Goal: Task Accomplishment & Management: Complete application form

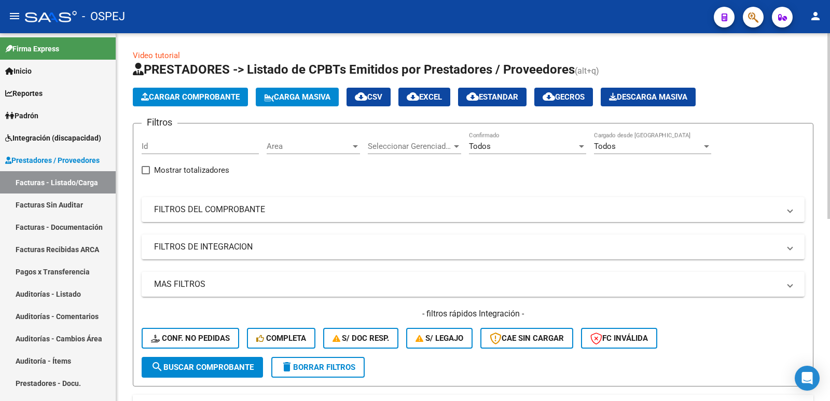
click at [184, 94] on span "Cargar Comprobante" at bounding box center [190, 96] width 99 height 9
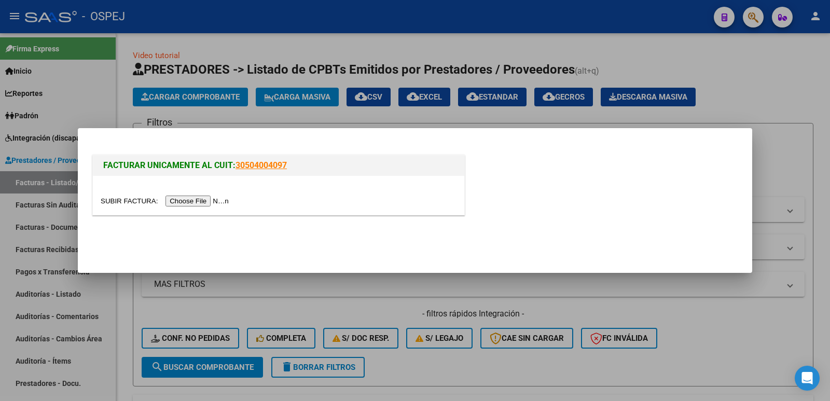
click at [201, 203] on input "file" at bounding box center [166, 201] width 131 height 11
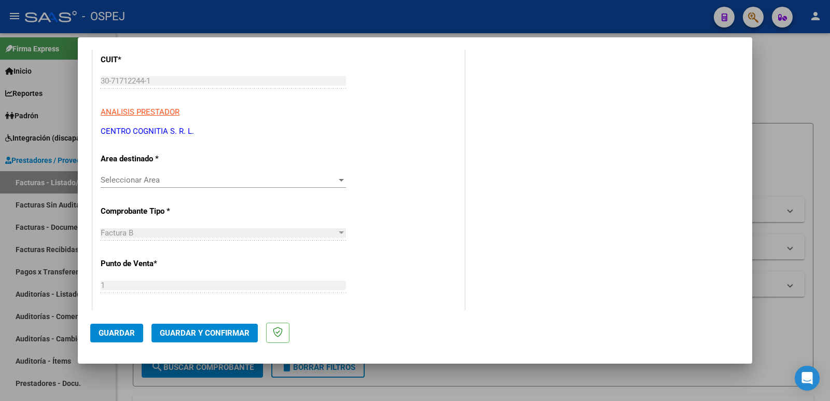
scroll to position [156, 0]
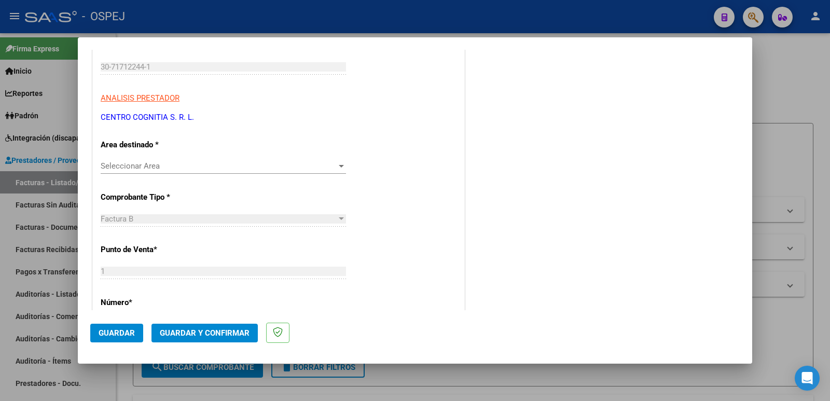
click at [200, 168] on span "Seleccionar Area" at bounding box center [219, 165] width 236 height 9
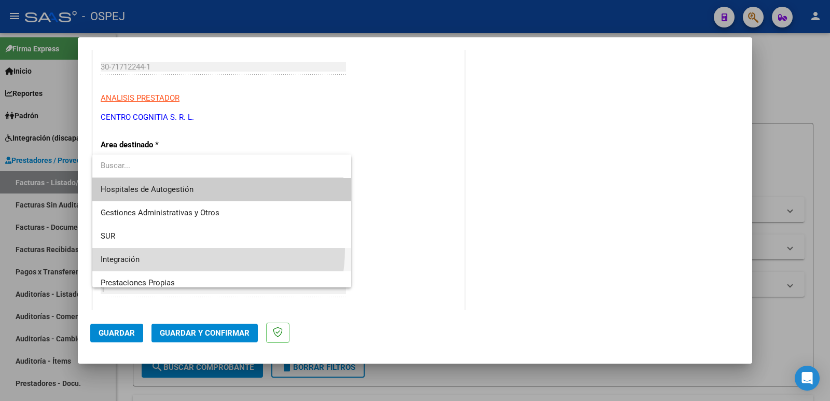
click at [174, 249] on span "Integración" at bounding box center [222, 259] width 242 height 23
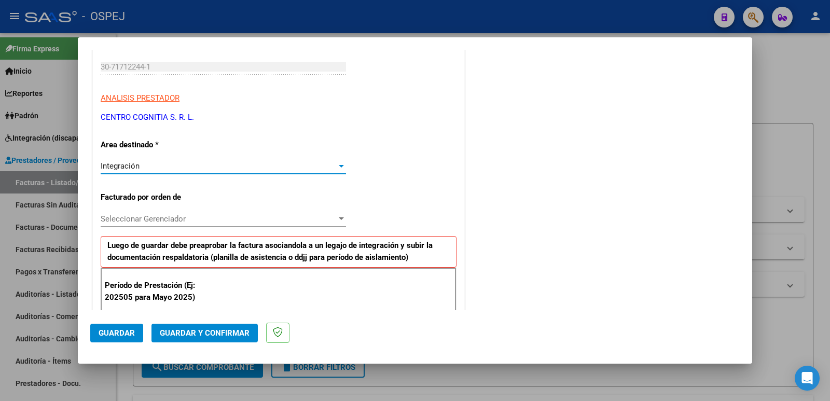
click at [179, 220] on span "Seleccionar Gerenciador" at bounding box center [219, 218] width 236 height 9
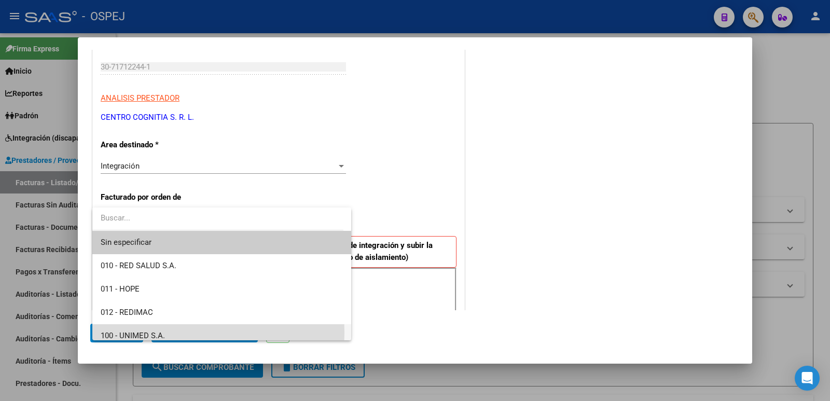
click at [173, 333] on span "100 - UNIMED S.A." at bounding box center [222, 335] width 242 height 23
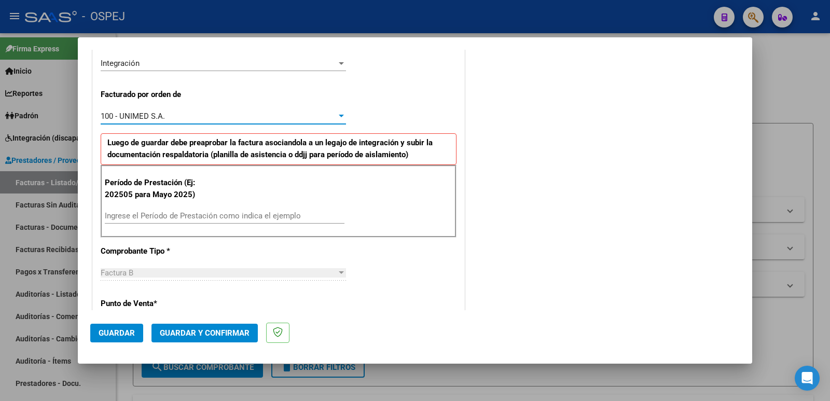
scroll to position [259, 0]
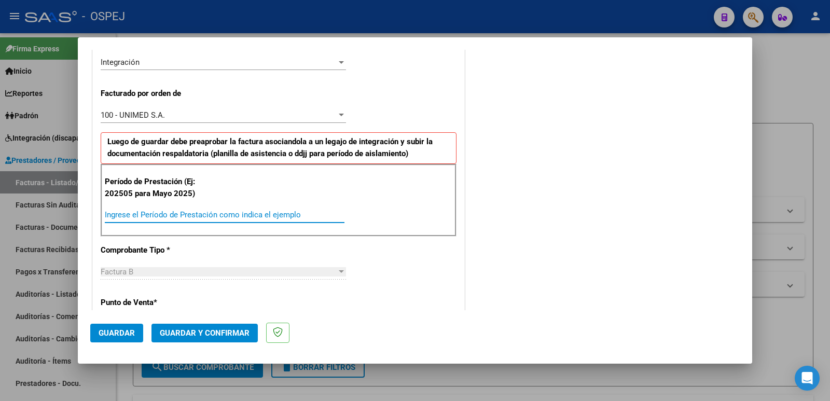
click at [222, 210] on input "Ingrese el Período de Prestación como indica el ejemplo" at bounding box center [225, 214] width 240 height 9
type input "202507"
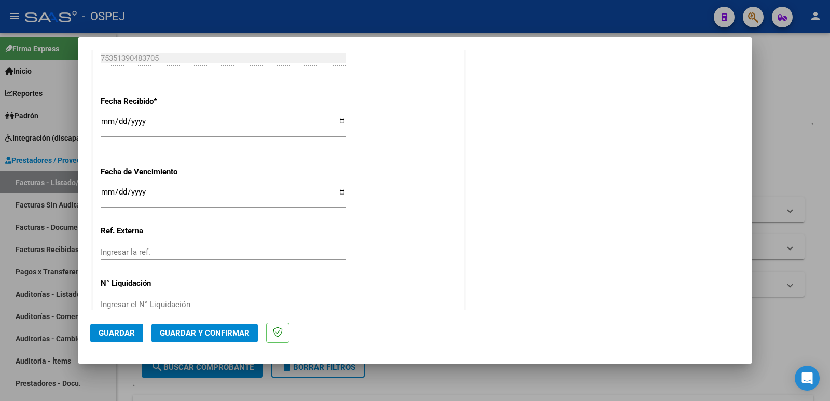
scroll to position [764, 0]
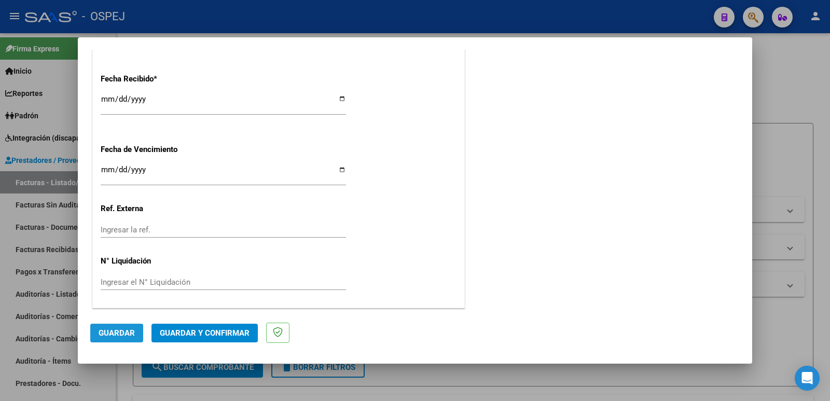
click at [104, 336] on span "Guardar" at bounding box center [117, 332] width 36 height 9
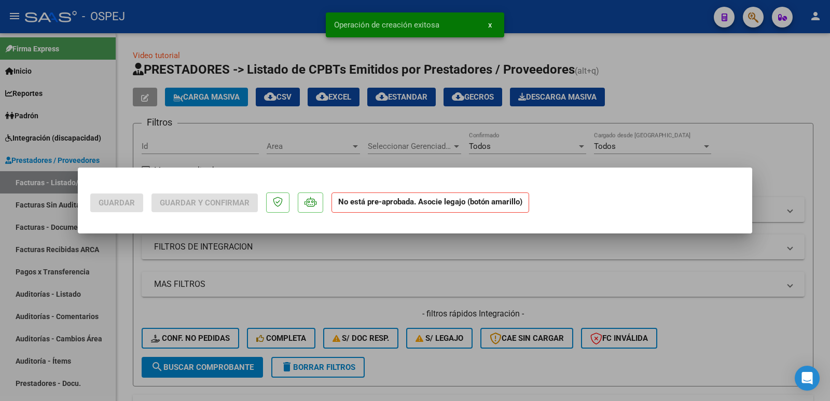
scroll to position [0, 0]
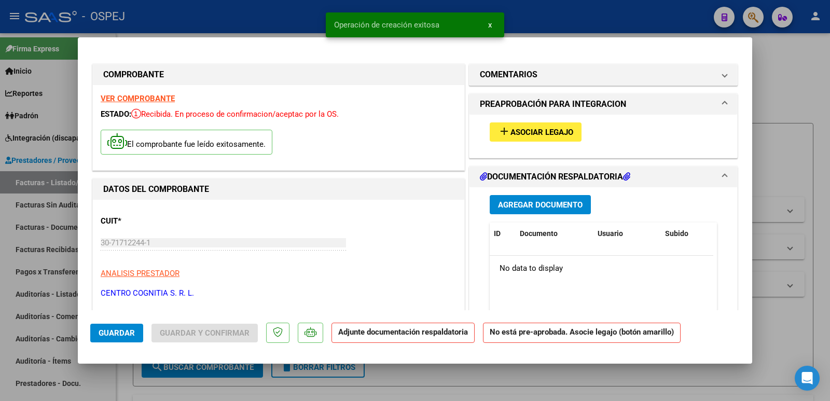
click at [529, 128] on span "Asociar Legajo" at bounding box center [542, 132] width 63 height 9
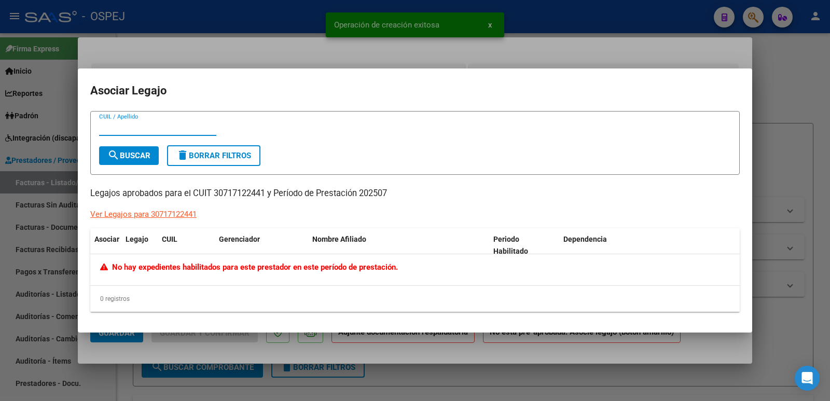
click at [276, 25] on div at bounding box center [415, 200] width 830 height 401
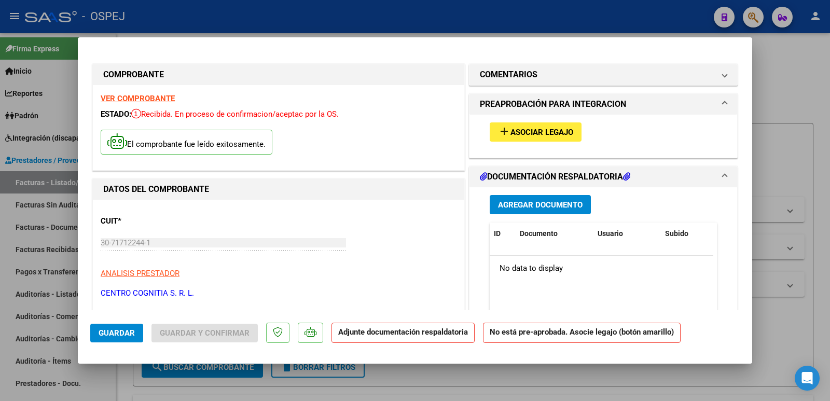
click at [37, 134] on div at bounding box center [415, 200] width 830 height 401
type input "$ 0,00"
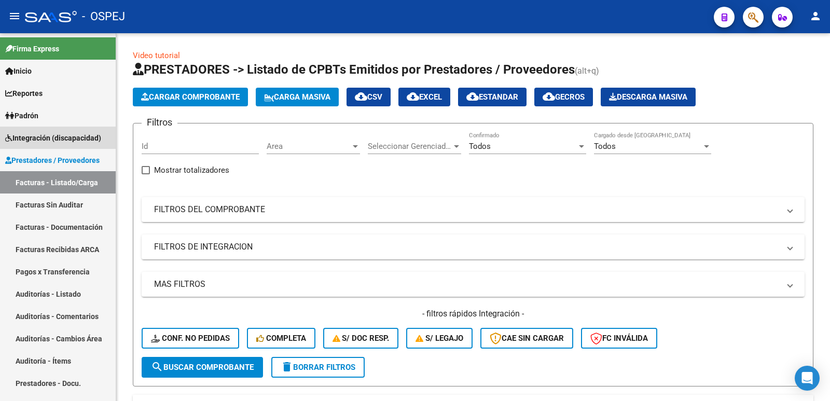
click at [37, 134] on span "Integración (discapacidad)" at bounding box center [53, 137] width 96 height 11
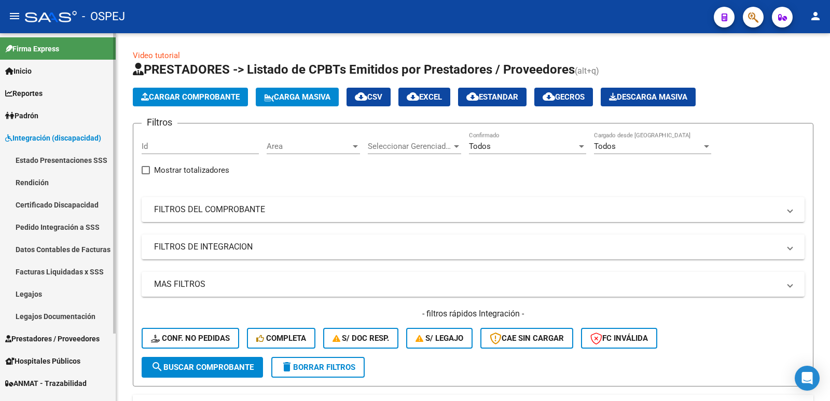
click at [32, 290] on link "Legajos" at bounding box center [58, 294] width 116 height 22
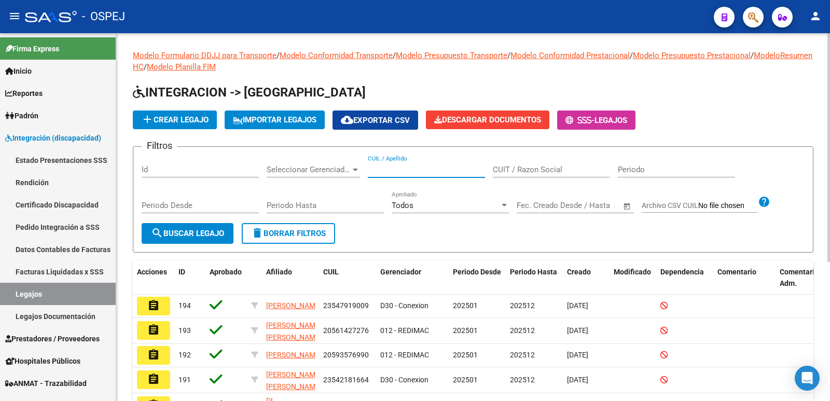
click at [435, 171] on input "CUIL / Apellido" at bounding box center [426, 169] width 117 height 9
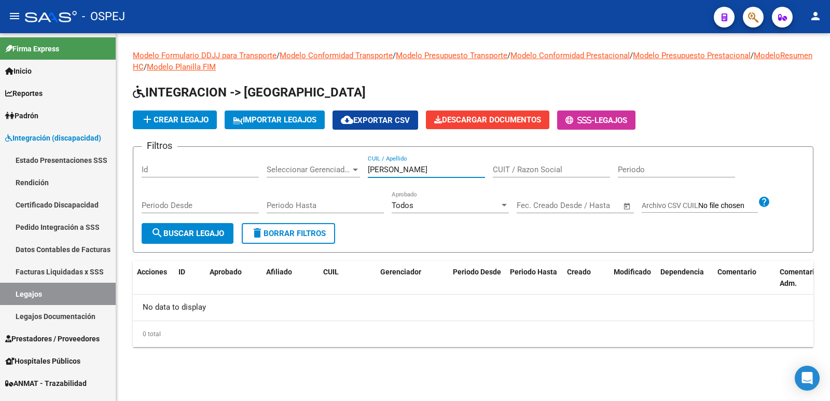
type input "[PERSON_NAME]"
click at [193, 121] on span "add Crear Legajo" at bounding box center [174, 119] width 67 height 9
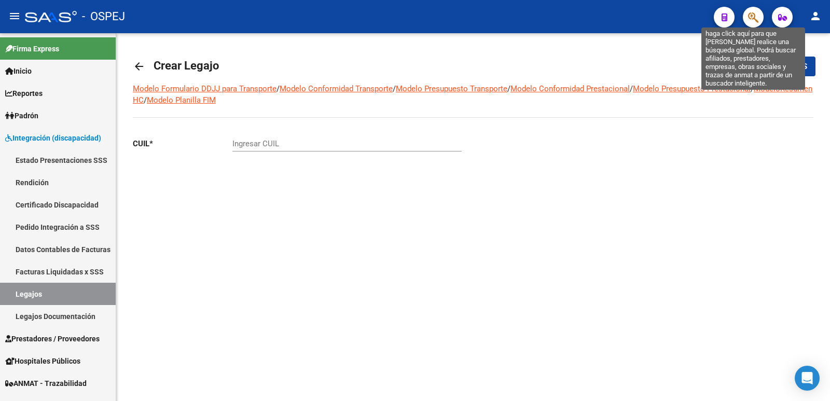
click at [749, 13] on icon "button" at bounding box center [753, 17] width 10 height 12
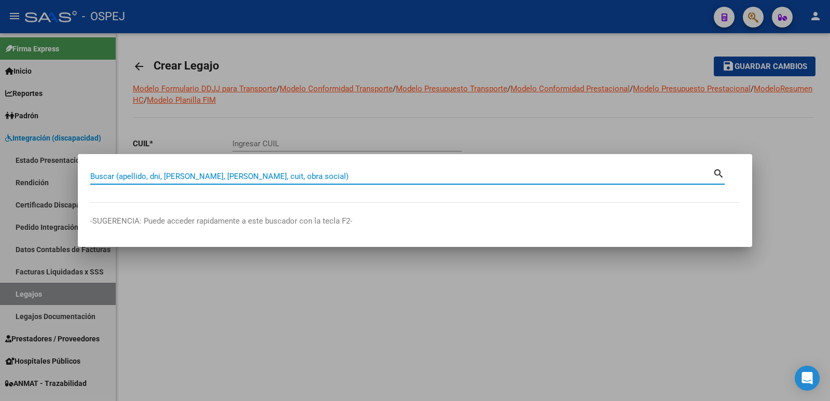
click at [167, 180] on input "Buscar (apellido, dni, [PERSON_NAME], [PERSON_NAME], cuit, obra social)" at bounding box center [401, 176] width 623 height 9
type input "58651932"
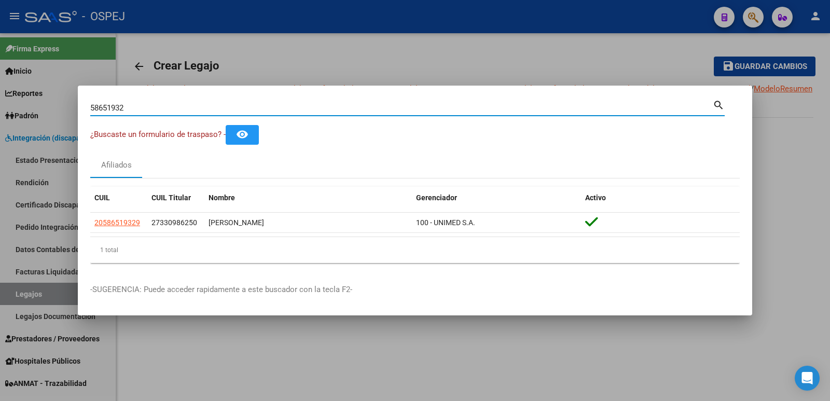
click at [279, 53] on div at bounding box center [415, 200] width 830 height 401
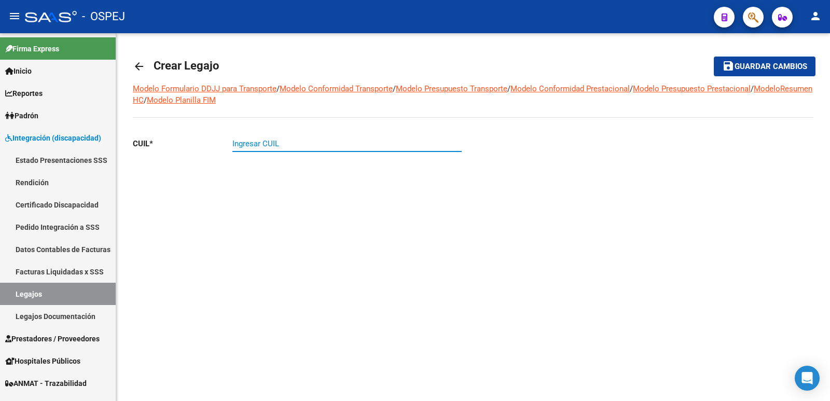
click at [248, 141] on input "Ingresar CUIL" at bounding box center [346, 143] width 229 height 9
type input "20-58651932-9"
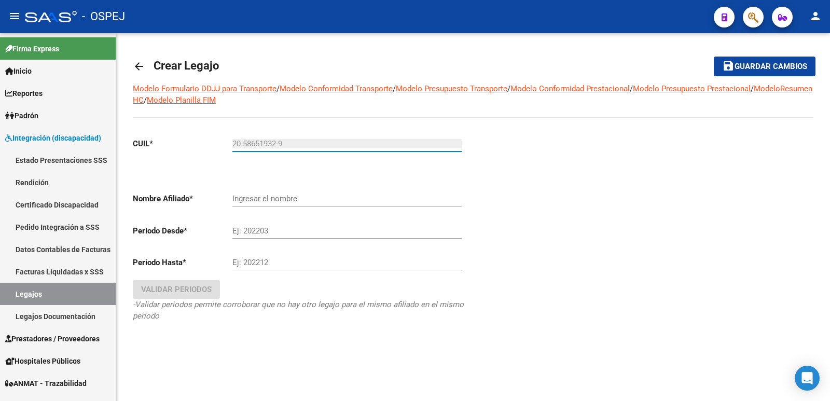
type input "[PERSON_NAME]"
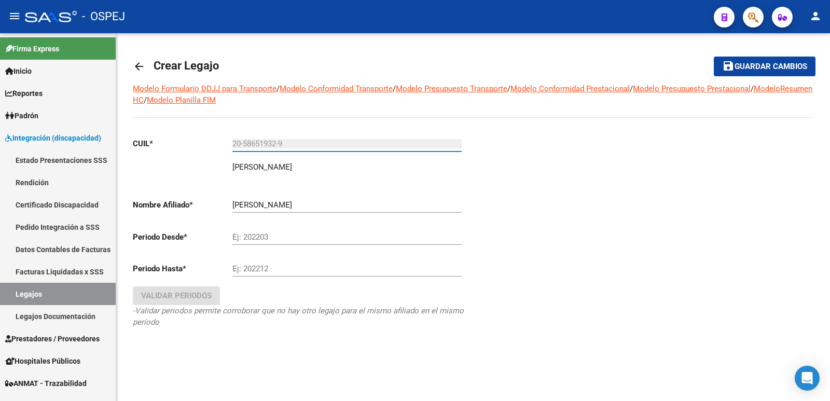
type input "20-58651932-9"
click at [236, 238] on input "Ej: 202203" at bounding box center [346, 236] width 229 height 9
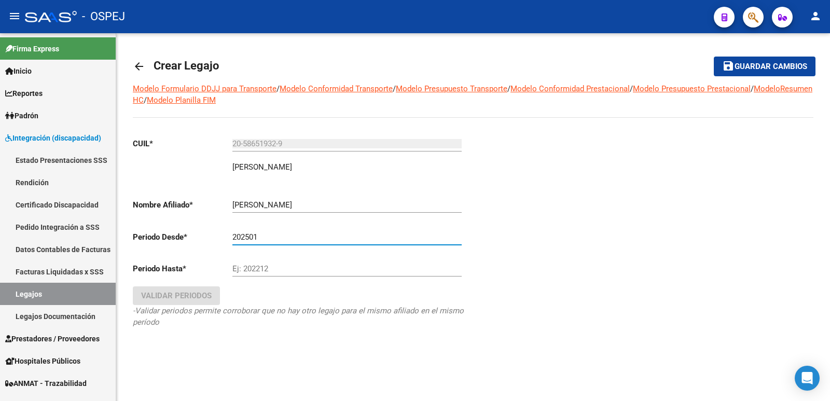
type input "202501"
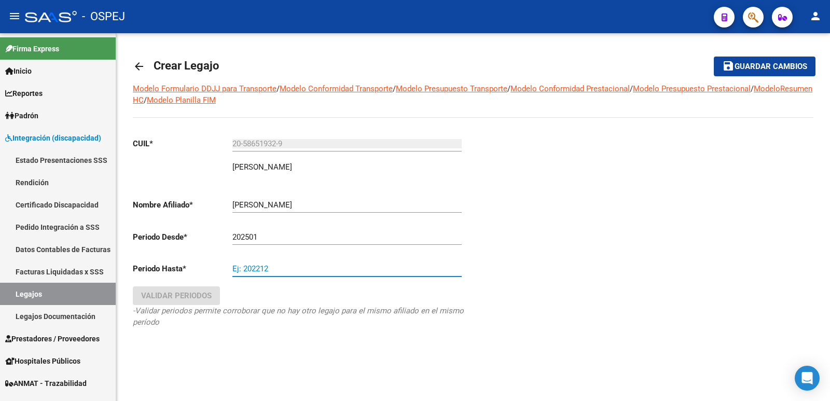
drag, startPoint x: 273, startPoint y: 267, endPoint x: 217, endPoint y: 268, distance: 56.6
click at [217, 268] on app-form-text-field "Periodo Hasta * Ej: 202212" at bounding box center [297, 268] width 329 height 9
type input "202512"
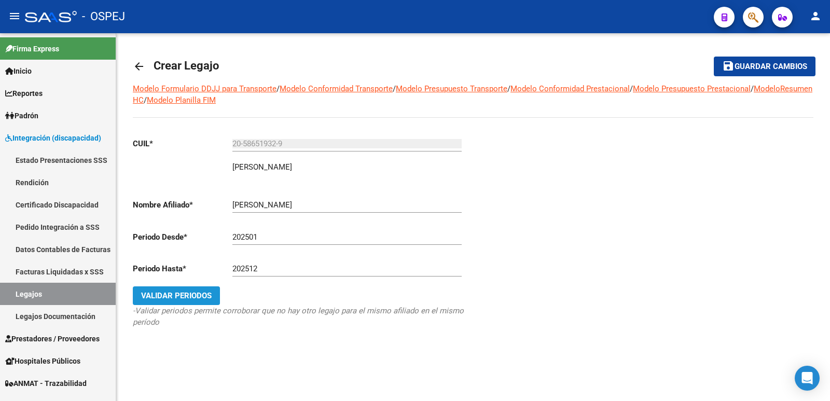
click at [194, 293] on span "Validar Periodos" at bounding box center [176, 295] width 71 height 9
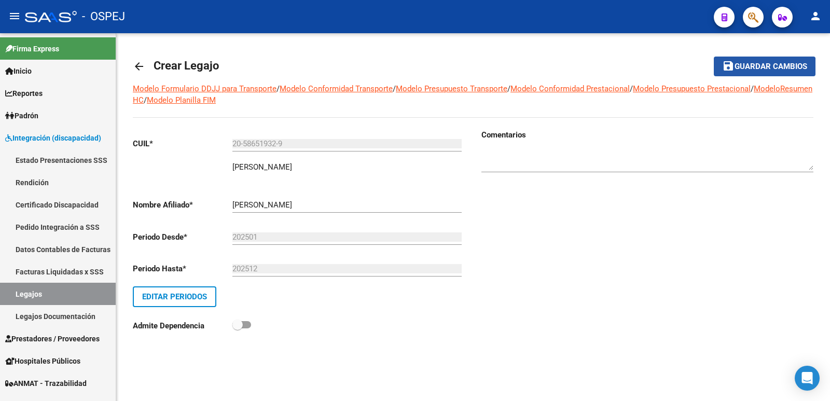
click at [747, 68] on span "Guardar cambios" at bounding box center [771, 66] width 73 height 9
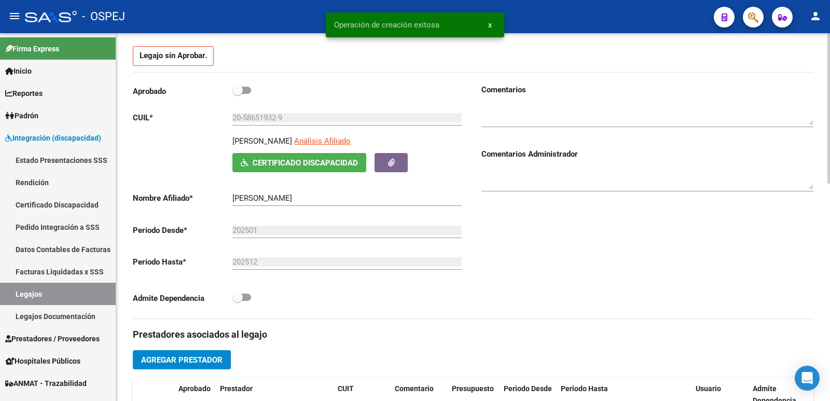
scroll to position [208, 0]
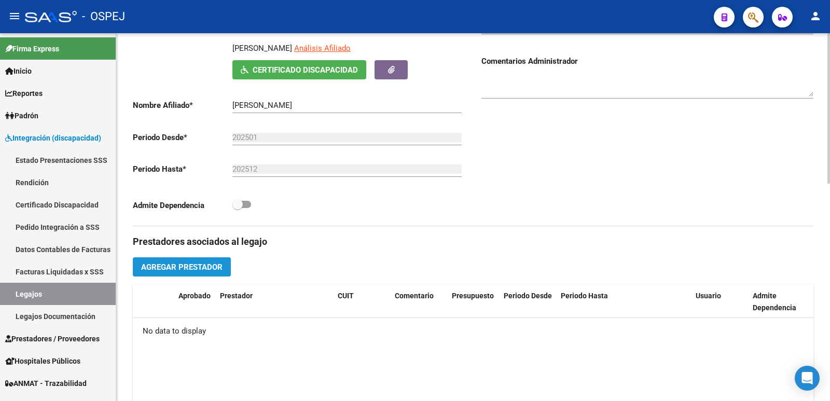
click at [170, 269] on span "Agregar Prestador" at bounding box center [181, 267] width 81 height 9
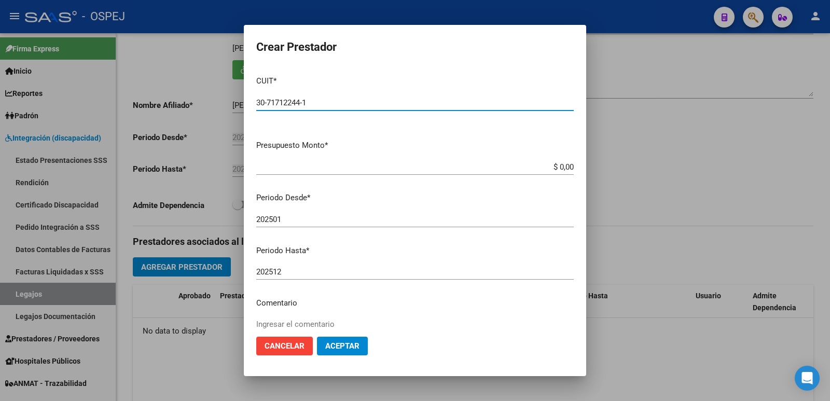
type input "30-71712244-1"
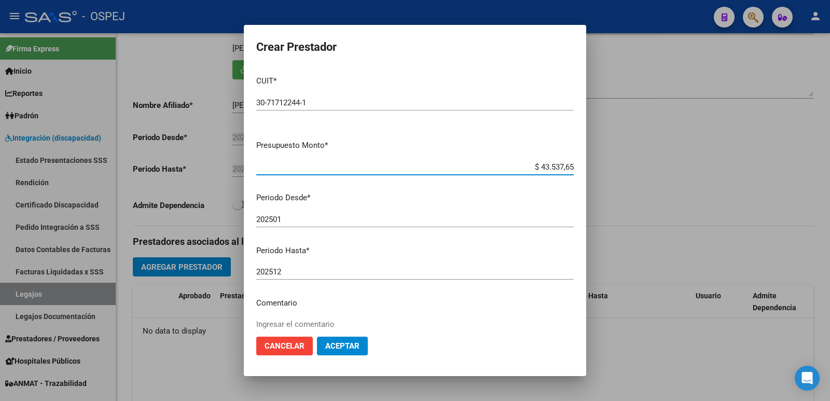
type input "$ 435.376,53"
click at [339, 348] on span "Aceptar" at bounding box center [342, 345] width 34 height 9
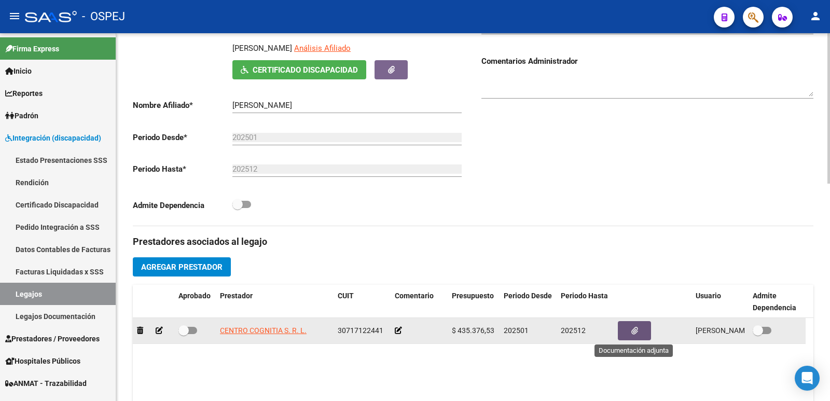
click at [631, 331] on button "button" at bounding box center [634, 330] width 33 height 19
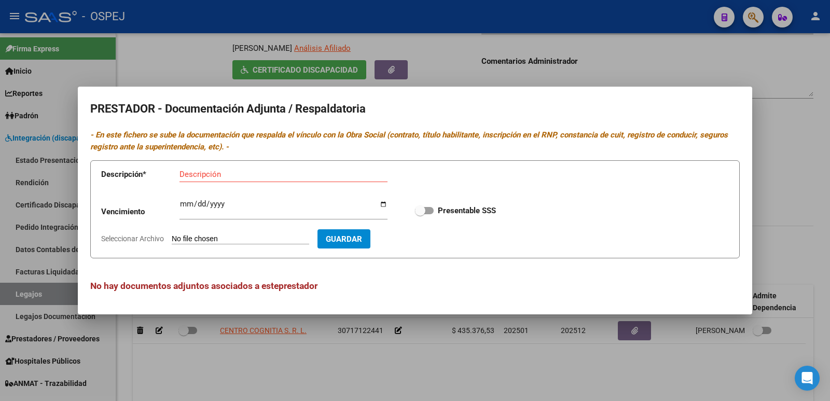
click at [276, 244] on input "Seleccionar Archivo" at bounding box center [241, 240] width 138 height 10
type input "C:\fakepath\EXPEDIENTE 2025 - [PERSON_NAME].pdf"
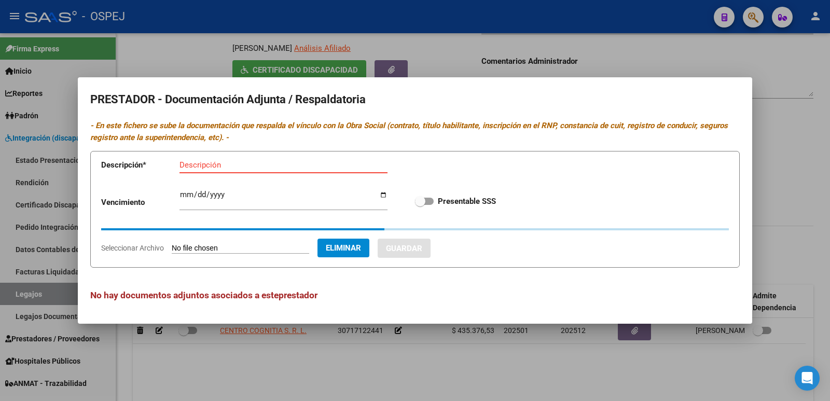
click at [215, 165] on input "Descripción" at bounding box center [284, 164] width 208 height 9
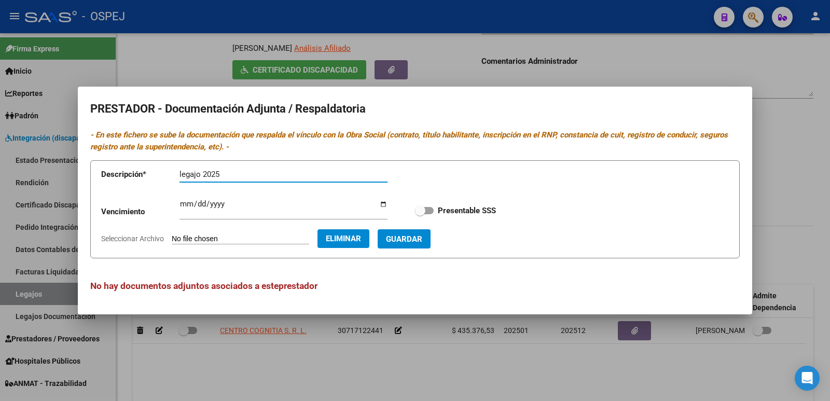
type input "legajo 2025"
click at [433, 213] on label "Presentable SSS" at bounding box center [455, 210] width 81 height 12
click at [420, 214] on input "Presentable SSS" at bounding box center [420, 214] width 1 height 1
checkbox input "true"
click at [422, 241] on span "Guardar" at bounding box center [404, 239] width 36 height 9
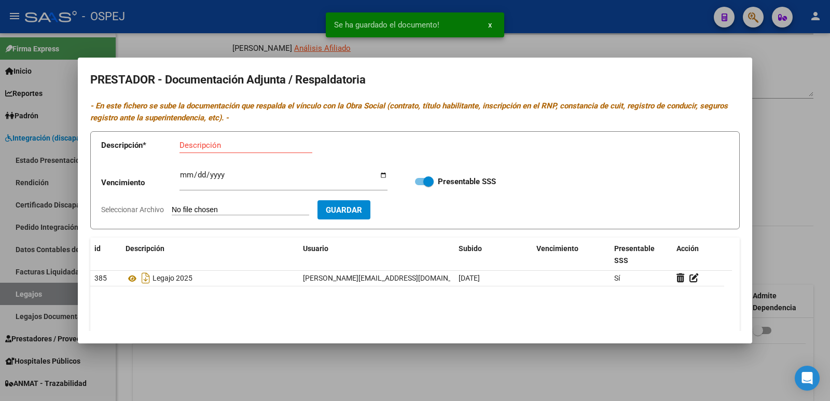
click at [437, 49] on div "Se ha guardado el documento! x" at bounding box center [414, 25] width 203 height 50
click at [534, 45] on div at bounding box center [415, 200] width 830 height 401
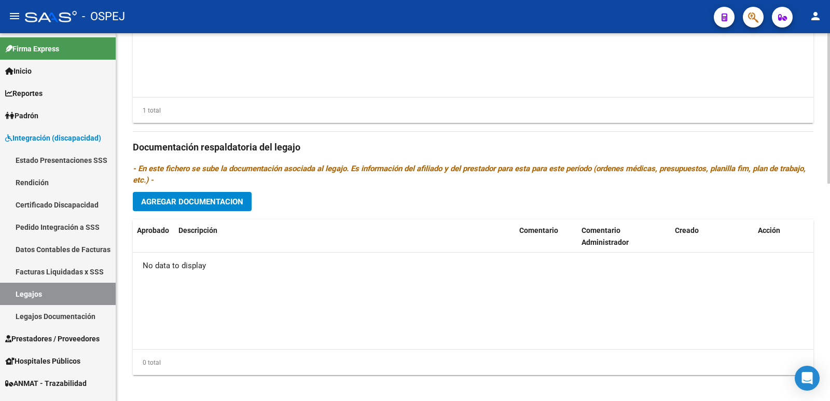
scroll to position [532, 0]
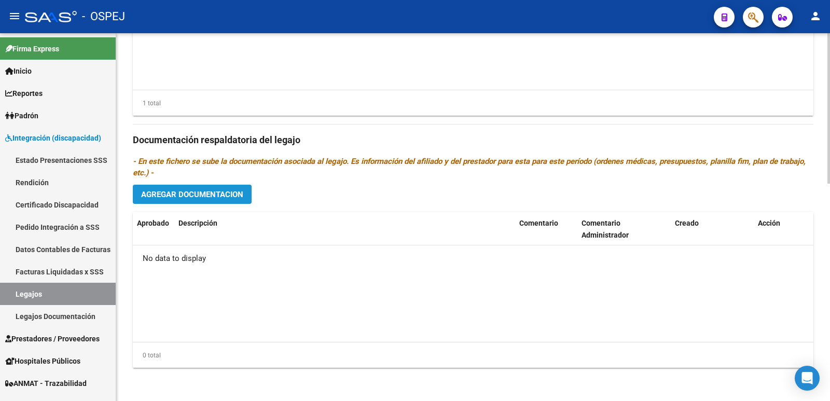
click at [163, 195] on span "Agregar Documentacion" at bounding box center [192, 194] width 102 height 9
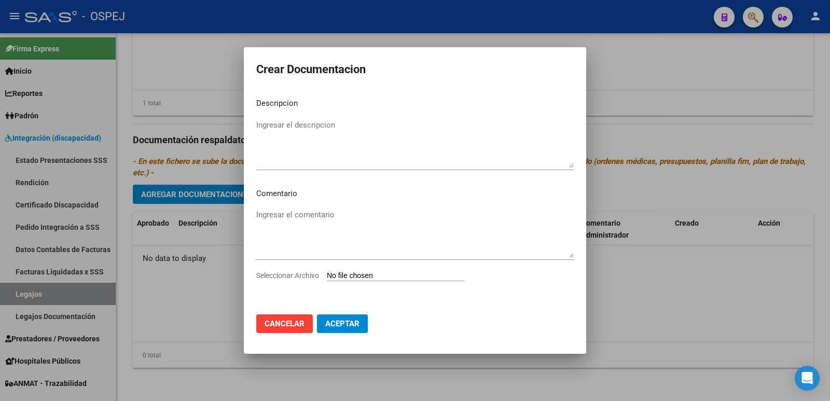
click at [355, 273] on input "Seleccionar Archivo" at bounding box center [396, 276] width 138 height 10
type input "C:\fakepath\CUD - [PERSON_NAME].pdf"
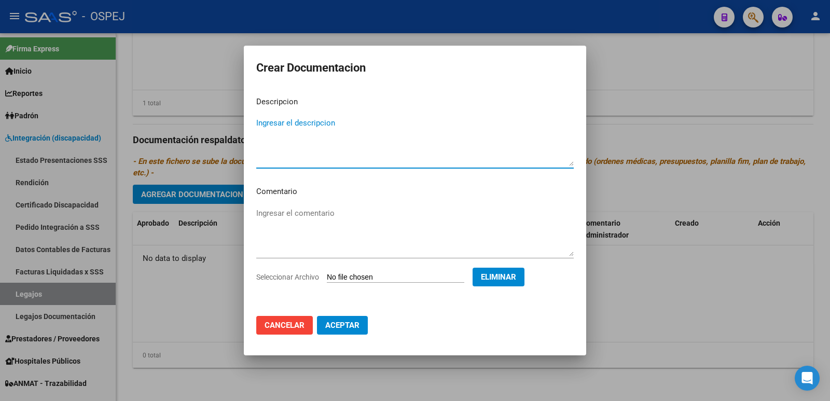
click at [353, 154] on textarea "Ingresar el descripcion" at bounding box center [415, 141] width 318 height 49
type textarea "CUD"
click at [356, 329] on span "Aceptar" at bounding box center [342, 325] width 34 height 9
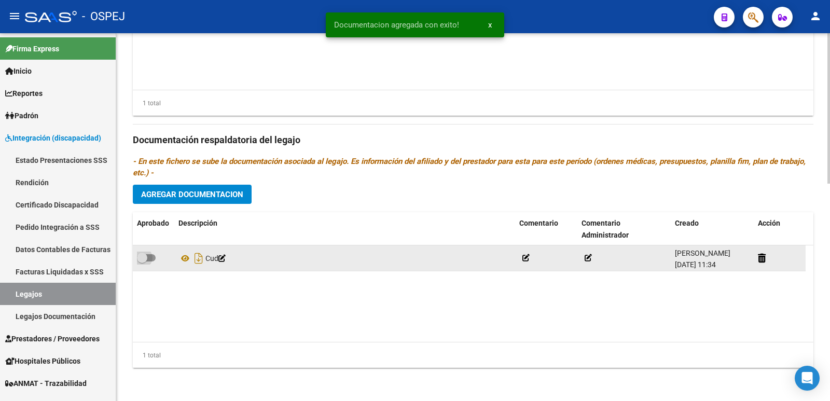
click at [149, 254] on span at bounding box center [146, 257] width 19 height 7
click at [142, 262] on input "checkbox" at bounding box center [142, 262] width 1 height 1
checkbox input "true"
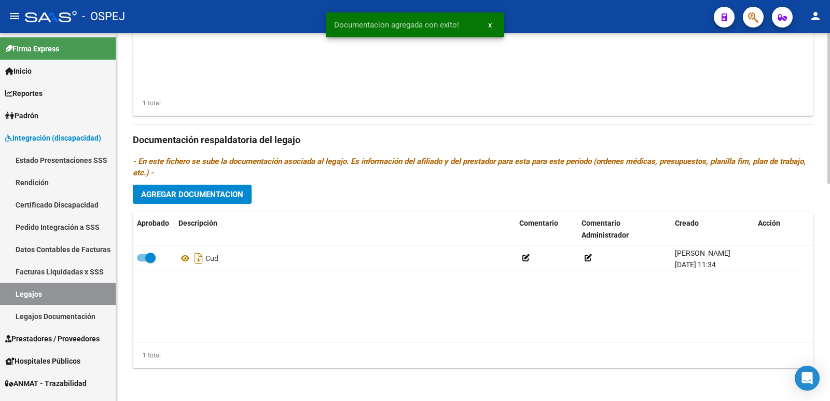
click at [173, 199] on span "Agregar Documentacion" at bounding box center [192, 194] width 102 height 9
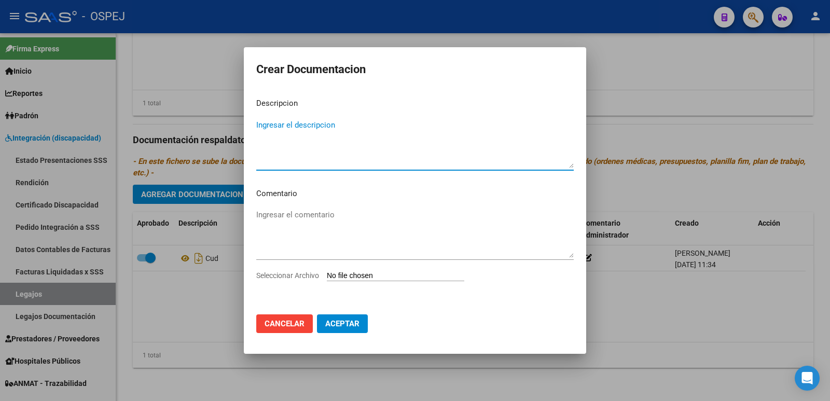
click at [356, 275] on input "Seleccionar Archivo" at bounding box center [396, 276] width 138 height 10
type input "C:\fakepath\EXPEDIENTE 2025 - [PERSON_NAME].pdf"
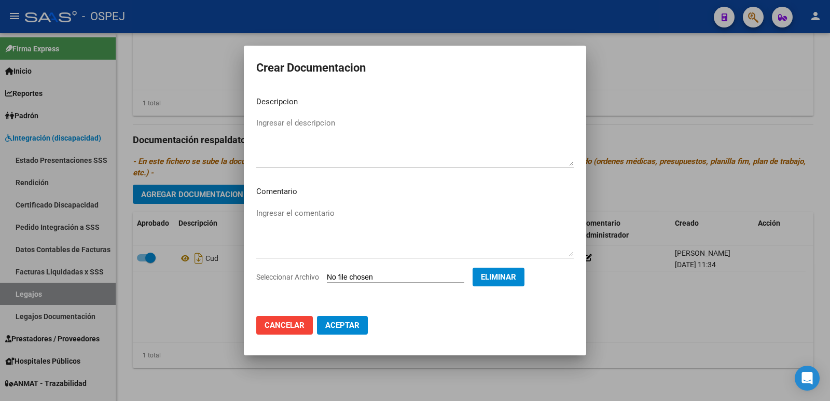
click at [296, 109] on mat-dialog-content "Descripcion Ingresar el descripcion Comentario Ingresar el comentario Seleccion…" at bounding box center [415, 198] width 343 height 220
click at [295, 119] on textarea "Ingresar el descripcion" at bounding box center [415, 141] width 318 height 49
type textarea "LEGAJO 2025"
click at [343, 322] on span "Aceptar" at bounding box center [342, 325] width 34 height 9
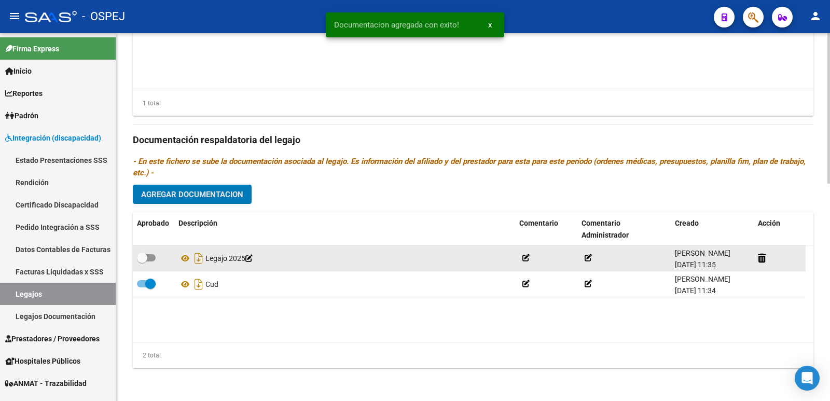
click at [157, 259] on div at bounding box center [153, 258] width 33 height 13
click at [153, 258] on span at bounding box center [146, 257] width 19 height 7
click at [142, 262] on input "checkbox" at bounding box center [142, 262] width 1 height 1
checkbox input "true"
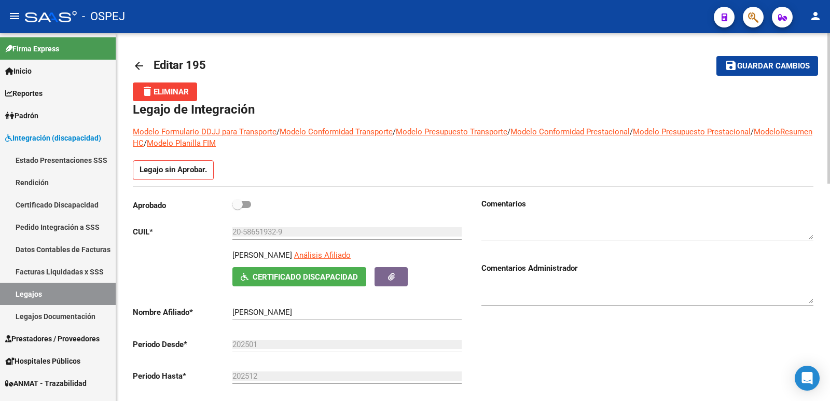
scroll to position [0, 0]
click at [248, 202] on span at bounding box center [241, 204] width 19 height 7
click at [238, 209] on input "checkbox" at bounding box center [237, 209] width 1 height 1
checkbox input "true"
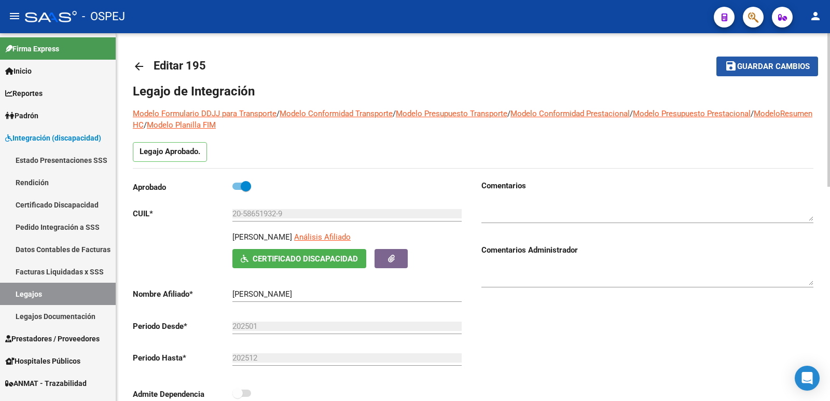
click at [764, 69] on span "Guardar cambios" at bounding box center [773, 66] width 73 height 9
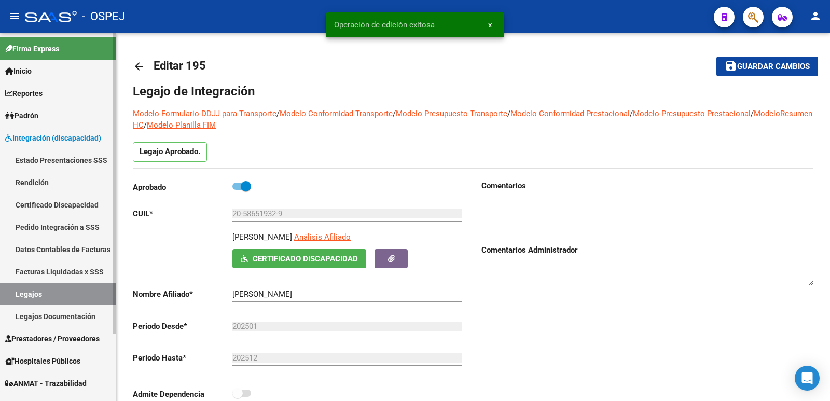
click at [59, 338] on span "Prestadores / Proveedores" at bounding box center [52, 338] width 94 height 11
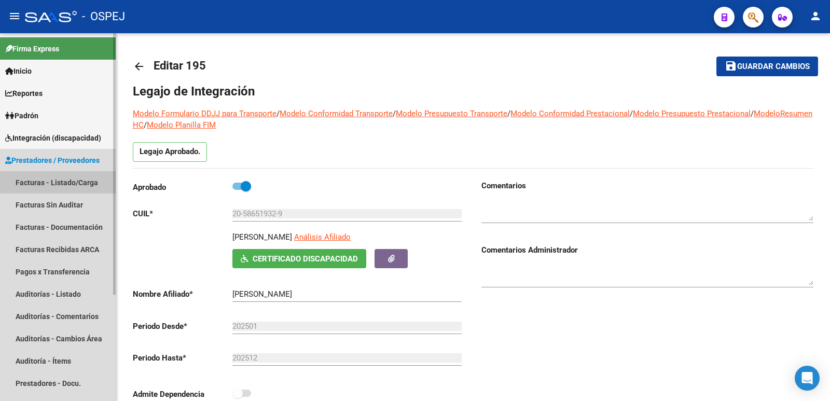
click at [59, 178] on link "Facturas - Listado/Carga" at bounding box center [58, 182] width 116 height 22
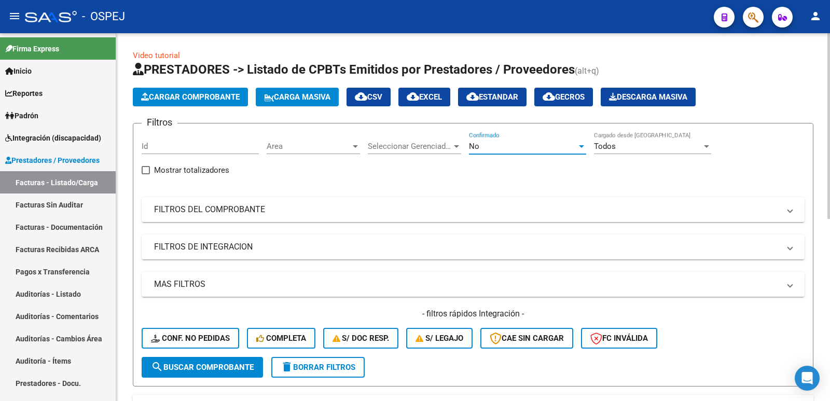
click at [506, 143] on div "No" at bounding box center [523, 146] width 108 height 9
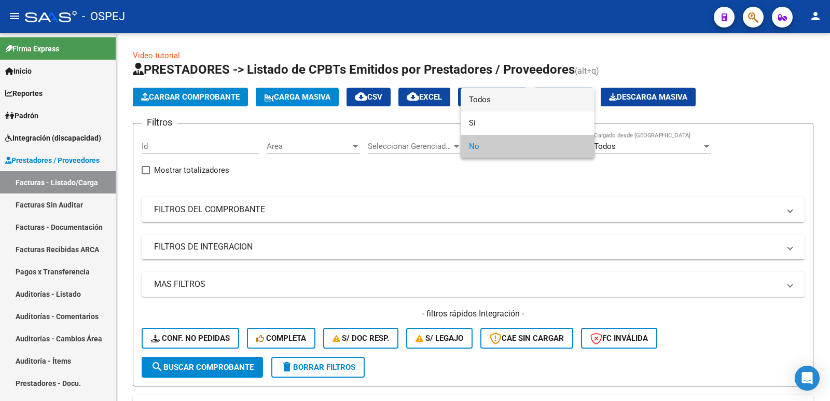
click at [502, 95] on span "Todos" at bounding box center [527, 99] width 117 height 23
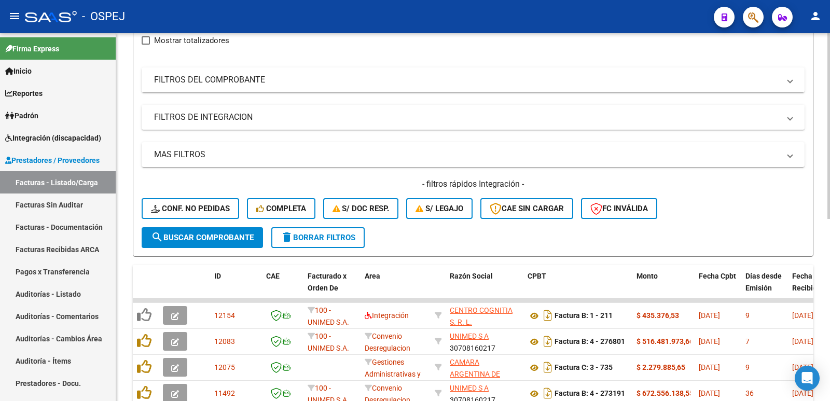
scroll to position [156, 0]
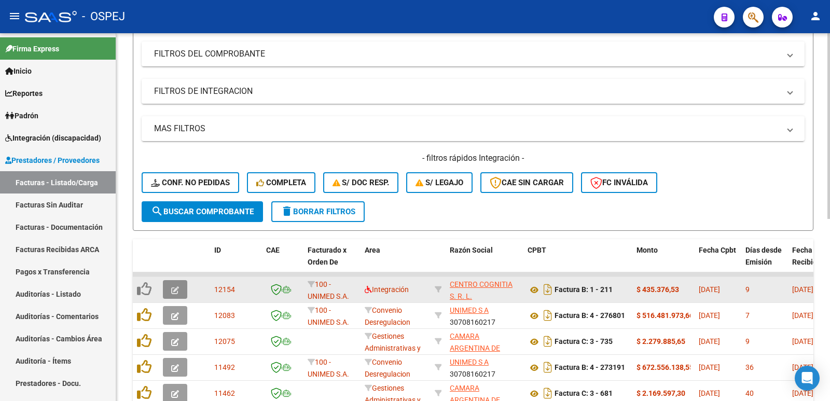
click at [171, 289] on icon "button" at bounding box center [175, 290] width 8 height 8
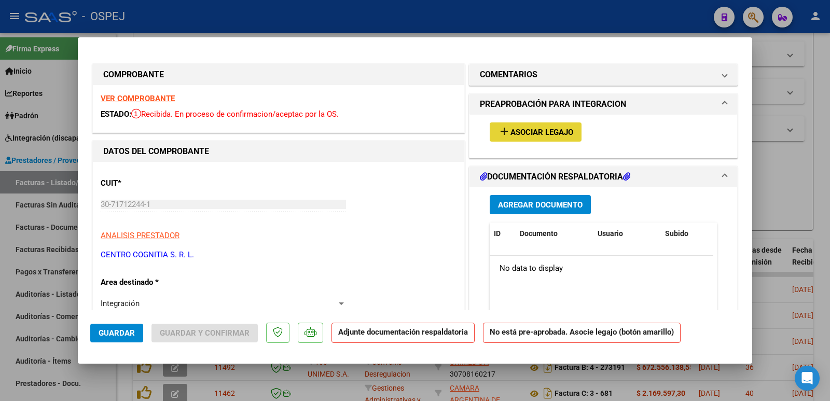
click at [512, 134] on span "Asociar Legajo" at bounding box center [542, 132] width 63 height 9
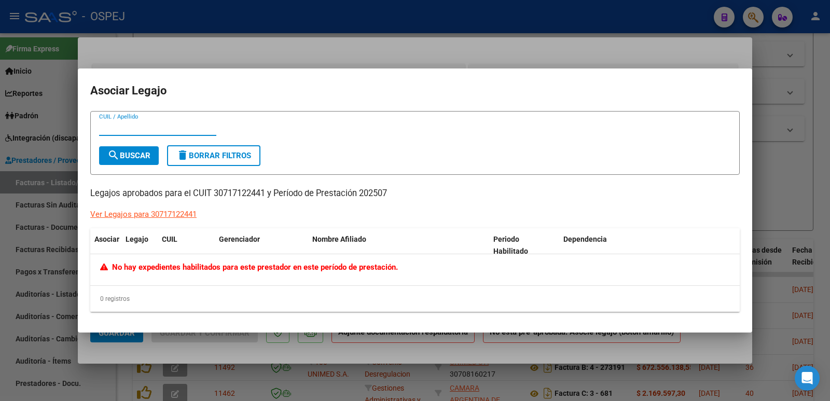
click at [371, 16] on div at bounding box center [415, 200] width 830 height 401
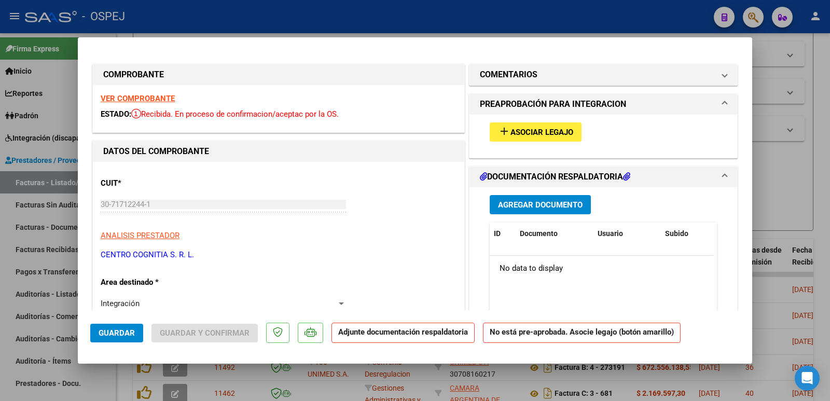
click at [537, 135] on span "Asociar Legajo" at bounding box center [542, 132] width 63 height 9
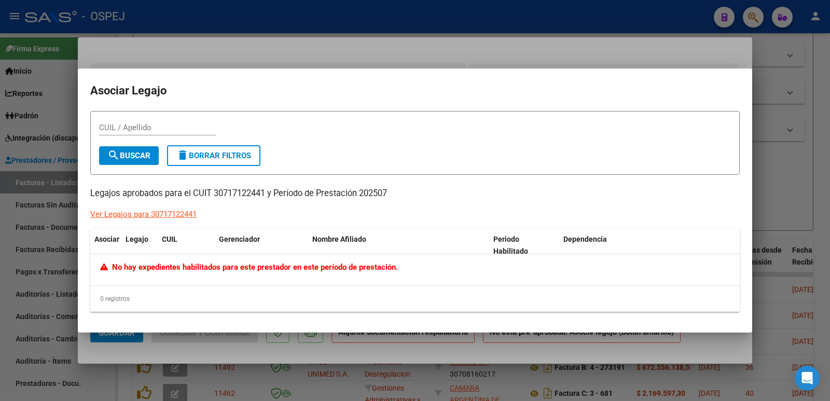
click at [355, 34] on div at bounding box center [415, 200] width 830 height 401
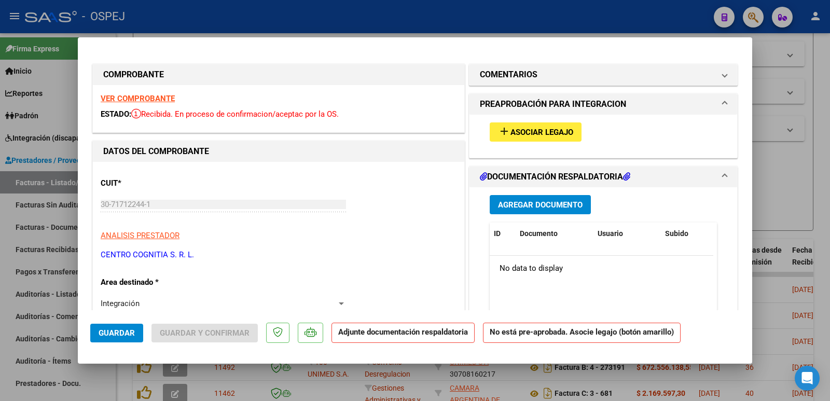
click at [221, 12] on div at bounding box center [415, 200] width 830 height 401
type input "$ 0,00"
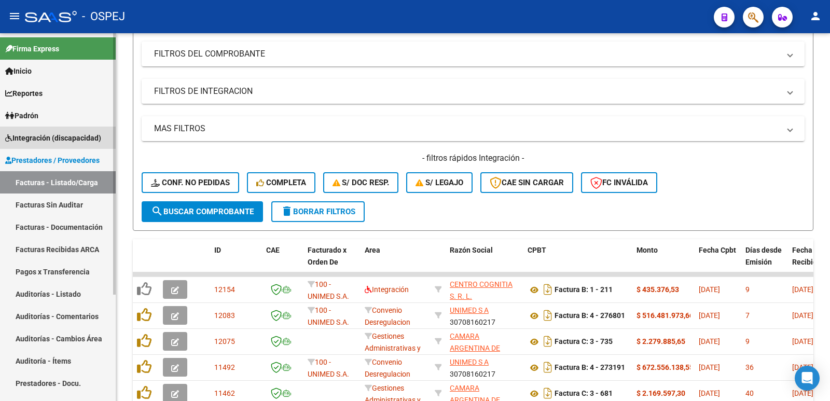
click at [47, 135] on span "Integración (discapacidad)" at bounding box center [53, 137] width 96 height 11
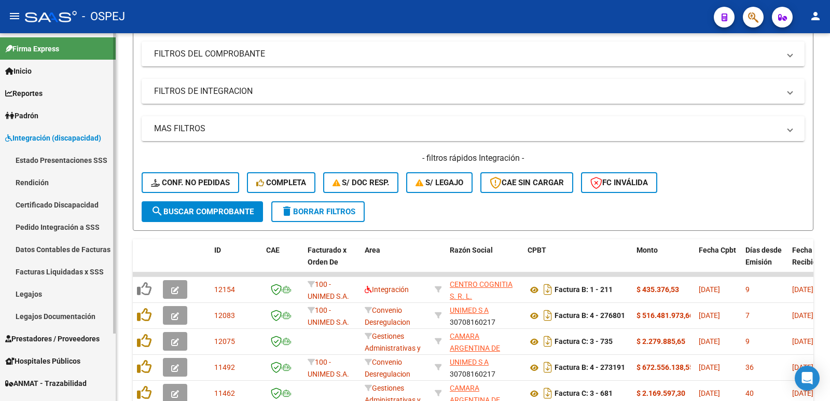
click at [48, 291] on link "Legajos" at bounding box center [58, 294] width 116 height 22
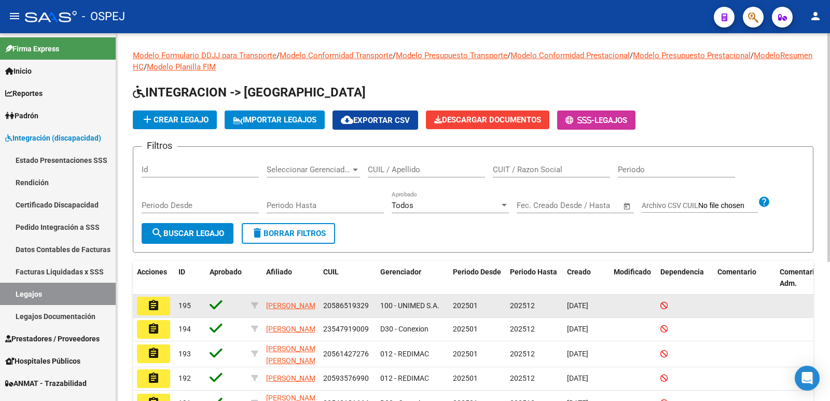
click at [156, 304] on mat-icon "assignment" at bounding box center [153, 305] width 12 height 12
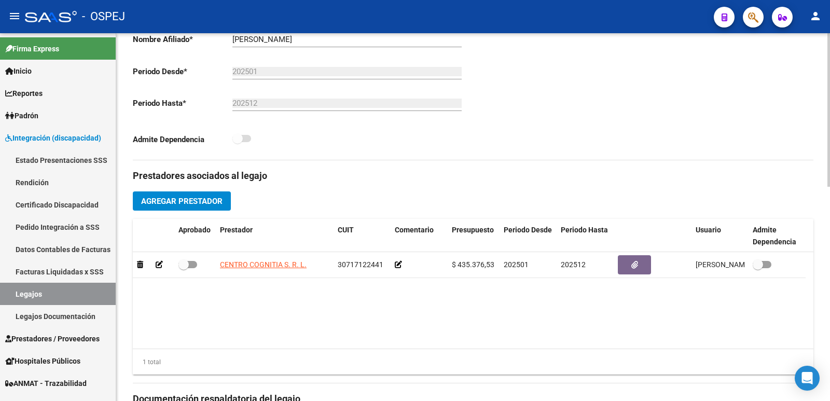
scroll to position [259, 0]
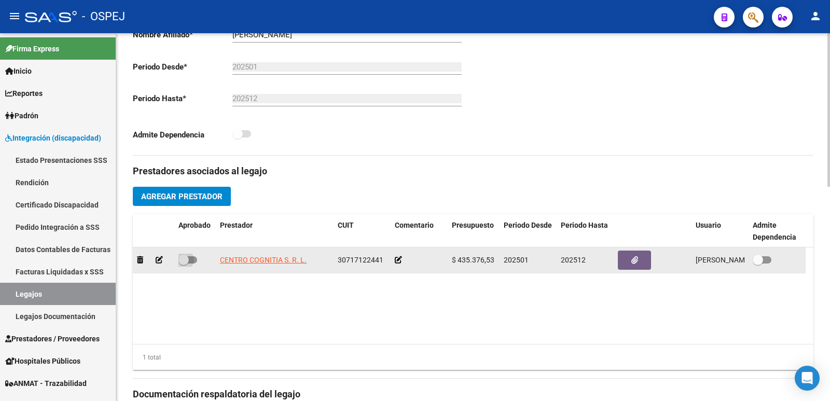
click at [189, 262] on span at bounding box center [188, 259] width 19 height 7
click at [184, 264] on input "checkbox" at bounding box center [183, 264] width 1 height 1
checkbox input "true"
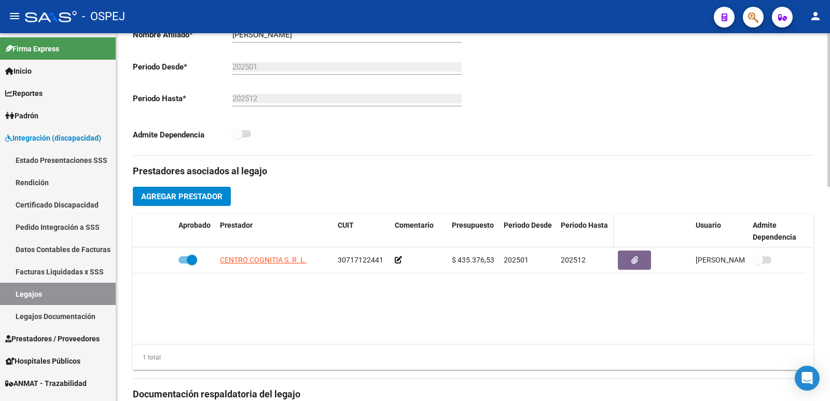
scroll to position [0, 0]
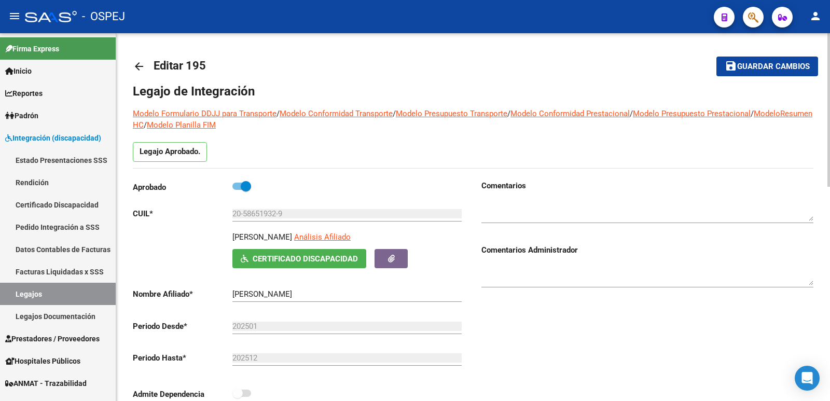
click at [742, 67] on span "Guardar cambios" at bounding box center [773, 66] width 73 height 9
drag, startPoint x: 742, startPoint y: 68, endPoint x: 744, endPoint y: 74, distance: 6.1
click at [744, 74] on button "save Guardar cambios" at bounding box center [768, 66] width 102 height 19
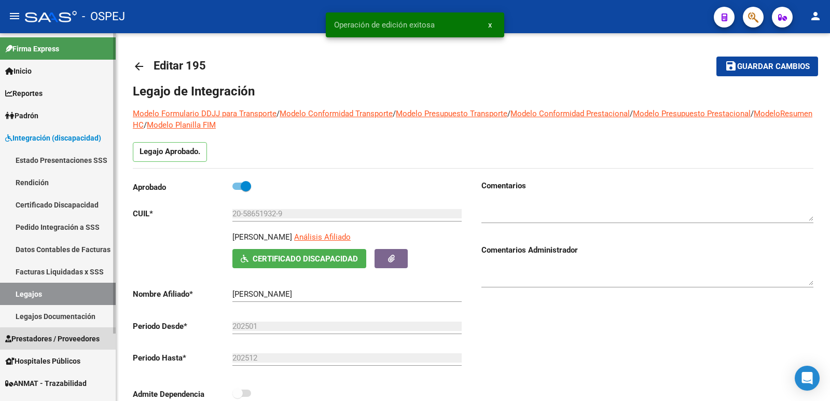
click at [74, 340] on span "Prestadores / Proveedores" at bounding box center [52, 338] width 94 height 11
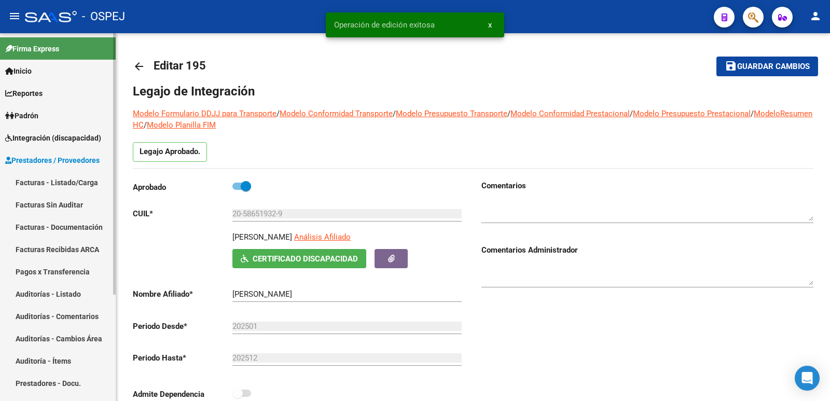
click at [32, 182] on link "Facturas - Listado/Carga" at bounding box center [58, 182] width 116 height 22
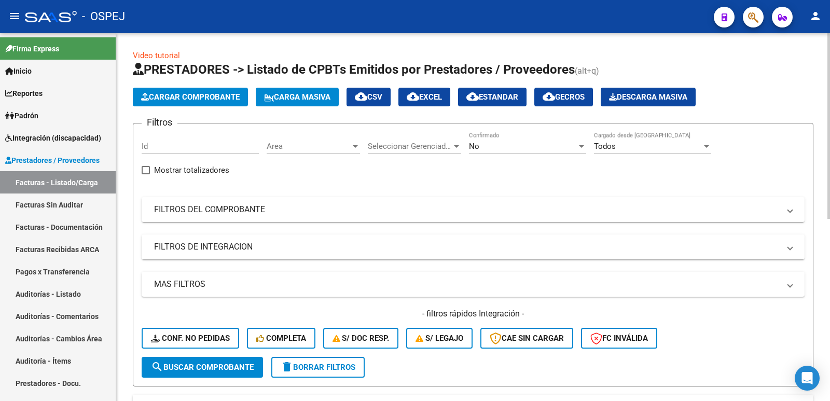
click at [485, 149] on div "No" at bounding box center [523, 146] width 108 height 9
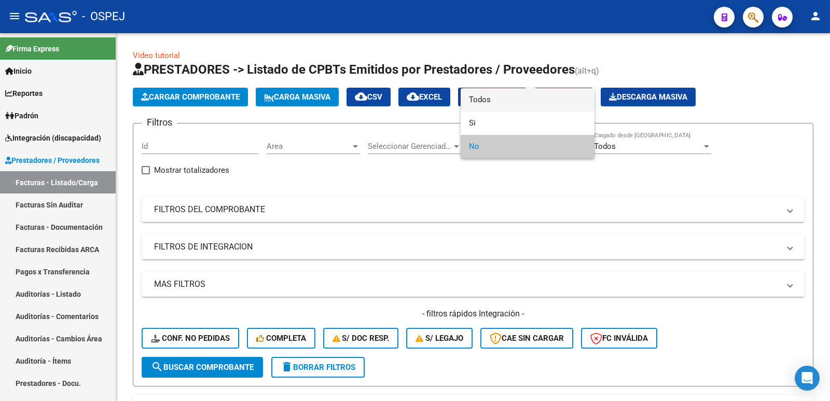
click at [490, 95] on span "Todos" at bounding box center [527, 99] width 117 height 23
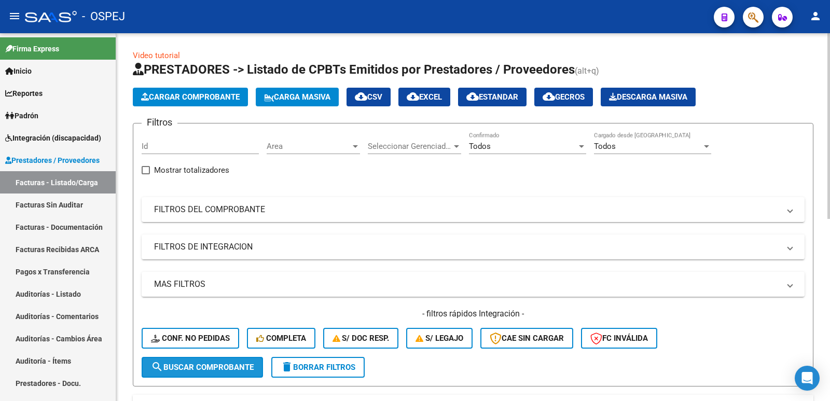
click at [217, 364] on span "search Buscar Comprobante" at bounding box center [202, 367] width 103 height 9
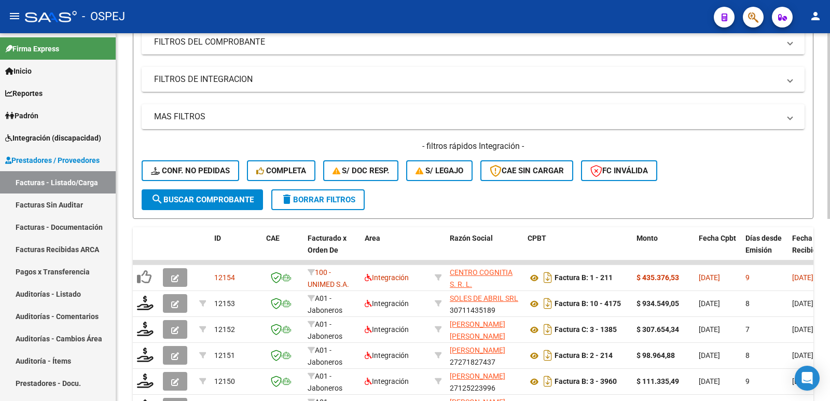
scroll to position [208, 0]
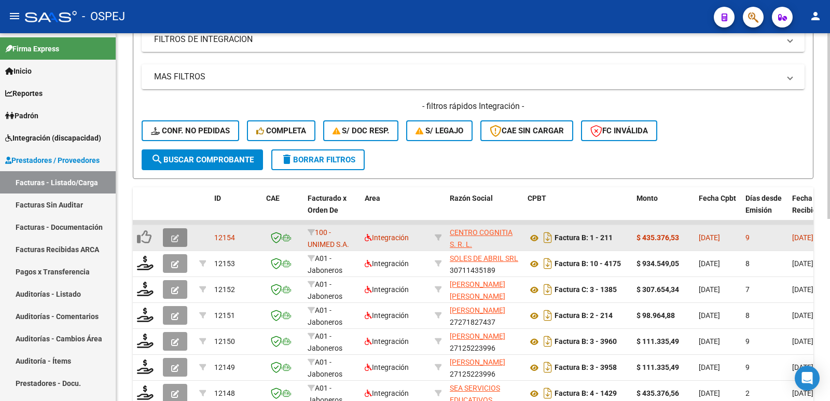
click at [171, 236] on icon "button" at bounding box center [175, 239] width 8 height 8
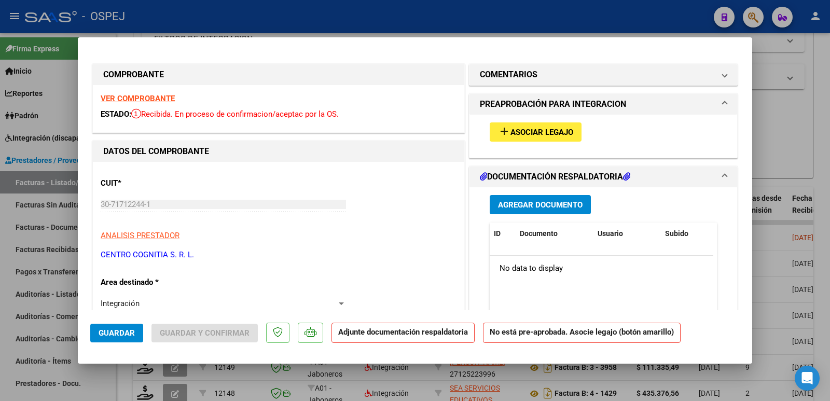
click at [523, 134] on span "Asociar Legajo" at bounding box center [542, 132] width 63 height 9
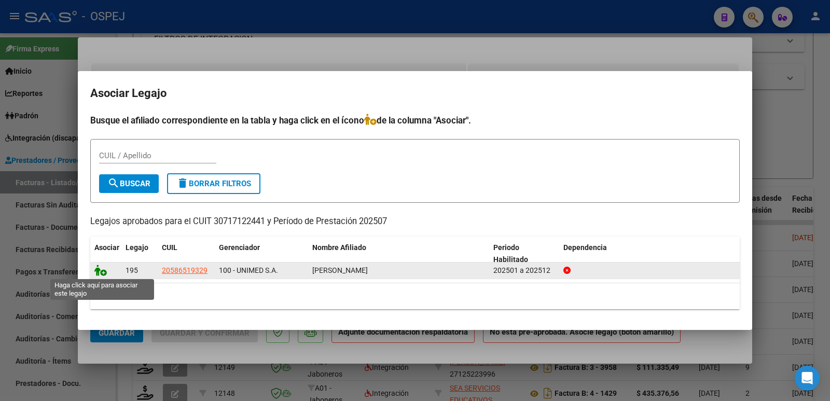
click at [105, 274] on icon at bounding box center [100, 270] width 12 height 11
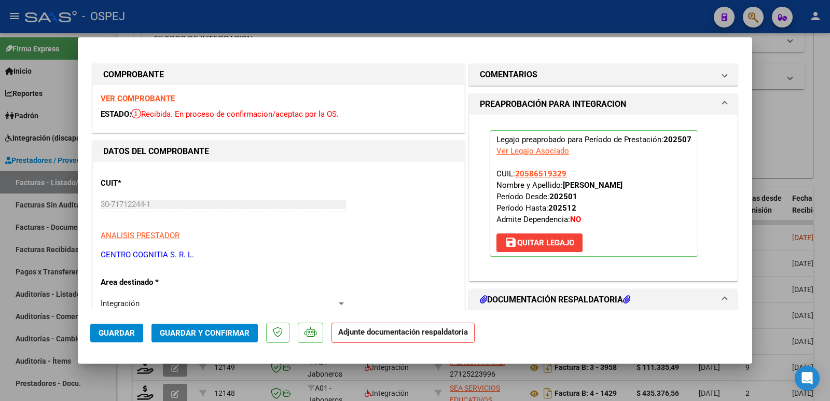
click at [108, 336] on span "Guardar" at bounding box center [117, 332] width 36 height 9
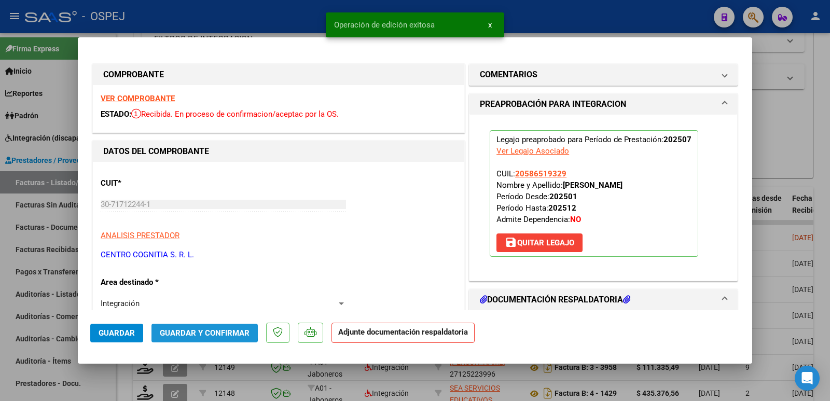
click at [190, 330] on span "Guardar y Confirmar" at bounding box center [205, 332] width 90 height 9
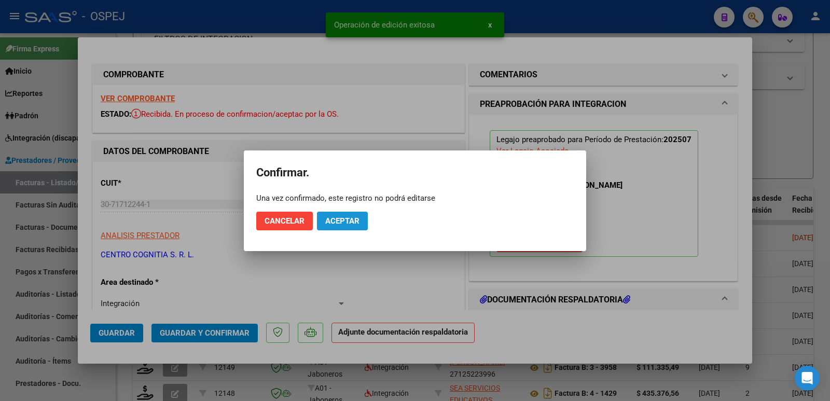
click at [346, 223] on span "Aceptar" at bounding box center [342, 220] width 34 height 9
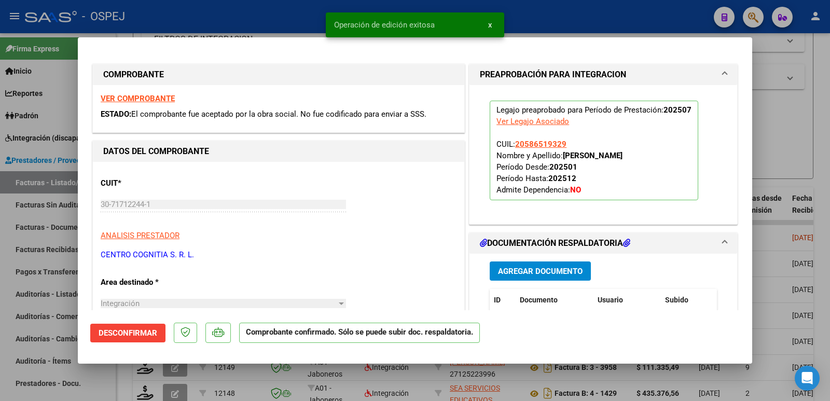
click at [221, 11] on div at bounding box center [415, 200] width 830 height 401
type input "$ 0,00"
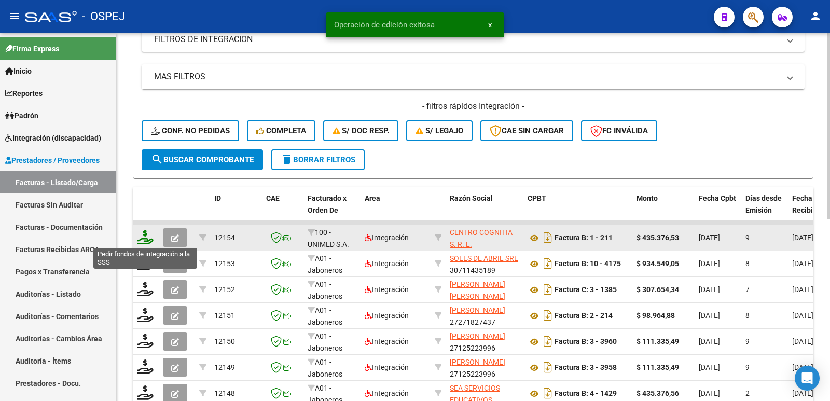
click at [142, 239] on icon at bounding box center [145, 237] width 17 height 15
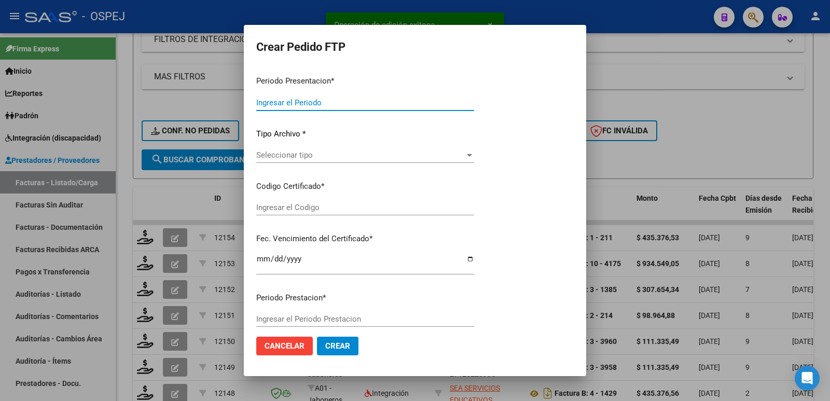
type input "202508"
type input "202507"
type input "$ 435.376,53"
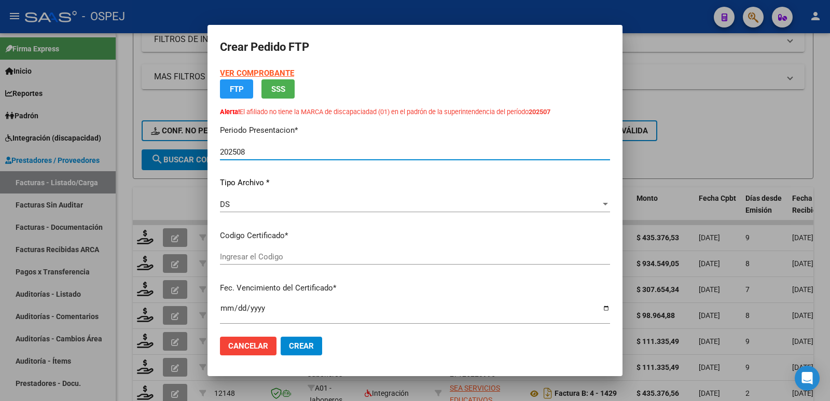
type input "arg02000586519322025021920290219cor"
type input "[DATE]"
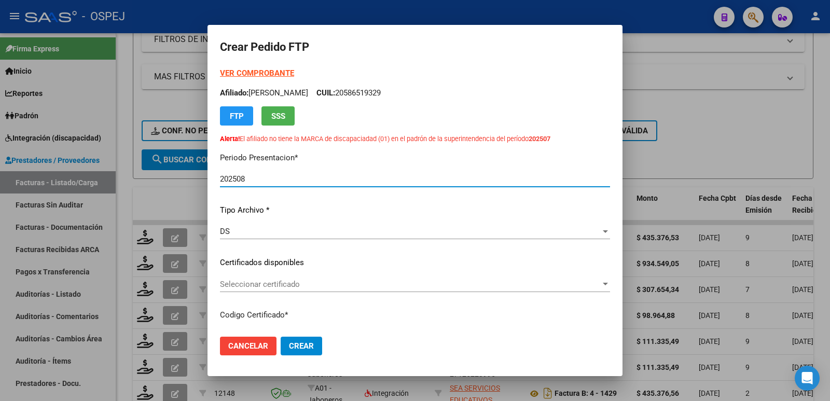
click at [311, 283] on span "Seleccionar certificado" at bounding box center [410, 284] width 381 height 9
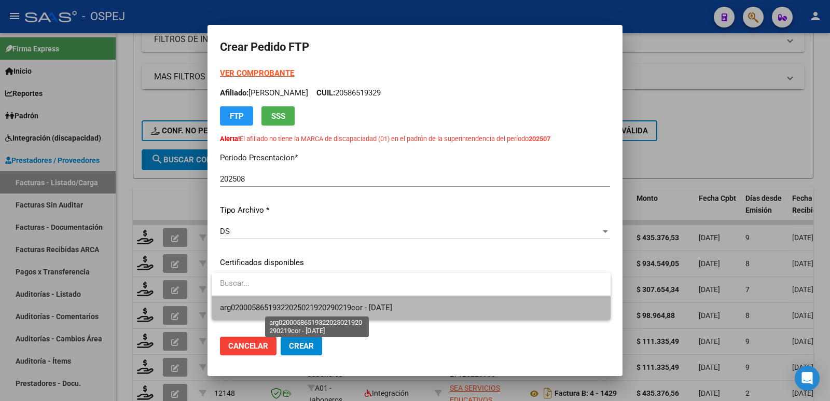
click at [315, 310] on span "arg02000586519322025021920290219cor - [DATE]" at bounding box center [306, 307] width 172 height 9
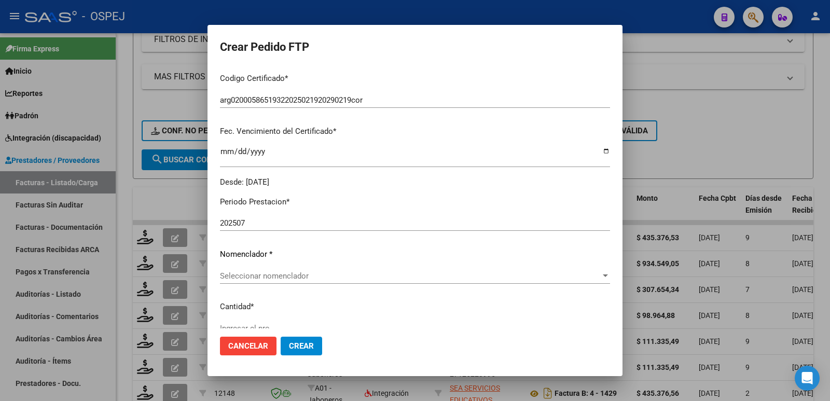
scroll to position [259, 0]
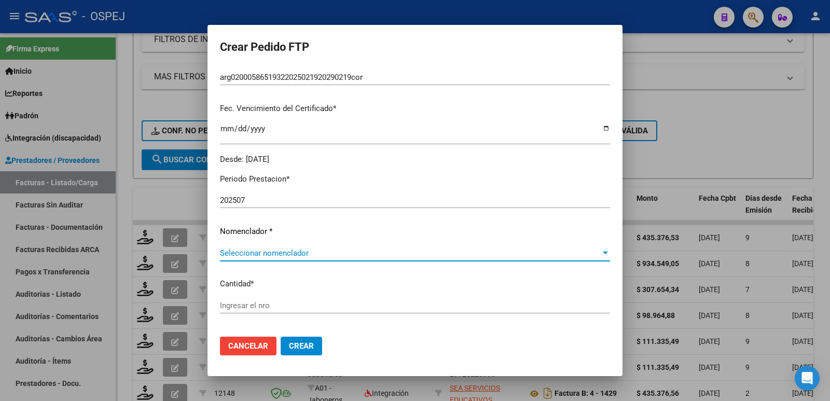
click at [307, 252] on span "Seleccionar nomenclador" at bounding box center [410, 253] width 381 height 9
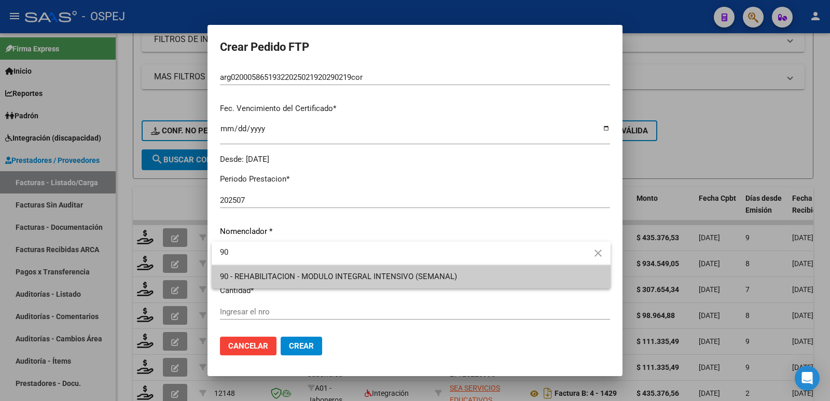
type input "90"
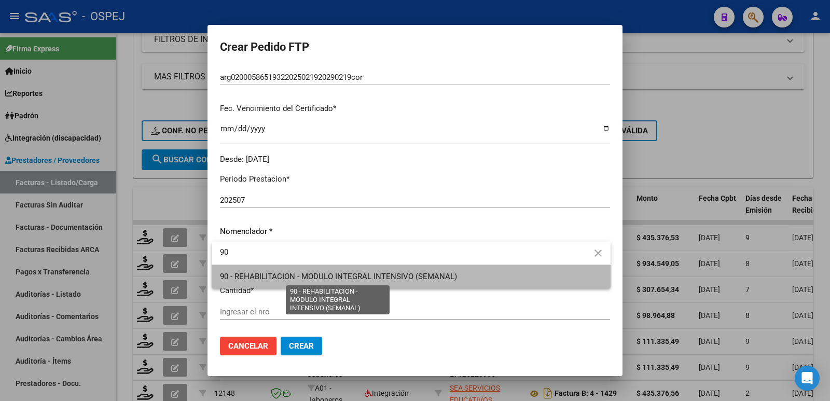
click at [306, 278] on span "90 - REHABILITACION - MODULO INTEGRAL INTENSIVO (SEMANAL)" at bounding box center [338, 276] width 237 height 9
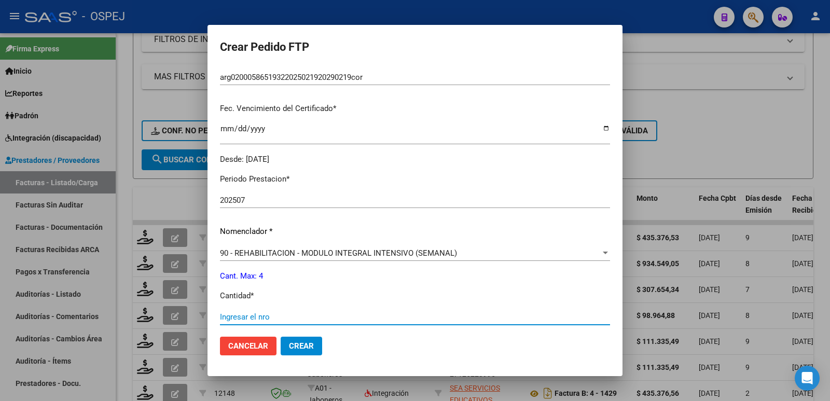
click at [285, 314] on input "Ingresar el nro" at bounding box center [415, 316] width 390 height 9
type input "4"
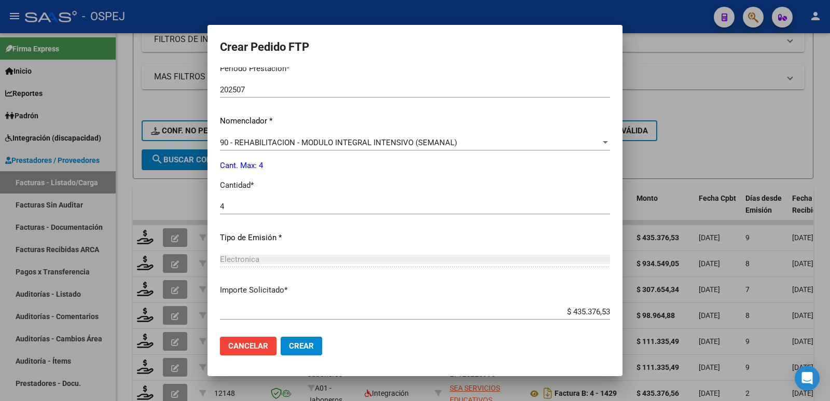
scroll to position [423, 0]
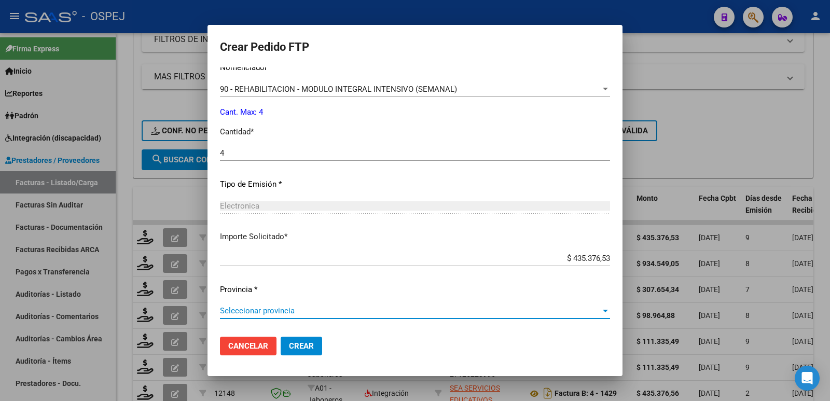
click at [285, 314] on span "Seleccionar provincia" at bounding box center [410, 310] width 381 height 9
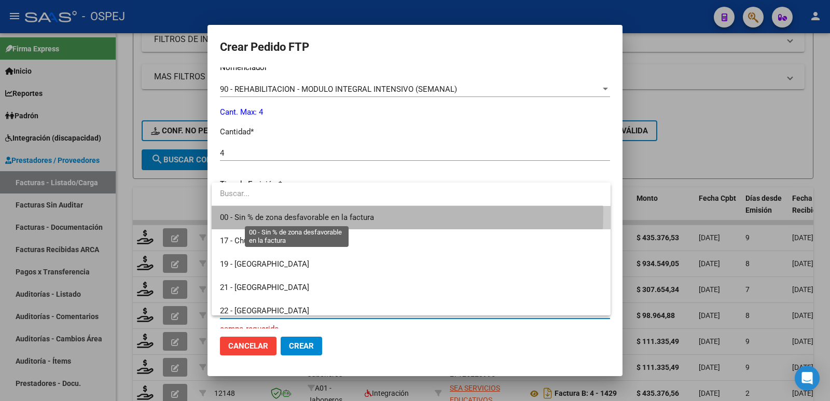
click at [324, 213] on span "00 - Sin % de zona desfavorable en la factura" at bounding box center [297, 217] width 154 height 9
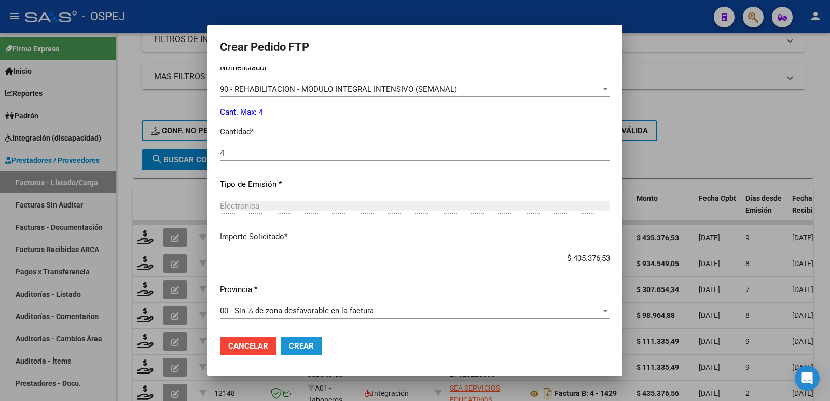
click at [307, 348] on span "Crear" at bounding box center [301, 345] width 25 height 9
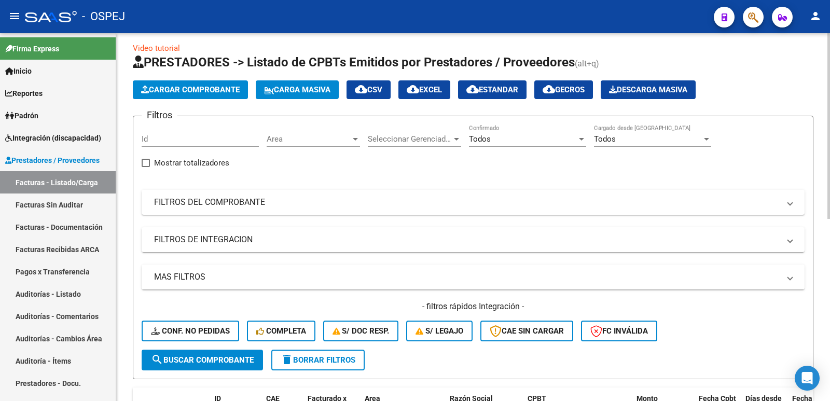
scroll to position [0, 0]
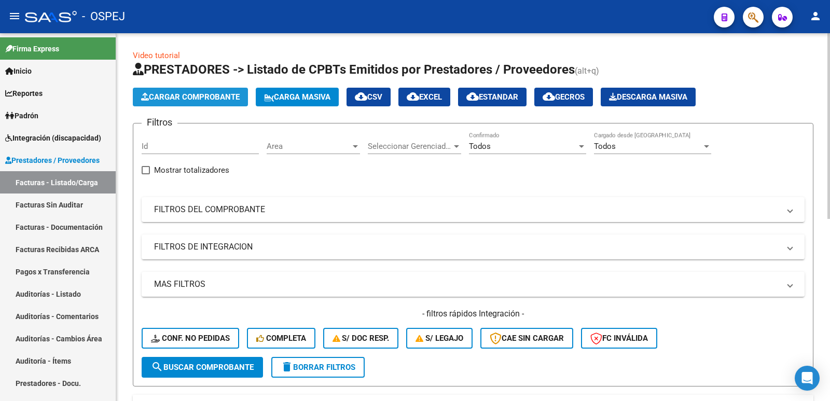
click at [193, 97] on span "Cargar Comprobante" at bounding box center [190, 96] width 99 height 9
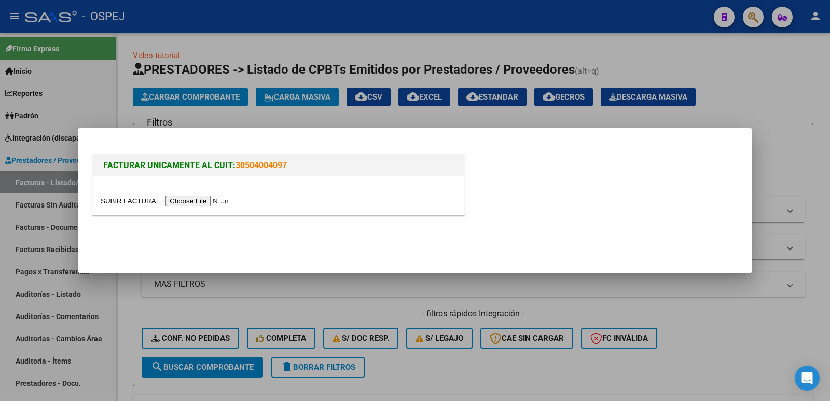
click at [209, 201] on input "file" at bounding box center [166, 201] width 131 height 11
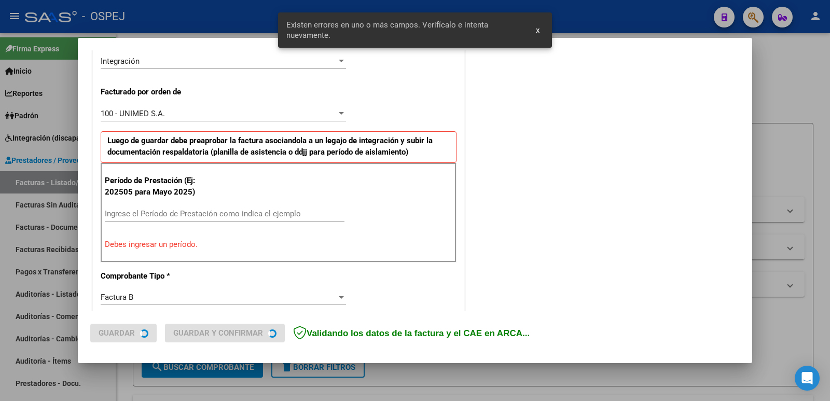
scroll to position [283, 0]
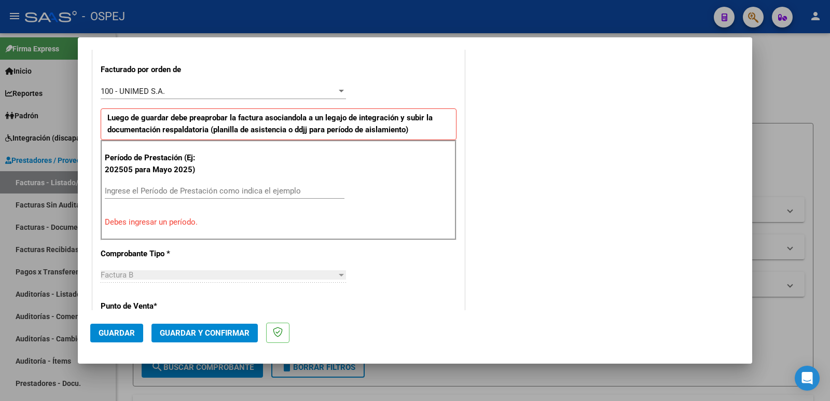
click at [182, 186] on input "Ingrese el Período de Prestación como indica el ejemplo" at bounding box center [225, 190] width 240 height 9
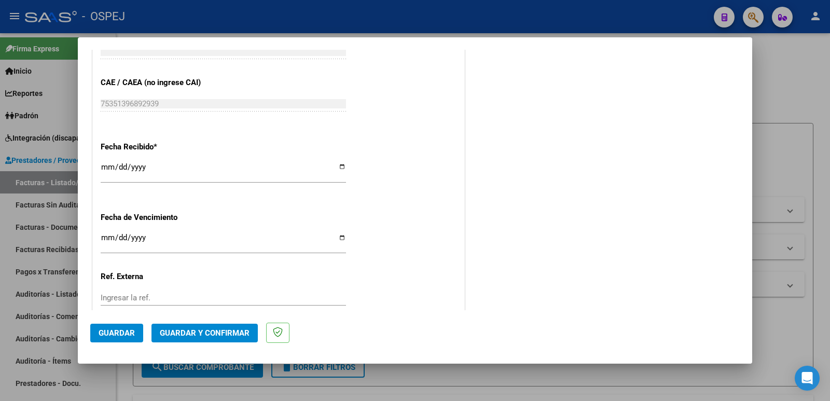
scroll to position [699, 0]
type input "202508"
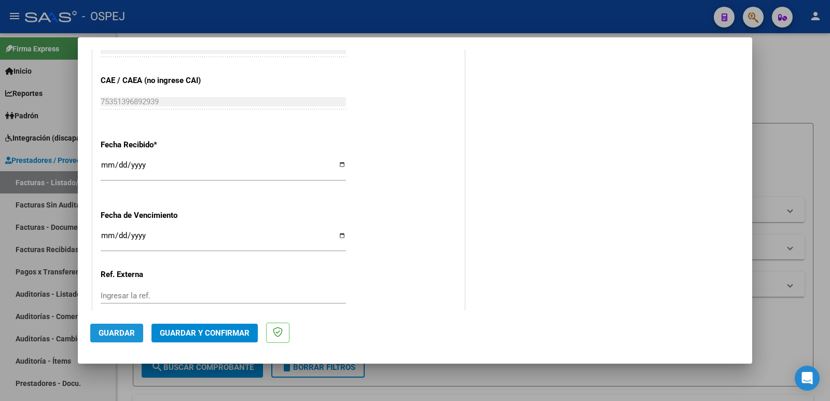
click at [119, 339] on button "Guardar" at bounding box center [116, 333] width 53 height 19
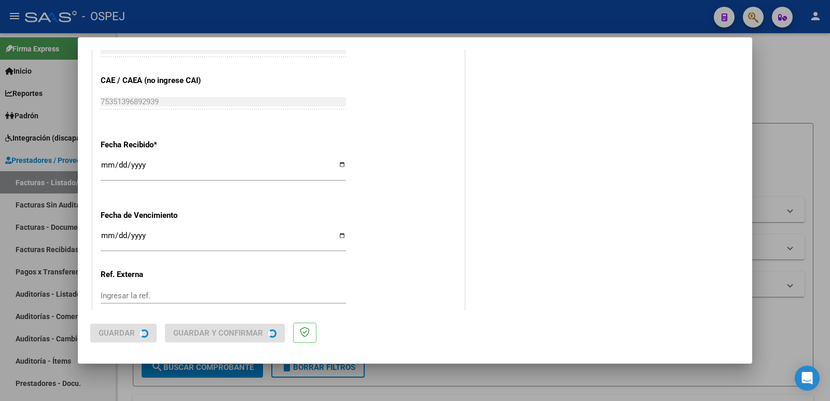
scroll to position [0, 0]
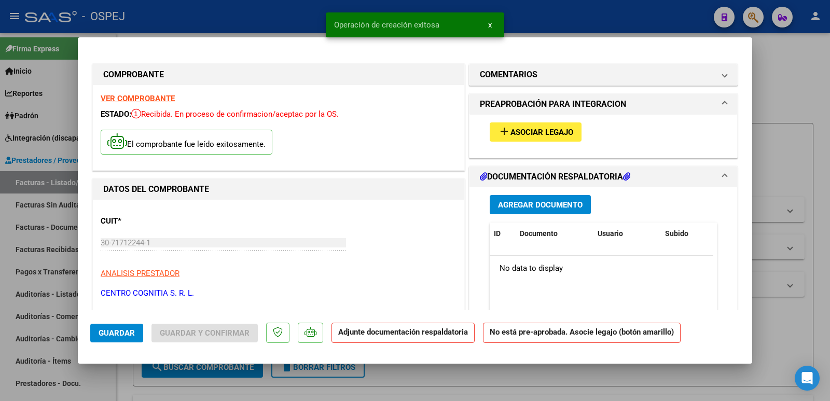
click at [511, 131] on span "Asociar Legajo" at bounding box center [542, 132] width 63 height 9
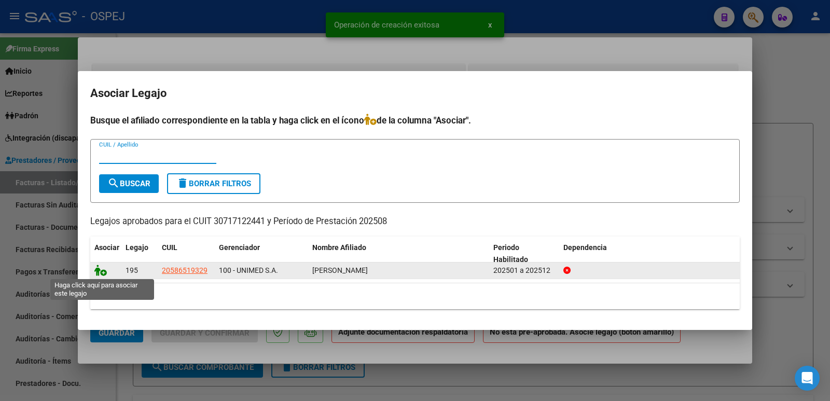
click at [100, 270] on icon at bounding box center [100, 270] width 12 height 11
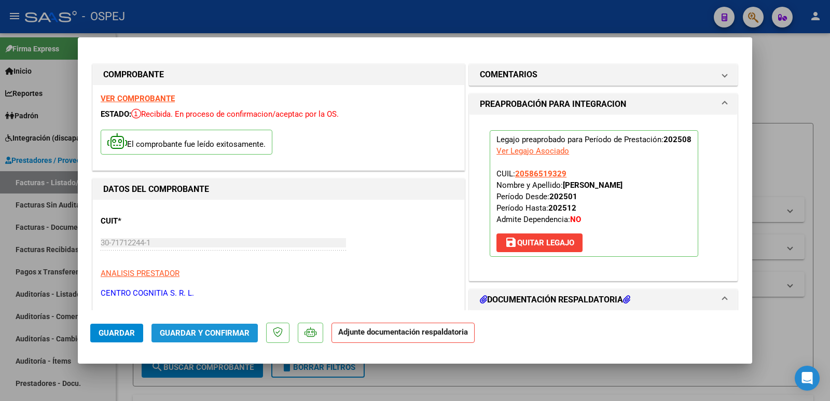
click at [171, 338] on button "Guardar y Confirmar" at bounding box center [205, 333] width 106 height 19
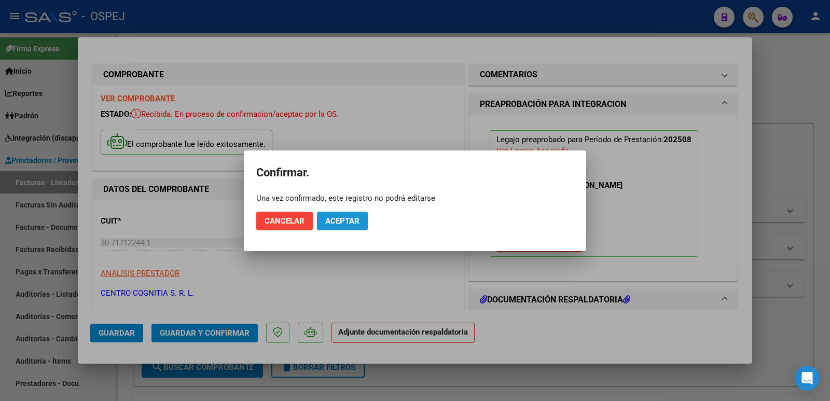
click at [339, 223] on span "Aceptar" at bounding box center [342, 220] width 34 height 9
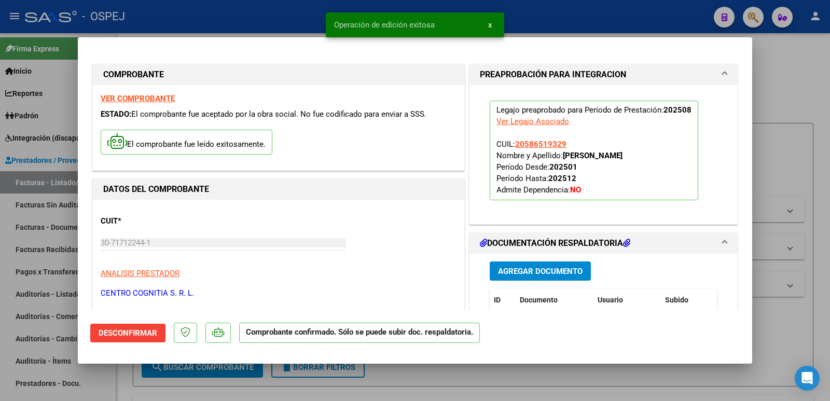
click at [255, 24] on div at bounding box center [415, 200] width 830 height 401
type input "$ 0,00"
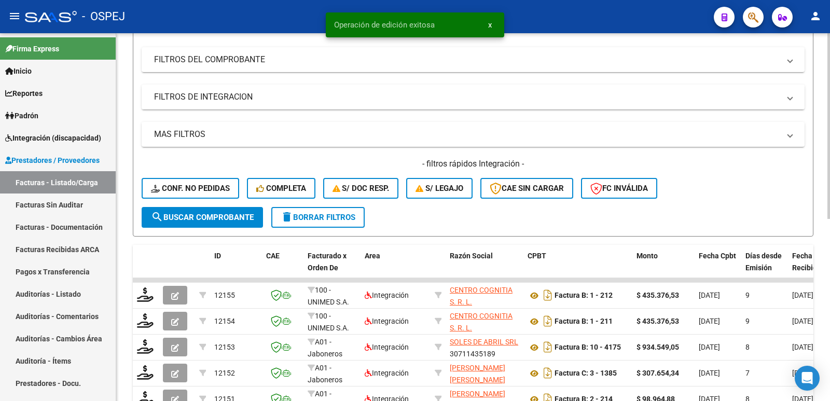
scroll to position [156, 0]
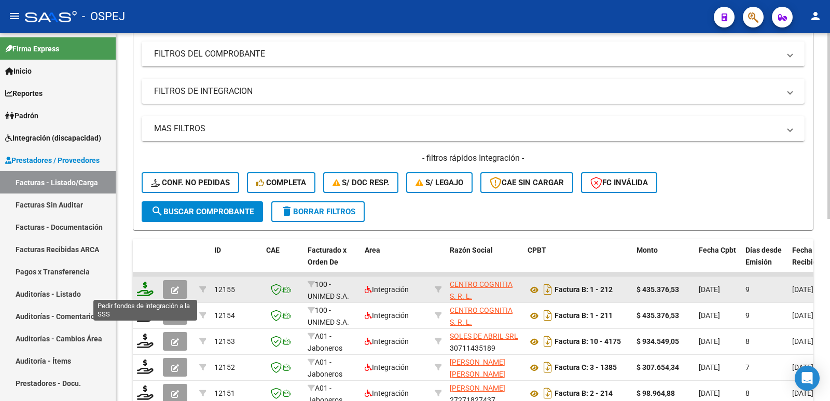
click at [146, 288] on icon at bounding box center [145, 289] width 17 height 15
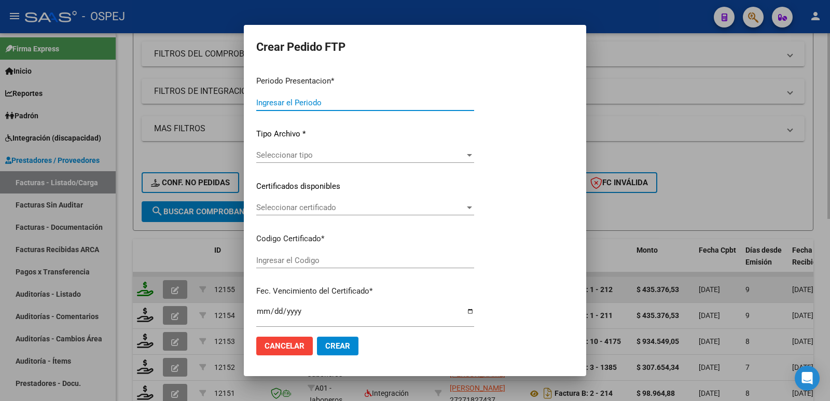
type input "202508"
type input "$ 435.376,53"
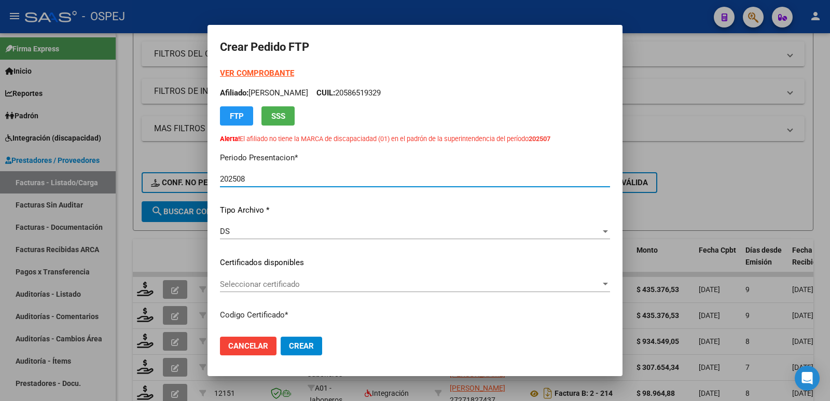
type input "arg02000586519322025021920290219cor"
type input "[DATE]"
click at [284, 282] on span "Seleccionar certificado" at bounding box center [410, 284] width 381 height 9
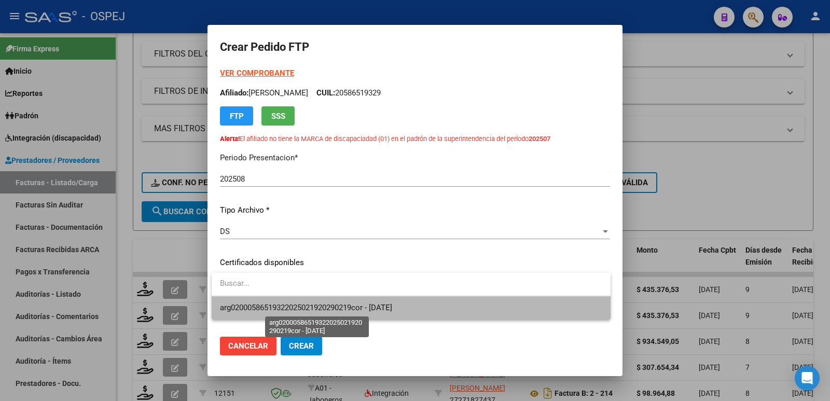
click at [274, 305] on span "arg02000586519322025021920290219cor - [DATE]" at bounding box center [306, 307] width 172 height 9
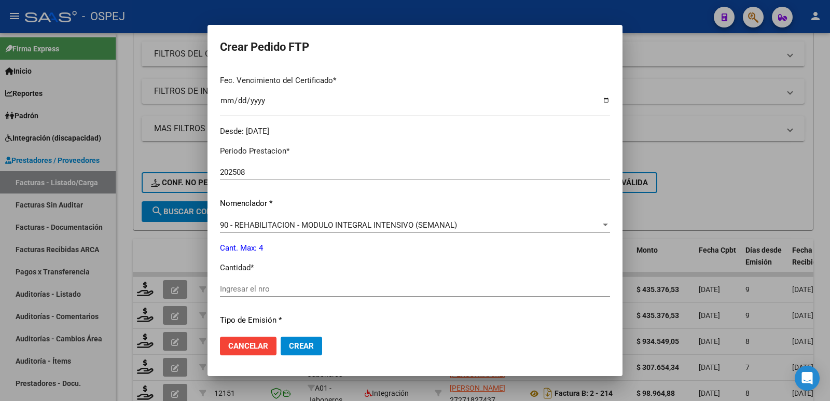
scroll to position [311, 0]
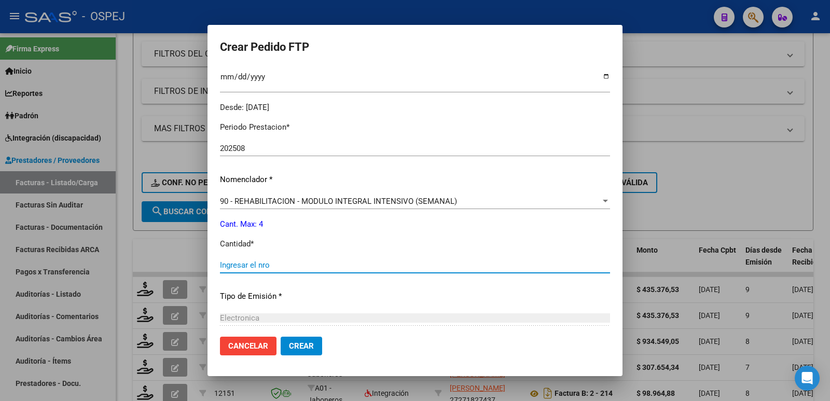
click at [253, 265] on input "Ingresar el nro" at bounding box center [415, 265] width 390 height 9
type input "4"
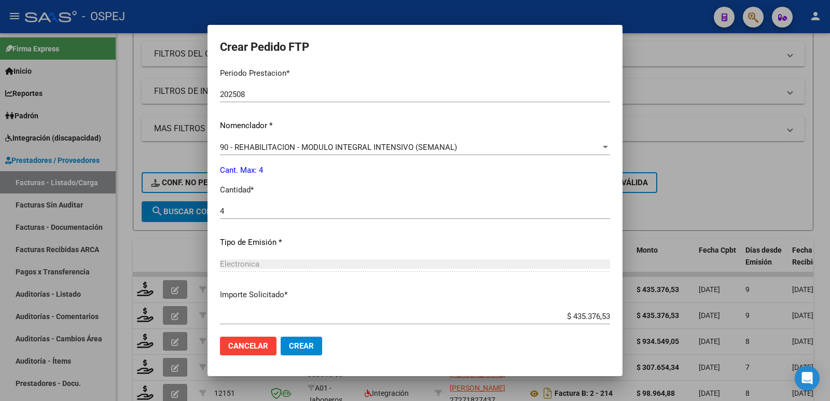
scroll to position [423, 0]
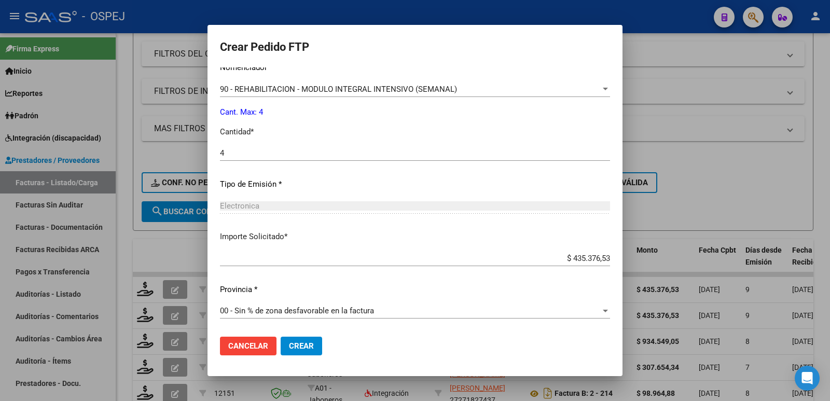
click at [294, 347] on span "Crear" at bounding box center [301, 345] width 25 height 9
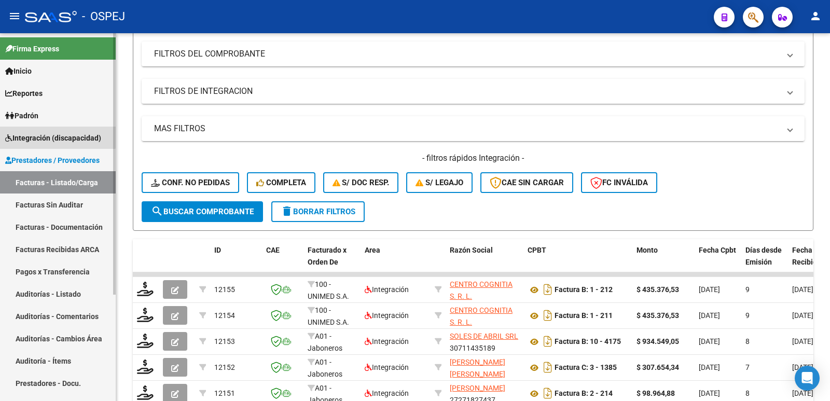
click at [29, 134] on span "Integración (discapacidad)" at bounding box center [53, 137] width 96 height 11
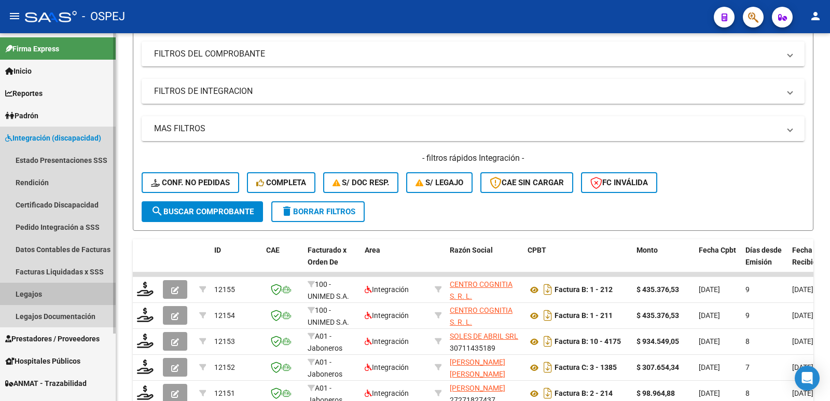
click at [13, 290] on link "Legajos" at bounding box center [58, 294] width 116 height 22
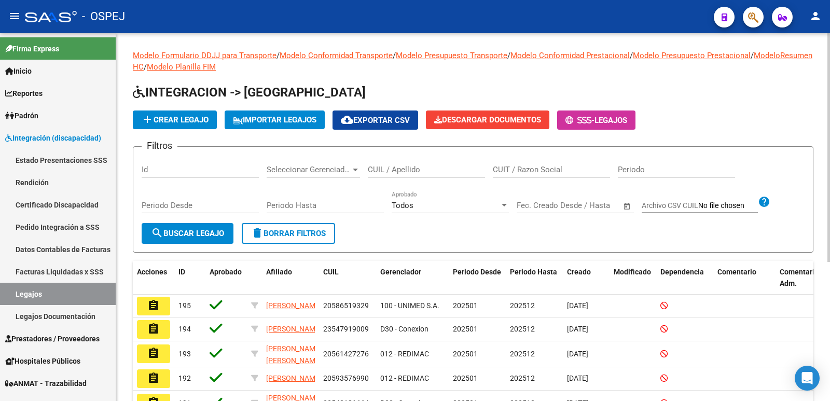
click at [394, 171] on input "CUIL / Apellido" at bounding box center [426, 169] width 117 height 9
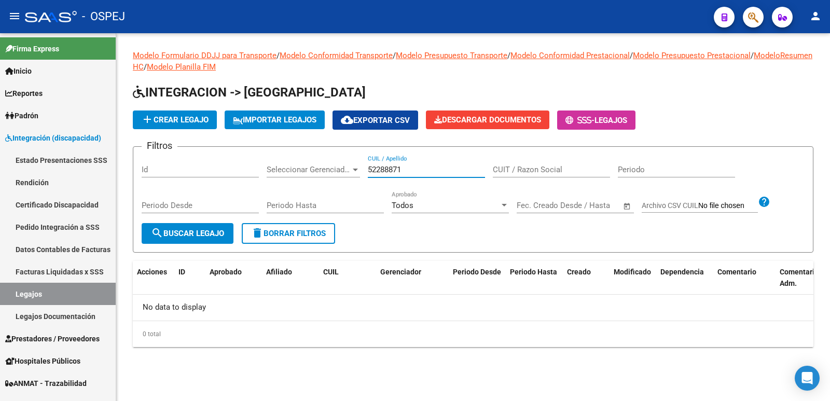
drag, startPoint x: 407, startPoint y: 172, endPoint x: 325, endPoint y: 167, distance: 82.2
click at [325, 167] on div "Filtros Id Seleccionar Gerenciador Seleccionar Gerenciador 52288871 CUIL / Apel…" at bounding box center [473, 189] width 663 height 68
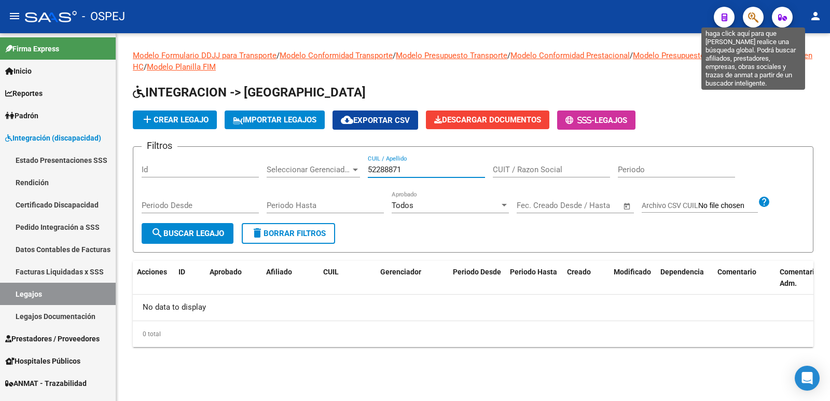
type input "52288871"
click at [756, 15] on icon "button" at bounding box center [753, 17] width 10 height 12
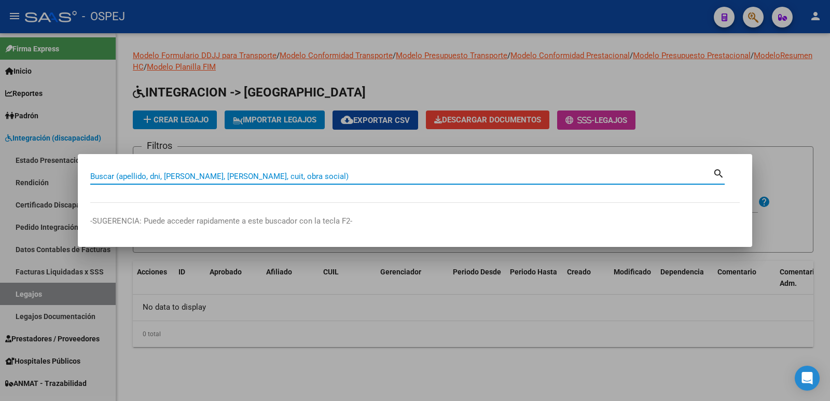
click at [248, 180] on input "Buscar (apellido, dni, [PERSON_NAME], [PERSON_NAME], cuit, obra social)" at bounding box center [401, 176] width 623 height 9
paste input "52288871"
type input "52288871"
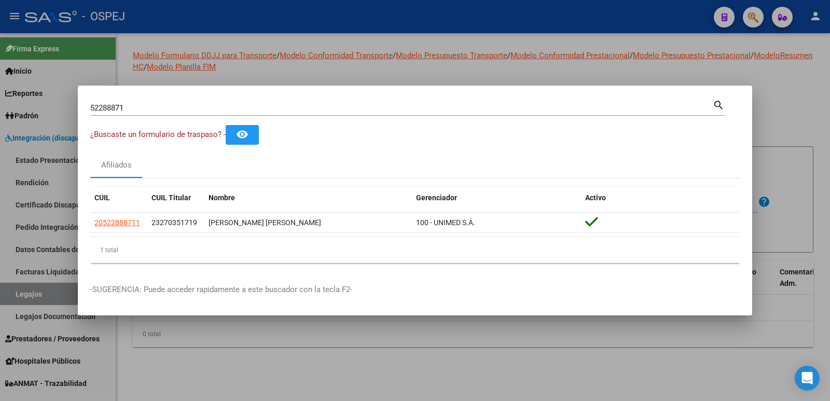
click at [427, 32] on div at bounding box center [415, 200] width 830 height 401
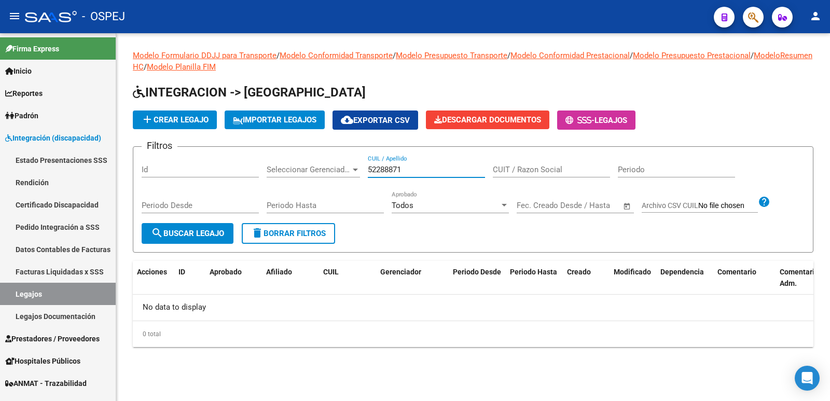
click at [368, 167] on input "52288871" at bounding box center [426, 169] width 117 height 9
click at [417, 169] on input "2052288871" at bounding box center [426, 169] width 117 height 9
type input "20522888711"
click at [200, 238] on button "search Buscar Legajo" at bounding box center [188, 233] width 92 height 21
drag, startPoint x: 422, startPoint y: 171, endPoint x: 354, endPoint y: 175, distance: 68.1
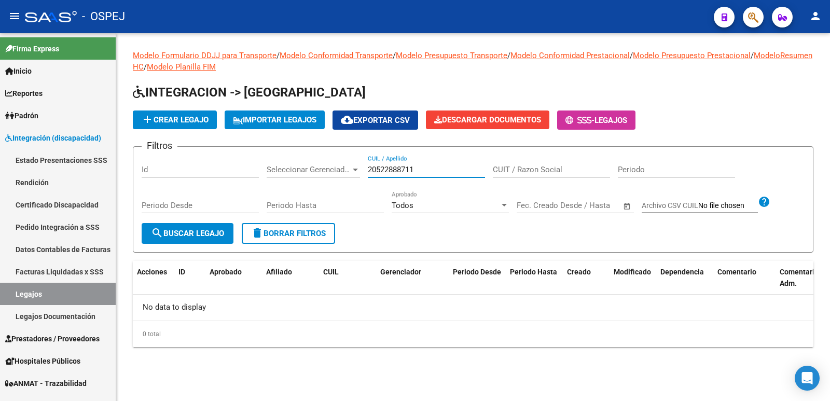
click at [354, 175] on div "Filtros Id Seleccionar Gerenciador Seleccionar Gerenciador 20522888711 CUIL / A…" at bounding box center [473, 189] width 663 height 68
click at [204, 120] on span "add Crear Legajo" at bounding box center [174, 119] width 67 height 9
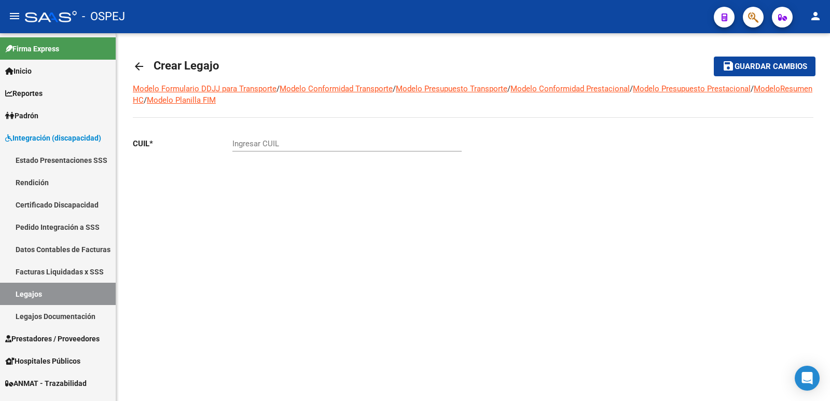
click at [261, 146] on input "Ingresar CUIL" at bounding box center [346, 143] width 229 height 9
paste input "20-52288871-1"
type input "20-52288871-1"
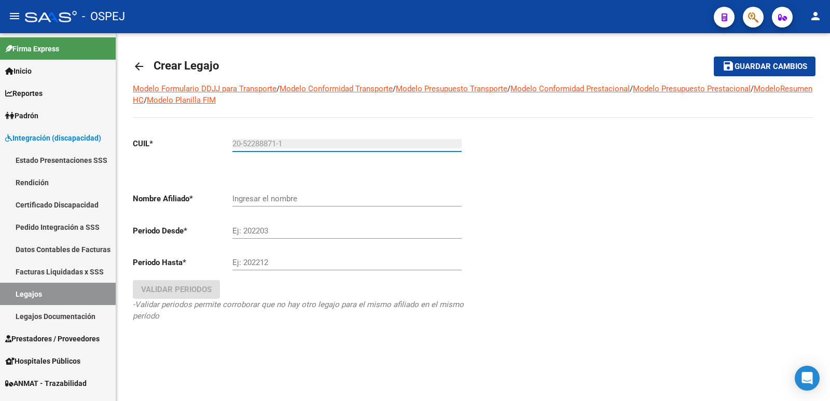
type input "[PERSON_NAME] [PERSON_NAME]"
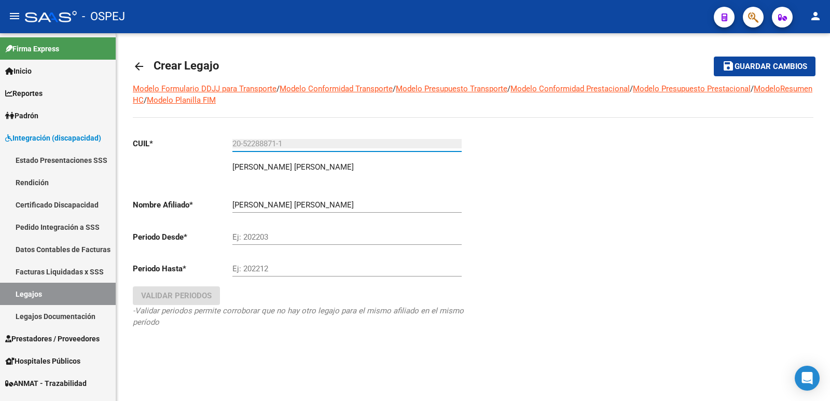
type input "20-52288871-1"
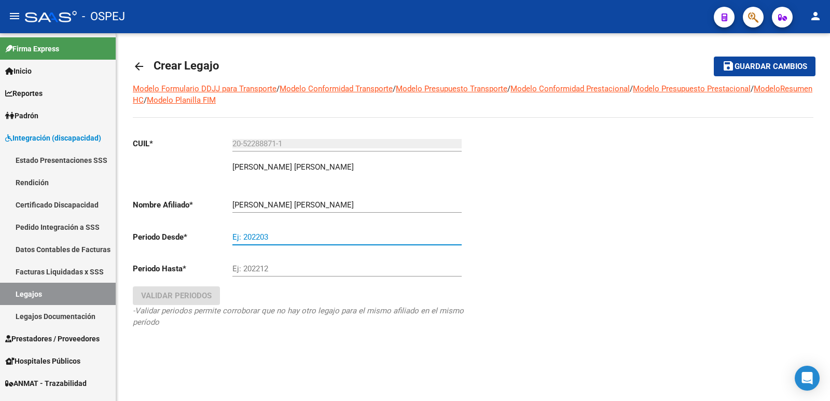
drag, startPoint x: 281, startPoint y: 232, endPoint x: 153, endPoint y: 238, distance: 128.8
click at [153, 238] on app-form-text-field "Periodo Desde * Ej: 202203" at bounding box center [297, 236] width 329 height 9
type input "202501"
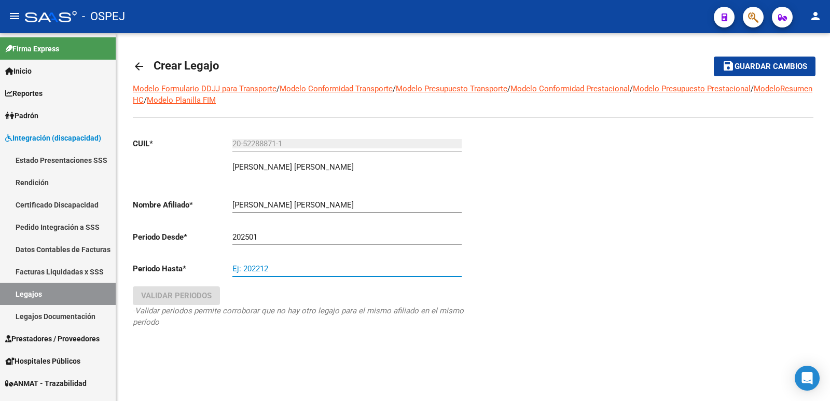
drag, startPoint x: 274, startPoint y: 265, endPoint x: 215, endPoint y: 267, distance: 58.7
click at [215, 267] on app-form-text-field "Periodo Hasta * Ej: 202212" at bounding box center [297, 268] width 329 height 9
type input "202512"
click at [181, 297] on span "Validar Periodos" at bounding box center [176, 295] width 71 height 9
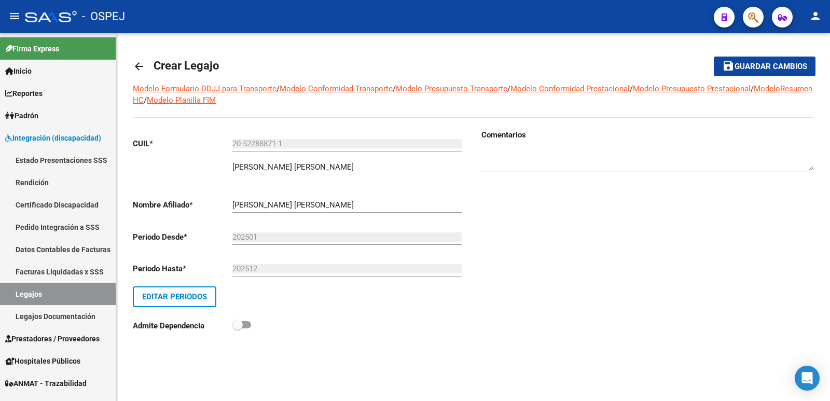
click at [759, 62] on span "Guardar cambios" at bounding box center [771, 66] width 73 height 9
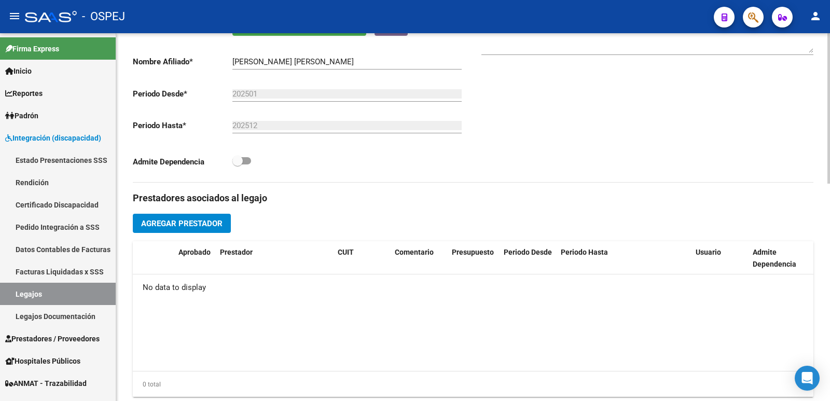
scroll to position [259, 0]
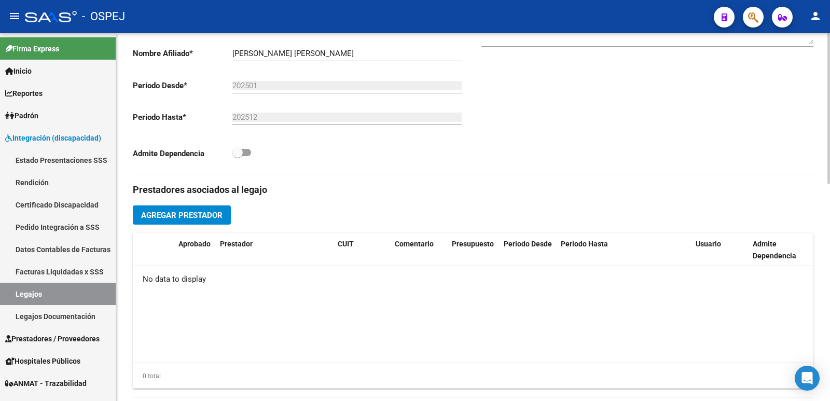
click at [209, 217] on span "Agregar Prestador" at bounding box center [181, 215] width 81 height 9
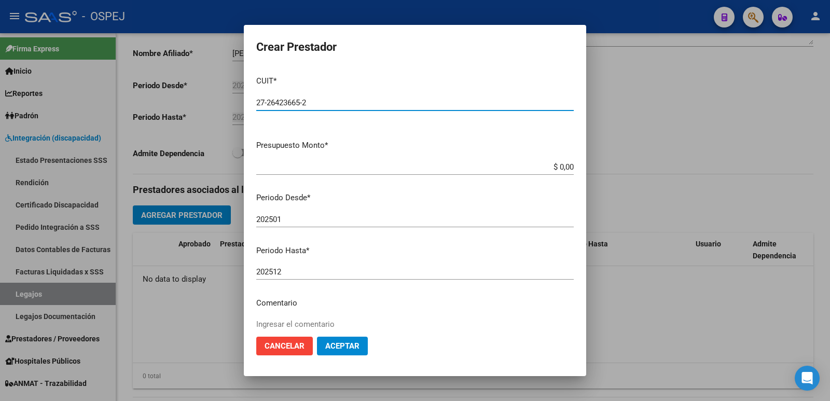
type input "27-26423665-2"
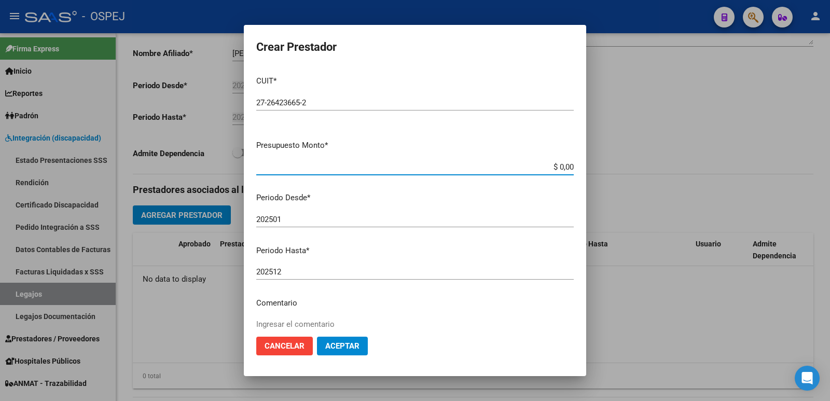
click at [548, 166] on input "$ 0,00" at bounding box center [415, 166] width 318 height 9
type input "$ 7.654,34"
click at [341, 343] on span "Aceptar" at bounding box center [342, 345] width 34 height 9
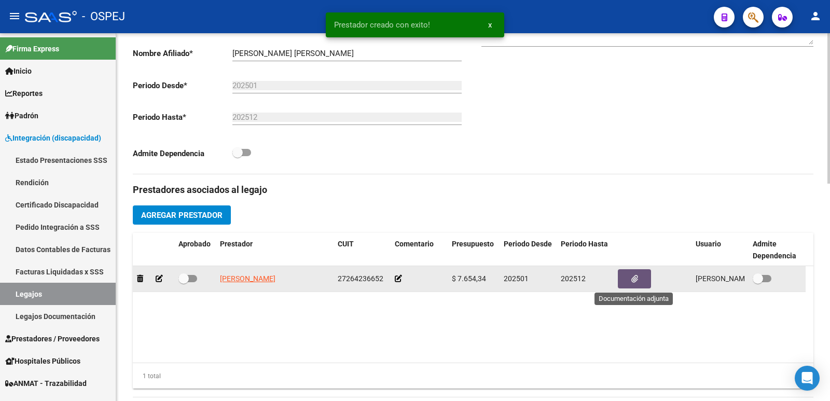
click at [633, 279] on icon "button" at bounding box center [635, 279] width 7 height 8
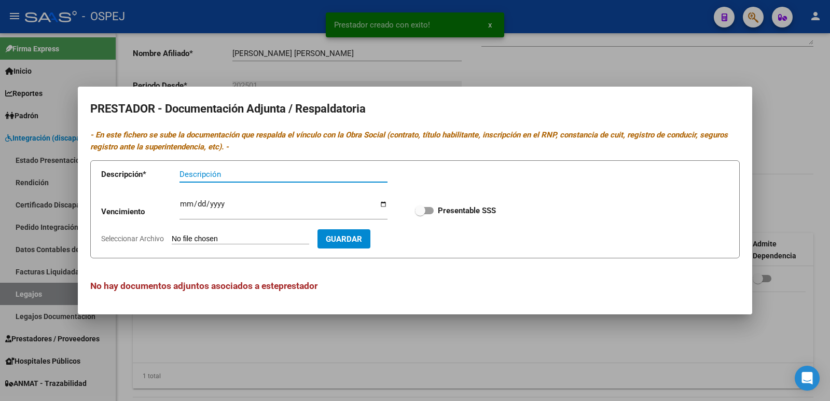
click at [277, 244] on input "Seleccionar Archivo" at bounding box center [241, 240] width 138 height 10
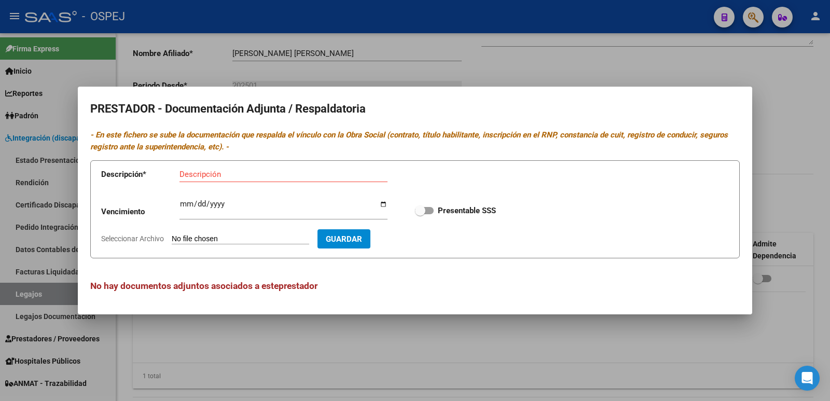
type input "C:\fakepath\EXPEDIENTE 2025 - MAMAI [PERSON_NAME].pdf"
click at [204, 174] on input "Descripción" at bounding box center [284, 174] width 208 height 9
type input "LEGAJO"
click at [422, 237] on span "Guardar" at bounding box center [404, 239] width 36 height 9
checkbox input "true"
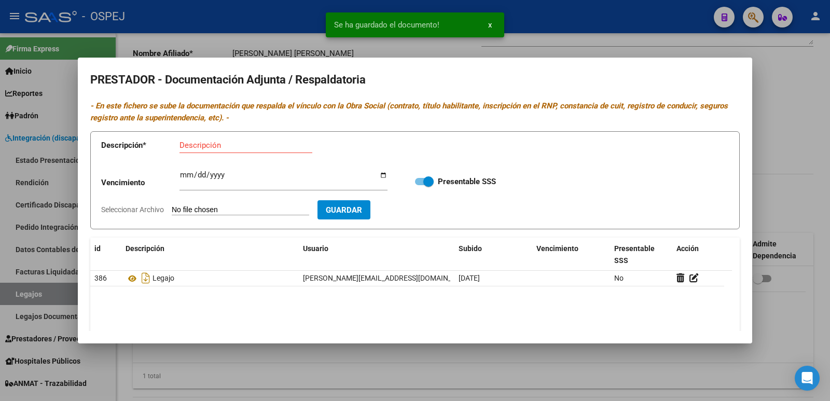
click at [255, 38] on div at bounding box center [415, 200] width 830 height 401
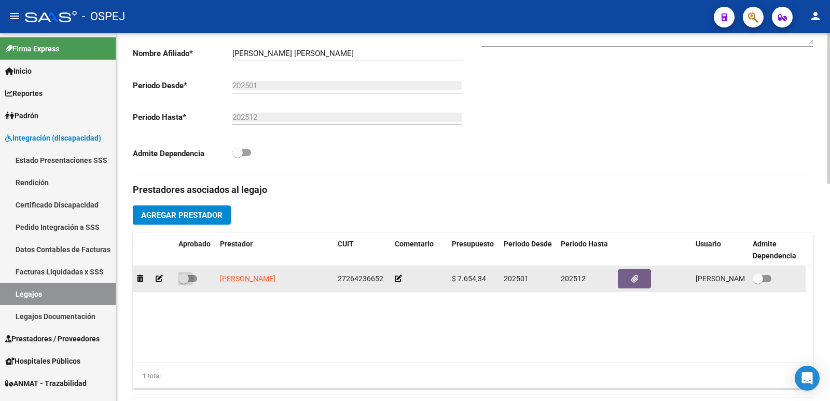
click at [191, 277] on span at bounding box center [188, 278] width 19 height 7
click at [184, 282] on input "checkbox" at bounding box center [183, 282] width 1 height 1
checkbox input "true"
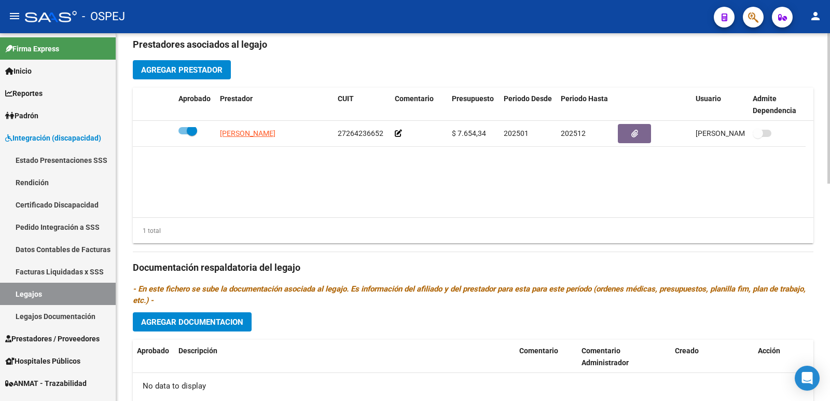
scroll to position [467, 0]
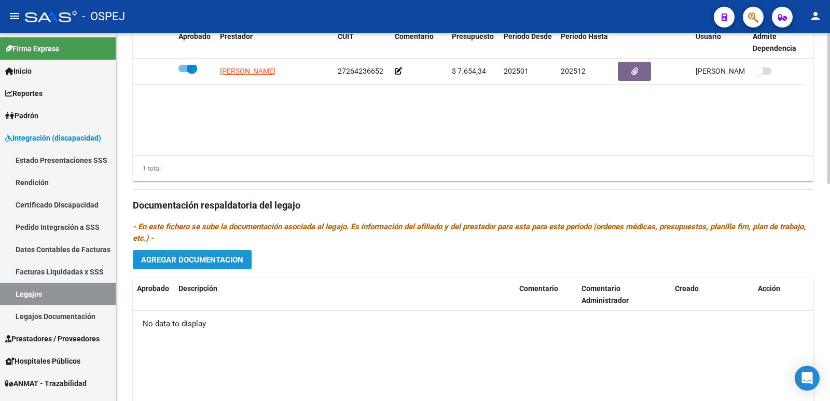
click at [227, 258] on span "Agregar Documentacion" at bounding box center [192, 259] width 102 height 9
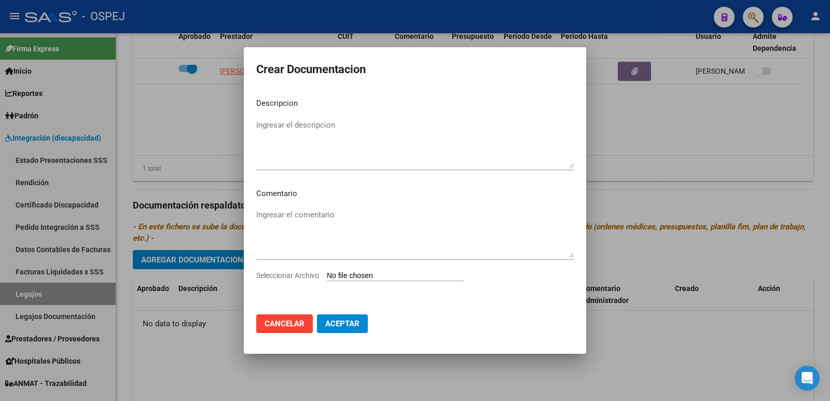
click at [347, 271] on input "Seleccionar Archivo" at bounding box center [396, 276] width 138 height 10
type input "C:\fakepath\CUD.pdf"
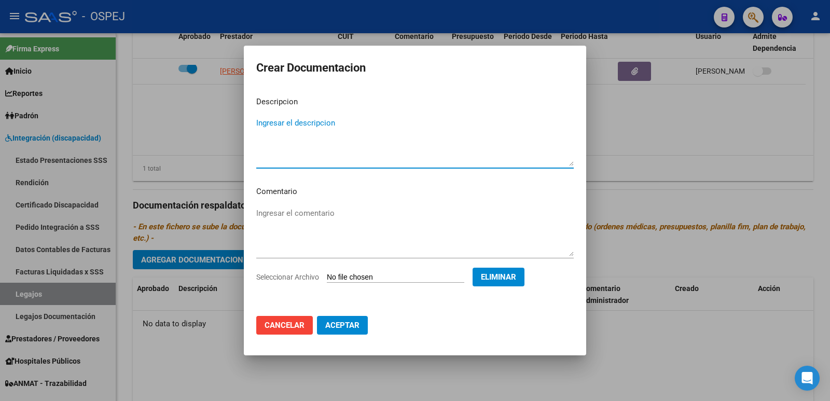
click at [300, 120] on textarea "Ingresar el descripcion" at bounding box center [415, 141] width 318 height 49
type textarea "c"
type textarea "CUD"
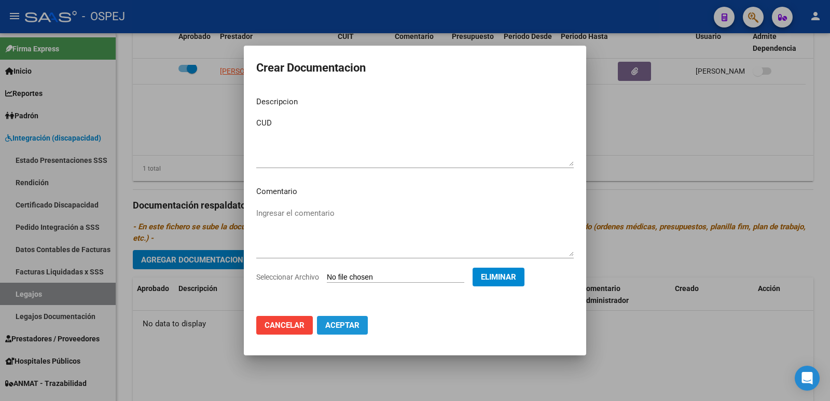
click at [339, 326] on span "Aceptar" at bounding box center [342, 325] width 34 height 9
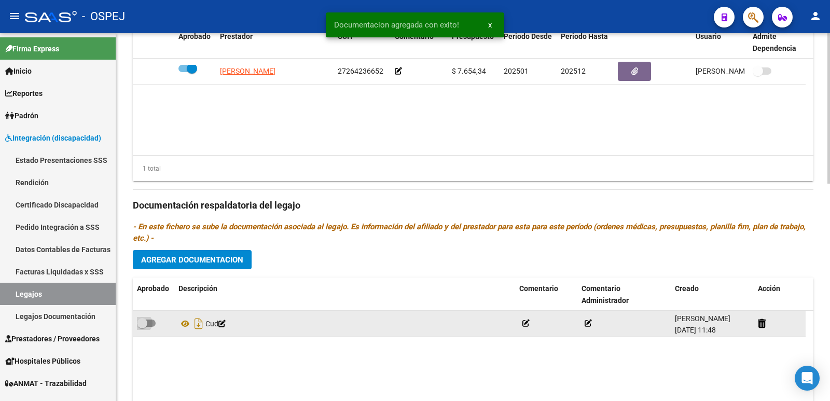
click at [153, 321] on span at bounding box center [146, 323] width 19 height 7
click at [142, 327] on input "checkbox" at bounding box center [142, 327] width 1 height 1
checkbox input "true"
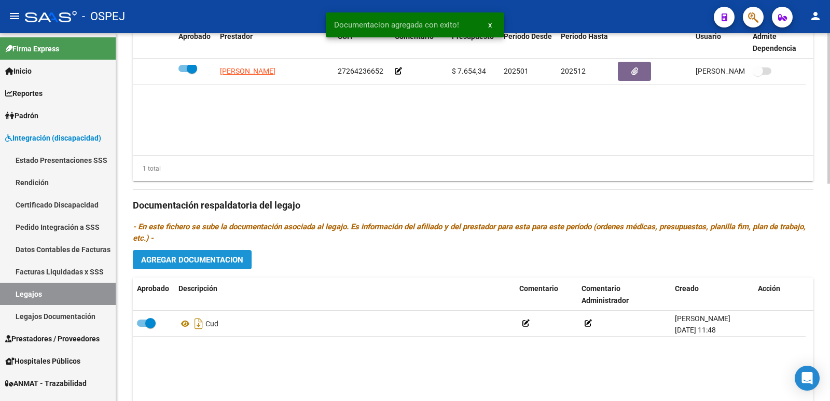
click at [196, 265] on button "Agregar Documentacion" at bounding box center [192, 259] width 119 height 19
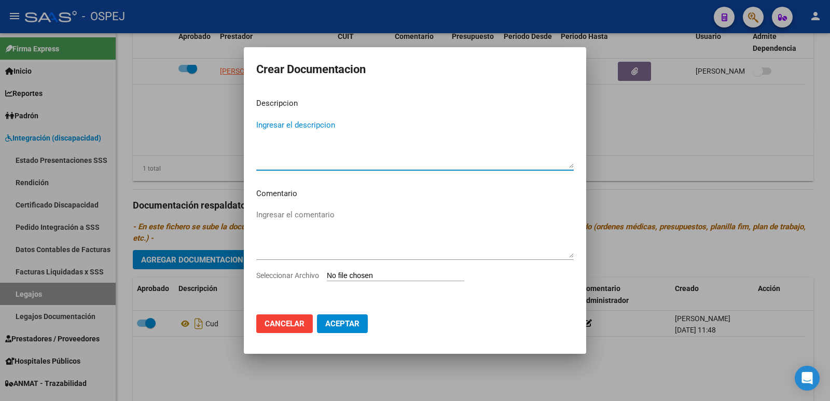
click at [368, 279] on input "Seleccionar Archivo" at bounding box center [396, 276] width 138 height 10
type input "C:\fakepath\EXPEDIENTE 2025 - MAMAI [PERSON_NAME].pdf"
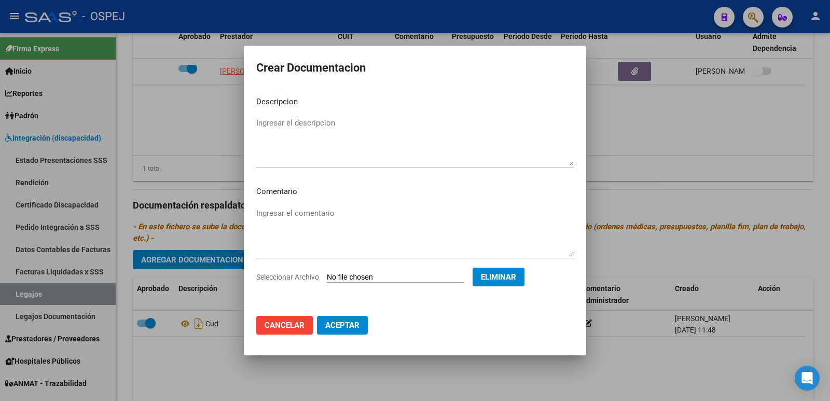
click at [299, 127] on textarea "Ingresar el descripcion" at bounding box center [415, 141] width 318 height 49
type textarea "LEGAJO 2025"
click at [344, 328] on span "Aceptar" at bounding box center [342, 325] width 34 height 9
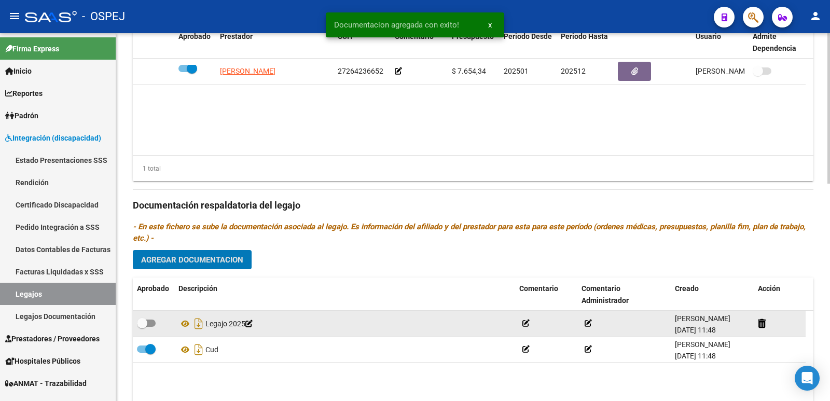
click at [151, 325] on span at bounding box center [146, 323] width 19 height 7
click at [142, 327] on input "checkbox" at bounding box center [142, 327] width 1 height 1
checkbox input "true"
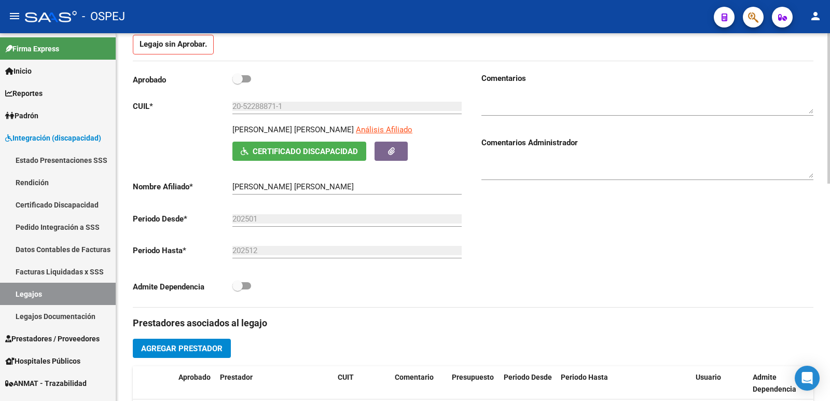
scroll to position [0, 0]
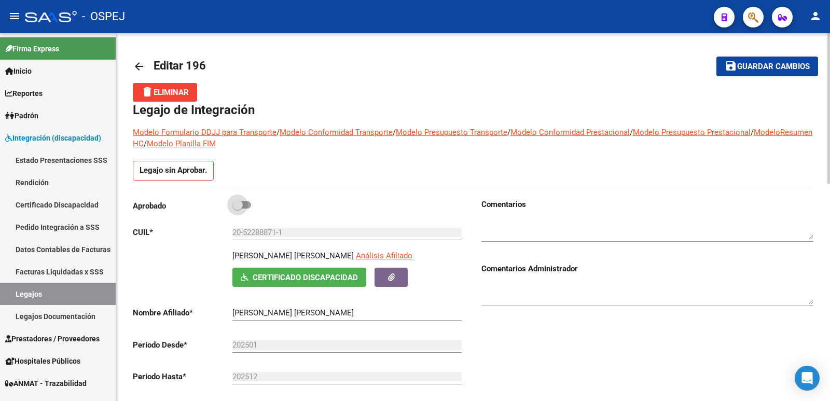
click at [248, 208] on span at bounding box center [241, 204] width 19 height 7
click at [238, 209] on input "checkbox" at bounding box center [237, 209] width 1 height 1
checkbox input "true"
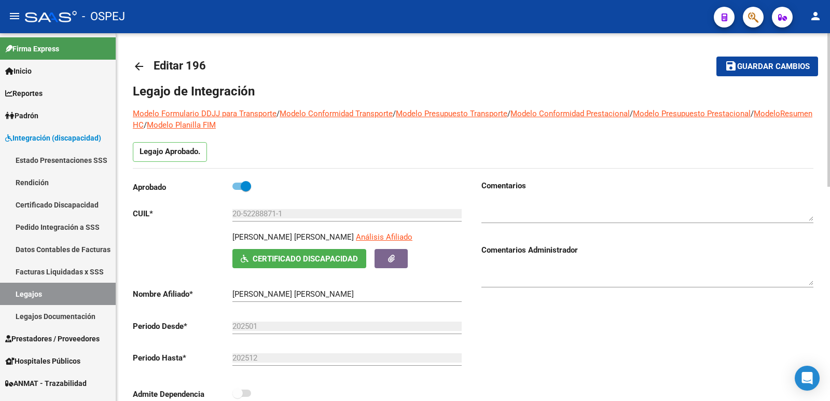
click at [741, 66] on span "Guardar cambios" at bounding box center [773, 66] width 73 height 9
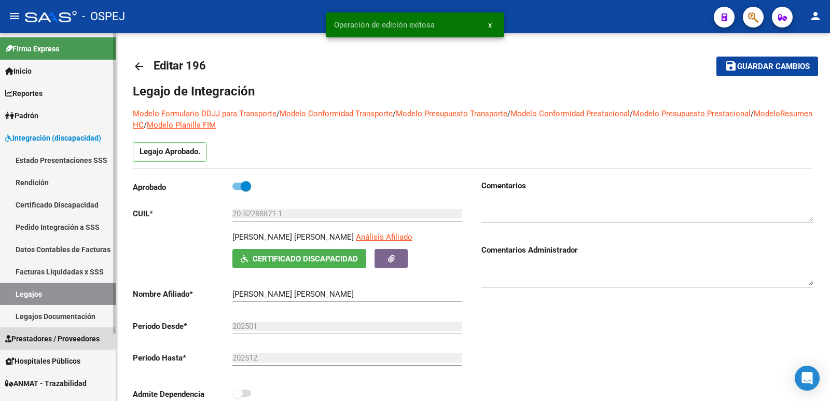
click at [54, 335] on span "Prestadores / Proveedores" at bounding box center [52, 338] width 94 height 11
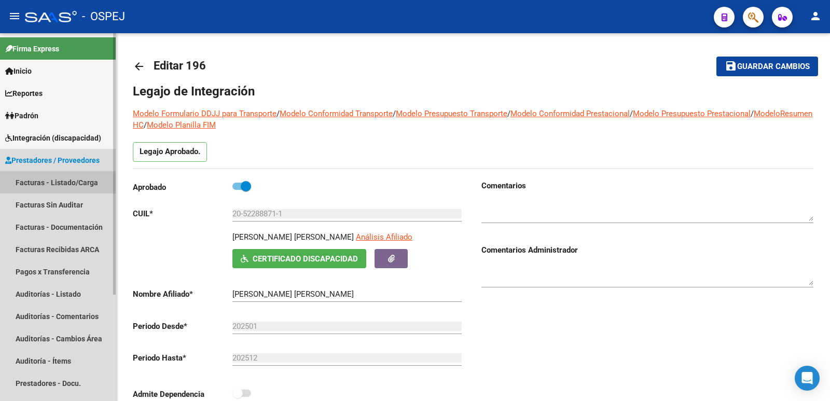
click at [54, 187] on link "Facturas - Listado/Carga" at bounding box center [58, 182] width 116 height 22
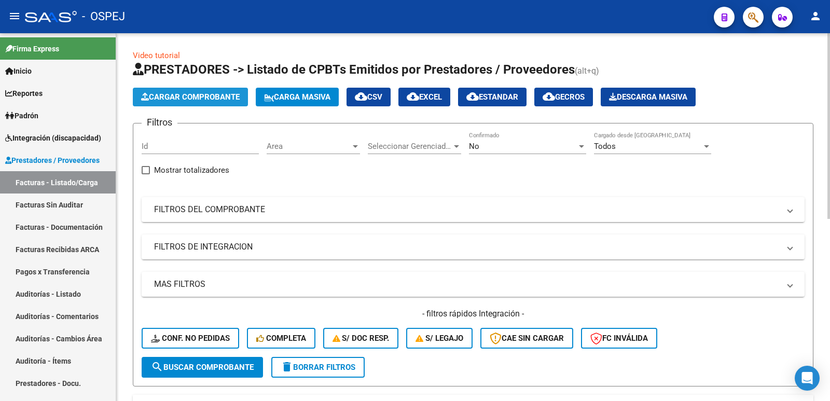
click at [176, 93] on span "Cargar Comprobante" at bounding box center [190, 96] width 99 height 9
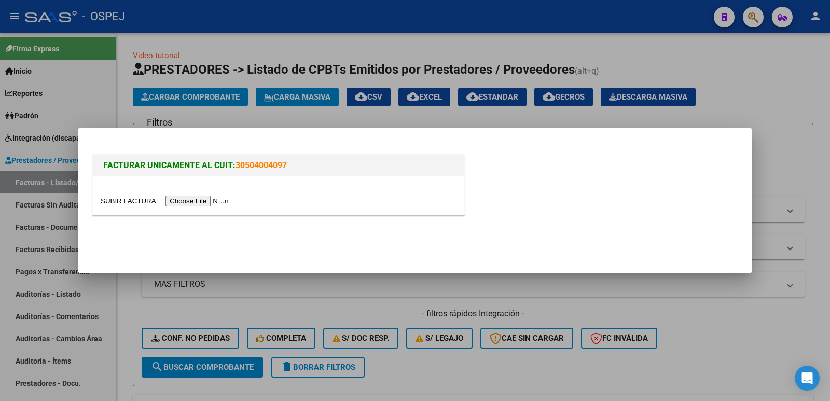
click at [193, 201] on input "file" at bounding box center [166, 201] width 131 height 11
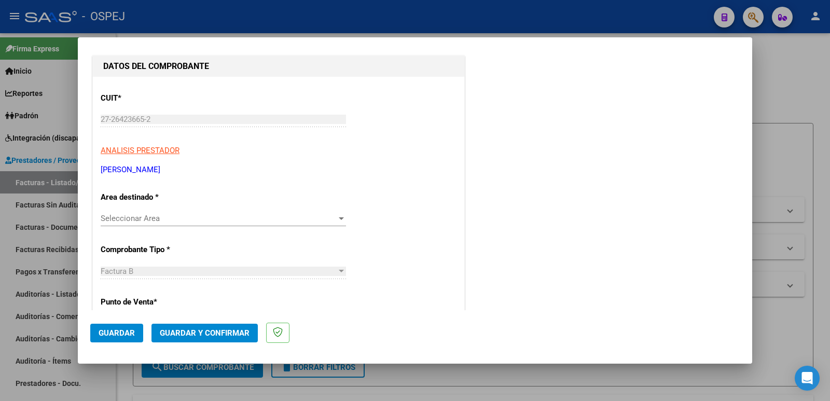
scroll to position [156, 0]
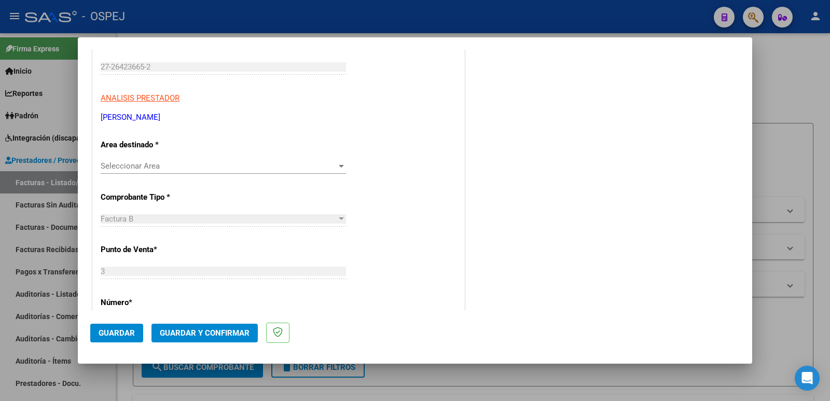
click at [234, 174] on div "Seleccionar Area Seleccionar Area" at bounding box center [223, 166] width 245 height 16
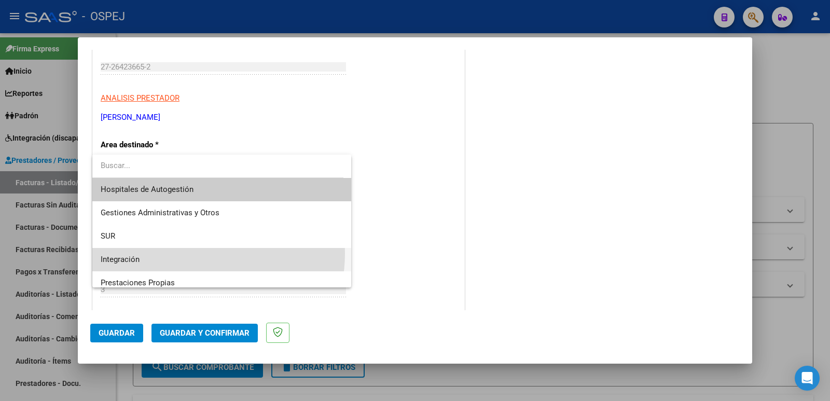
click at [190, 253] on span "Integración" at bounding box center [222, 259] width 242 height 23
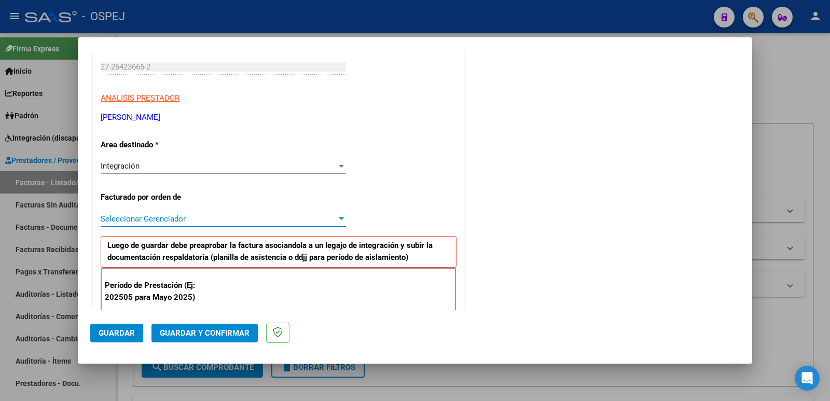
click at [198, 222] on span "Seleccionar Gerenciador" at bounding box center [219, 218] width 236 height 9
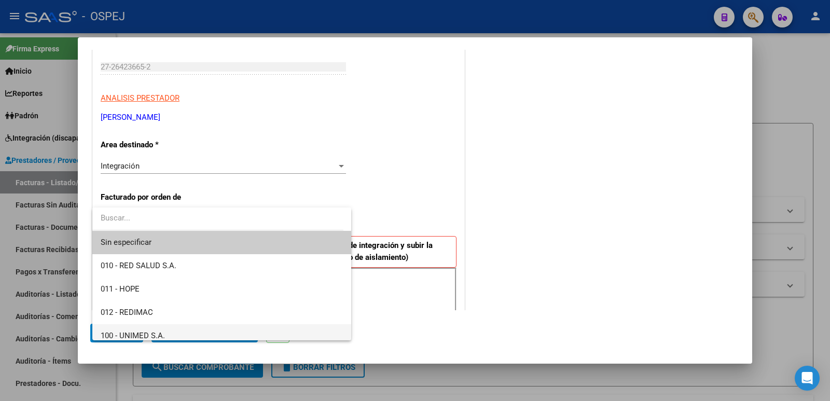
click at [180, 332] on span "100 - UNIMED S.A." at bounding box center [222, 335] width 242 height 23
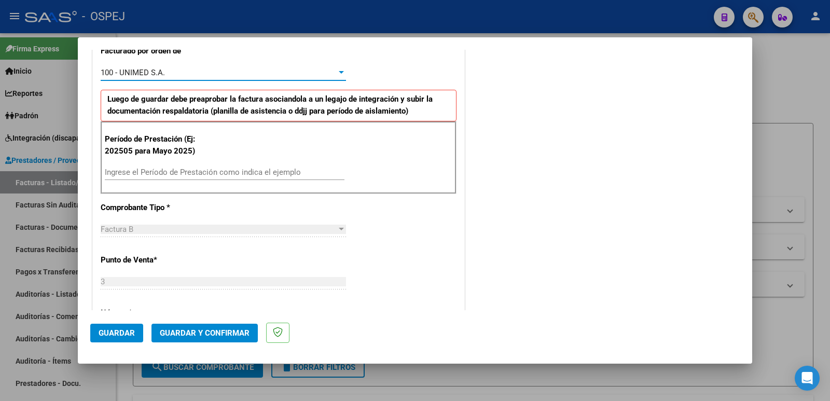
scroll to position [311, 0]
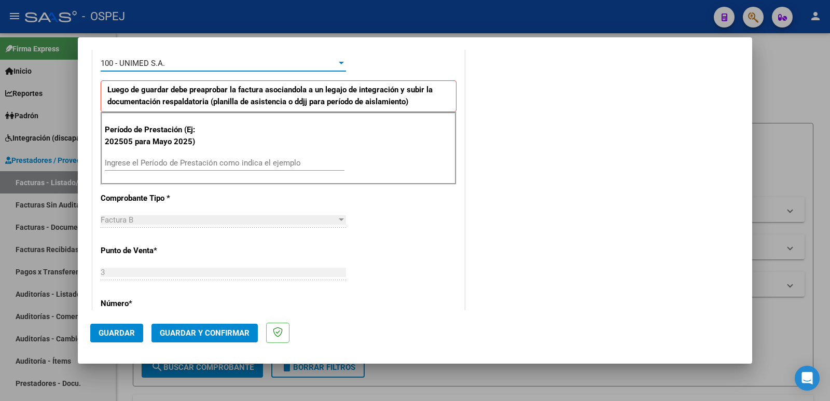
click at [255, 160] on input "Ingrese el Período de Prestación como indica el ejemplo" at bounding box center [225, 162] width 240 height 9
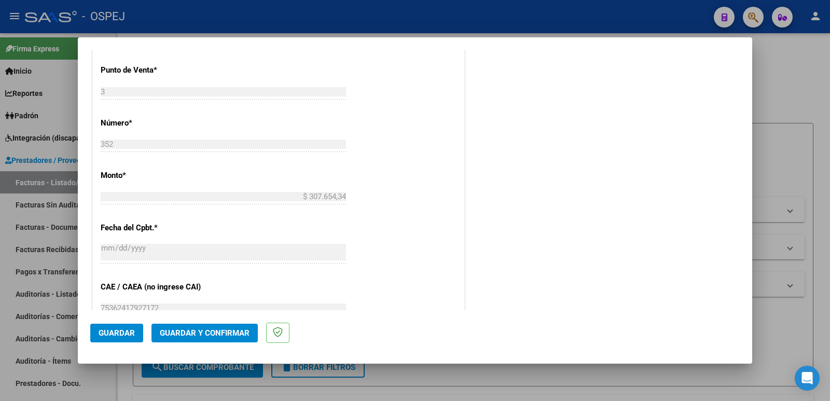
scroll to position [519, 0]
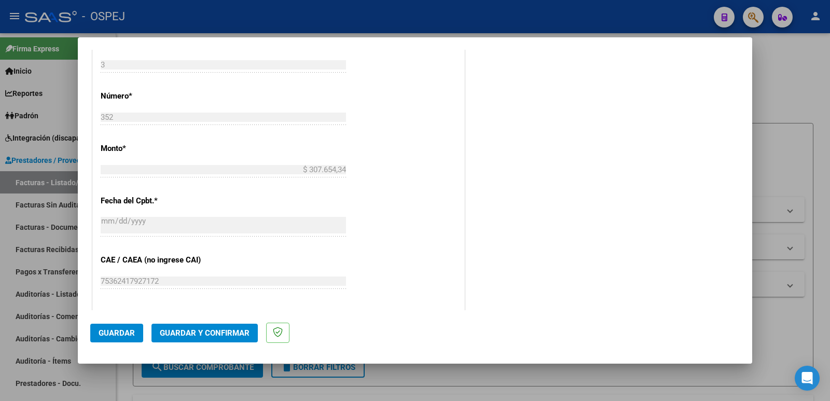
type input "202507"
click at [129, 333] on span "Guardar" at bounding box center [117, 332] width 36 height 9
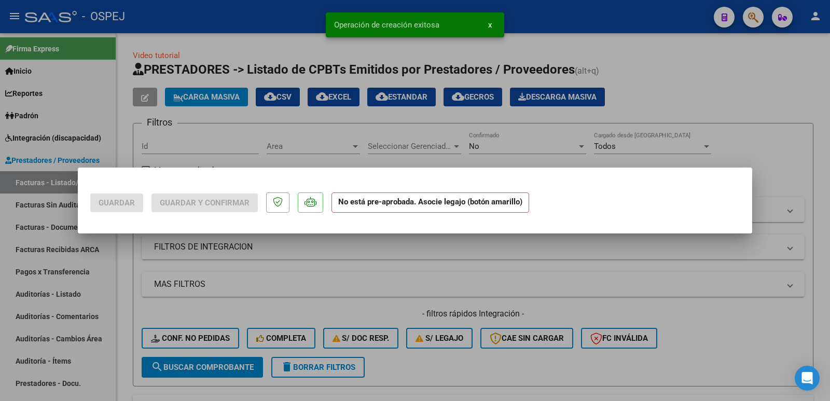
scroll to position [0, 0]
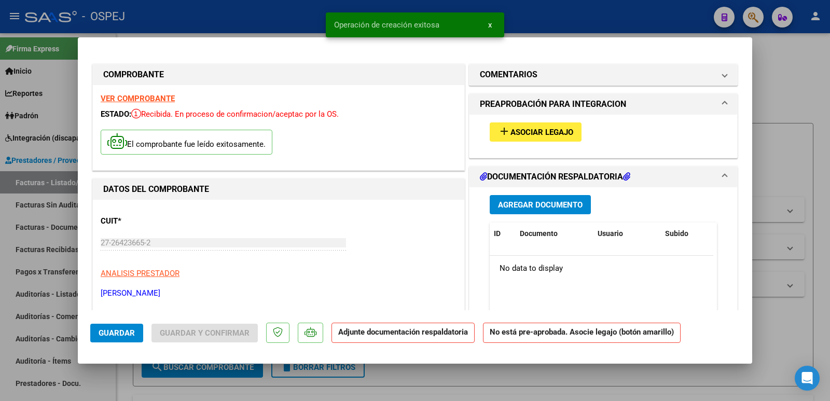
click at [542, 130] on span "Asociar Legajo" at bounding box center [542, 132] width 63 height 9
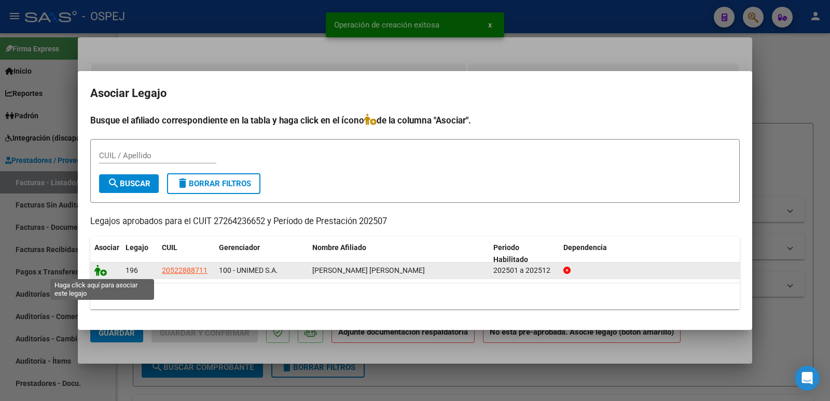
click at [98, 272] on icon at bounding box center [100, 270] width 12 height 11
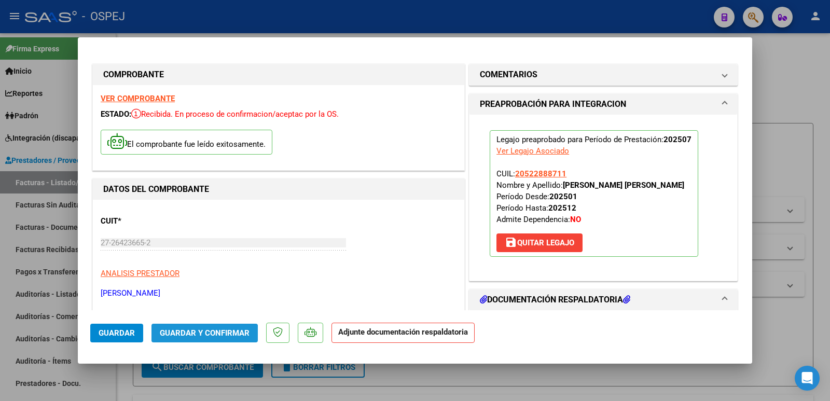
click at [197, 335] on span "Guardar y Confirmar" at bounding box center [205, 332] width 90 height 9
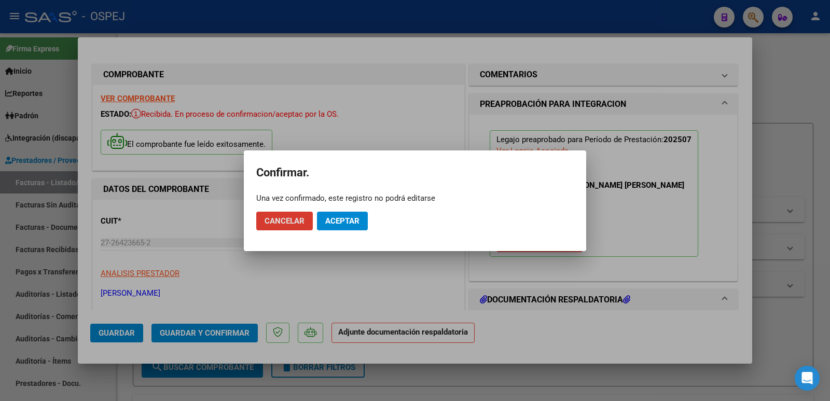
click at [335, 224] on span "Aceptar" at bounding box center [342, 220] width 34 height 9
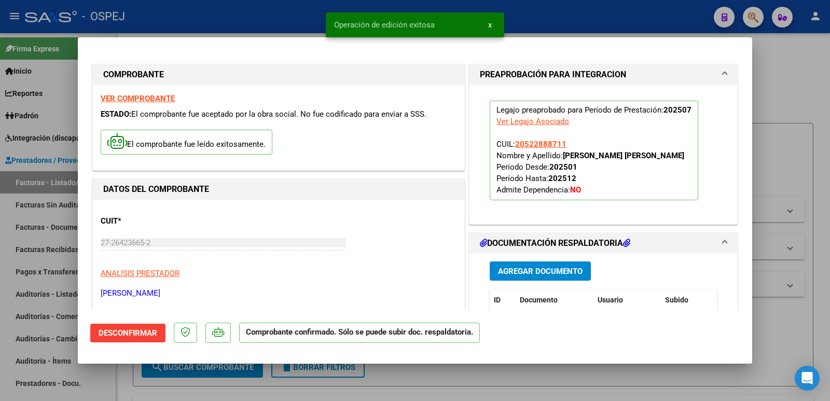
click at [220, 24] on div at bounding box center [415, 200] width 830 height 401
type input "$ 0,00"
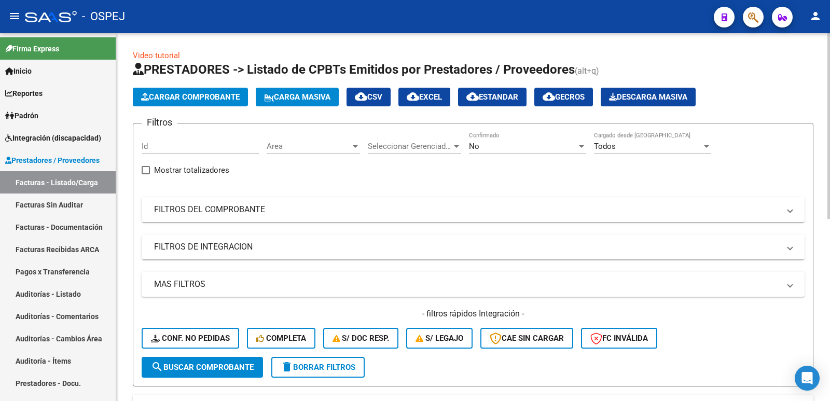
click at [523, 151] on div "No Confirmado" at bounding box center [527, 143] width 117 height 22
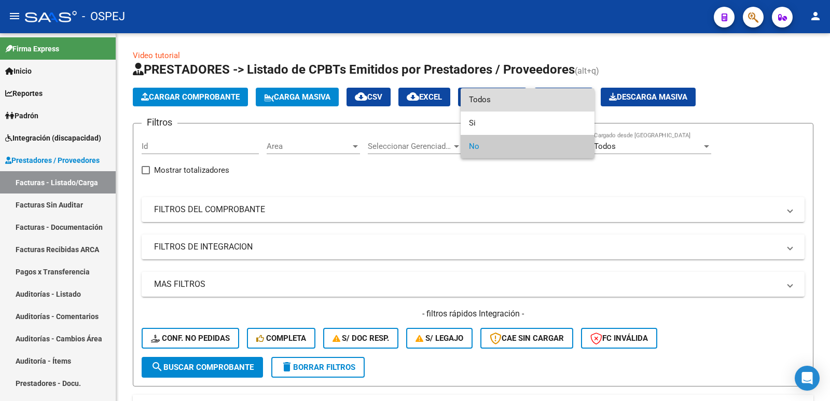
click at [506, 98] on span "Todos" at bounding box center [527, 99] width 117 height 23
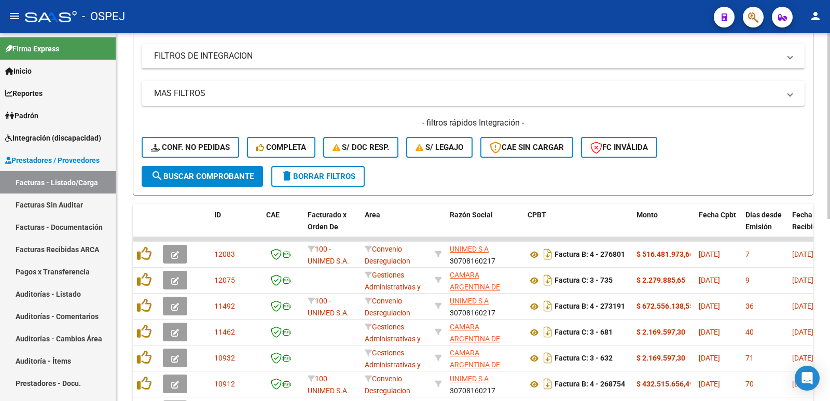
scroll to position [208, 0]
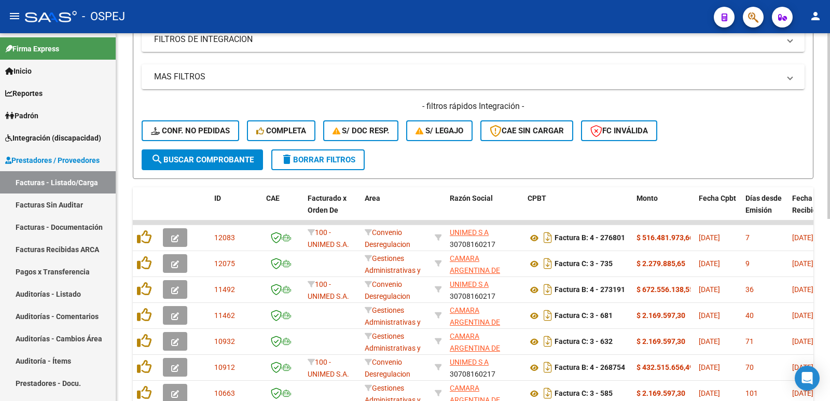
click at [251, 161] on span "search Buscar Comprobante" at bounding box center [202, 159] width 103 height 9
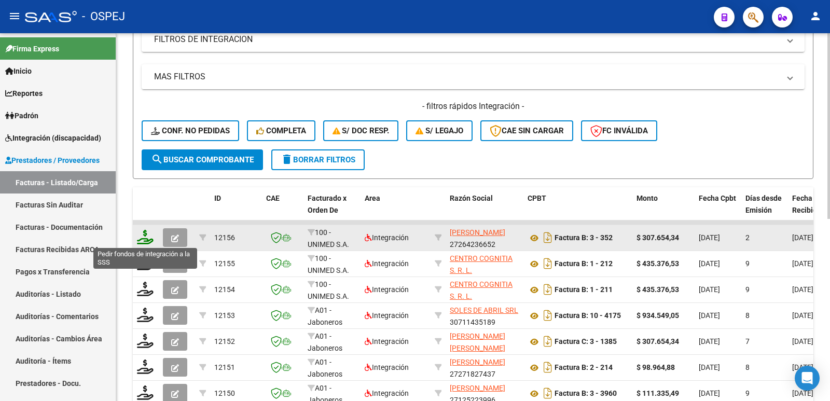
click at [142, 240] on icon at bounding box center [145, 237] width 17 height 15
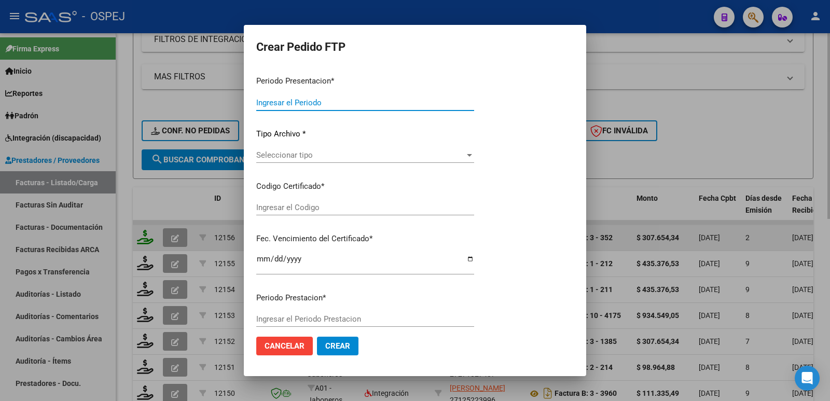
type input "202508"
type input "202507"
type input "$ 307.654,34"
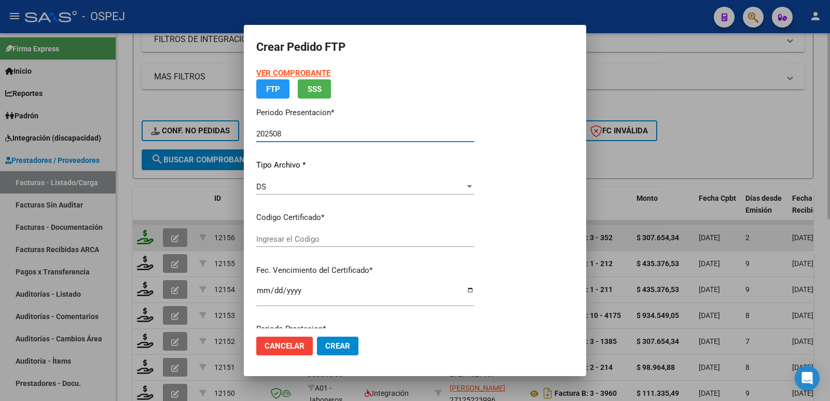
type input "ARG020005222888712024102420291024MEZ204"
type input "[DATE]"
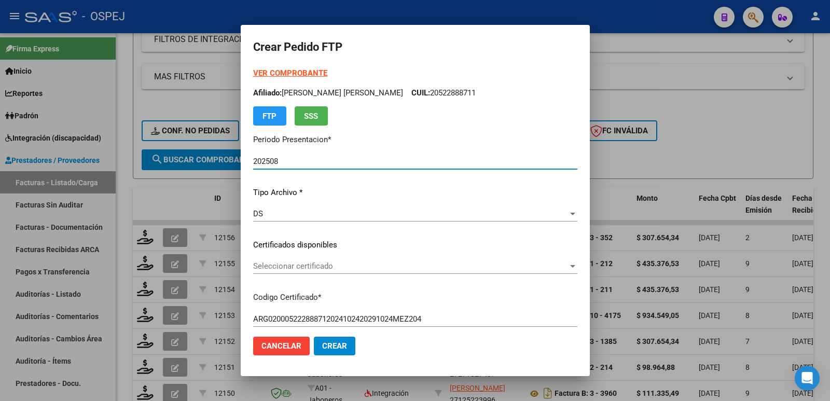
click at [306, 267] on span "Seleccionar certificado" at bounding box center [410, 266] width 315 height 9
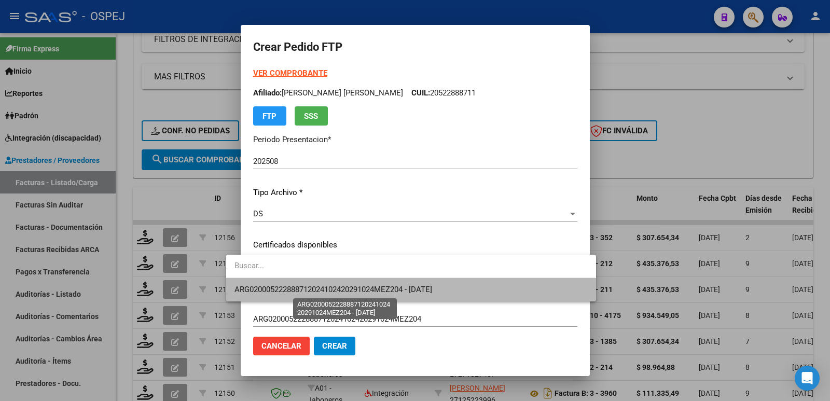
click at [318, 290] on span "ARG020005222888712024102420291024MEZ204 - [DATE]" at bounding box center [334, 289] width 198 height 9
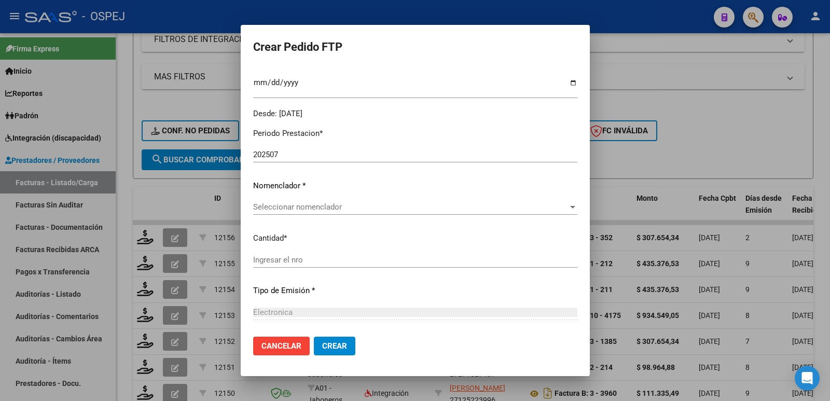
scroll to position [311, 0]
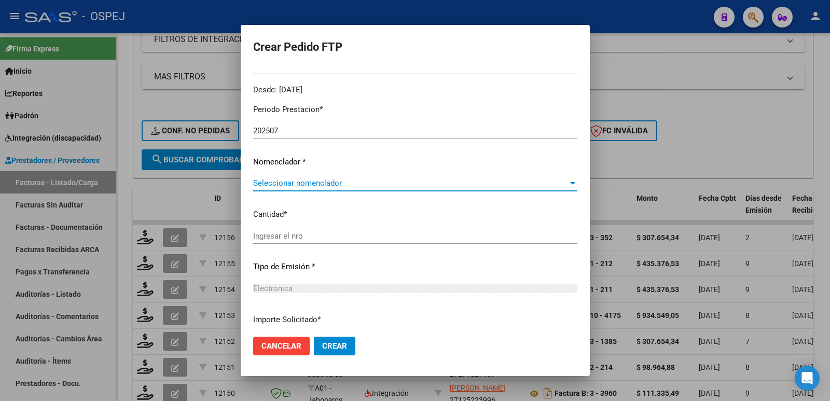
click at [324, 186] on span "Seleccionar nomenclador" at bounding box center [410, 183] width 315 height 9
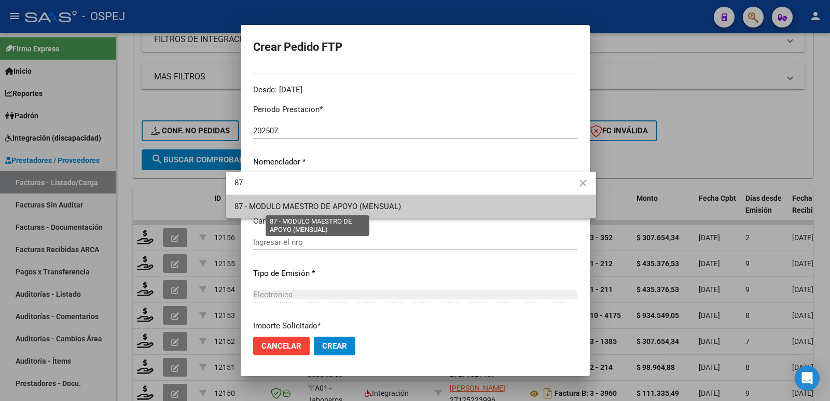
type input "87"
click at [320, 206] on span "87 - MODULO MAESTRO DE APOYO (MENSUAL)" at bounding box center [318, 206] width 167 height 9
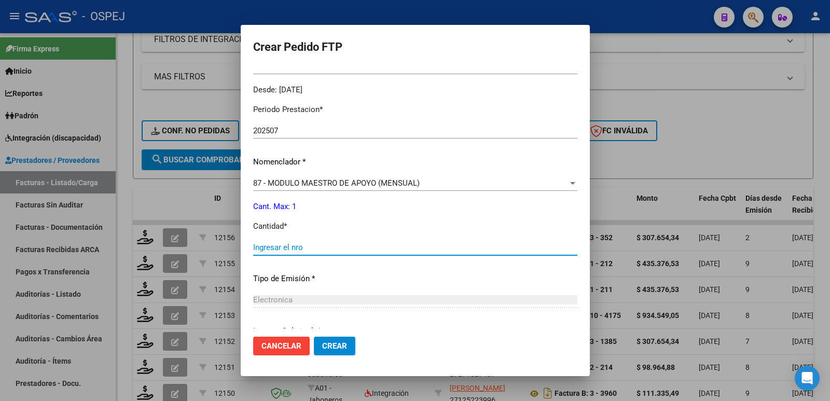
click at [285, 249] on input "Ingresar el nro" at bounding box center [415, 247] width 324 height 9
type input "1"
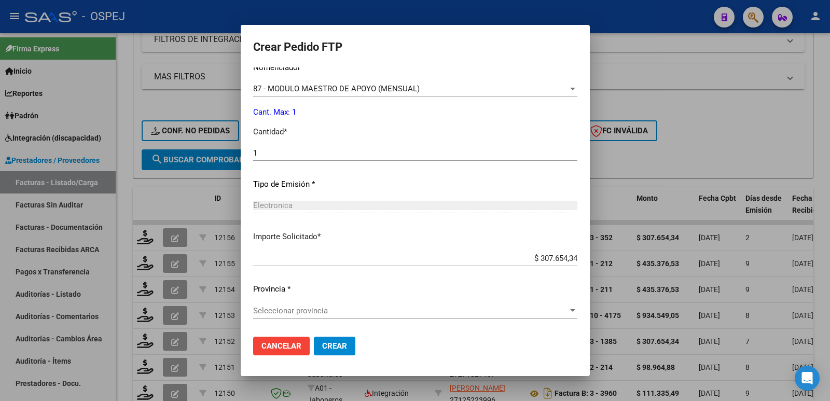
click at [295, 312] on span "Seleccionar provincia" at bounding box center [410, 310] width 315 height 9
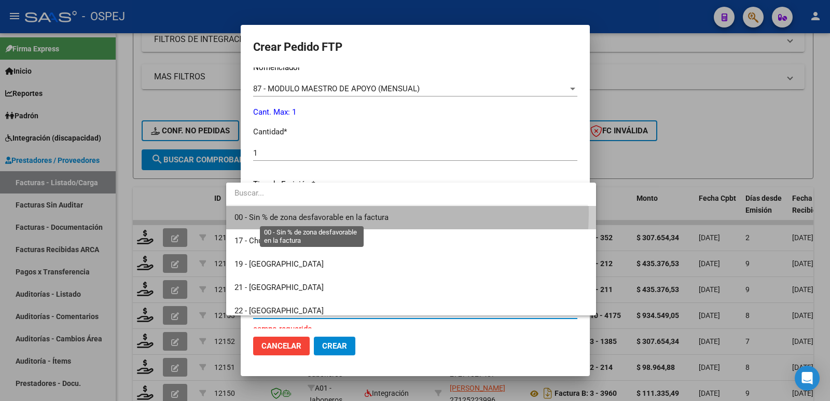
click at [328, 213] on span "00 - Sin % de zona desfavorable en la factura" at bounding box center [312, 217] width 154 height 9
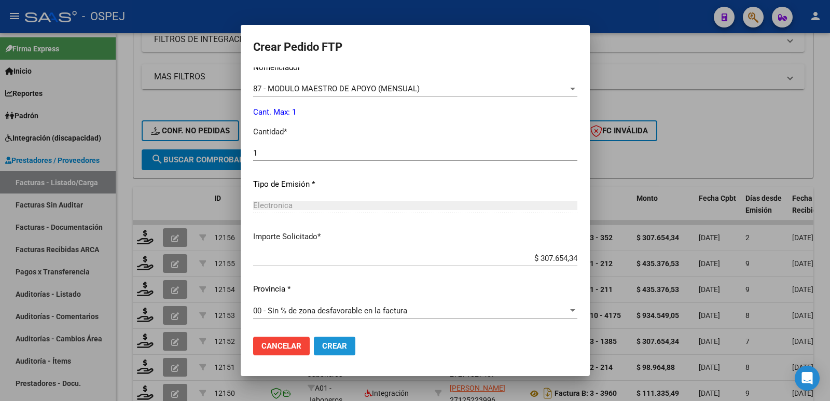
click at [317, 353] on button "Crear" at bounding box center [335, 346] width 42 height 19
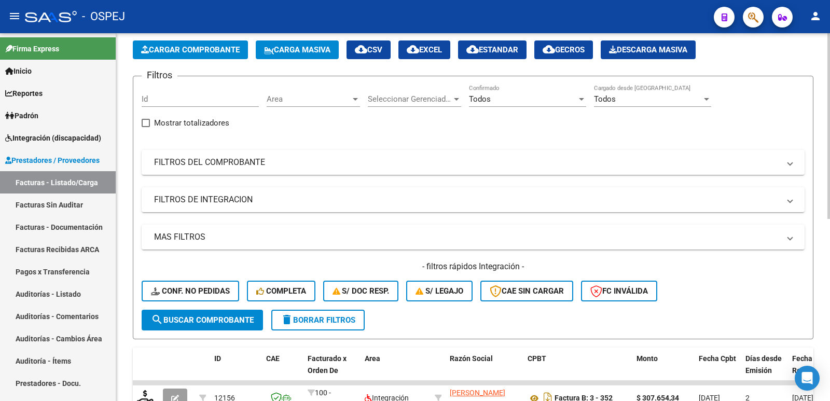
scroll to position [0, 0]
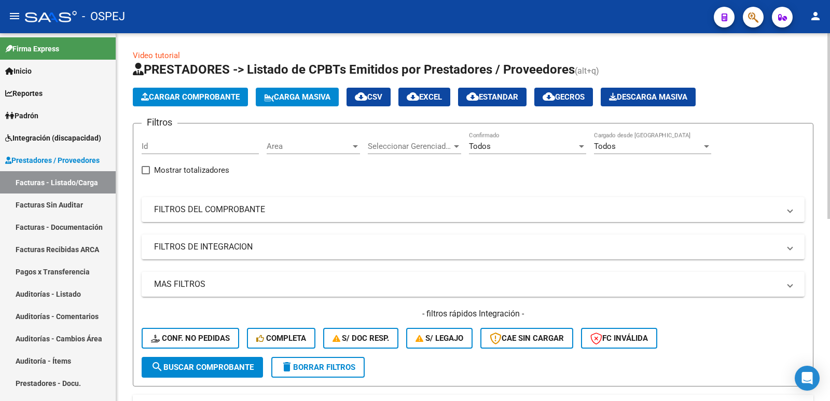
click at [230, 98] on span "Cargar Comprobante" at bounding box center [190, 96] width 99 height 9
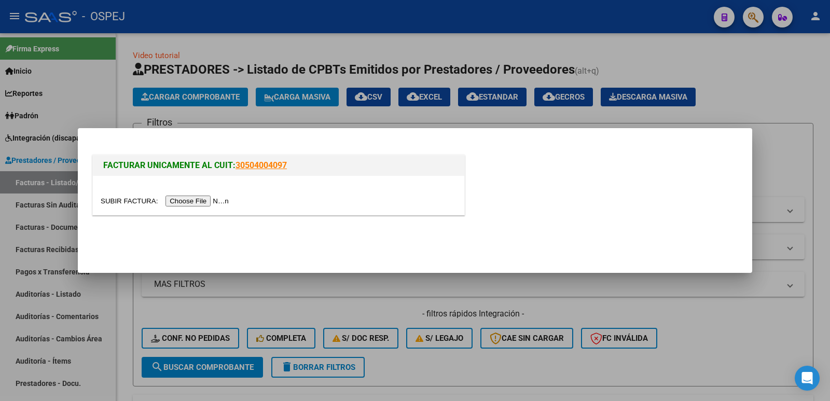
click at [204, 201] on input "file" at bounding box center [166, 201] width 131 height 11
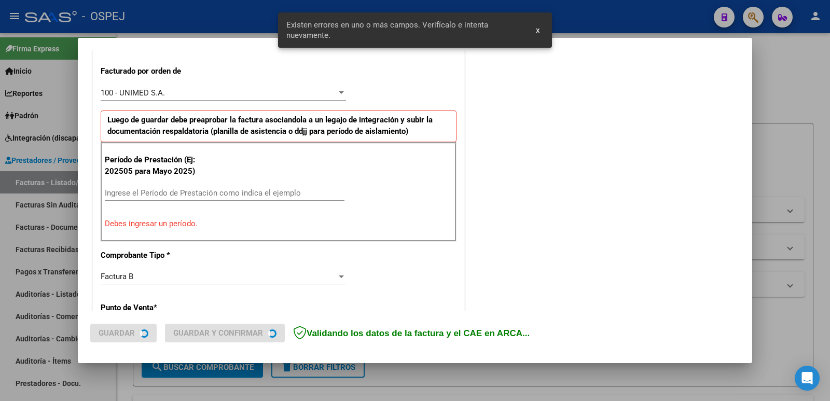
scroll to position [283, 0]
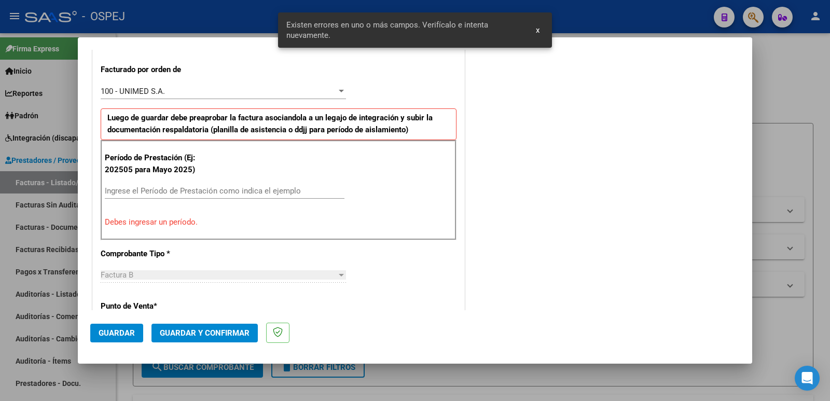
click at [238, 188] on input "Ingrese el Período de Prestación como indica el ejemplo" at bounding box center [225, 190] width 240 height 9
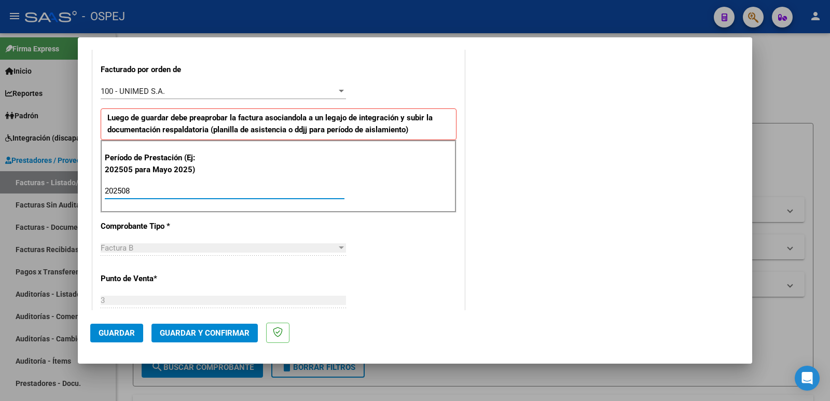
type input "202508"
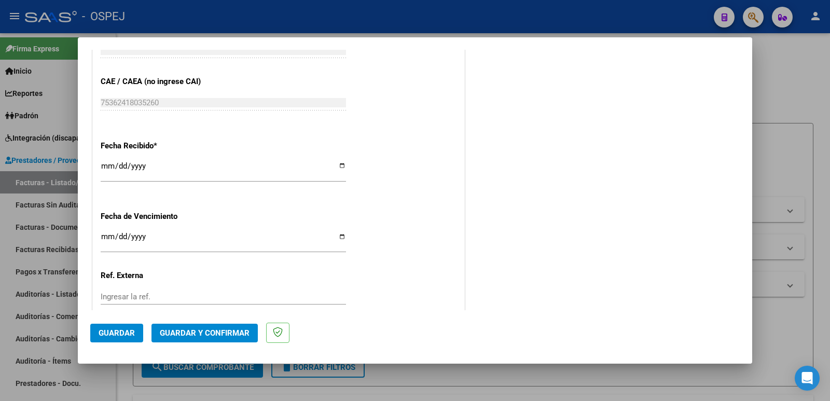
scroll to position [699, 0]
click at [111, 337] on span "Guardar" at bounding box center [117, 332] width 36 height 9
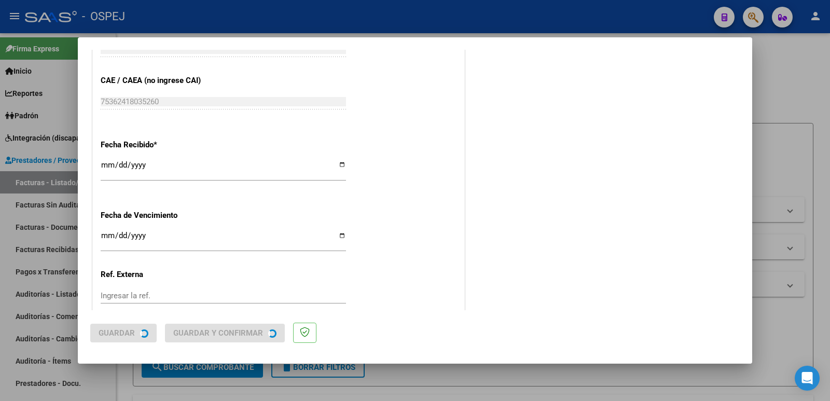
scroll to position [0, 0]
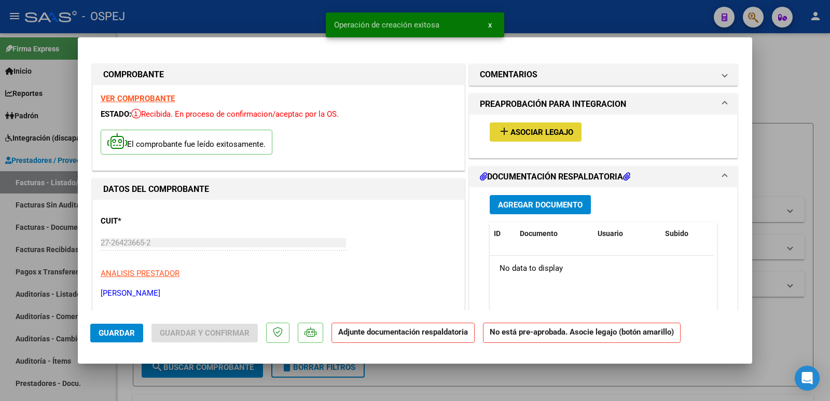
click at [538, 129] on span "Asociar Legajo" at bounding box center [542, 132] width 63 height 9
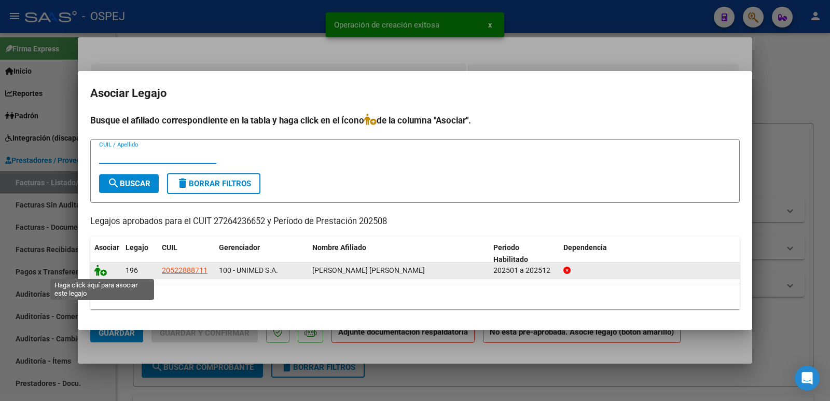
click at [97, 270] on icon at bounding box center [100, 270] width 12 height 11
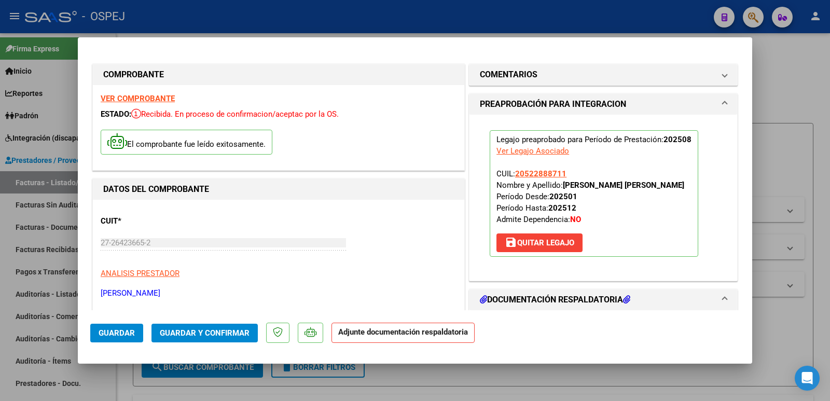
click at [162, 333] on span "Guardar y Confirmar" at bounding box center [205, 332] width 90 height 9
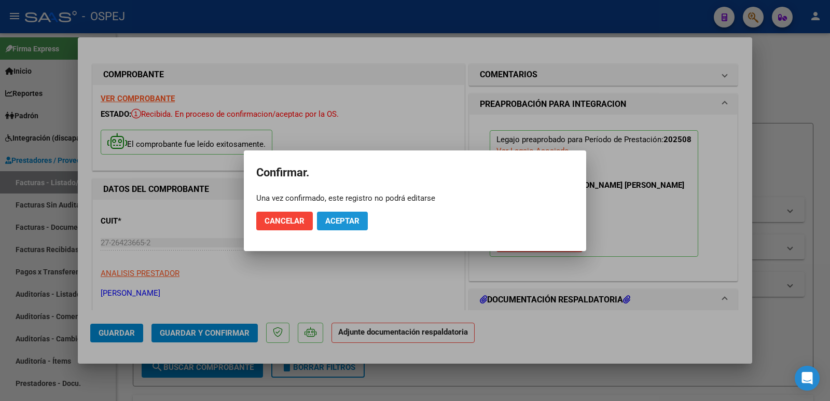
click at [351, 222] on span "Aceptar" at bounding box center [342, 220] width 34 height 9
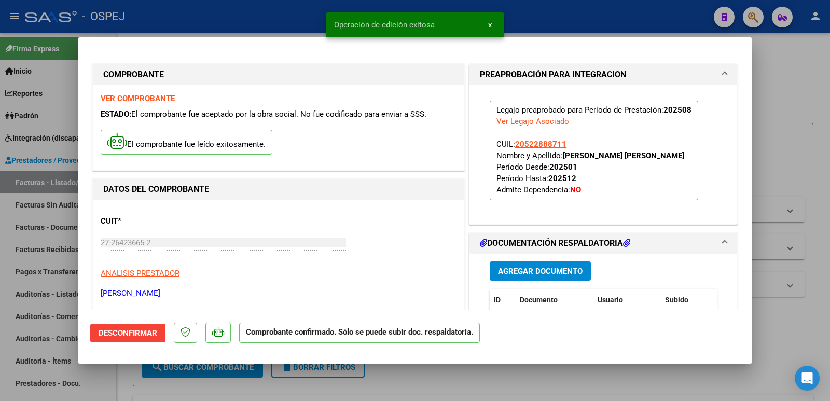
click at [242, 6] on div at bounding box center [415, 200] width 830 height 401
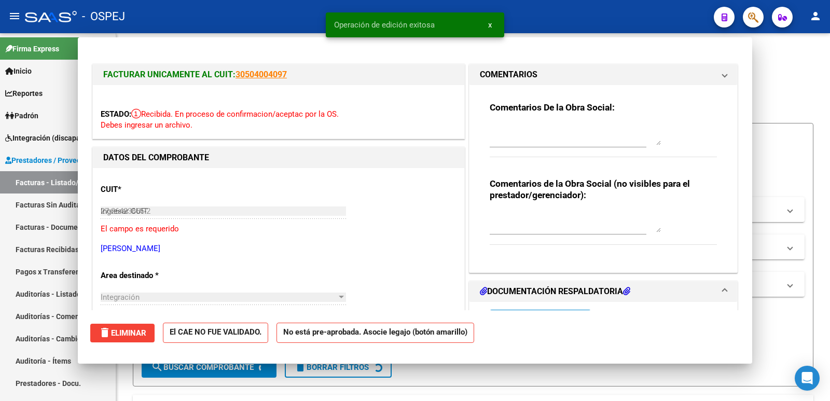
type input "$ 0,00"
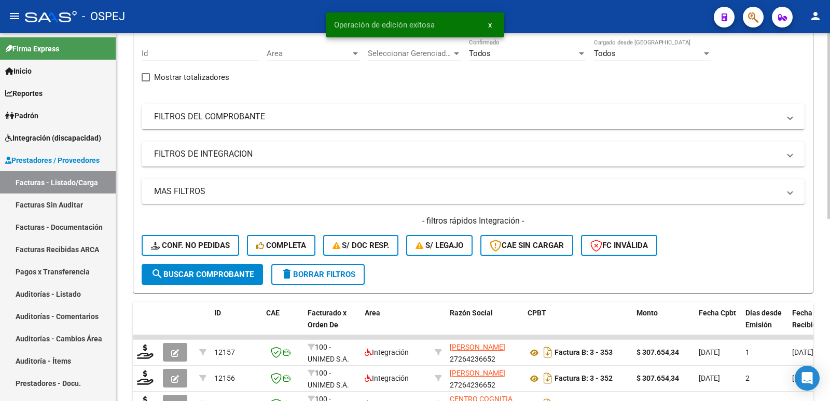
scroll to position [156, 0]
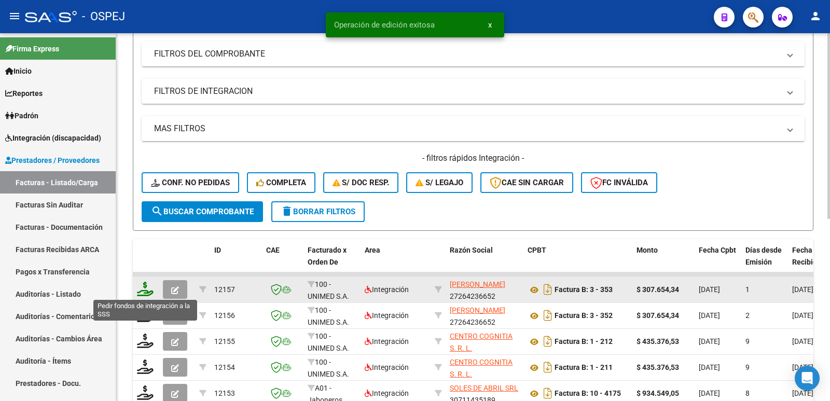
click at [147, 293] on icon at bounding box center [145, 289] width 17 height 15
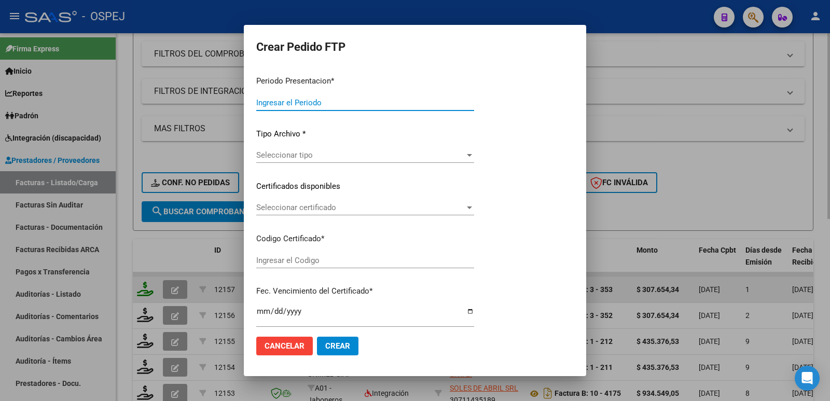
type input "202508"
type input "$ 307.654,34"
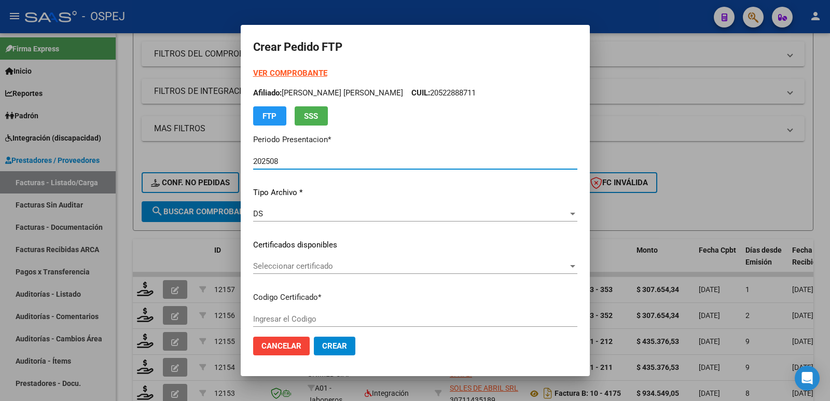
type input "ARG020005222888712024102420291024MEZ204"
type input "[DATE]"
click at [358, 266] on span "Seleccionar certificado" at bounding box center [410, 266] width 315 height 9
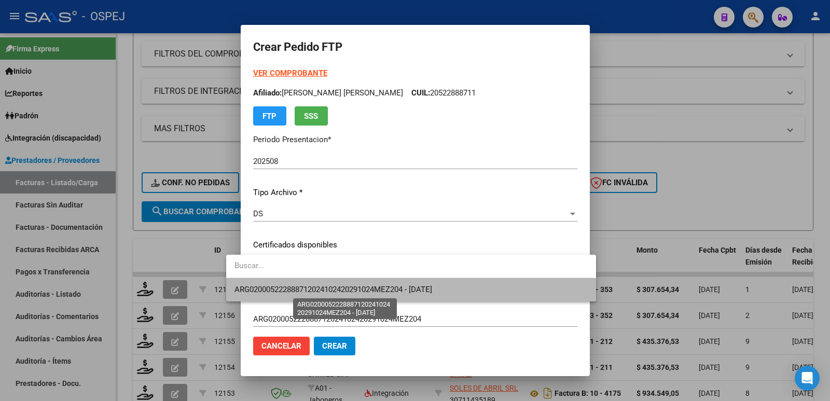
click at [357, 291] on span "ARG020005222888712024102420291024MEZ204 - [DATE]" at bounding box center [334, 289] width 198 height 9
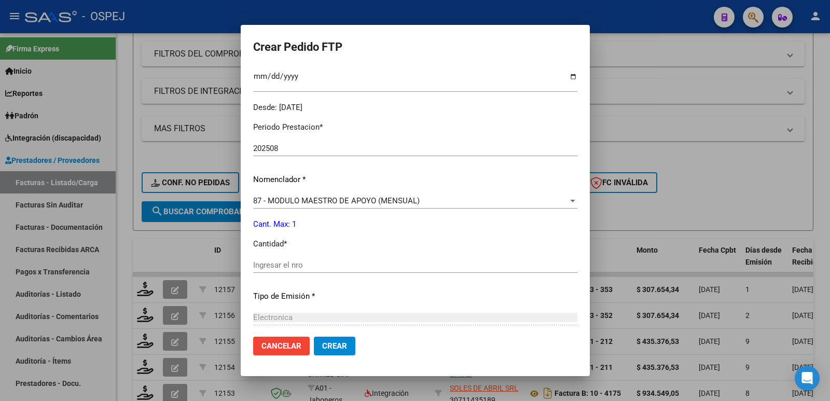
scroll to position [311, 0]
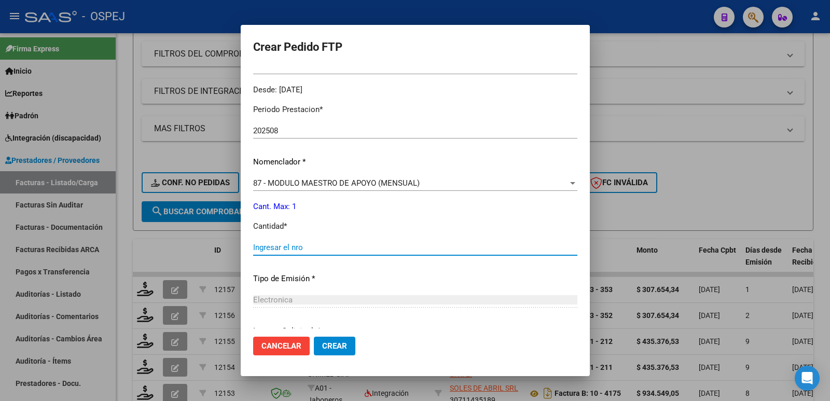
drag, startPoint x: 333, startPoint y: 247, endPoint x: 325, endPoint y: 248, distance: 7.9
click at [333, 247] on input "Ingresar el nro" at bounding box center [415, 247] width 324 height 9
type input "1"
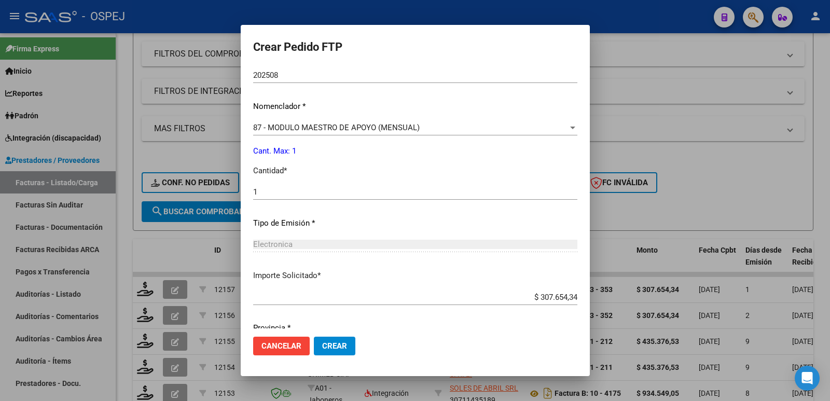
scroll to position [406, 0]
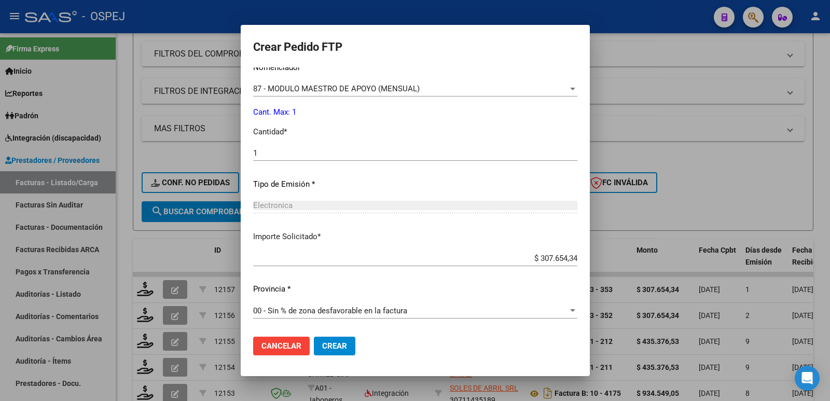
click at [322, 350] on span "Crear" at bounding box center [334, 345] width 25 height 9
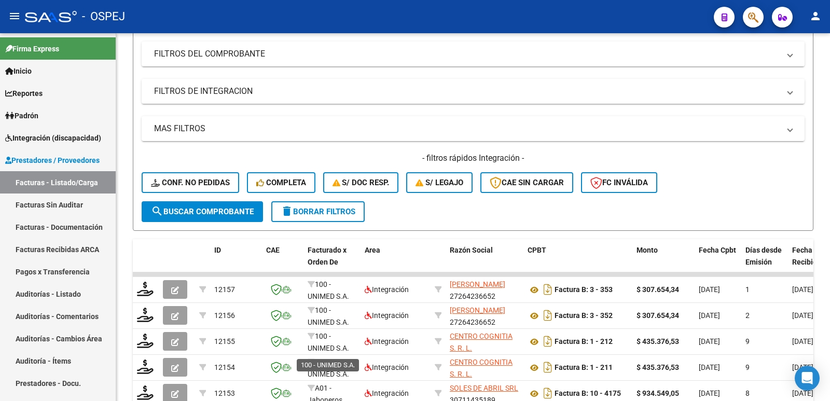
scroll to position [0, 0]
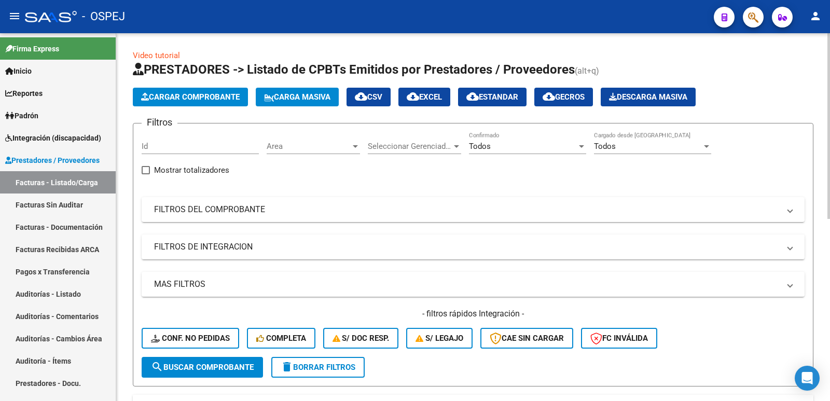
click at [207, 99] on span "Cargar Comprobante" at bounding box center [190, 96] width 99 height 9
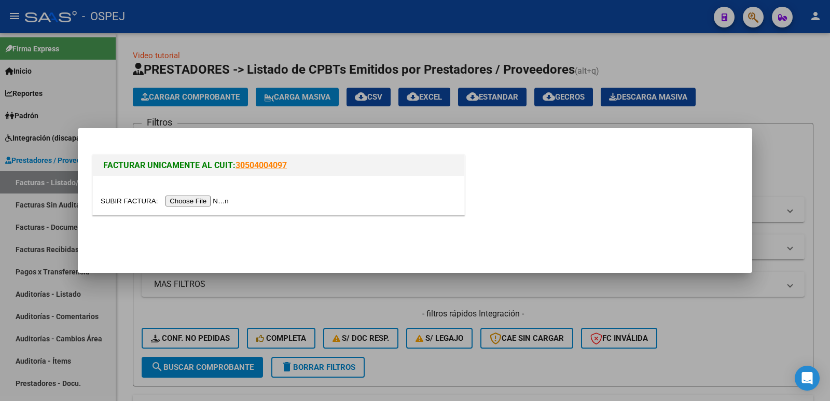
click at [215, 199] on input "file" at bounding box center [166, 201] width 131 height 11
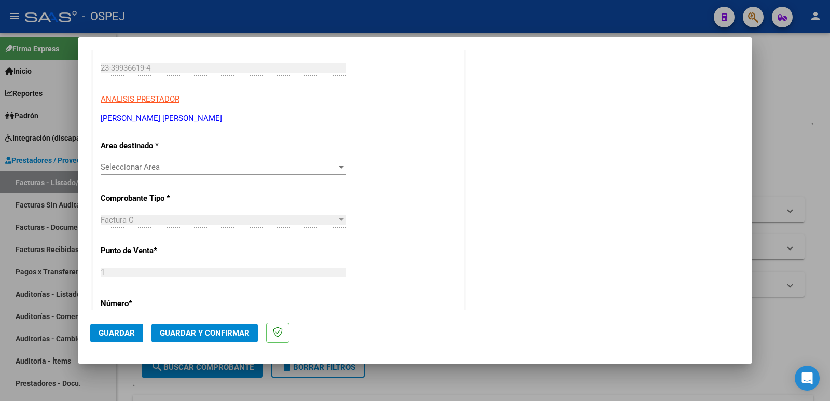
scroll to position [156, 0]
click at [138, 161] on div "Seleccionar Area Seleccionar Area" at bounding box center [223, 166] width 245 height 16
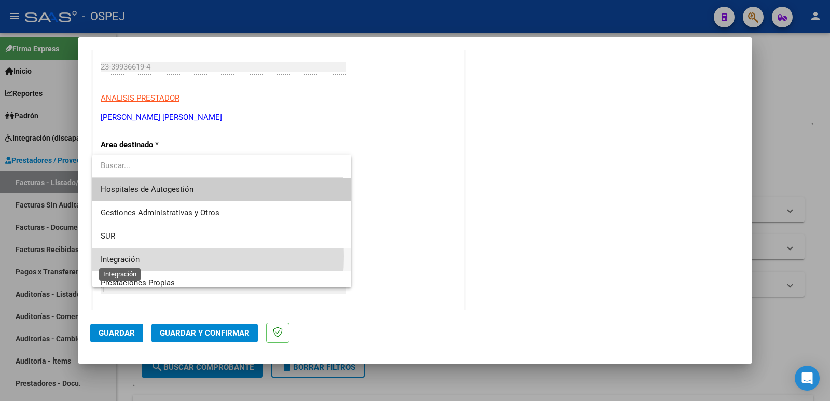
click at [121, 256] on span "Integración" at bounding box center [120, 259] width 39 height 9
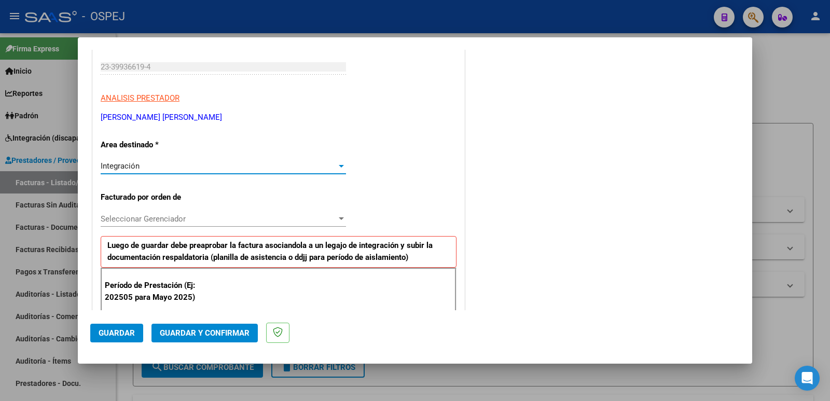
click at [176, 224] on div "Seleccionar Gerenciador Seleccionar Gerenciador" at bounding box center [223, 219] width 245 height 16
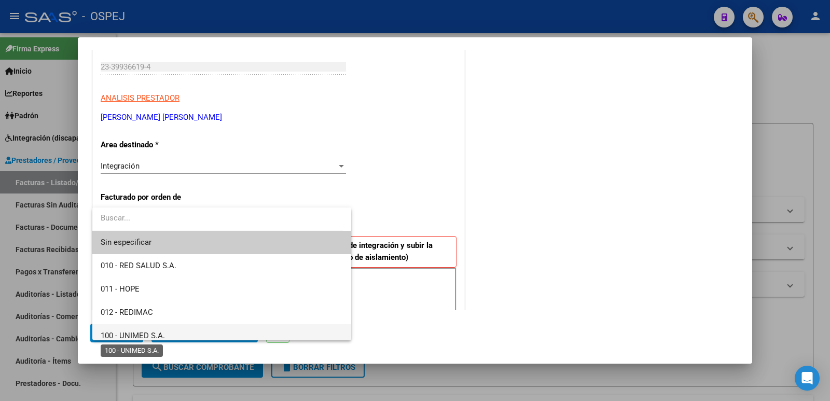
click at [156, 332] on span "100 - UNIMED S.A." at bounding box center [133, 335] width 64 height 9
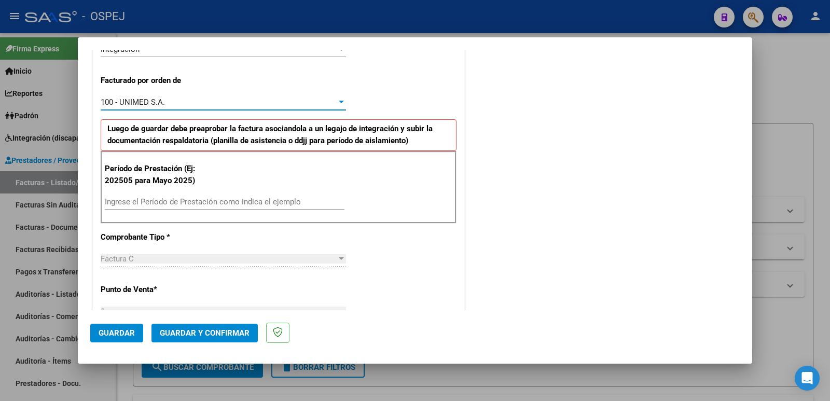
scroll to position [311, 0]
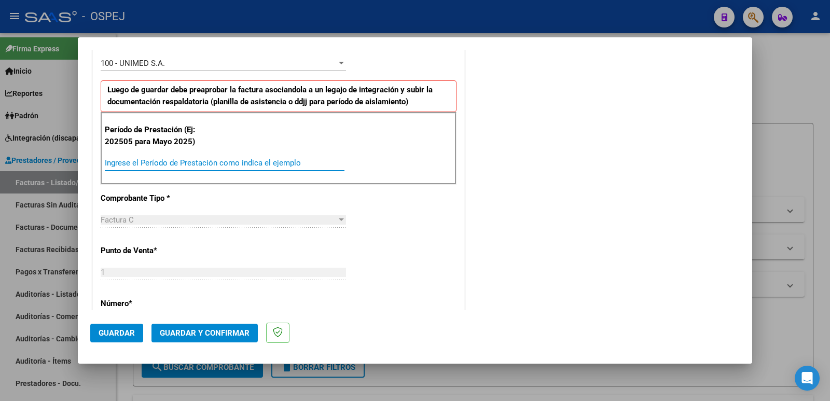
click at [223, 165] on input "Ingrese el Período de Prestación como indica el ejemplo" at bounding box center [225, 162] width 240 height 9
type input "202508"
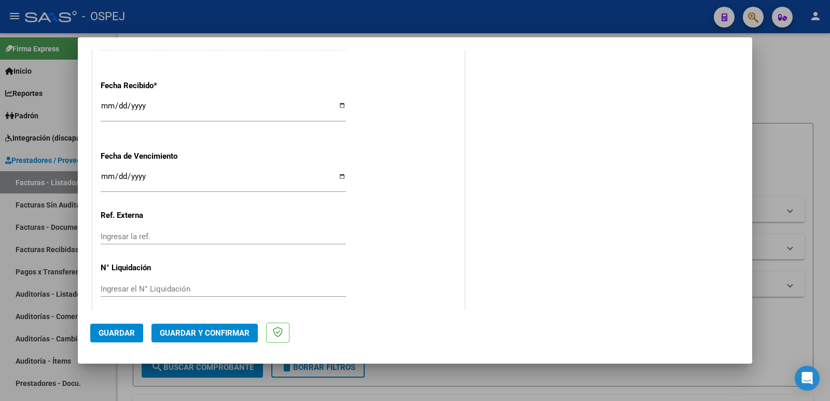
scroll to position [764, 0]
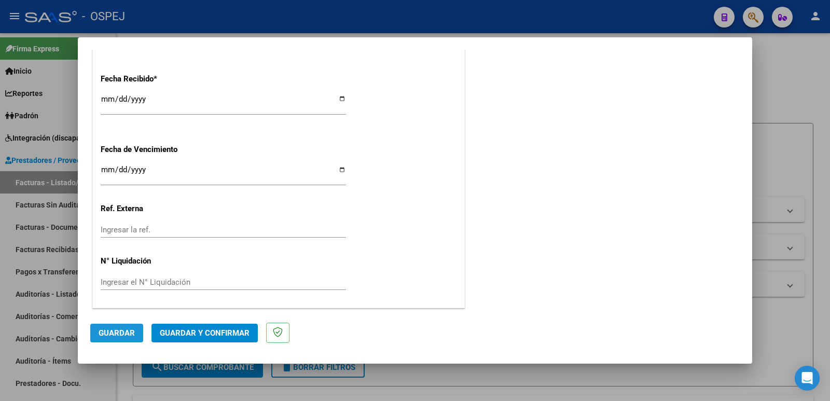
click at [117, 336] on span "Guardar" at bounding box center [117, 332] width 36 height 9
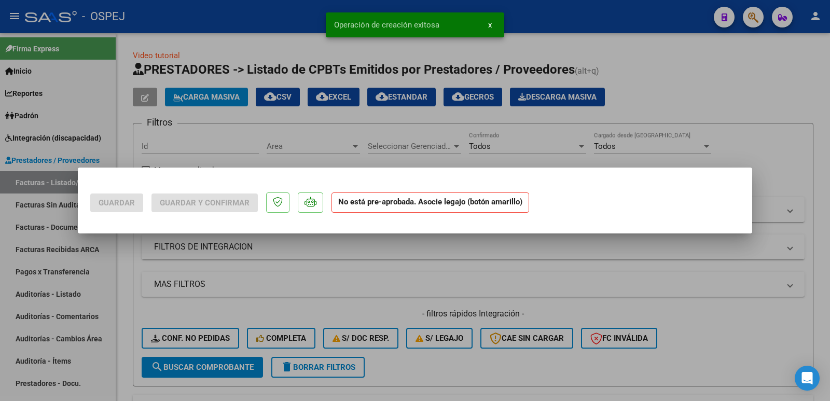
scroll to position [0, 0]
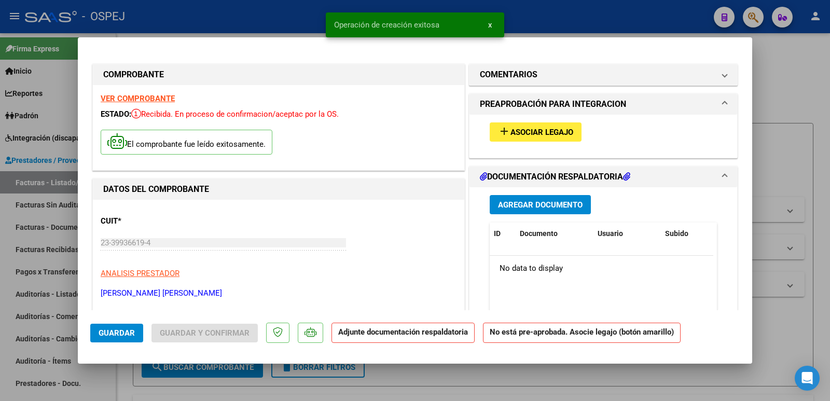
click at [511, 130] on span "Asociar Legajo" at bounding box center [542, 132] width 63 height 9
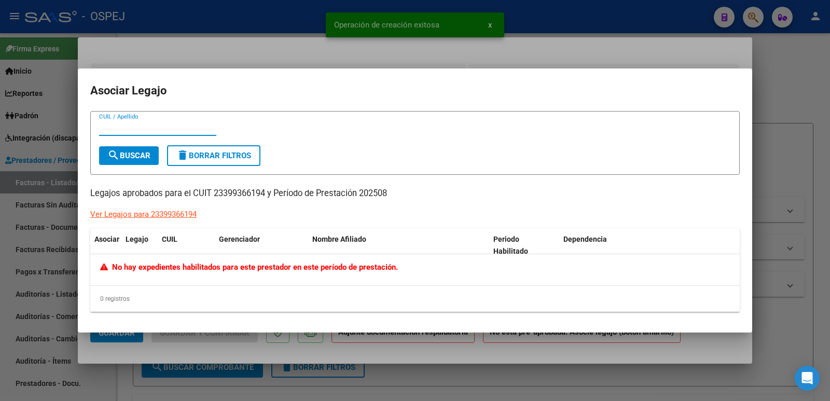
click at [262, 19] on div at bounding box center [415, 200] width 830 height 401
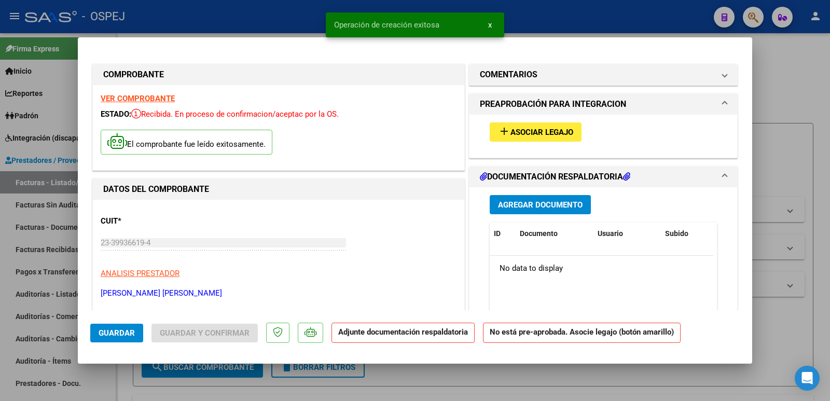
click at [267, 21] on div at bounding box center [415, 200] width 830 height 401
type input "$ 0,00"
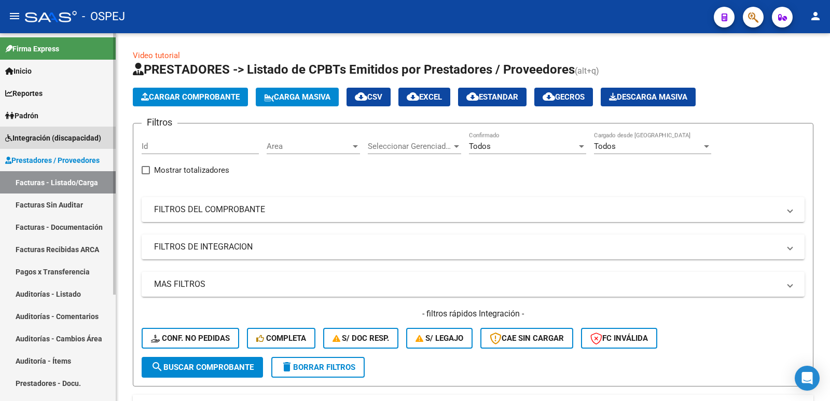
click at [38, 140] on span "Integración (discapacidad)" at bounding box center [53, 137] width 96 height 11
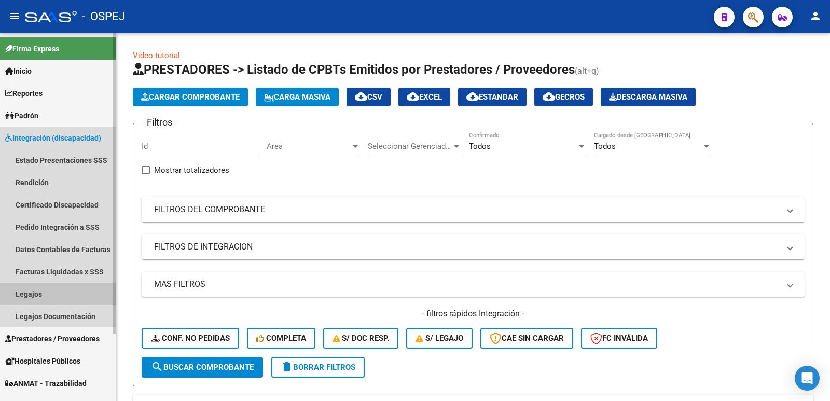
click at [19, 297] on link "Legajos" at bounding box center [58, 294] width 116 height 22
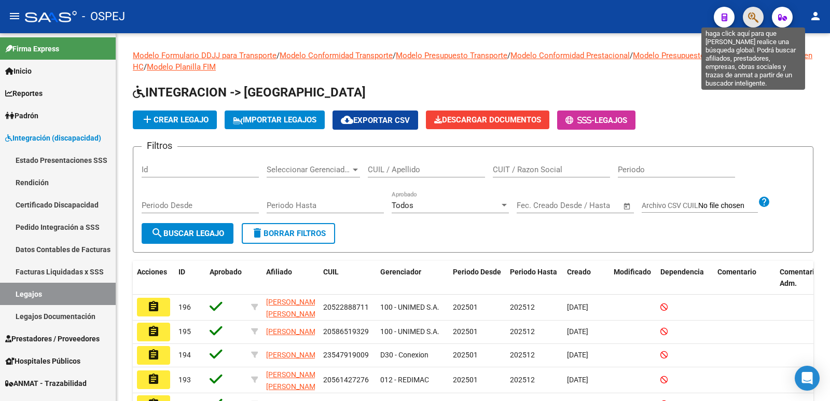
click at [749, 18] on icon "button" at bounding box center [753, 17] width 10 height 12
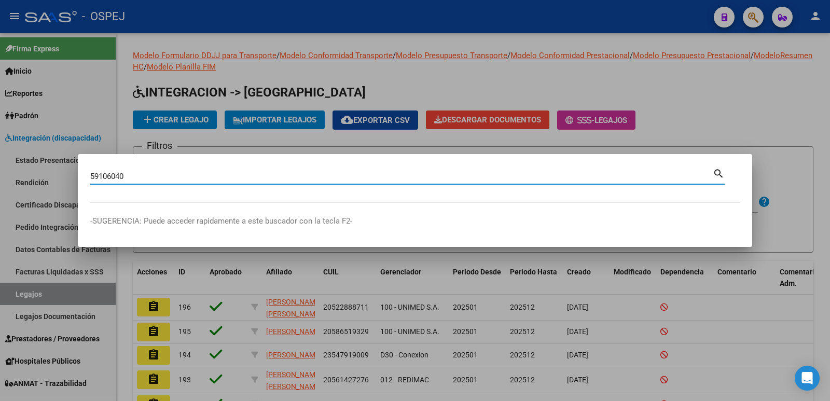
type input "59106040"
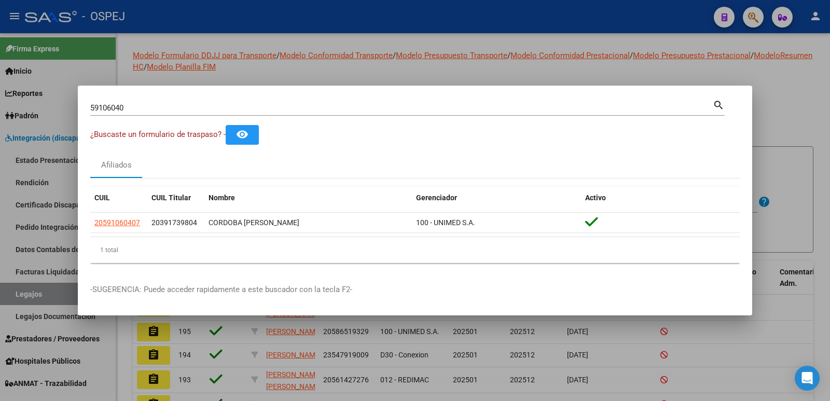
click at [316, 65] on div at bounding box center [415, 200] width 830 height 401
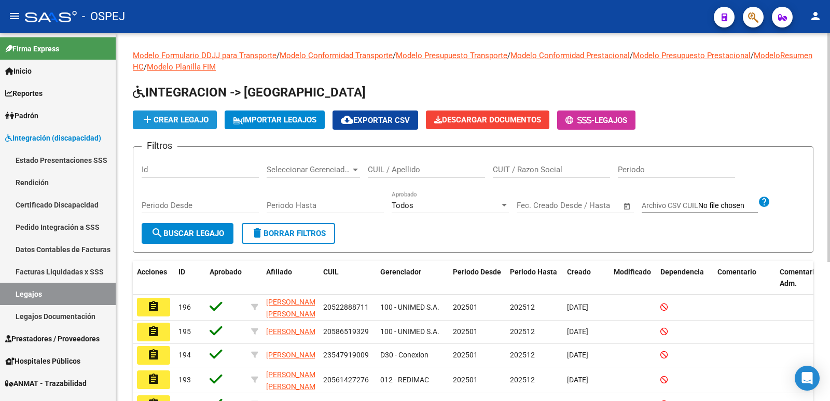
click at [180, 118] on span "add Crear Legajo" at bounding box center [174, 119] width 67 height 9
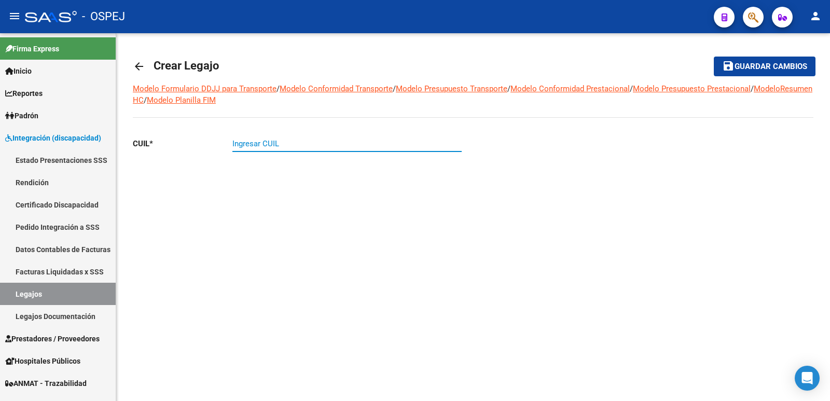
click at [255, 145] on input "Ingresar CUIL" at bounding box center [346, 143] width 229 height 9
type input "20-59106040-7"
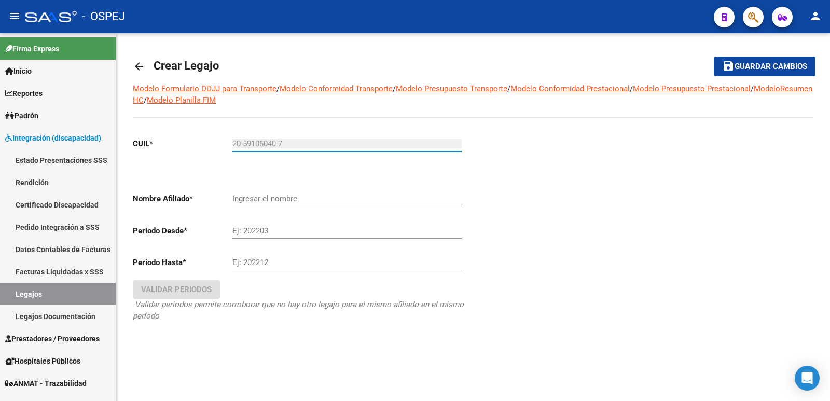
type input "CORDOBA [PERSON_NAME]"
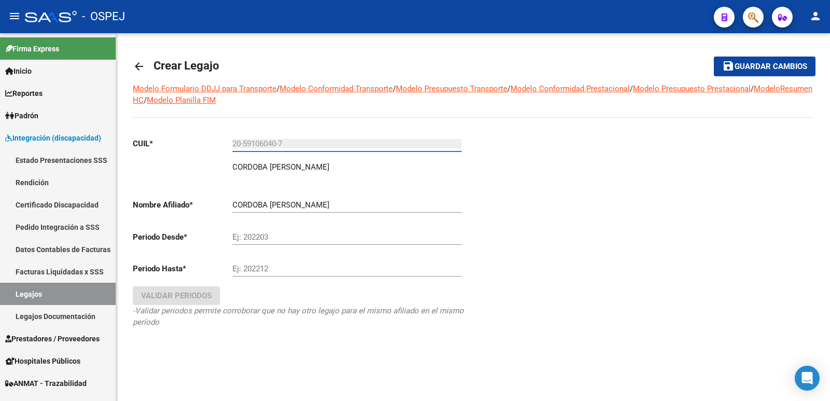
type input "20-59106040-7"
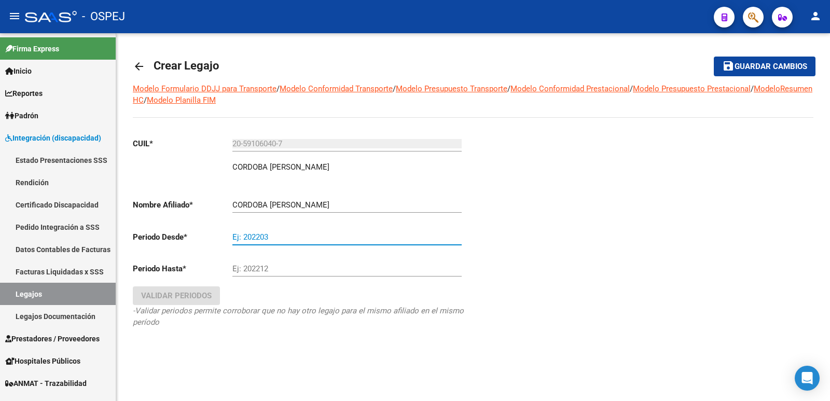
click at [244, 237] on input "Ej: 202203" at bounding box center [346, 236] width 229 height 9
type input "202501"
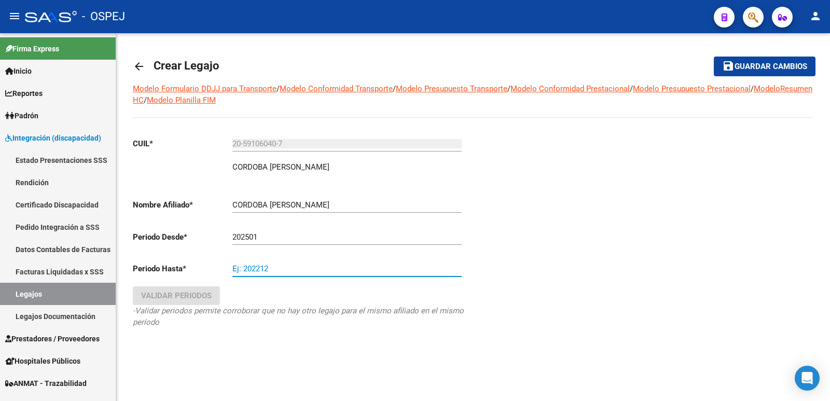
click at [237, 267] on input "Ej: 202212" at bounding box center [346, 268] width 229 height 9
type input "202512"
click at [193, 298] on span "Validar Periodos" at bounding box center [176, 295] width 71 height 9
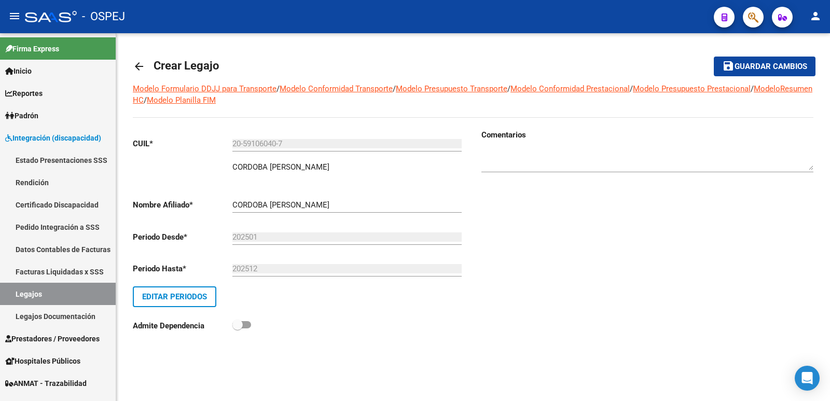
click at [779, 66] on span "Guardar cambios" at bounding box center [771, 66] width 73 height 9
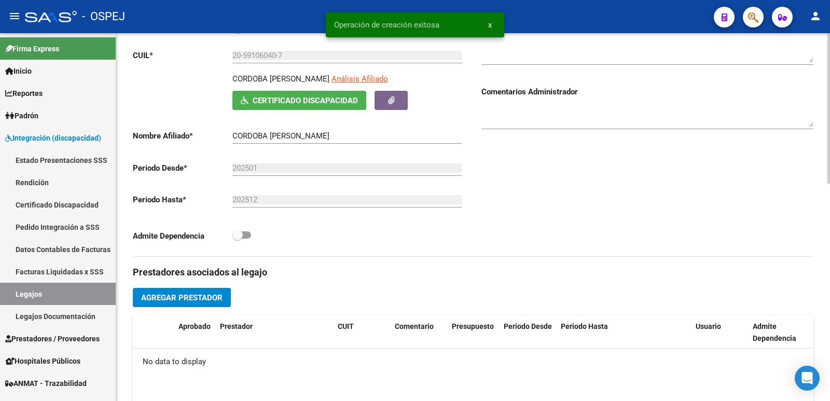
scroll to position [208, 0]
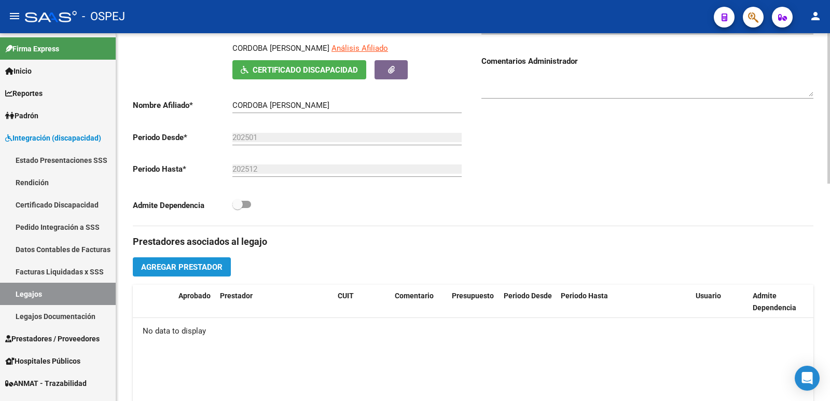
click at [182, 266] on span "Agregar Prestador" at bounding box center [181, 267] width 81 height 9
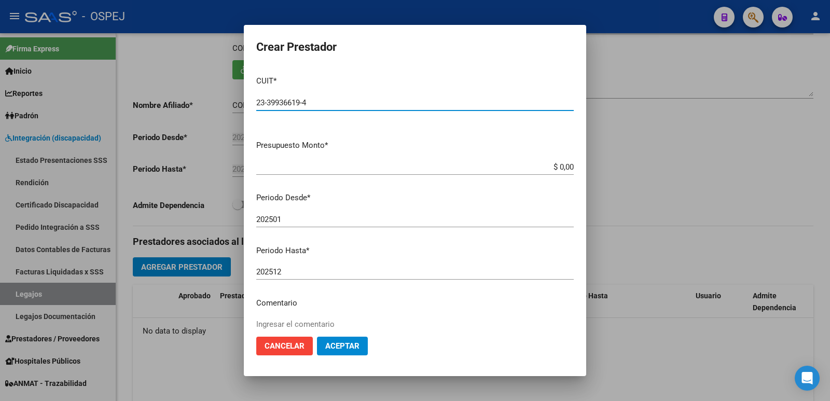
type input "23-39936619-4"
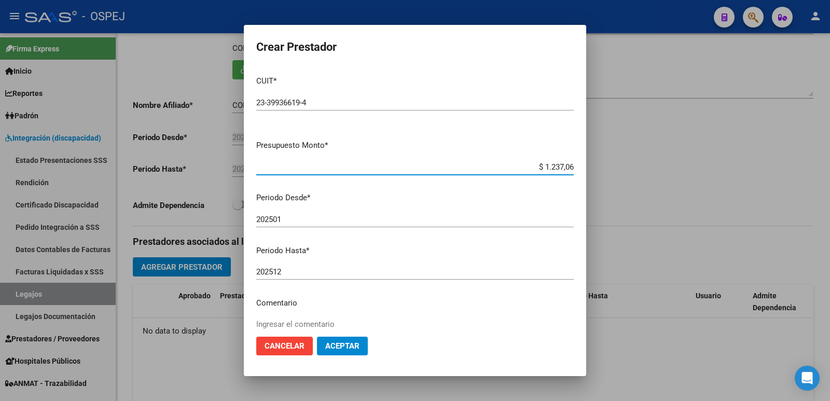
type input "$ 12.370,61"
click at [340, 351] on button "Aceptar" at bounding box center [342, 346] width 51 height 19
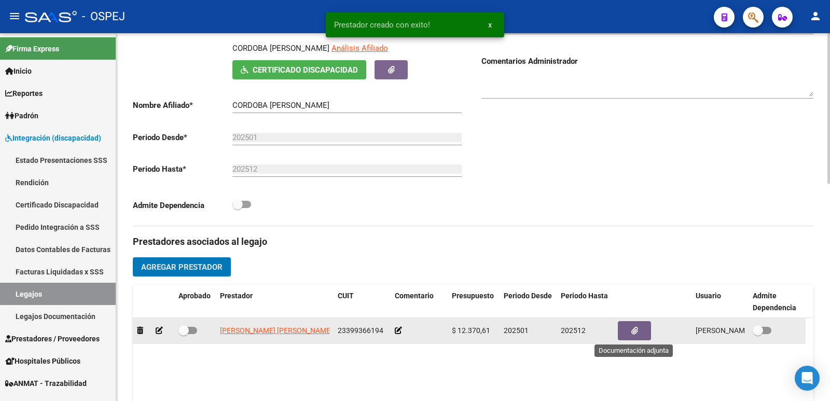
click at [632, 333] on icon "button" at bounding box center [635, 331] width 7 height 8
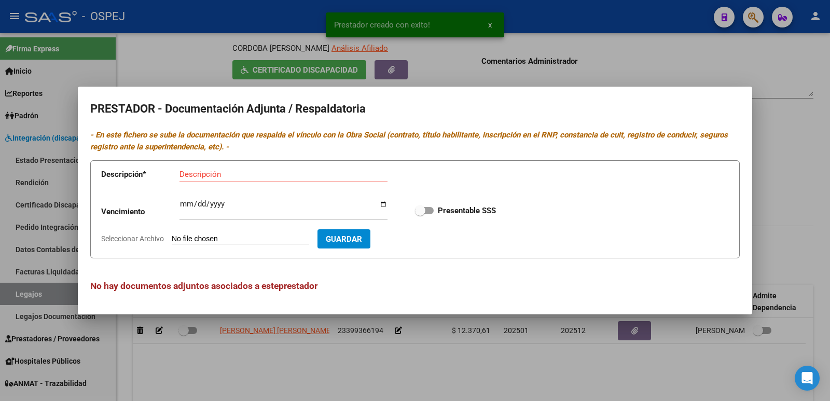
click at [216, 234] on form "Descripción * Descripción Vencimiento Ingresar vencimiento Presentable SSS Sele…" at bounding box center [415, 209] width 650 height 98
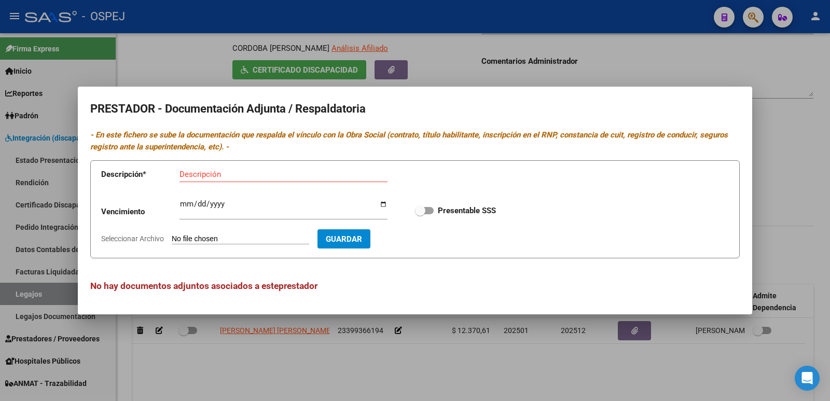
click at [220, 240] on input "Seleccionar Archivo" at bounding box center [241, 240] width 138 height 10
type input "C:\fakepath\legajo.pdf"
click at [264, 173] on input "Descripción" at bounding box center [284, 174] width 208 height 9
type input "LEGAJO 2025"
click at [422, 237] on span "Guardar" at bounding box center [404, 239] width 36 height 9
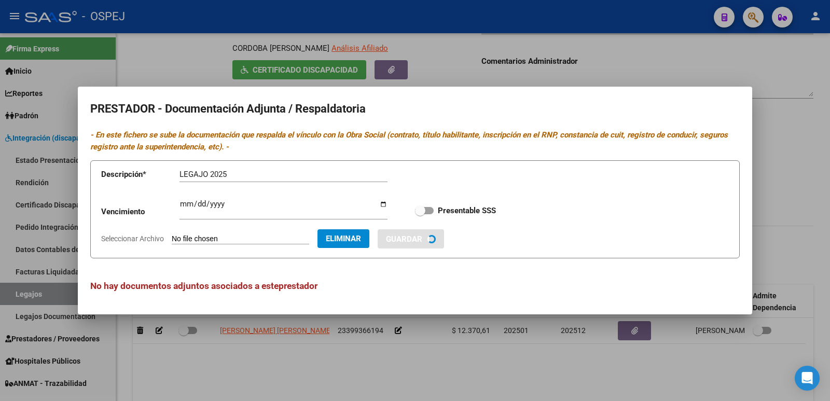
checkbox input "true"
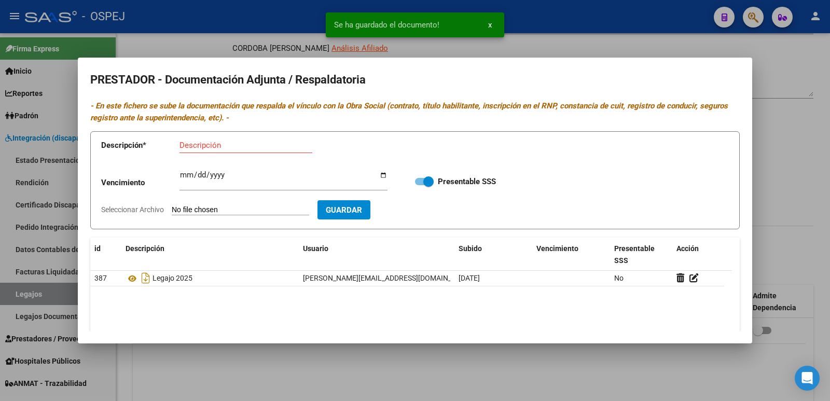
click at [188, 37] on div at bounding box center [415, 200] width 830 height 401
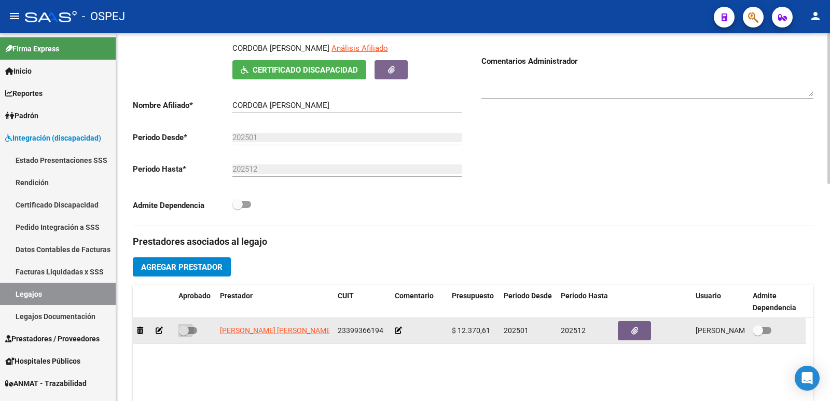
click at [193, 332] on span at bounding box center [188, 330] width 19 height 7
click at [184, 334] on input "checkbox" at bounding box center [183, 334] width 1 height 1
checkbox input "true"
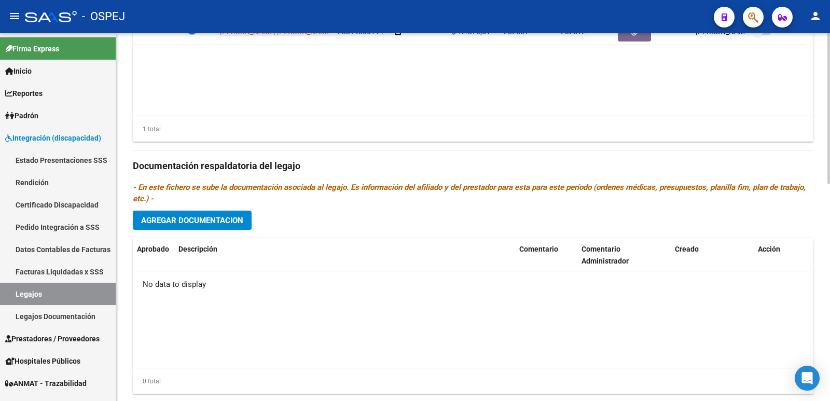
scroll to position [519, 0]
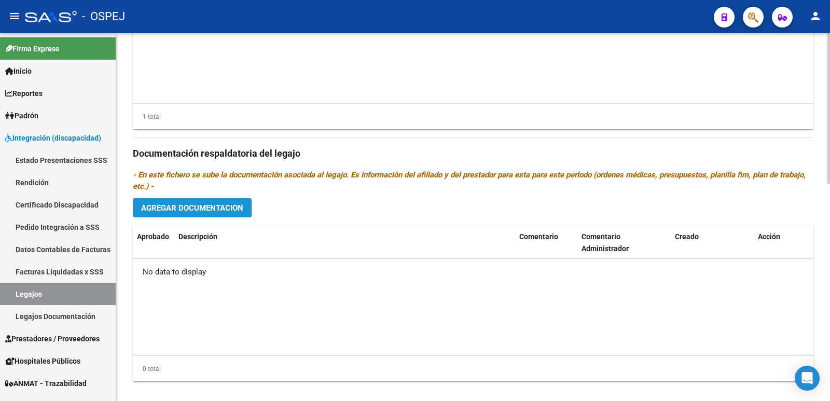
click at [191, 206] on span "Agregar Documentacion" at bounding box center [192, 207] width 102 height 9
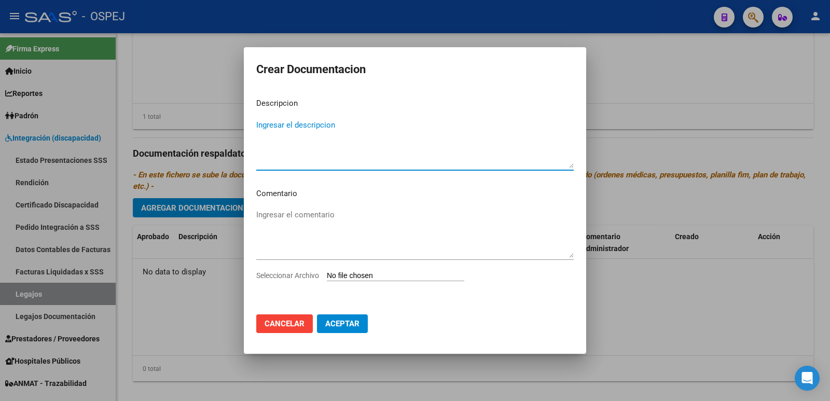
click at [345, 277] on input "Seleccionar Archivo" at bounding box center [396, 276] width 138 height 10
type input "C:\fakepath\CUD.pdf"
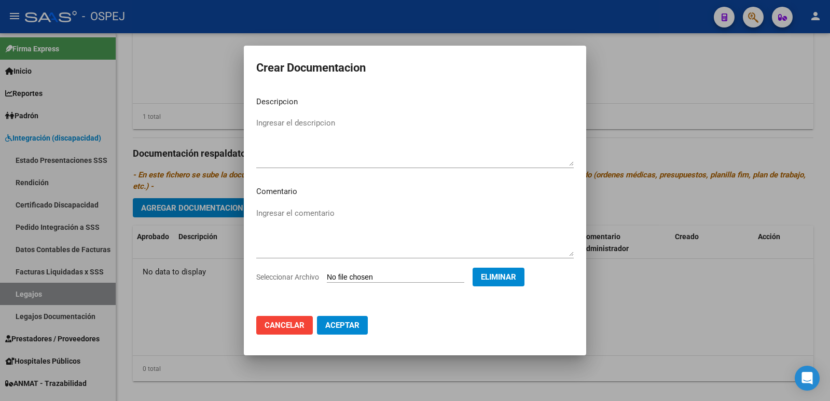
click at [272, 125] on textarea "Ingresar el descripcion" at bounding box center [415, 141] width 318 height 49
type textarea "CUD"
click at [339, 328] on span "Aceptar" at bounding box center [342, 325] width 34 height 9
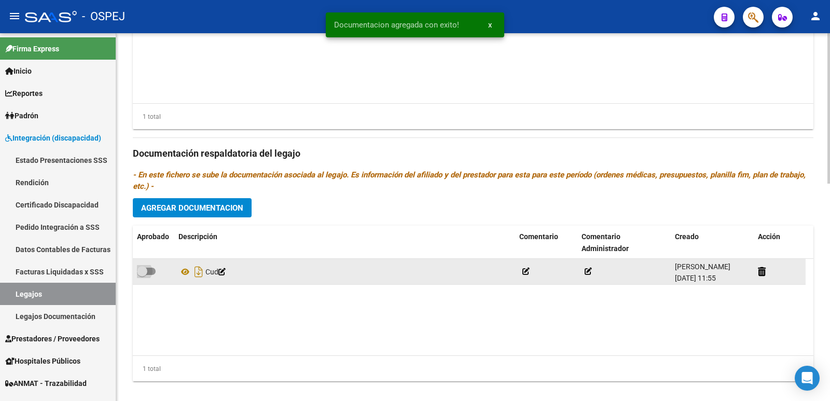
click at [155, 272] on span at bounding box center [146, 271] width 19 height 7
click at [142, 275] on input "checkbox" at bounding box center [142, 275] width 1 height 1
checkbox input "true"
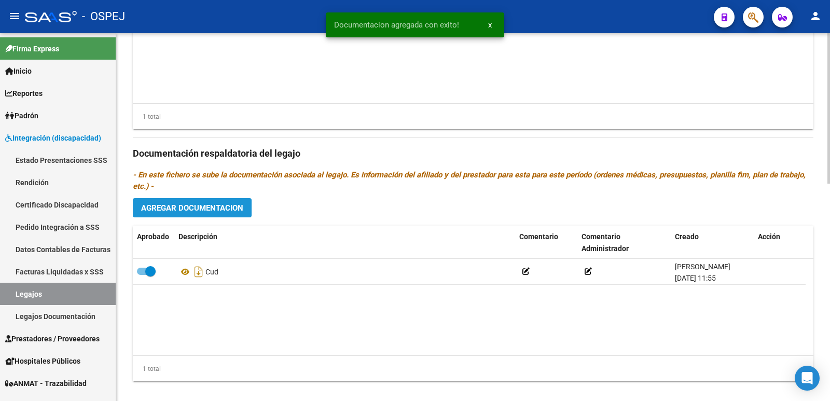
click at [179, 210] on span "Agregar Documentacion" at bounding box center [192, 207] width 102 height 9
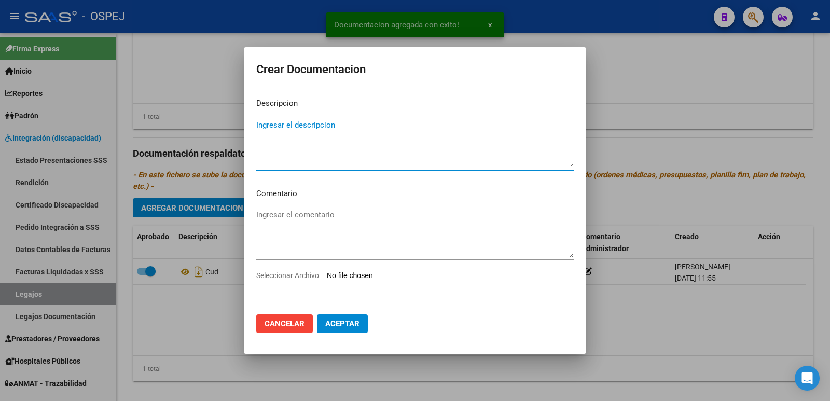
click at [347, 278] on input "Seleccionar Archivo" at bounding box center [396, 276] width 138 height 10
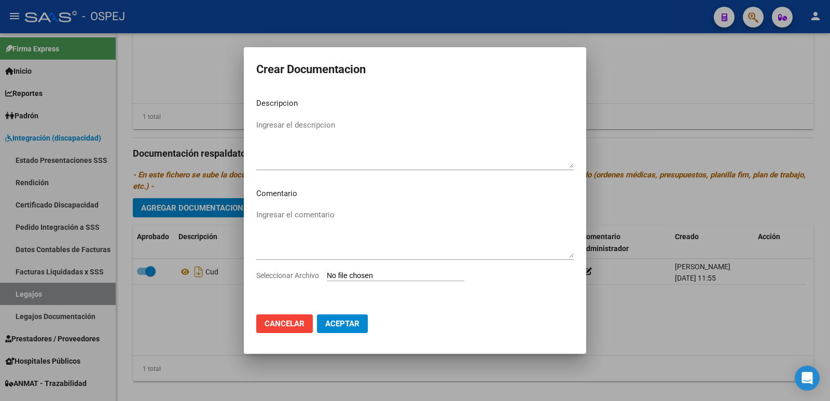
type input "C:\fakepath\legajo.pdf"
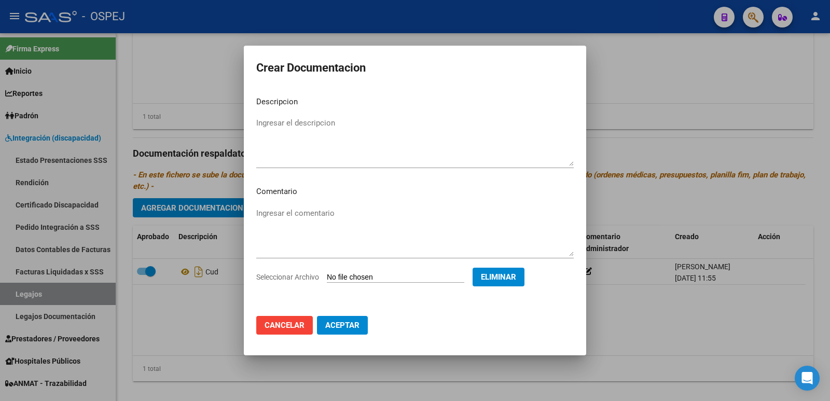
click at [283, 158] on textarea "Ingresar el descripcion" at bounding box center [415, 141] width 318 height 49
click at [281, 166] on textarea "Ingresar el descripcion" at bounding box center [415, 141] width 318 height 49
type textarea "LEGAJO 2025"
click at [349, 332] on button "Aceptar" at bounding box center [342, 325] width 51 height 19
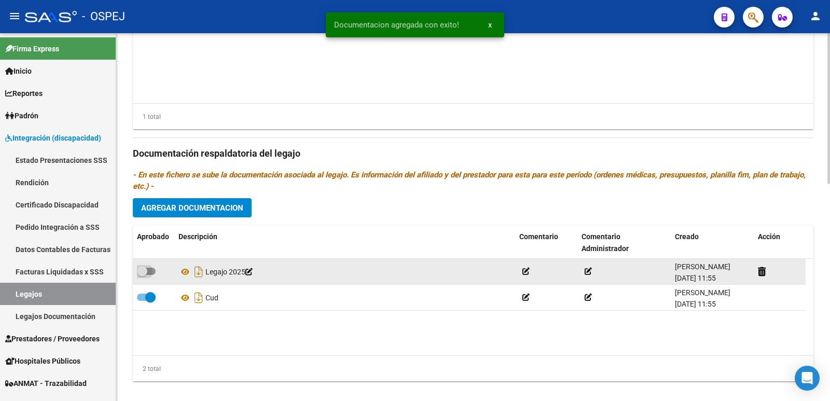
click at [150, 273] on span at bounding box center [146, 271] width 19 height 7
click at [142, 275] on input "checkbox" at bounding box center [142, 275] width 1 height 1
checkbox input "true"
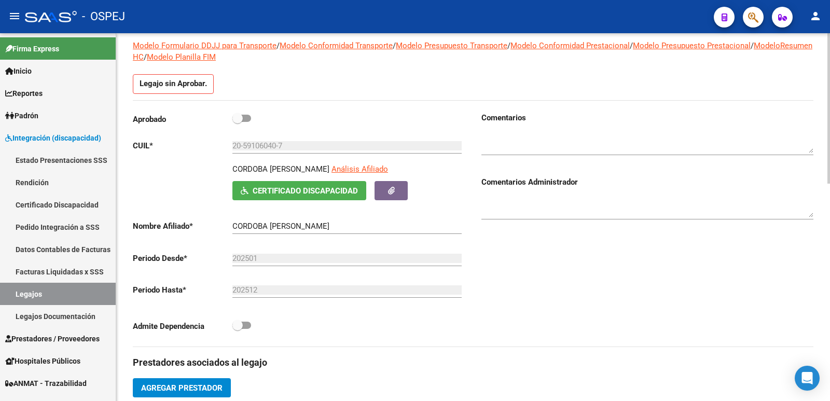
scroll to position [0, 0]
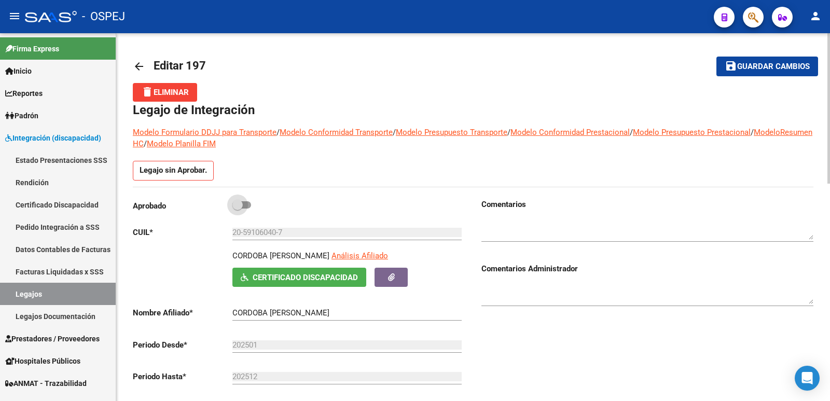
click at [248, 208] on span at bounding box center [241, 204] width 19 height 7
click at [238, 209] on input "checkbox" at bounding box center [237, 209] width 1 height 1
checkbox input "true"
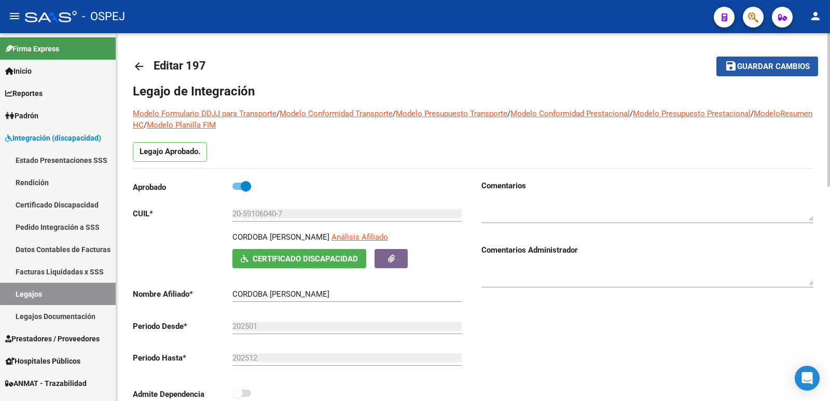
click at [781, 70] on span "Guardar cambios" at bounding box center [773, 66] width 73 height 9
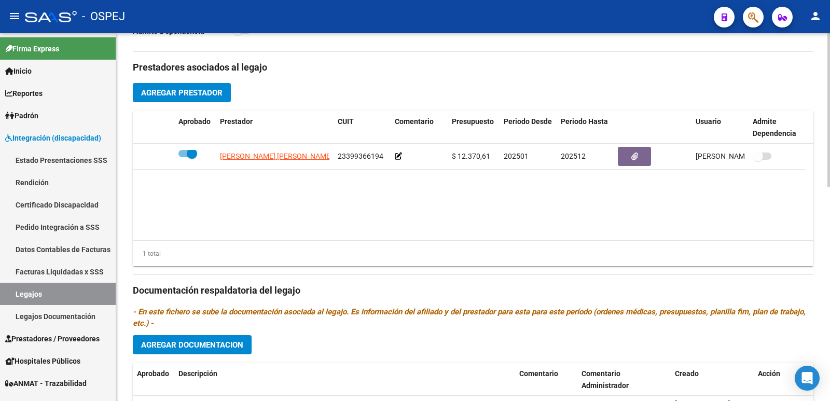
scroll to position [514, 0]
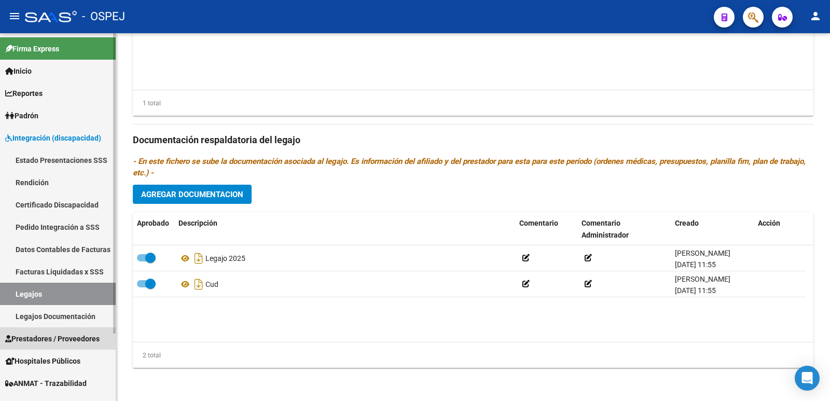
click at [59, 338] on span "Prestadores / Proveedores" at bounding box center [52, 338] width 94 height 11
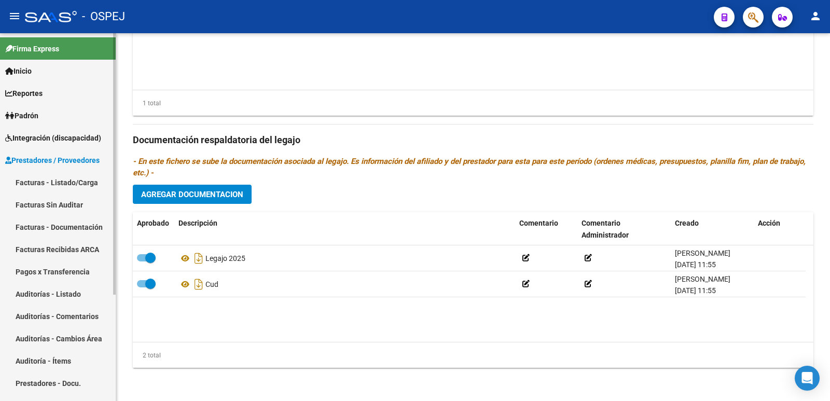
click at [64, 180] on link "Facturas - Listado/Carga" at bounding box center [58, 182] width 116 height 22
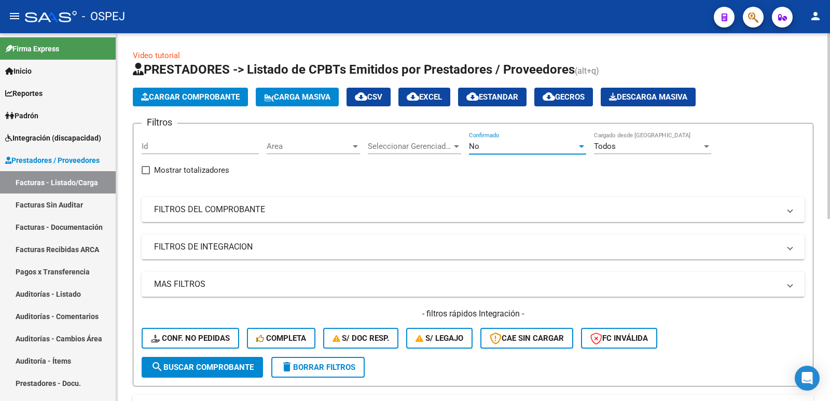
click at [484, 145] on div "No" at bounding box center [523, 146] width 108 height 9
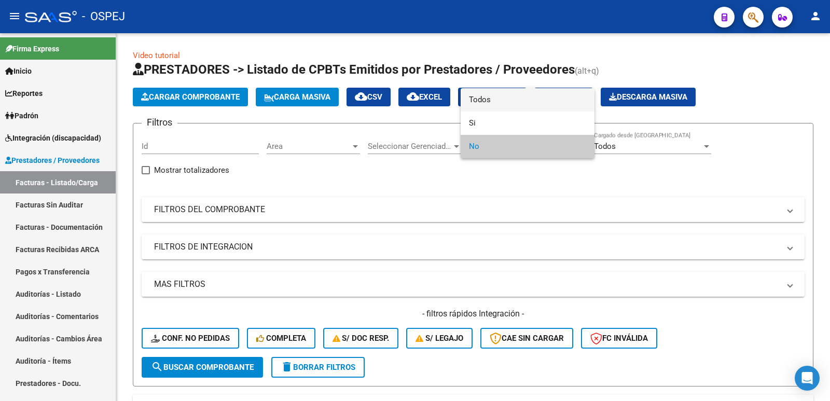
click at [485, 98] on span "Todos" at bounding box center [527, 99] width 117 height 23
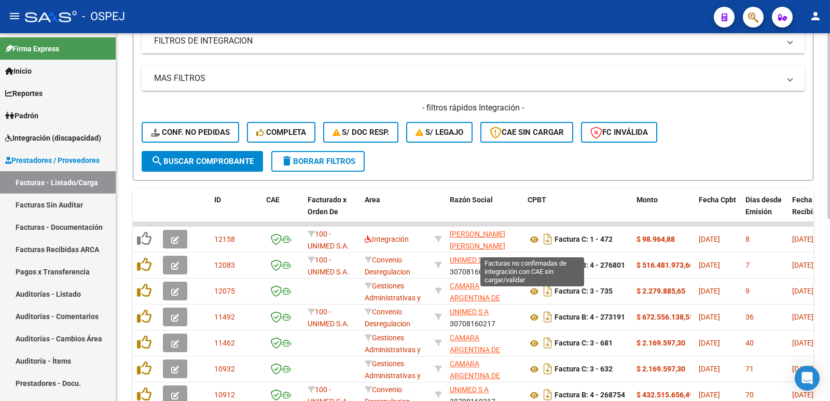
scroll to position [208, 0]
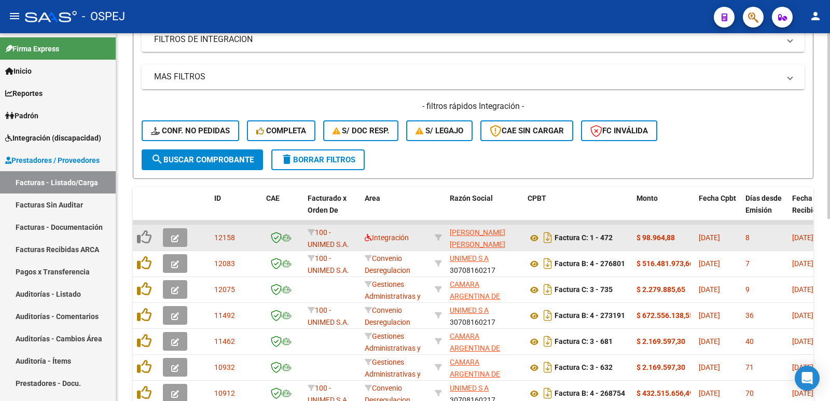
click at [177, 240] on icon "button" at bounding box center [175, 239] width 8 height 8
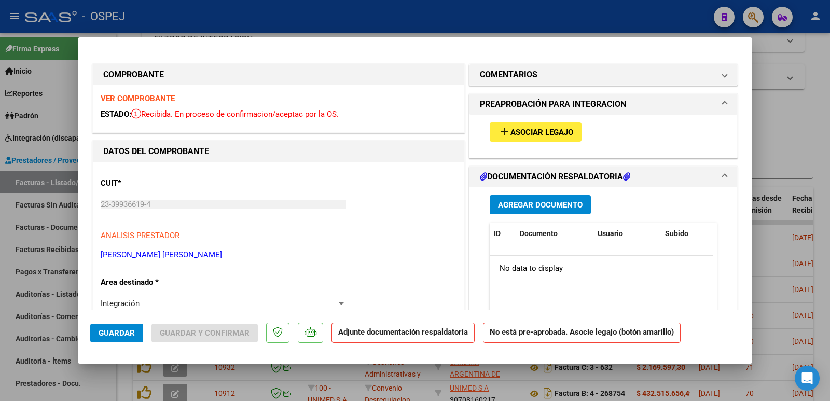
click at [545, 132] on span "Asociar Legajo" at bounding box center [542, 132] width 63 height 9
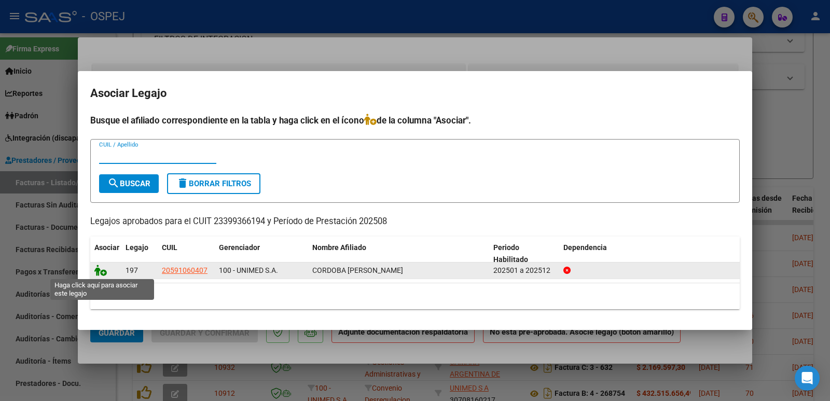
click at [98, 270] on icon at bounding box center [100, 270] width 12 height 11
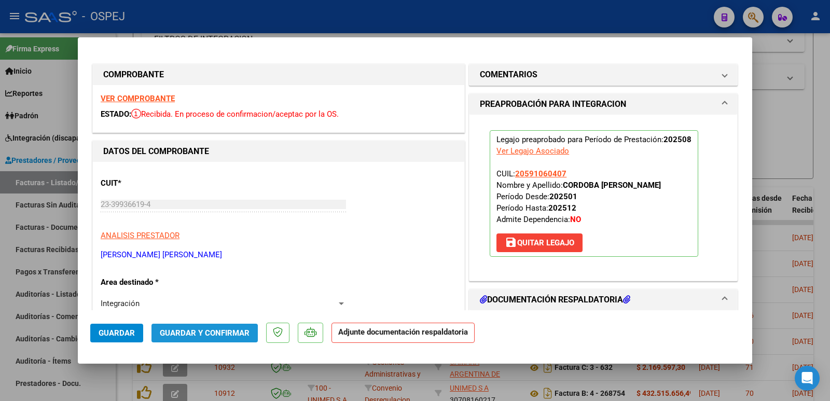
click at [187, 338] on button "Guardar y Confirmar" at bounding box center [205, 333] width 106 height 19
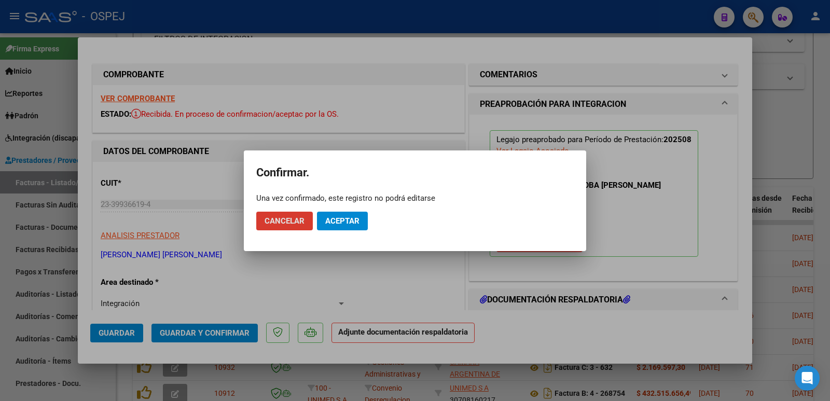
click at [349, 225] on span "Aceptar" at bounding box center [342, 220] width 34 height 9
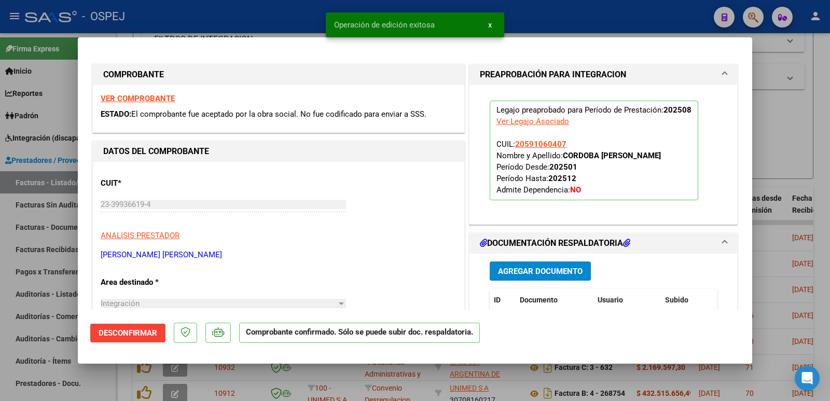
click at [226, 31] on div at bounding box center [415, 200] width 830 height 401
type input "$ 0,00"
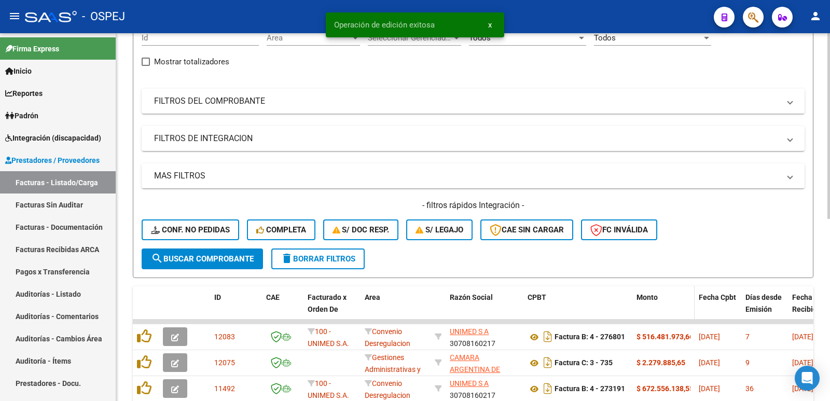
scroll to position [0, 0]
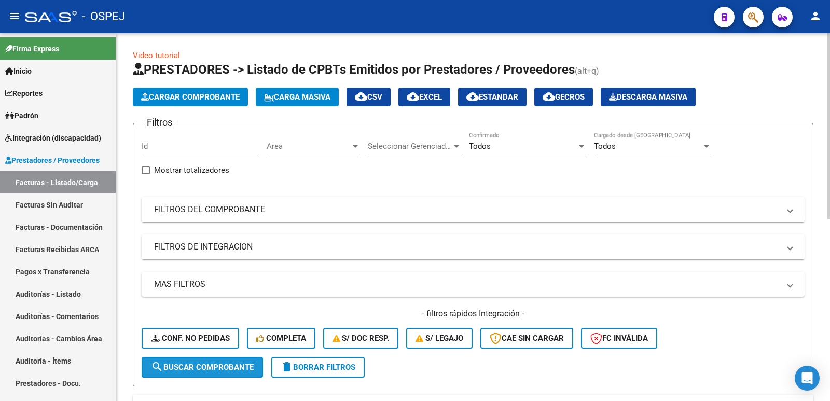
click at [206, 365] on span "search Buscar Comprobante" at bounding box center [202, 367] width 103 height 9
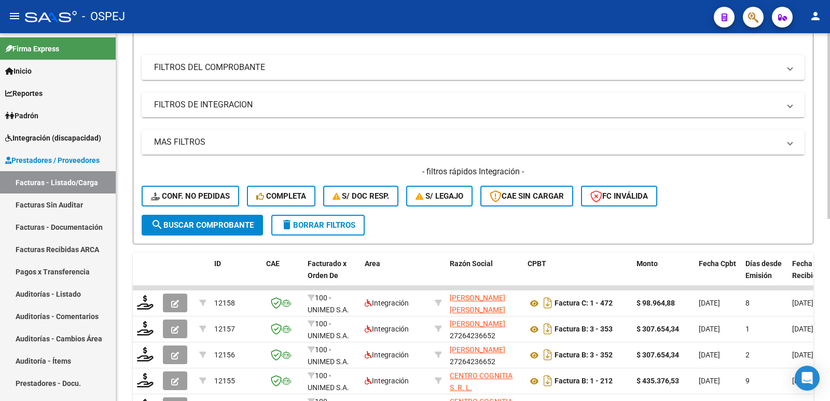
scroll to position [156, 0]
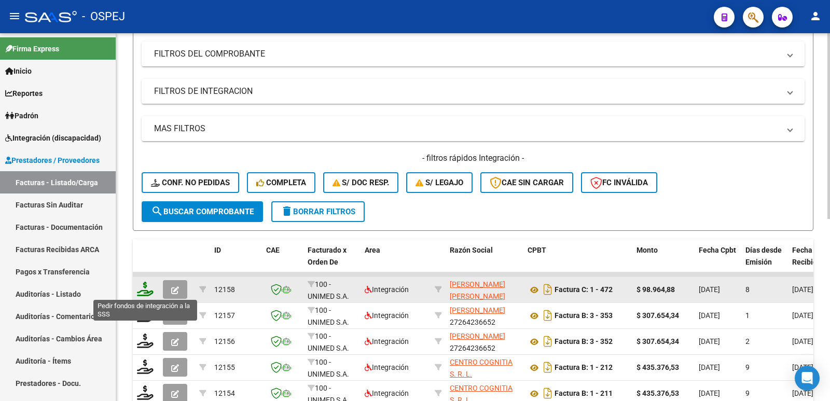
click at [146, 287] on icon at bounding box center [145, 289] width 17 height 15
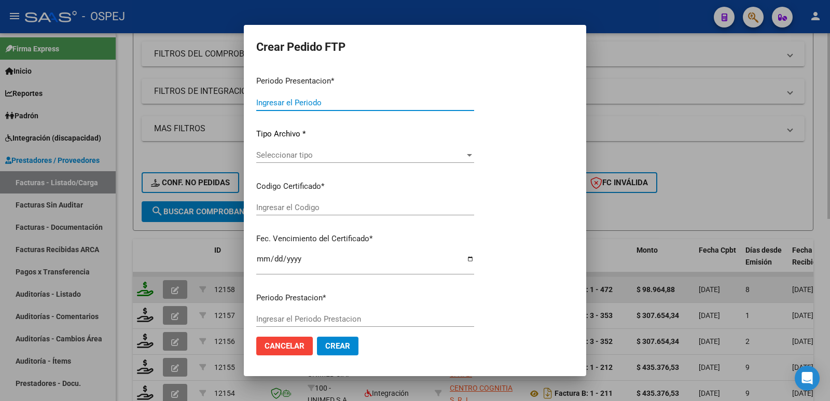
type input "202508"
type input "$ 98.964,88"
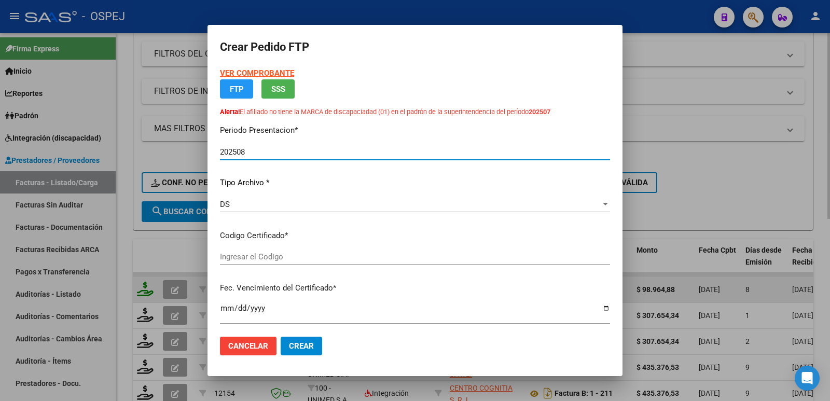
type input "arg02000591060402025053020270530cor 475"
type input "[DATE]"
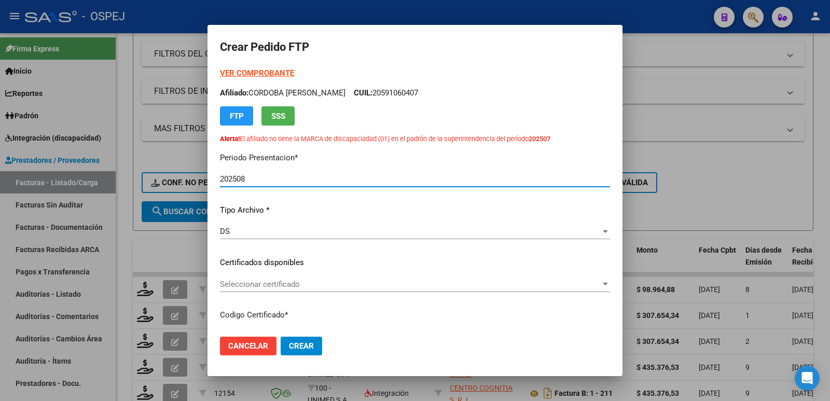
click at [319, 289] on div "Seleccionar certificado Seleccionar certificado" at bounding box center [415, 285] width 390 height 16
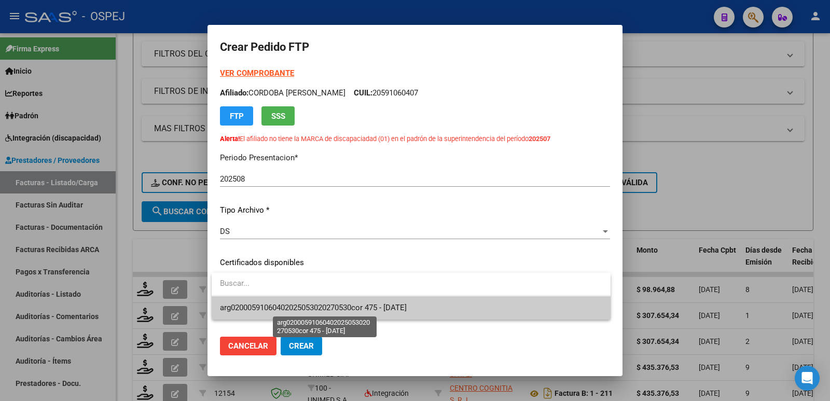
click at [326, 307] on span "arg02000591060402025053020270530cor 475 - [DATE]" at bounding box center [313, 307] width 187 height 9
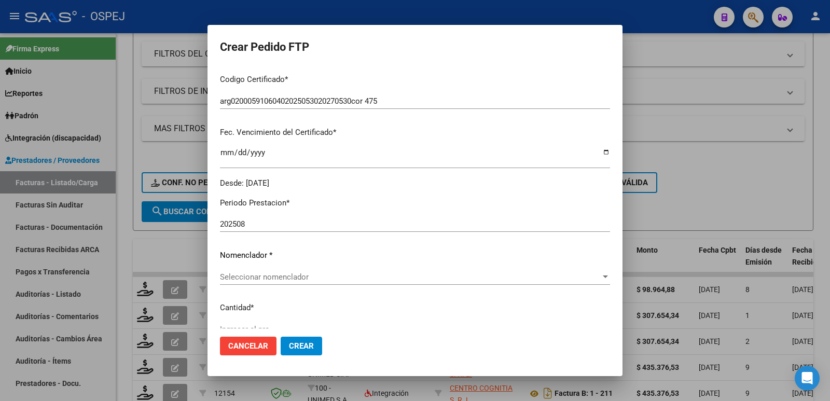
scroll to position [259, 0]
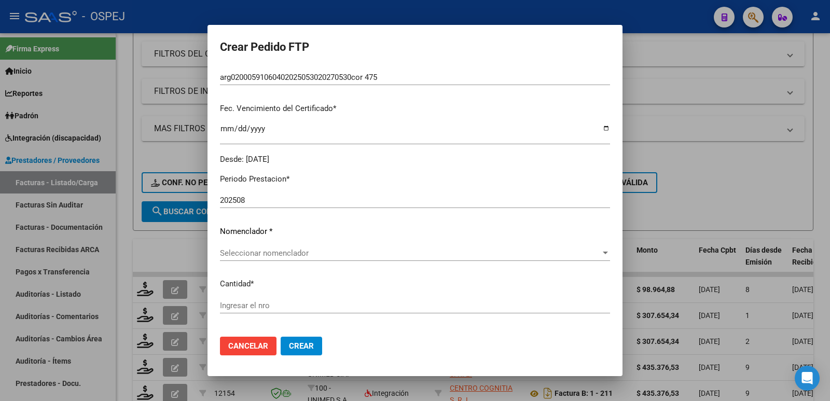
click at [376, 258] on div "Seleccionar nomenclador Seleccionar nomenclador" at bounding box center [415, 253] width 390 height 16
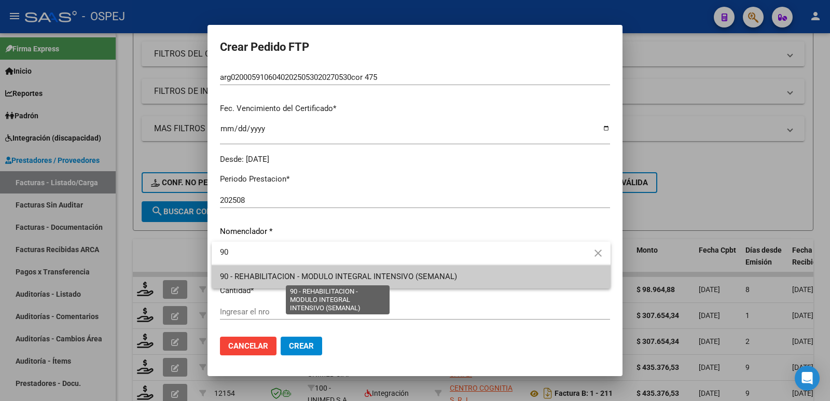
type input "90"
click at [372, 275] on span "90 - REHABILITACION - MODULO INTEGRAL INTENSIVO (SEMANAL)" at bounding box center [338, 276] width 237 height 9
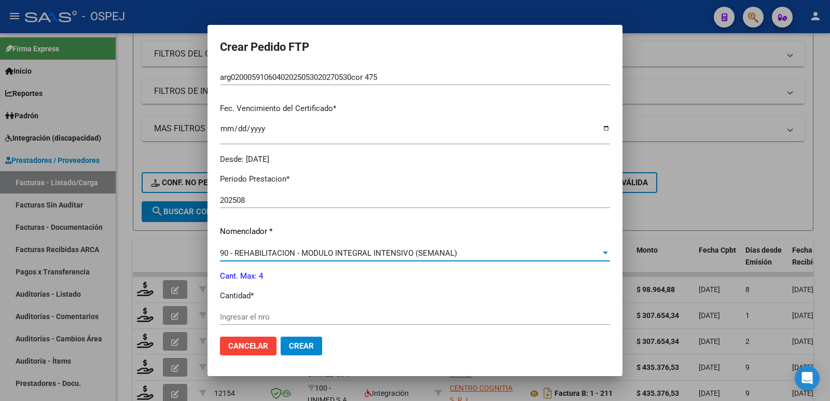
click at [326, 318] on input "Ingresar el nro" at bounding box center [415, 316] width 390 height 9
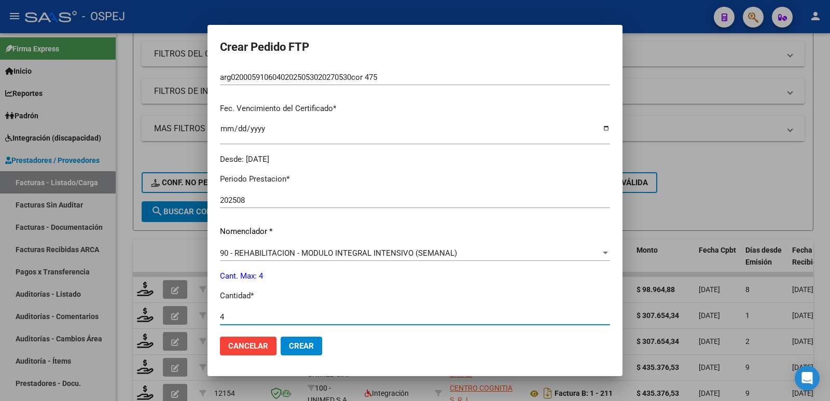
type input "4"
click at [305, 351] on button "Crear" at bounding box center [302, 346] width 42 height 19
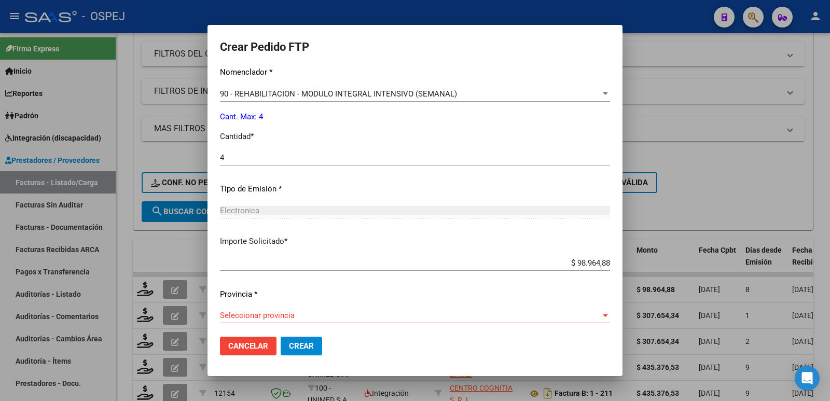
scroll to position [423, 0]
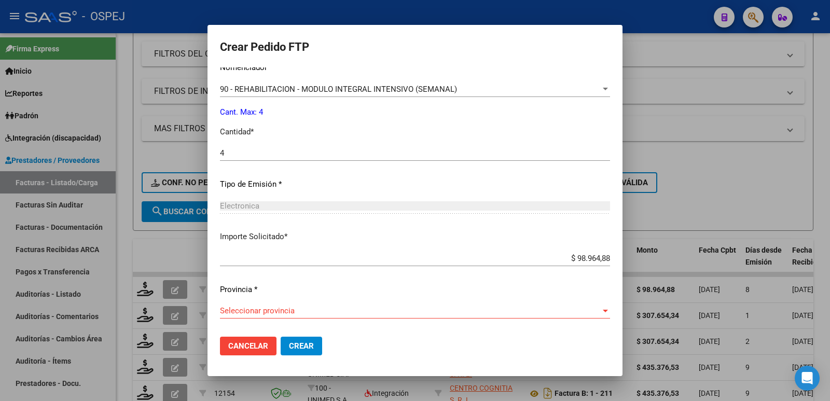
click at [429, 308] on span "Seleccionar provincia" at bounding box center [410, 310] width 381 height 9
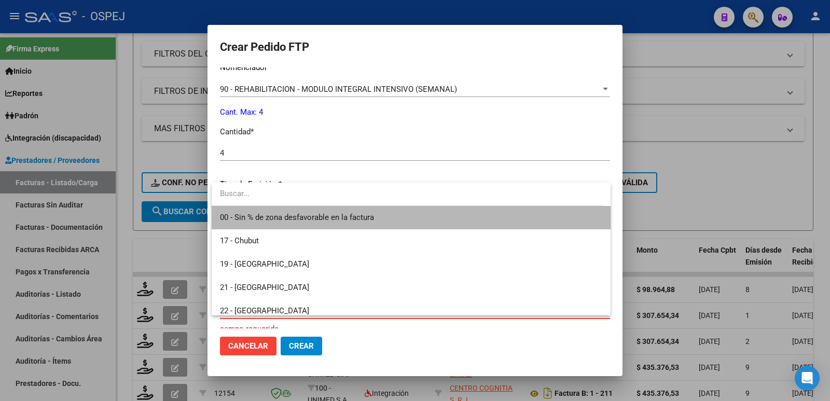
click at [422, 217] on span "00 - Sin % de zona desfavorable en la factura" at bounding box center [411, 217] width 382 height 23
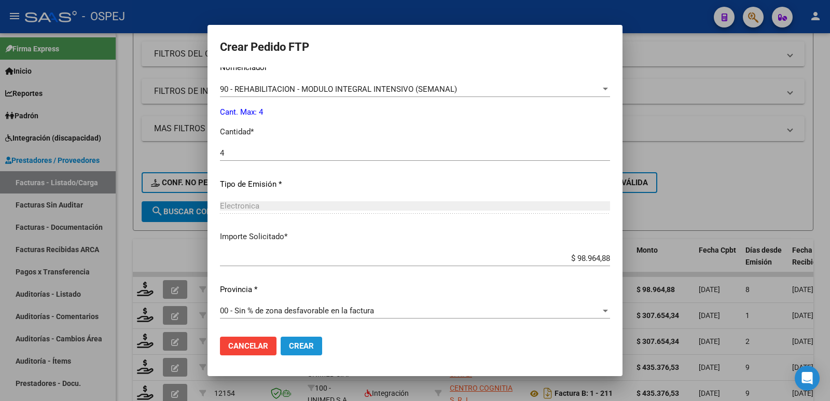
click at [302, 343] on span "Crear" at bounding box center [301, 345] width 25 height 9
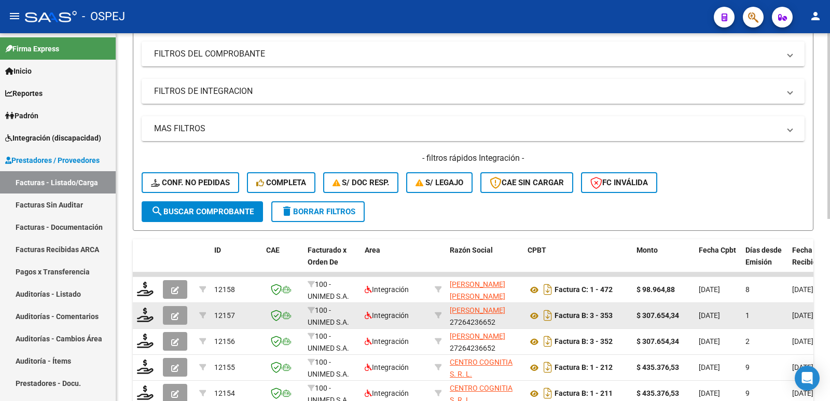
scroll to position [0, 0]
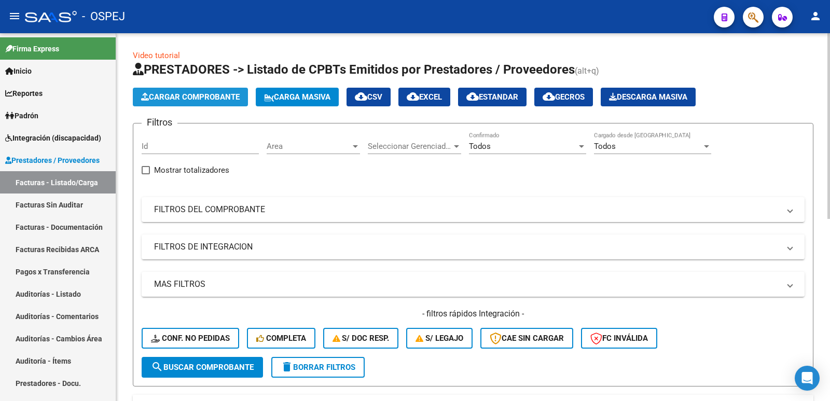
click at [196, 101] on span "Cargar Comprobante" at bounding box center [190, 96] width 99 height 9
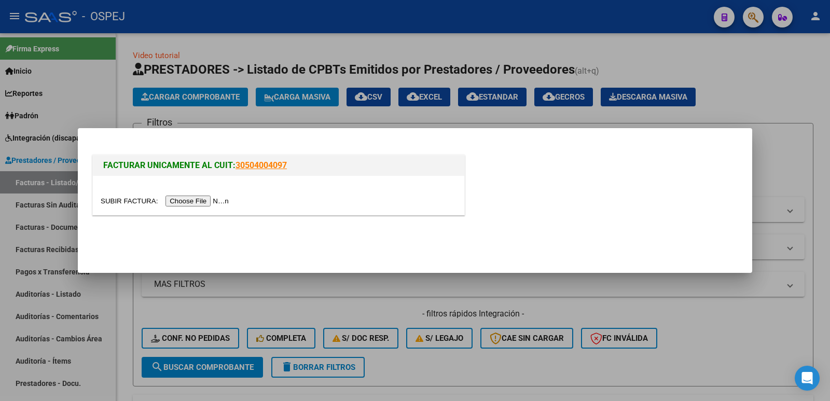
click at [201, 204] on input "file" at bounding box center [166, 201] width 131 height 11
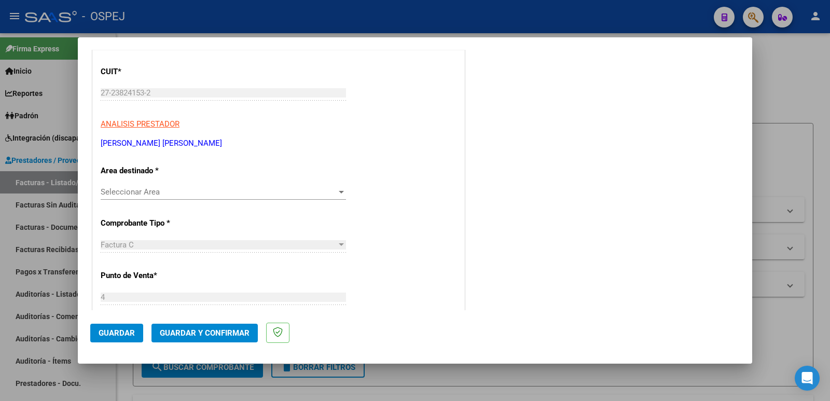
scroll to position [156, 0]
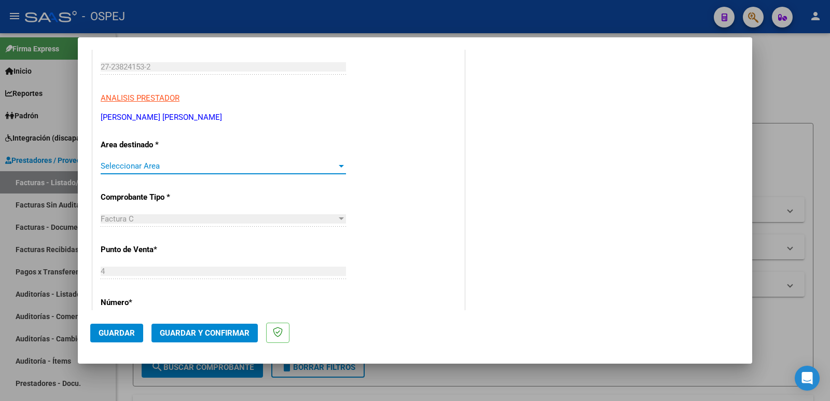
click at [112, 169] on span "Seleccionar Area" at bounding box center [219, 165] width 236 height 9
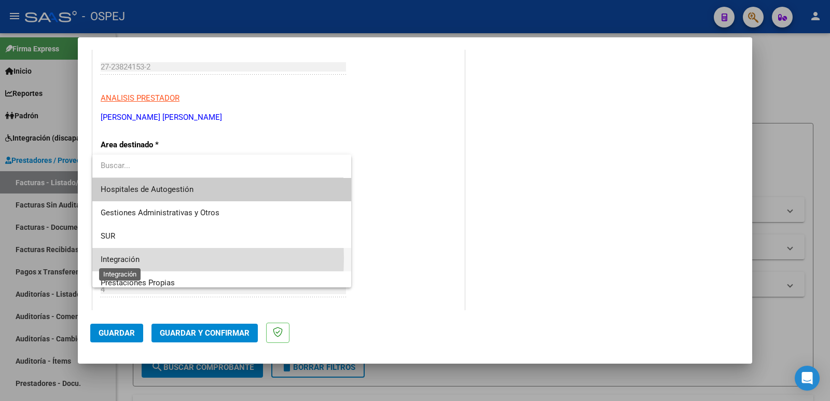
click at [118, 258] on span "Integración" at bounding box center [120, 259] width 39 height 9
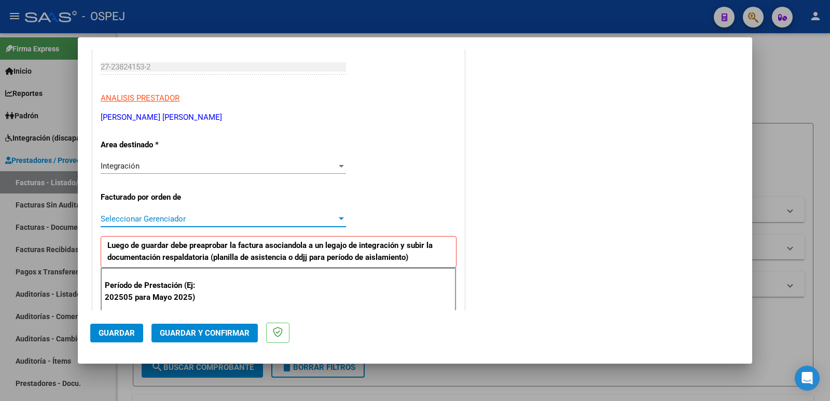
click at [162, 220] on span "Seleccionar Gerenciador" at bounding box center [219, 218] width 236 height 9
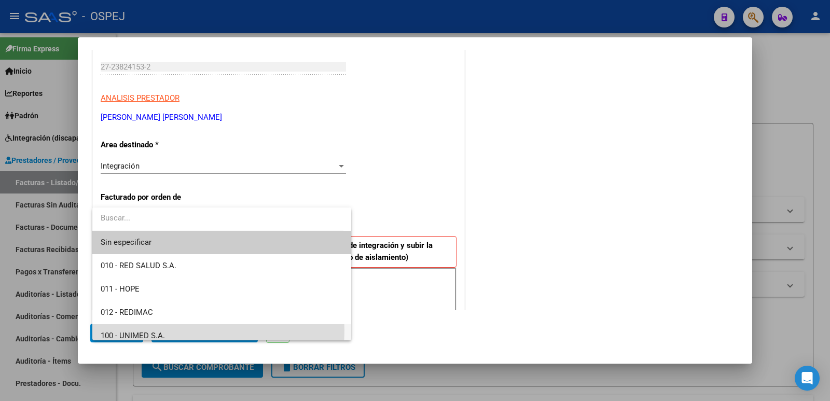
click at [157, 330] on span "100 - UNIMED S.A." at bounding box center [222, 335] width 242 height 23
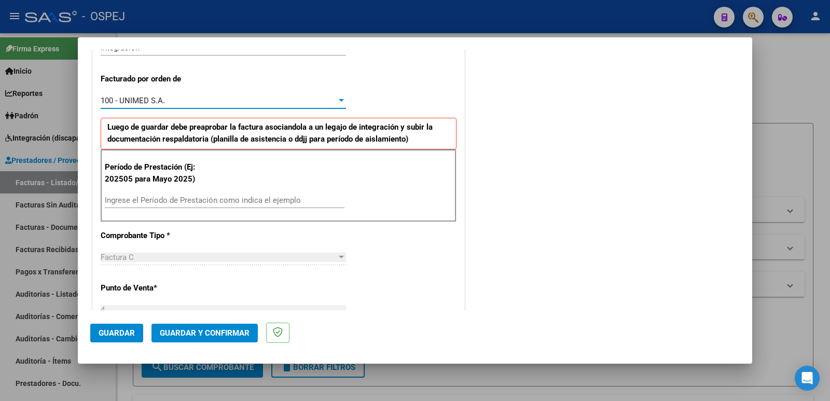
scroll to position [311, 0]
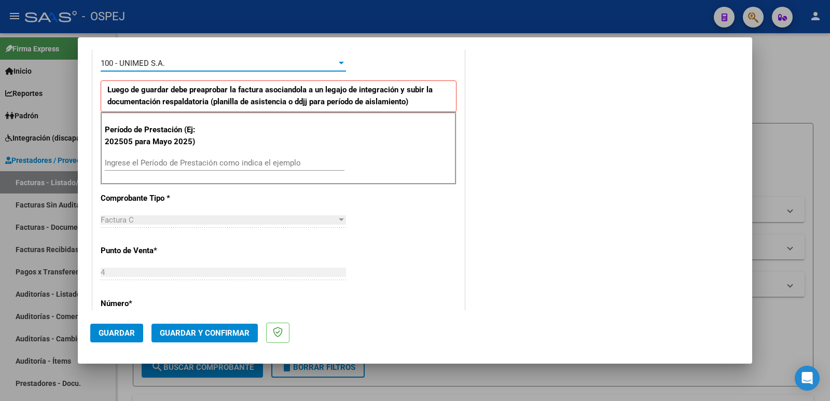
click at [230, 161] on input "Ingrese el Período de Prestación como indica el ejemplo" at bounding box center [225, 162] width 240 height 9
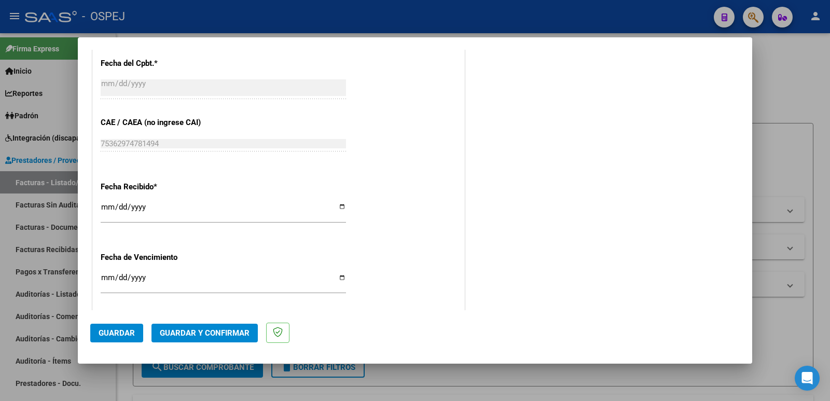
scroll to position [675, 0]
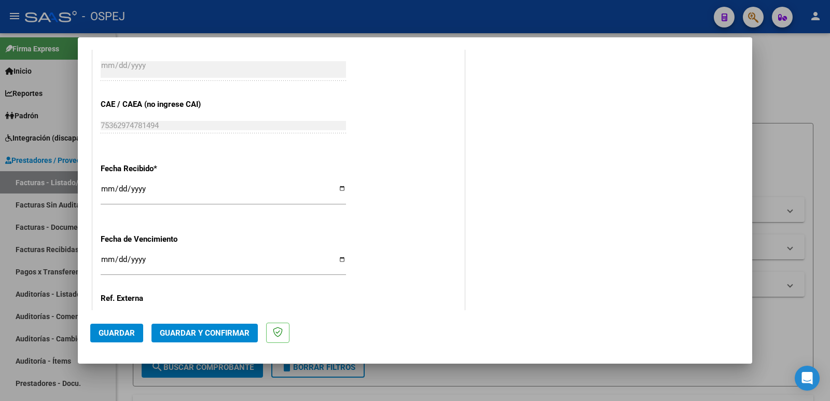
type input "202508"
click at [111, 331] on span "Guardar" at bounding box center [117, 332] width 36 height 9
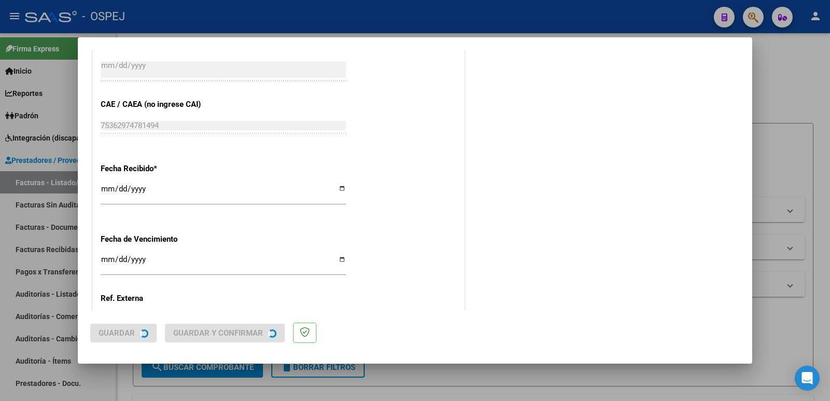
scroll to position [0, 0]
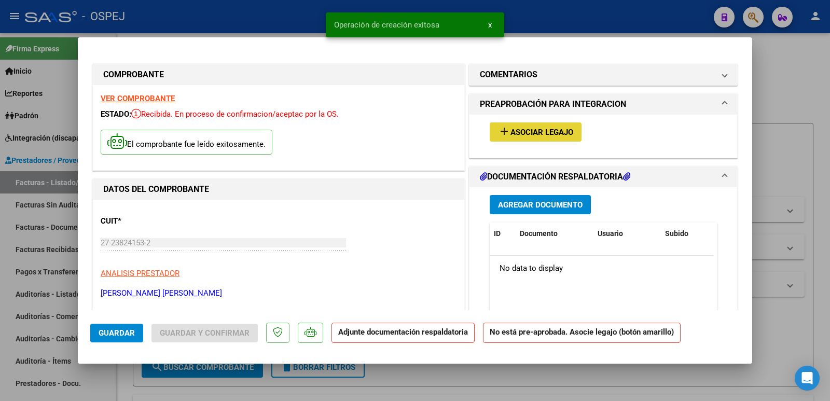
click at [511, 132] on span "Asociar Legajo" at bounding box center [542, 132] width 63 height 9
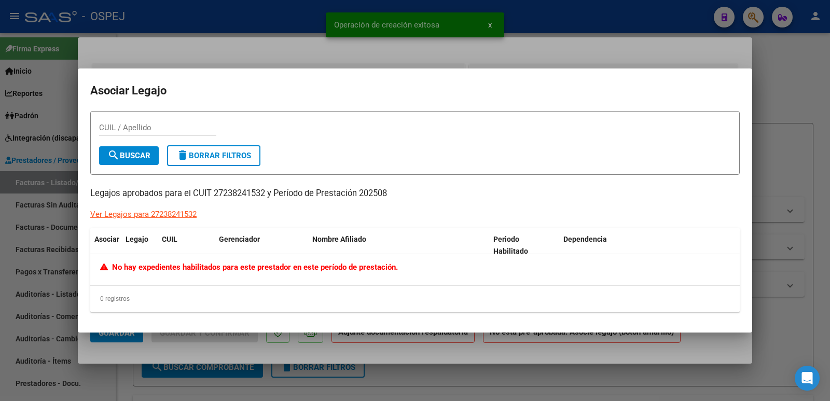
click at [222, 47] on div at bounding box center [415, 200] width 830 height 401
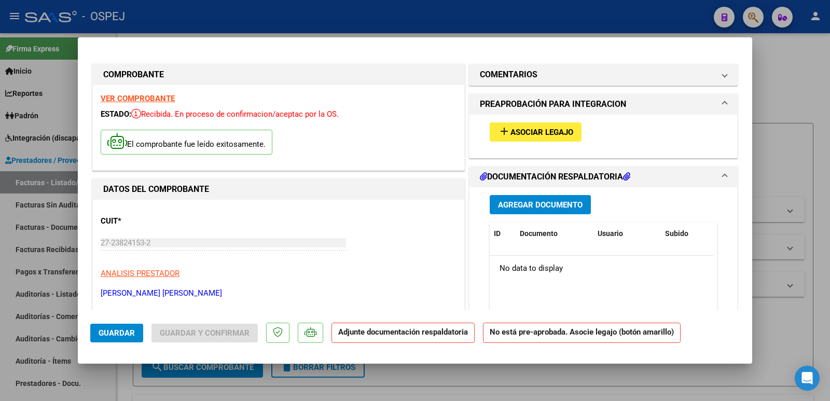
click at [220, 10] on div at bounding box center [415, 200] width 830 height 401
type input "$ 0,00"
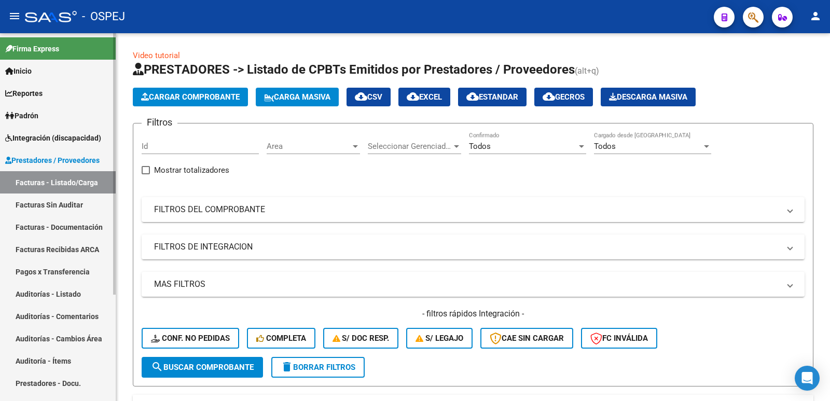
click at [38, 135] on span "Integración (discapacidad)" at bounding box center [53, 137] width 96 height 11
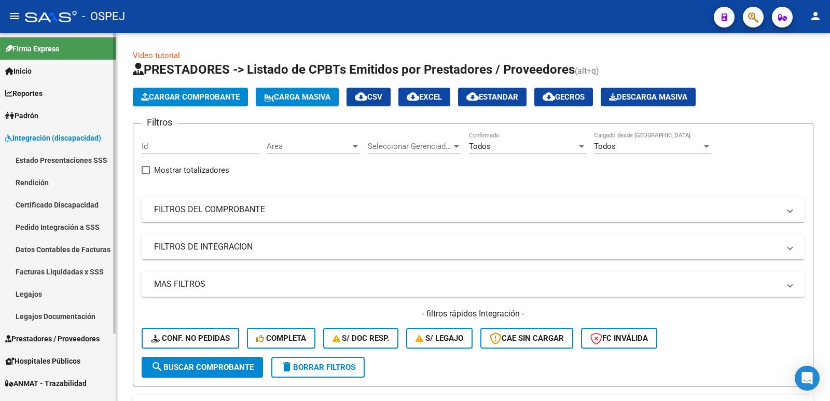
click at [38, 289] on link "Legajos" at bounding box center [58, 294] width 116 height 22
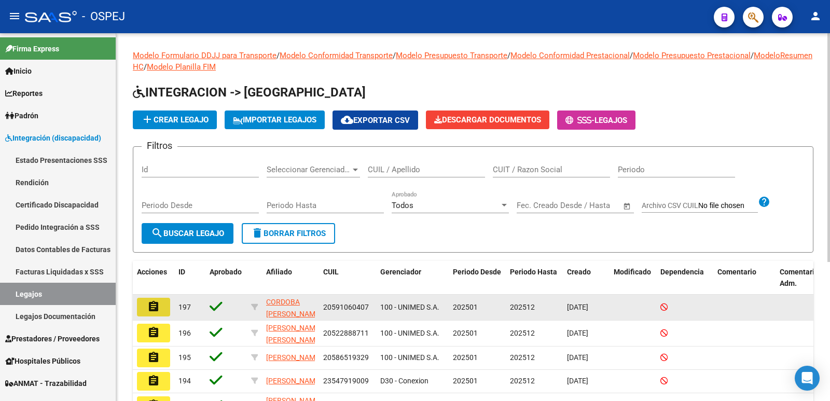
click at [152, 307] on mat-icon "assignment" at bounding box center [153, 306] width 12 height 12
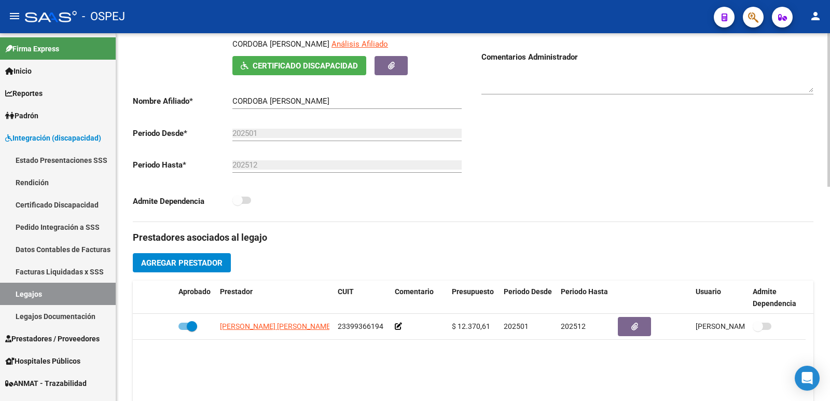
scroll to position [208, 0]
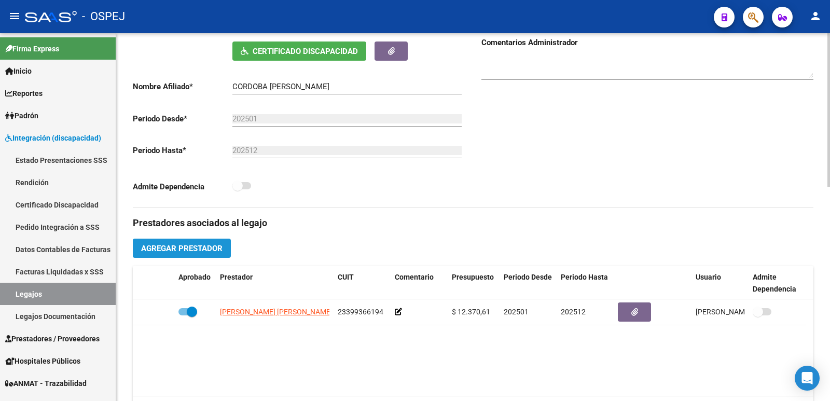
click at [180, 253] on span "Agregar Prestador" at bounding box center [181, 248] width 81 height 9
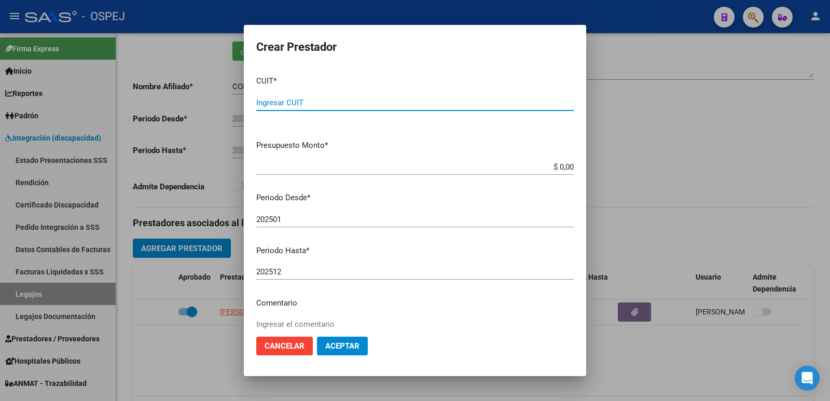
click at [286, 102] on input "Ingresar CUIT" at bounding box center [415, 102] width 318 height 9
type input "27-23824153-2"
click at [569, 167] on app-form-text-field "Presupuesto Monto * $ 0,00 Ingresar el monto" at bounding box center [419, 156] width 326 height 32
click at [566, 168] on app-form-text-field "Presupuesto Monto * $ 0,00 Ingresar el monto" at bounding box center [419, 156] width 326 height 32
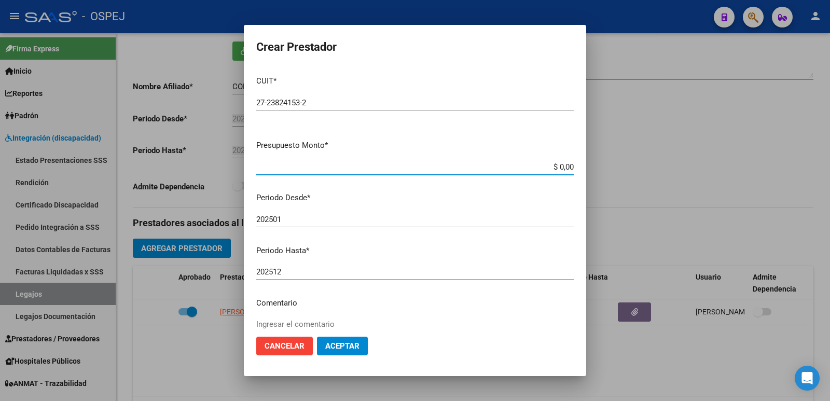
click at [551, 168] on input "$ 0,00" at bounding box center [415, 166] width 318 height 9
type input "$ 12.370,61"
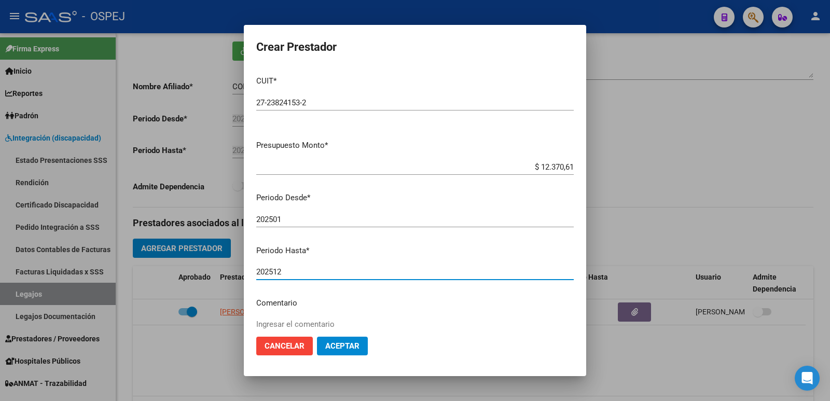
scroll to position [1, 0]
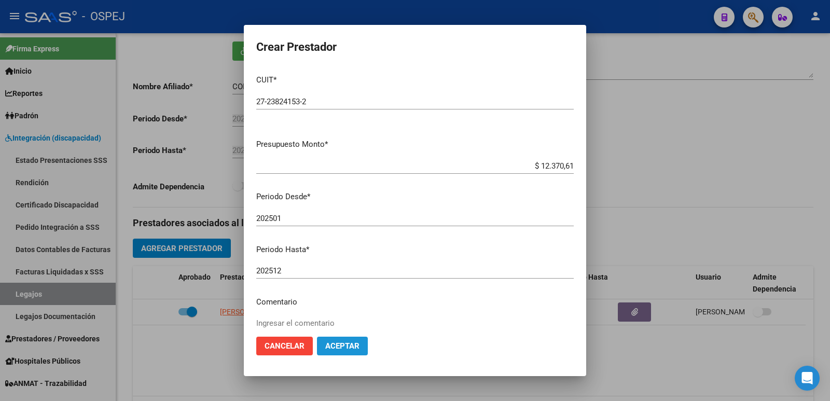
click at [344, 349] on span "Aceptar" at bounding box center [342, 345] width 34 height 9
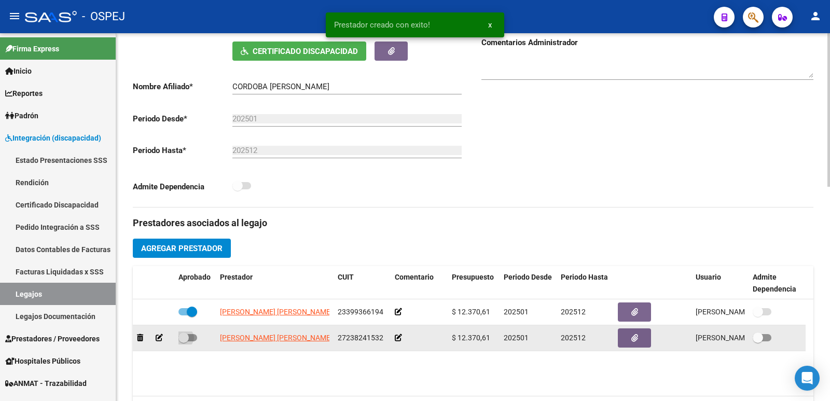
click at [190, 335] on span at bounding box center [188, 337] width 19 height 7
click at [184, 341] on input "checkbox" at bounding box center [183, 341] width 1 height 1
checkbox input "true"
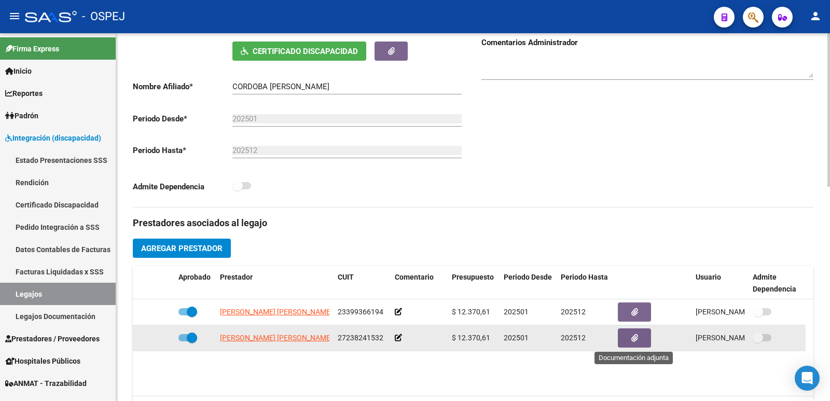
click at [631, 340] on button "button" at bounding box center [634, 337] width 33 height 19
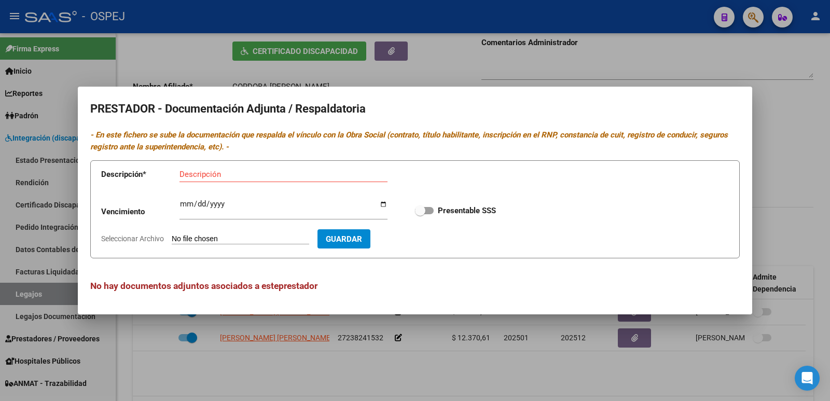
click at [277, 239] on input "Seleccionar Archivo" at bounding box center [241, 240] width 138 height 10
type input "C:\fakepath\legajo.pdf"
click at [280, 180] on div "Descripción" at bounding box center [284, 175] width 208 height 16
type input "LEGAJO 2025"
click at [422, 238] on span "Guardar" at bounding box center [404, 239] width 36 height 9
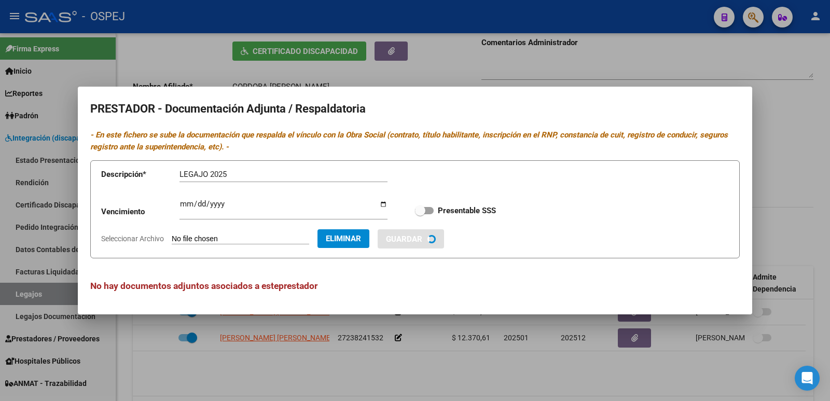
checkbox input "true"
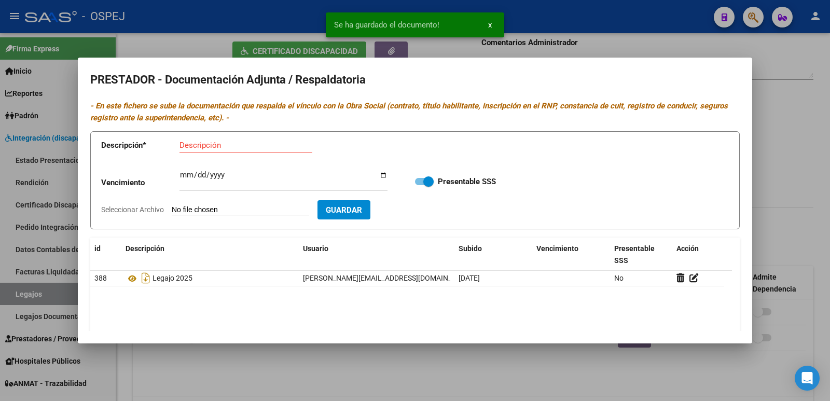
click at [214, 26] on div at bounding box center [415, 200] width 830 height 401
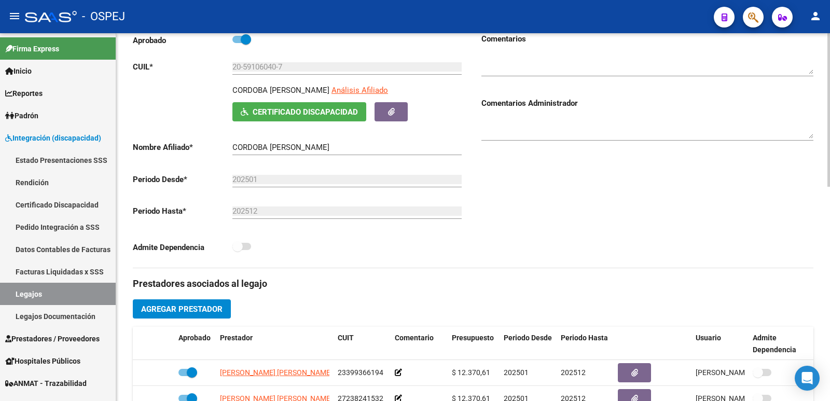
scroll to position [104, 0]
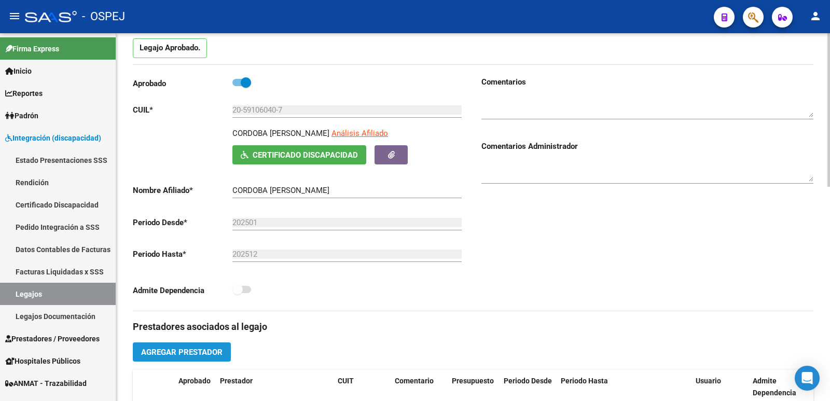
click at [165, 346] on button "Agregar Prestador" at bounding box center [182, 352] width 98 height 19
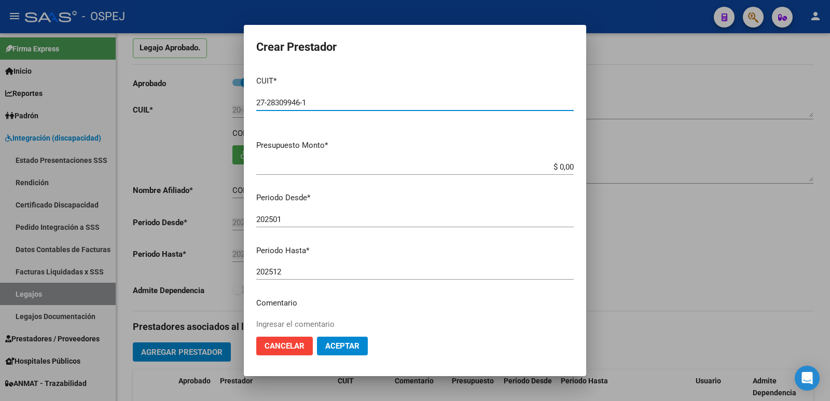
type input "27-28309946-1"
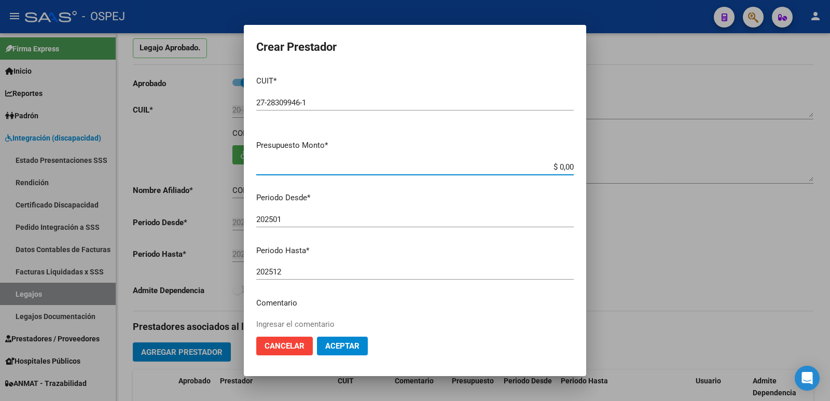
drag, startPoint x: 551, startPoint y: 163, endPoint x: 594, endPoint y: 167, distance: 43.2
click at [594, 167] on div "Crear Prestador CUIT * 27-28309946-1 Ingresar CUIT ARCA Padrón Presupuesto Mont…" at bounding box center [415, 200] width 830 height 401
type input "$ 12.370,61"
click at [347, 348] on span "Aceptar" at bounding box center [342, 345] width 34 height 9
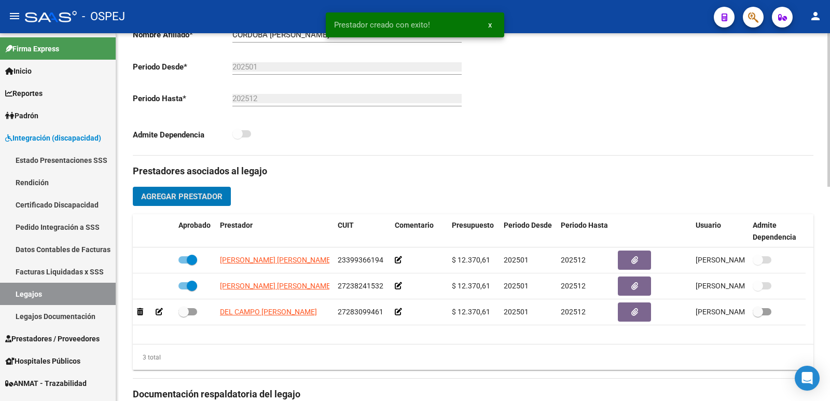
scroll to position [311, 0]
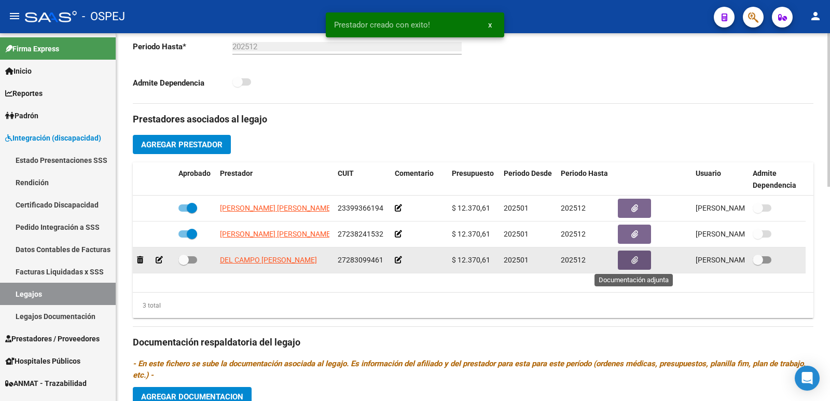
click at [630, 258] on button "button" at bounding box center [634, 260] width 33 height 19
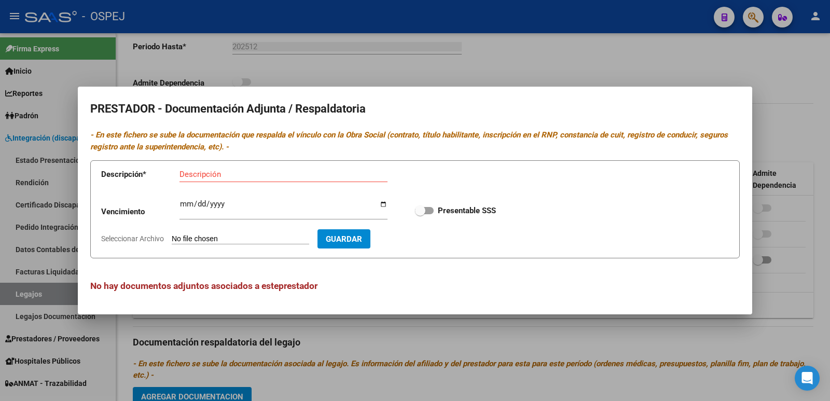
click at [244, 239] on input "Seleccionar Archivo" at bounding box center [241, 240] width 138 height 10
type input "C:\fakepath\legajo.pdf"
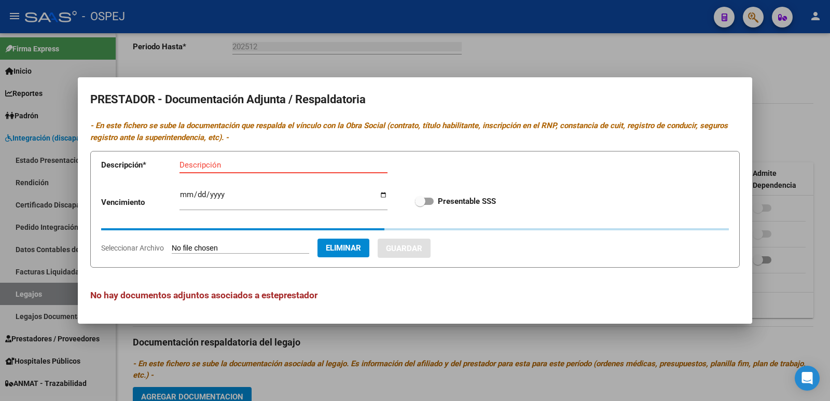
click at [214, 166] on input "Descripción" at bounding box center [284, 164] width 208 height 9
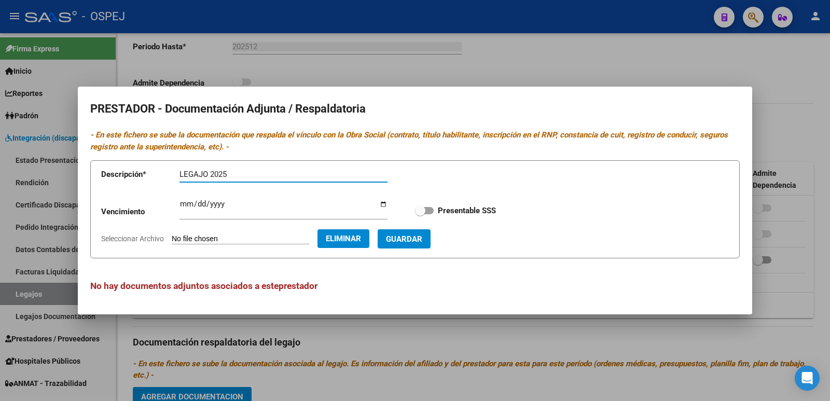
type input "LEGAJO 2025"
click at [422, 237] on span "Guardar" at bounding box center [404, 239] width 36 height 9
checkbox input "true"
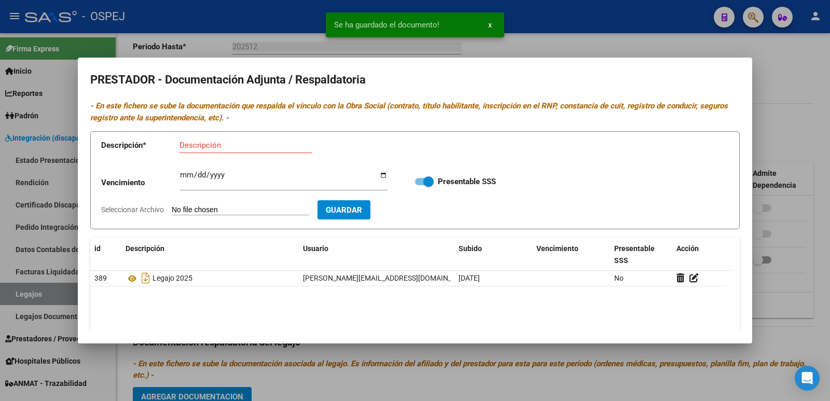
click at [250, 35] on div at bounding box center [415, 200] width 830 height 401
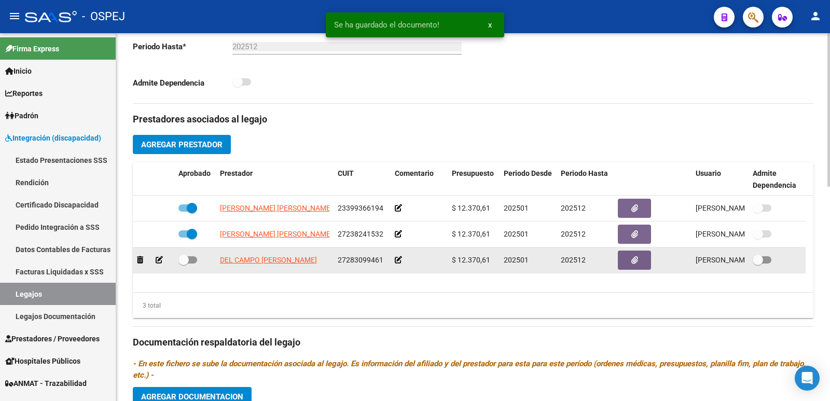
click at [191, 259] on span at bounding box center [188, 259] width 19 height 7
click at [184, 264] on input "checkbox" at bounding box center [183, 264] width 1 height 1
checkbox input "true"
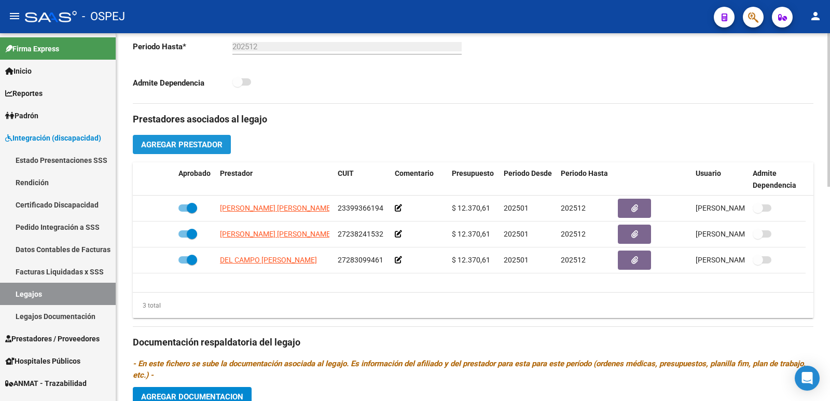
click at [173, 149] on span "Agregar Prestador" at bounding box center [181, 144] width 81 height 9
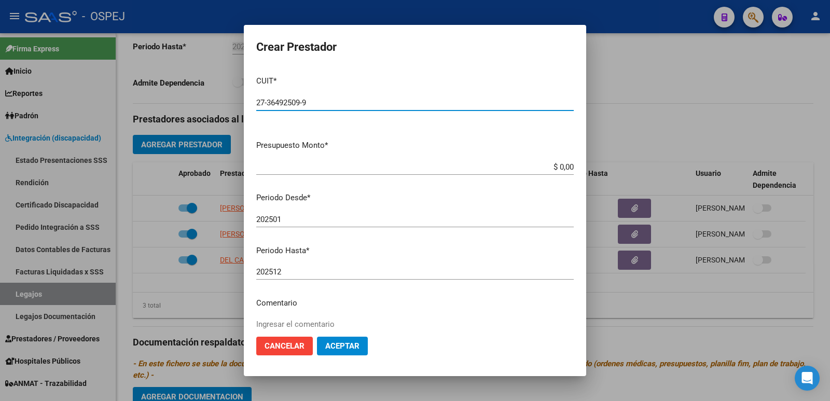
type input "27-36492509-9"
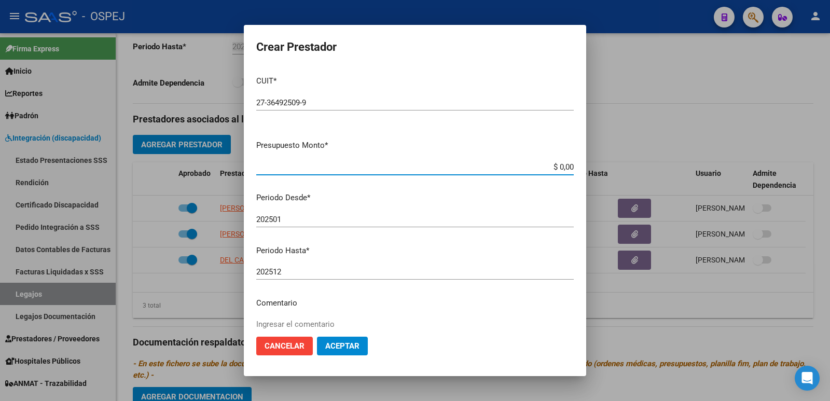
drag, startPoint x: 551, startPoint y: 165, endPoint x: 577, endPoint y: 166, distance: 26.0
click at [577, 166] on mat-dialog-content "CUIT * 27-36492509-9 Ingresar CUIT ARCA Padrón Presupuesto Monto * $ 0,00 Ingre…" at bounding box center [415, 197] width 343 height 261
type input "$ 12.370,61"
click at [345, 345] on span "Aceptar" at bounding box center [342, 345] width 34 height 9
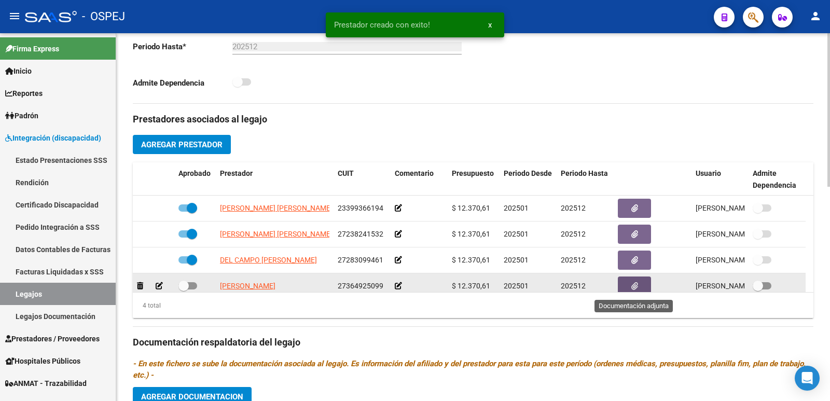
click at [636, 284] on icon "button" at bounding box center [635, 286] width 7 height 8
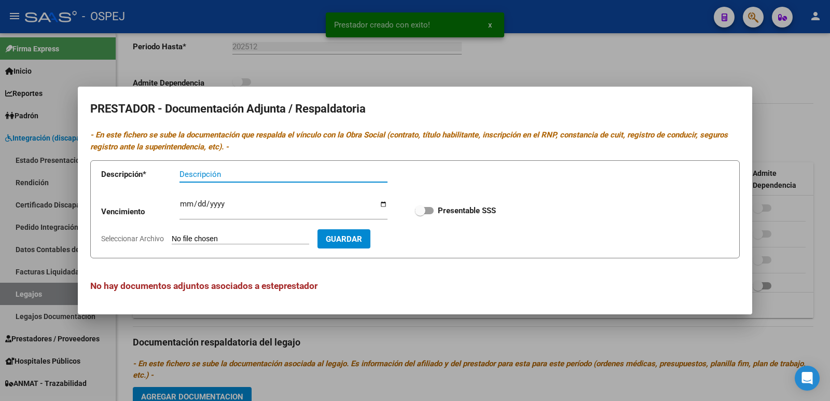
click at [251, 240] on input "Seleccionar Archivo" at bounding box center [241, 240] width 138 height 10
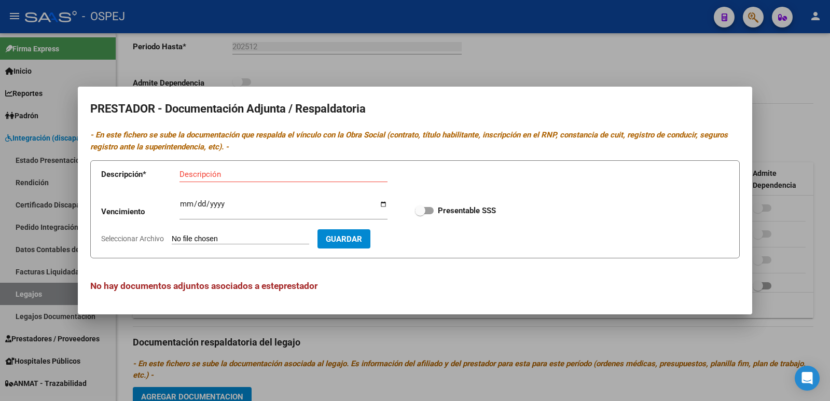
type input "C:\fakepath\legajo.pdf"
click at [236, 165] on app-form-text-field "Descripción * Descripción" at bounding box center [252, 176] width 302 height 31
click at [234, 175] on input "Descripción" at bounding box center [284, 174] width 208 height 9
type input "LEGAJO 2025"
click at [422, 238] on span "Guardar" at bounding box center [404, 239] width 36 height 9
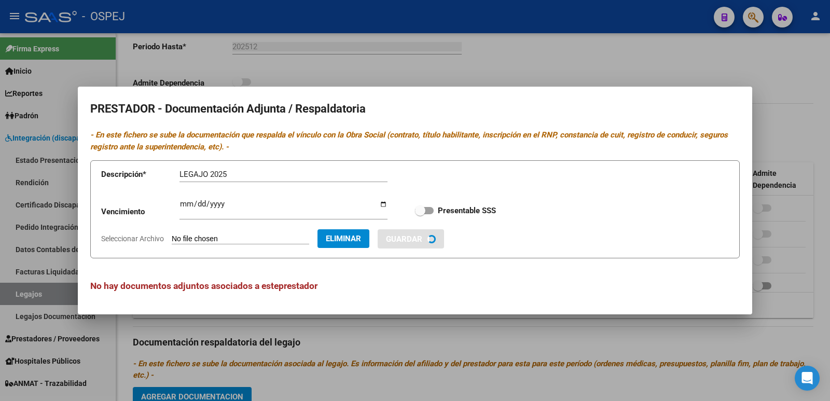
checkbox input "true"
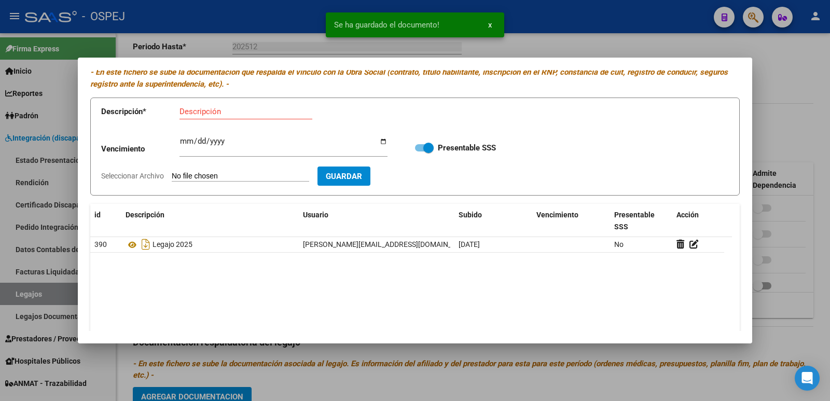
scroll to position [52, 0]
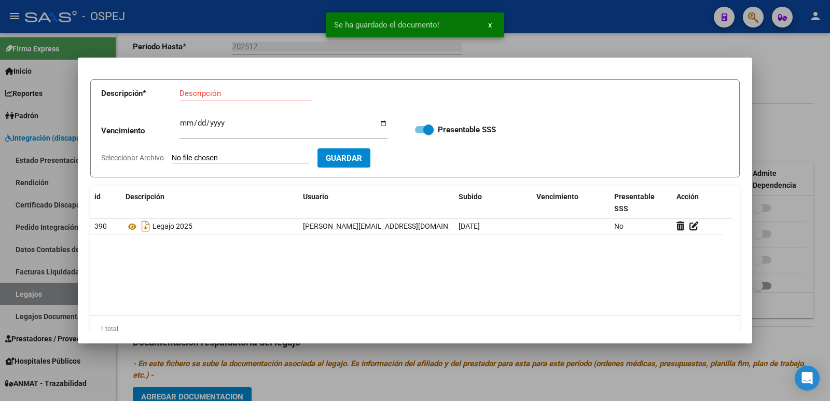
click at [240, 29] on div at bounding box center [415, 200] width 830 height 401
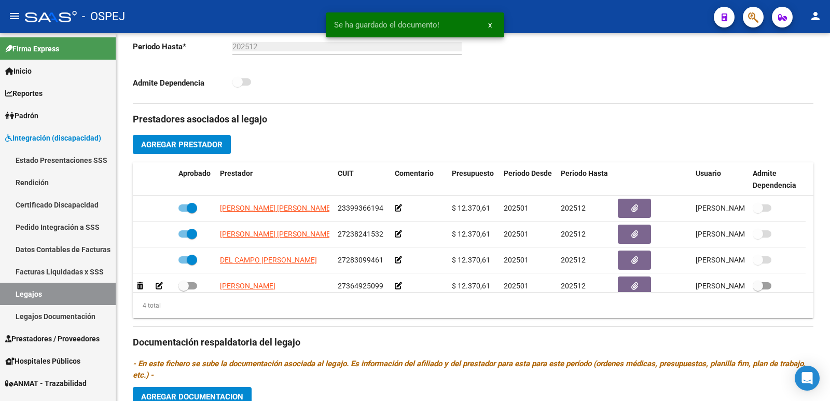
scroll to position [4, 0]
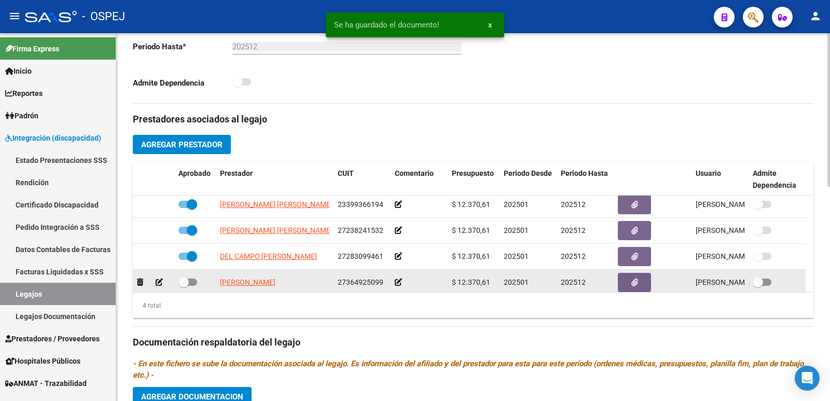
click at [191, 285] on span at bounding box center [188, 282] width 19 height 7
click at [184, 286] on input "checkbox" at bounding box center [183, 286] width 1 height 1
checkbox input "true"
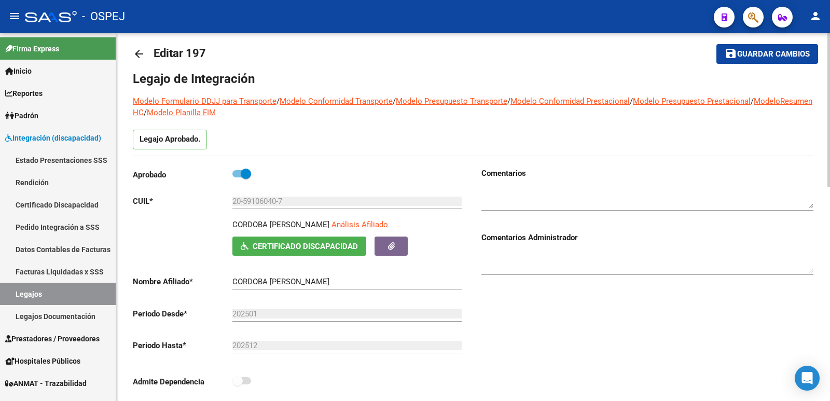
scroll to position [0, 0]
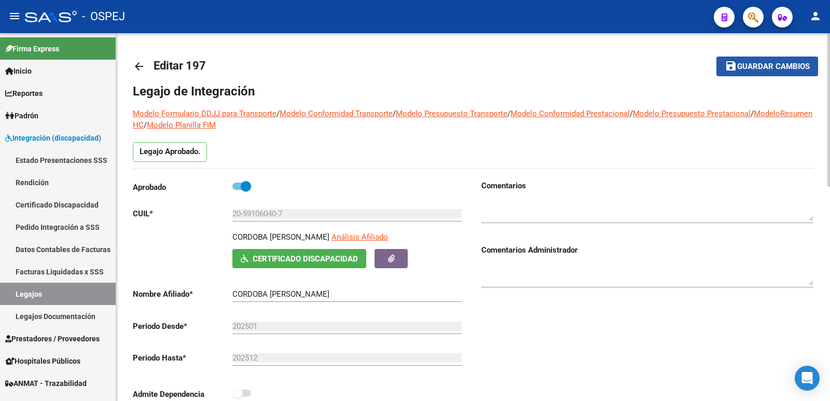
click at [766, 73] on button "save Guardar cambios" at bounding box center [768, 66] width 102 height 19
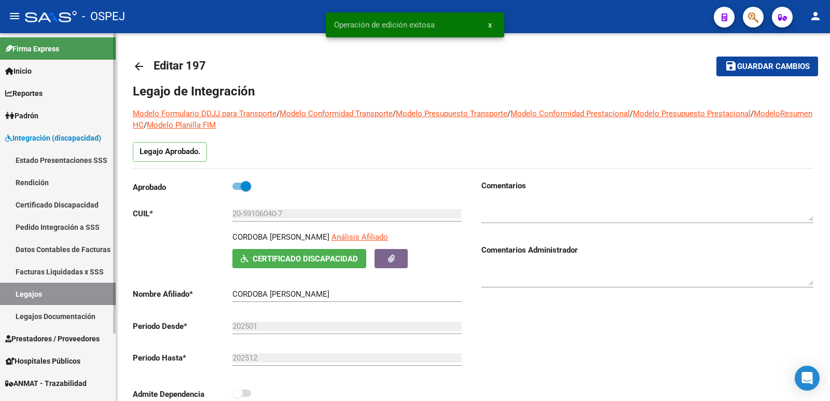
click at [45, 337] on span "Prestadores / Proveedores" at bounding box center [52, 338] width 94 height 11
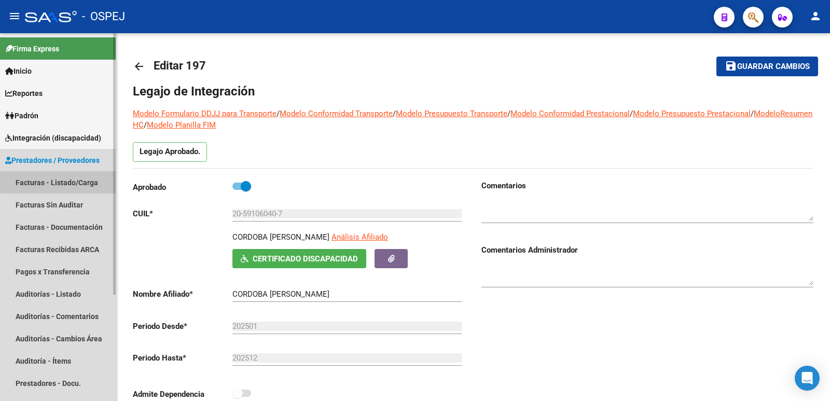
click at [78, 180] on link "Facturas - Listado/Carga" at bounding box center [58, 182] width 116 height 22
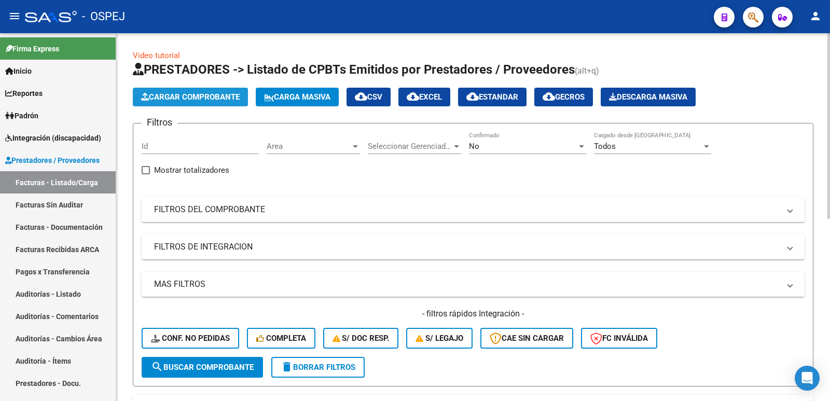
click at [172, 93] on span "Cargar Comprobante" at bounding box center [190, 96] width 99 height 9
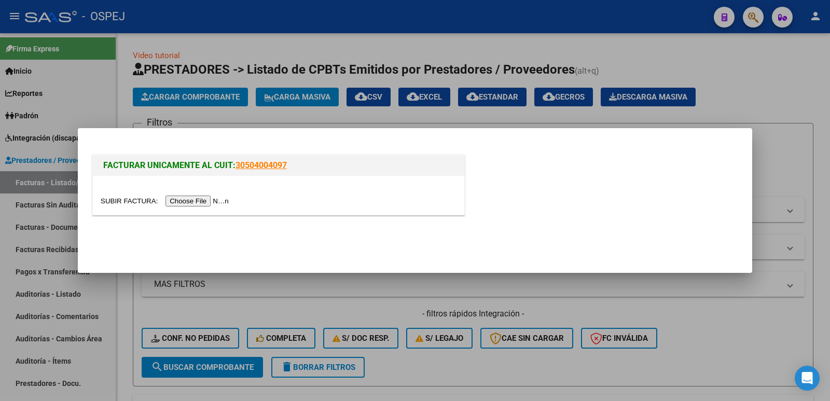
click at [183, 204] on input "file" at bounding box center [166, 201] width 131 height 11
click at [748, 340] on div at bounding box center [415, 200] width 830 height 401
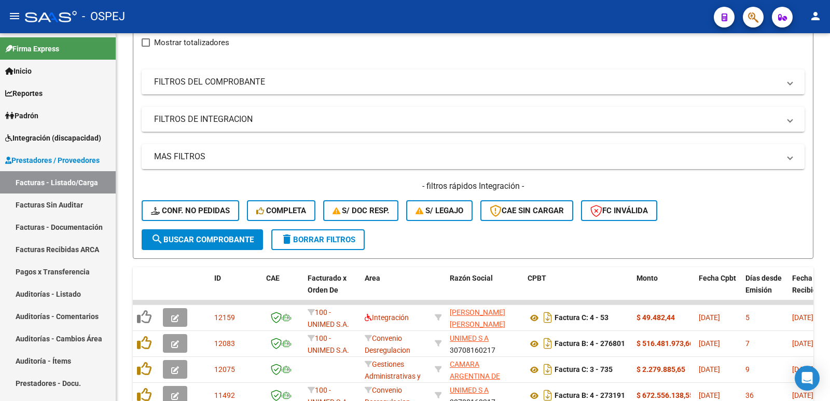
scroll to position [156, 0]
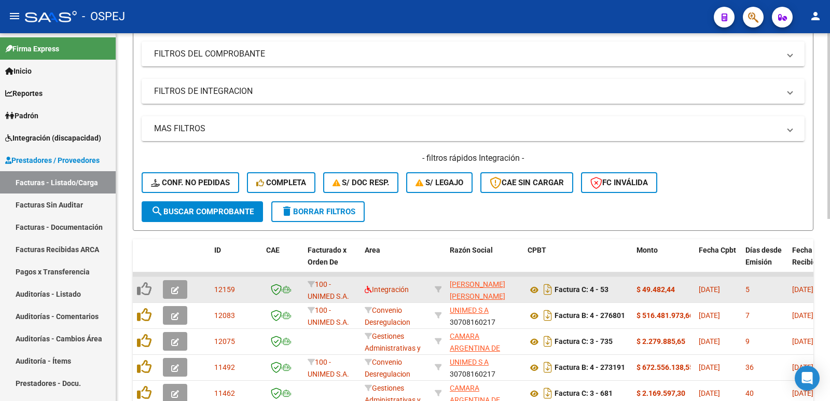
click at [173, 292] on icon "button" at bounding box center [175, 290] width 8 height 8
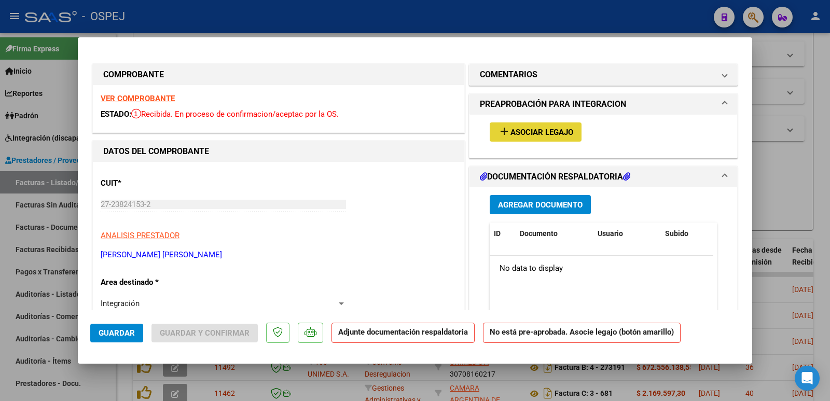
click at [521, 137] on button "add Asociar Legajo" at bounding box center [536, 131] width 92 height 19
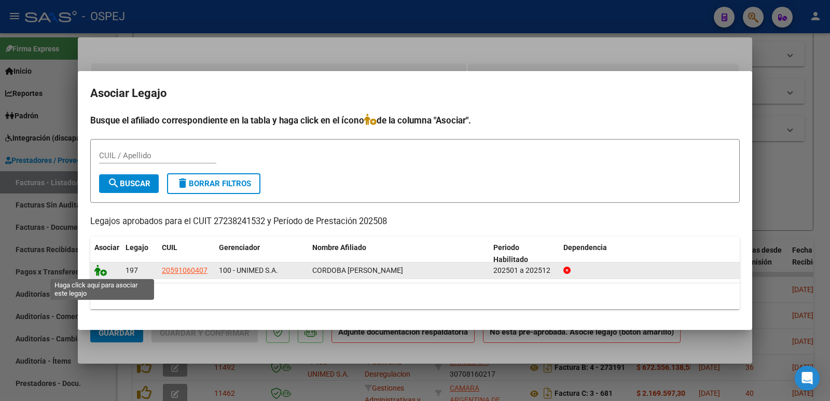
click at [106, 273] on icon at bounding box center [100, 270] width 12 height 11
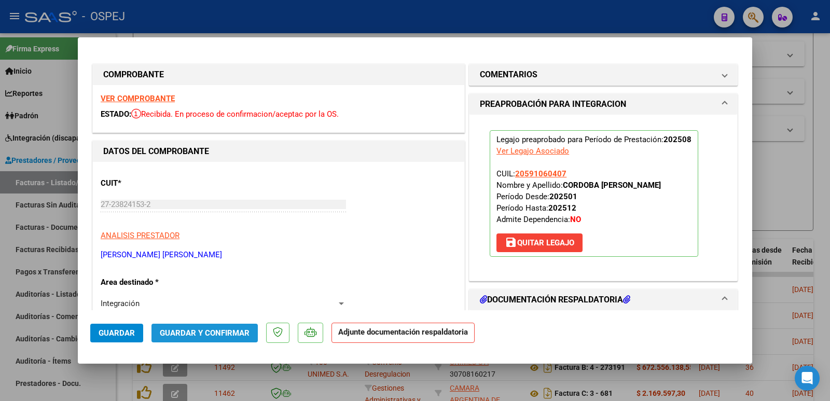
click at [216, 333] on span "Guardar y Confirmar" at bounding box center [205, 332] width 90 height 9
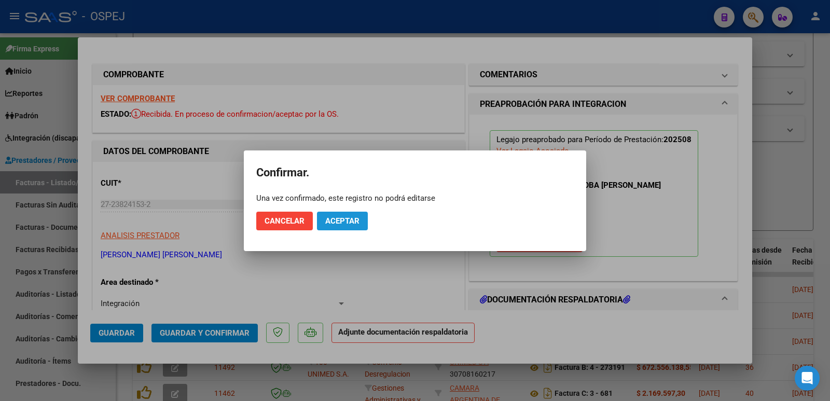
click at [349, 220] on span "Aceptar" at bounding box center [342, 220] width 34 height 9
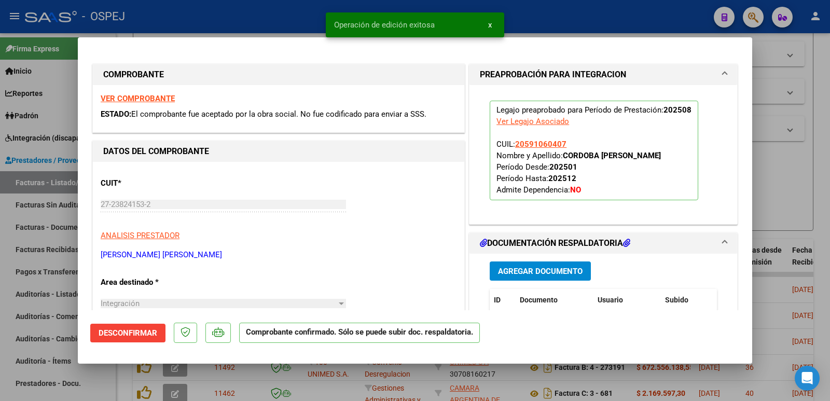
click at [211, 13] on div at bounding box center [415, 200] width 830 height 401
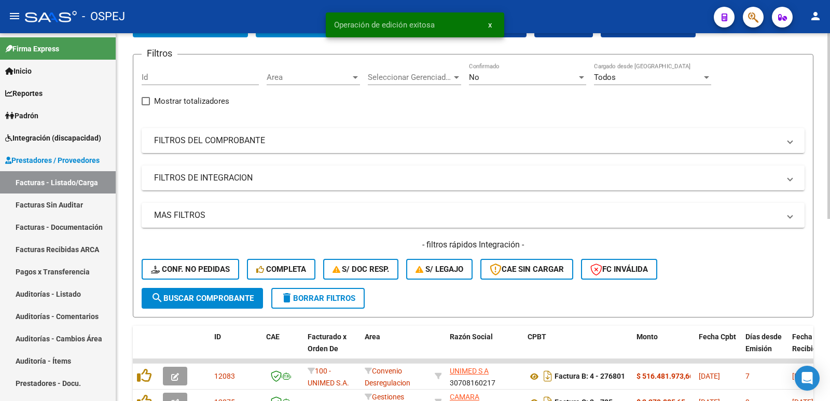
scroll to position [0, 0]
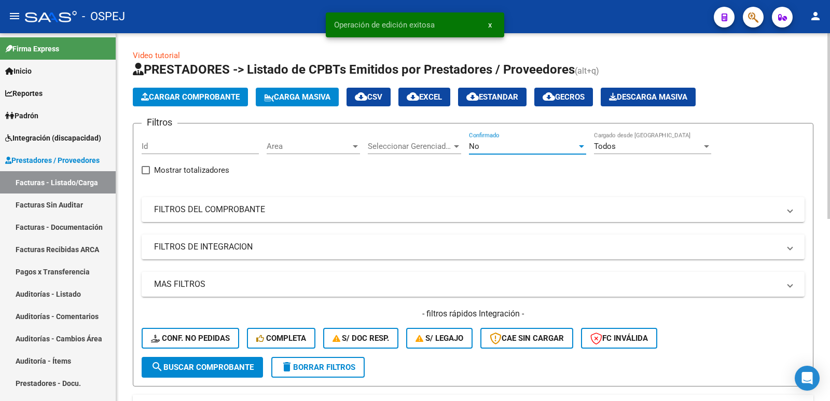
click at [524, 144] on div "No" at bounding box center [523, 146] width 108 height 9
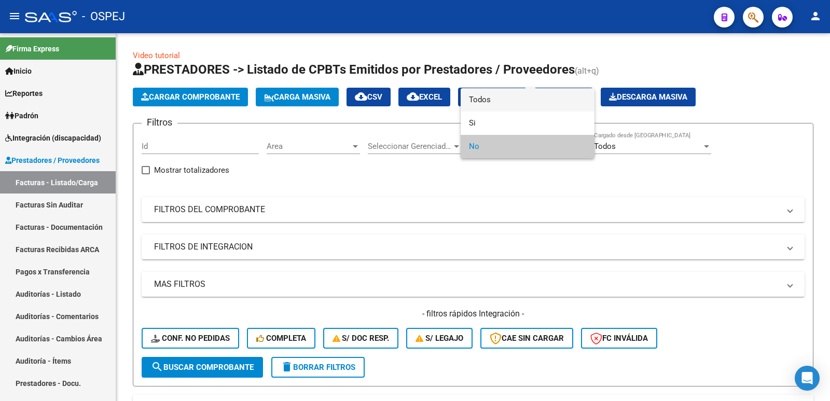
click at [500, 99] on span "Todos" at bounding box center [527, 99] width 117 height 23
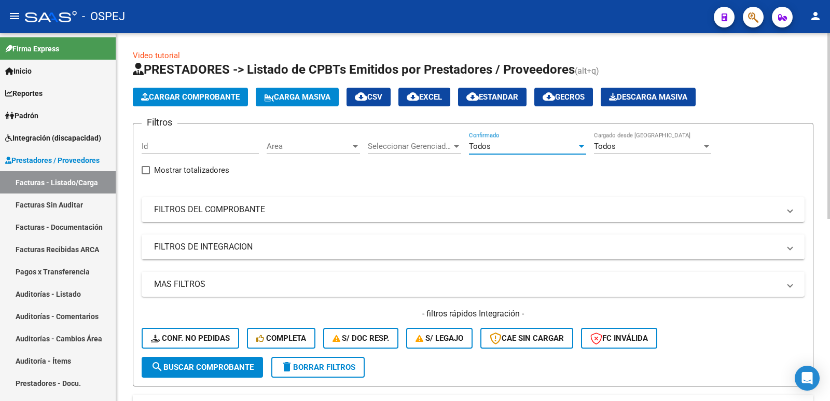
click at [221, 368] on span "search Buscar Comprobante" at bounding box center [202, 367] width 103 height 9
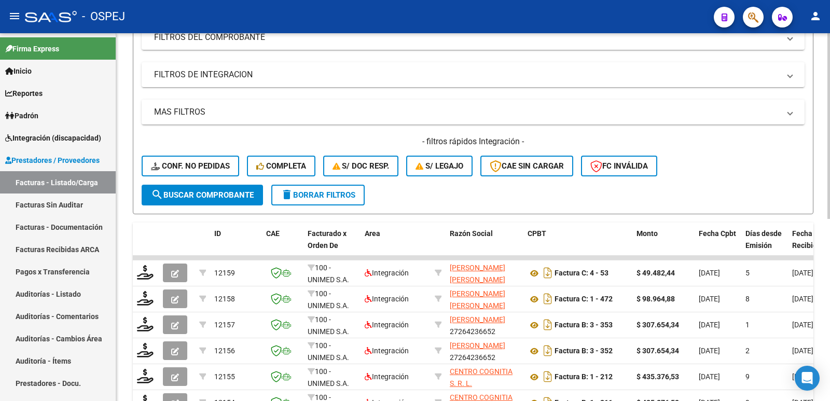
scroll to position [208, 0]
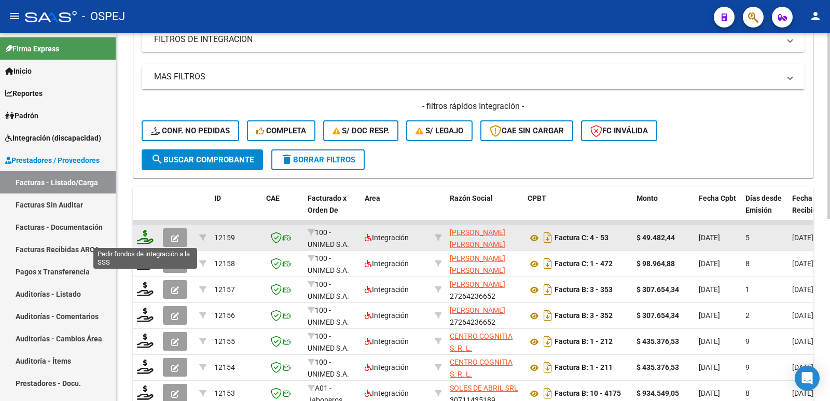
click at [142, 239] on icon at bounding box center [145, 237] width 17 height 15
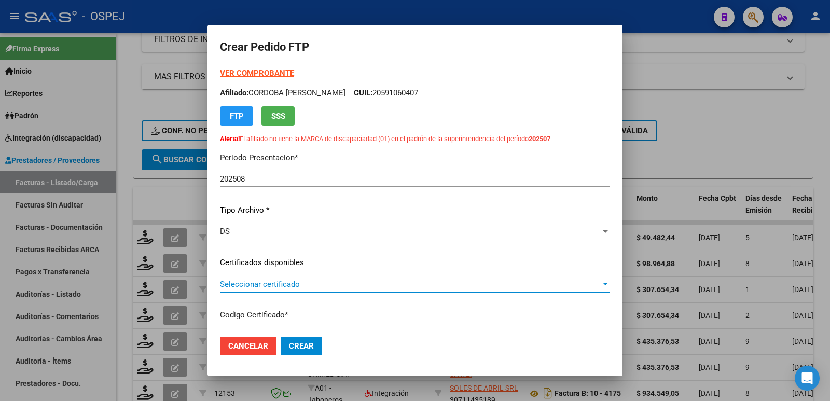
click at [234, 284] on span "Seleccionar certificado" at bounding box center [410, 284] width 381 height 9
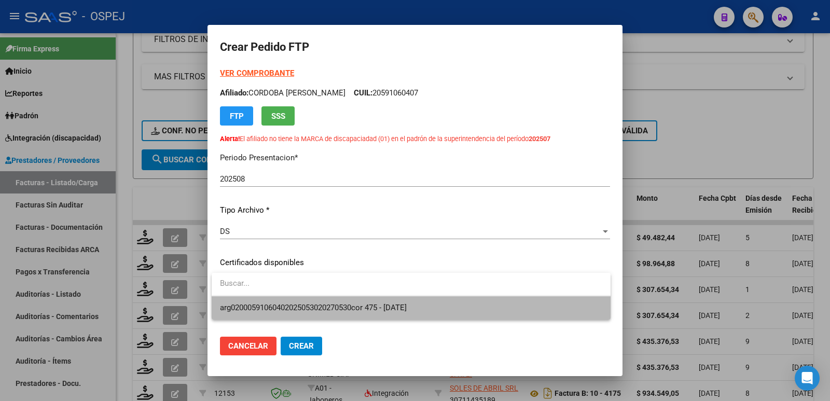
click at [238, 300] on span "arg02000591060402025053020270530cor 475 - [DATE]" at bounding box center [411, 307] width 382 height 23
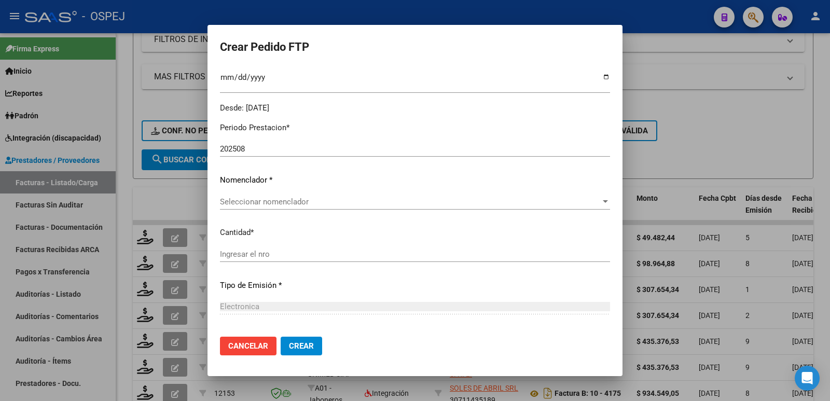
scroll to position [311, 0]
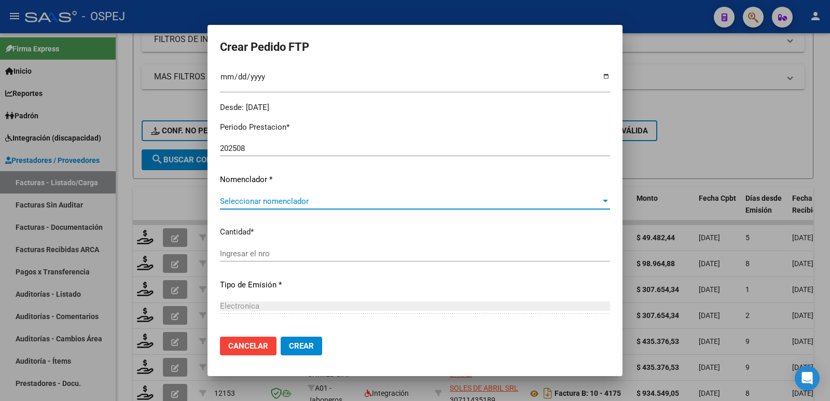
click at [279, 200] on span "Seleccionar nomenclador" at bounding box center [410, 201] width 381 height 9
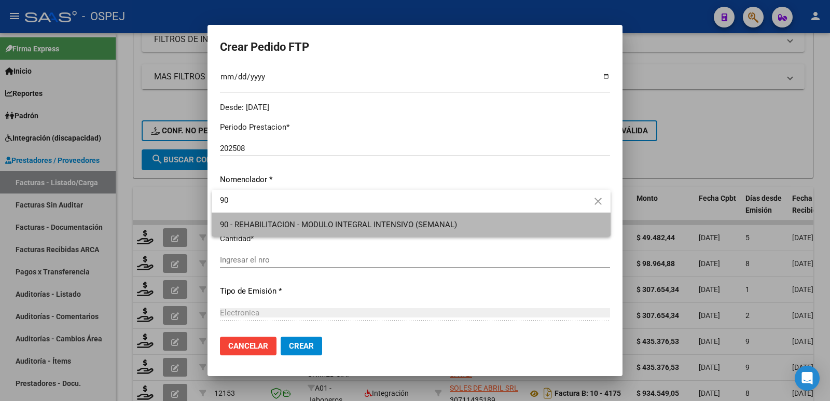
click at [279, 217] on span "90 - REHABILITACION - MODULO INTEGRAL INTENSIVO (SEMANAL)" at bounding box center [411, 224] width 382 height 23
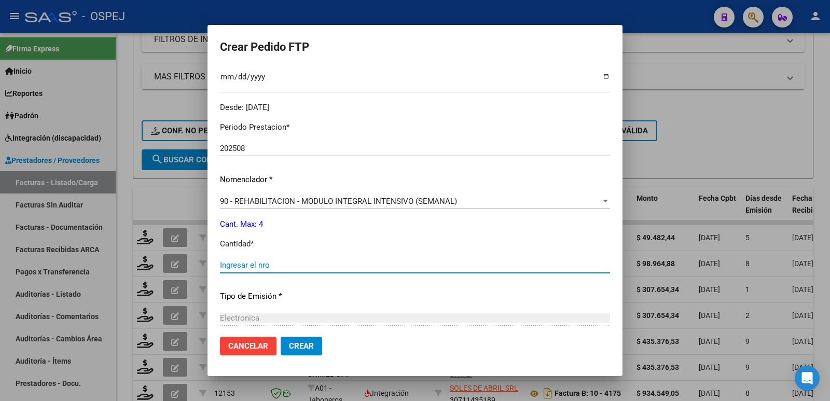
click at [267, 261] on input "Ingresar el nro" at bounding box center [415, 265] width 390 height 9
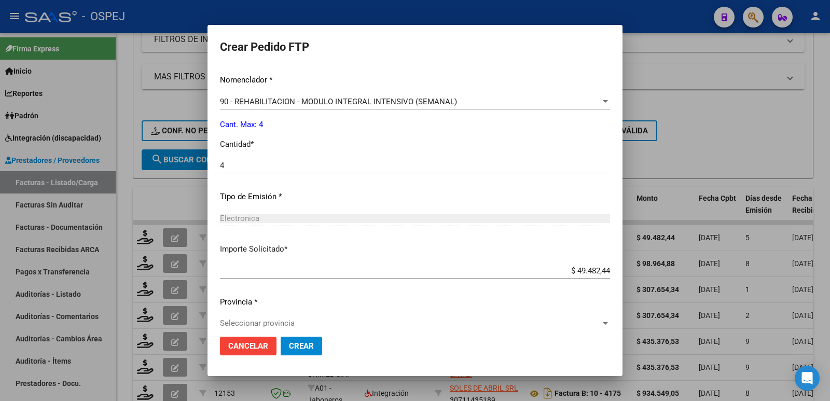
scroll to position [423, 0]
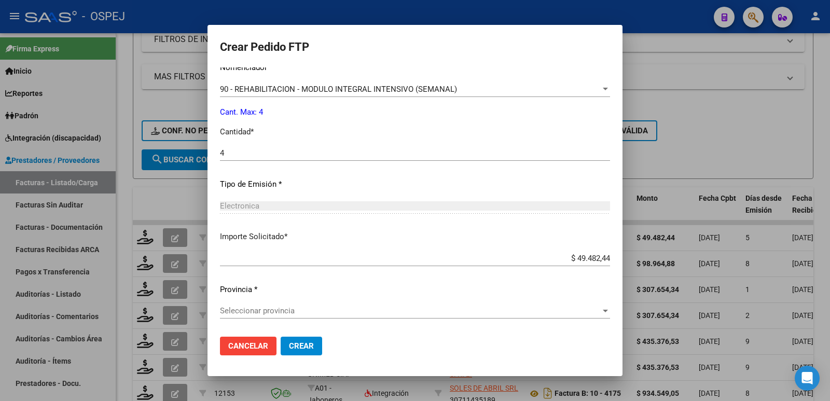
click at [274, 317] on div "Seleccionar provincia Seleccionar provincia" at bounding box center [415, 311] width 390 height 16
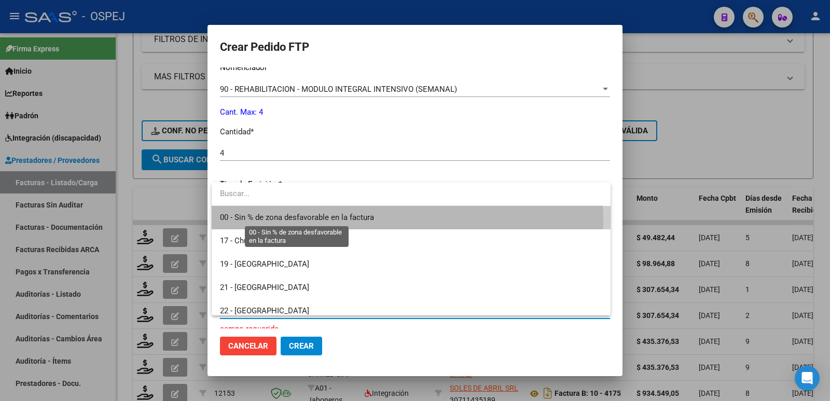
click at [280, 219] on span "00 - Sin % de zona desfavorable en la factura" at bounding box center [297, 217] width 154 height 9
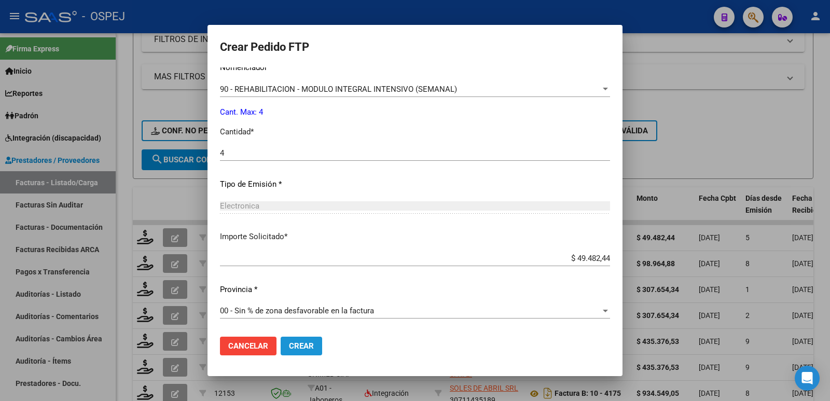
drag, startPoint x: 287, startPoint y: 346, endPoint x: 283, endPoint y: 319, distance: 27.2
click at [286, 331] on mat-dialog-actions "Cancelar Crear" at bounding box center [415, 345] width 390 height 35
click at [287, 343] on button "Crear" at bounding box center [302, 346] width 42 height 19
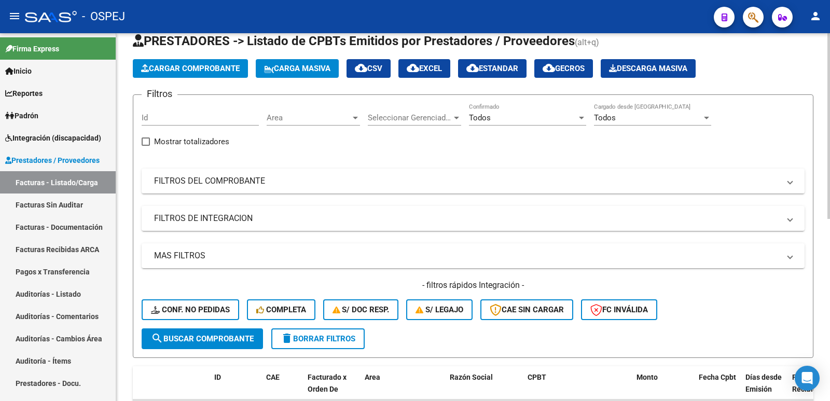
scroll to position [0, 0]
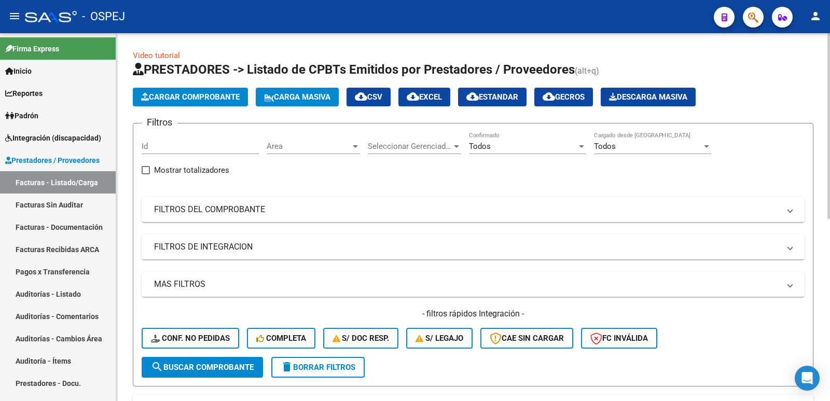
click at [177, 99] on span "Cargar Comprobante" at bounding box center [190, 96] width 99 height 9
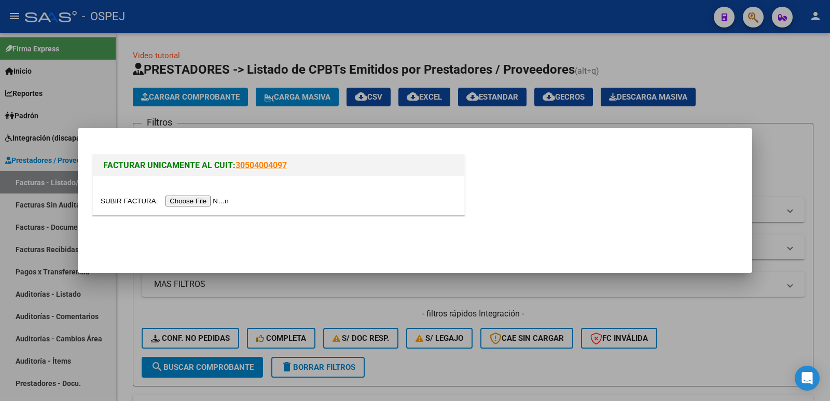
click at [211, 203] on input "file" at bounding box center [166, 201] width 131 height 11
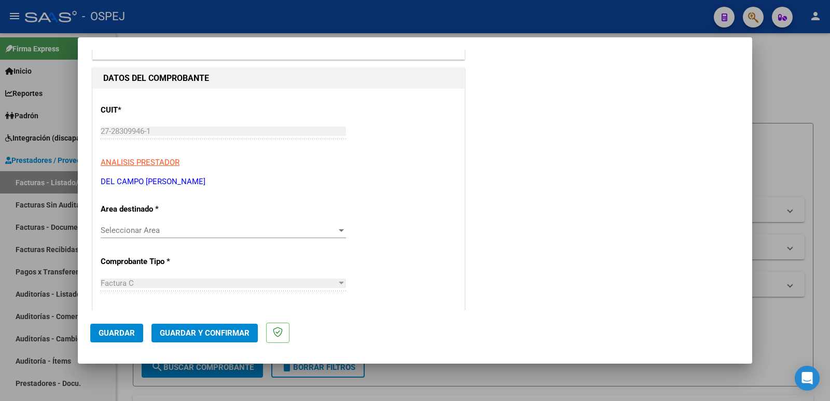
scroll to position [104, 0]
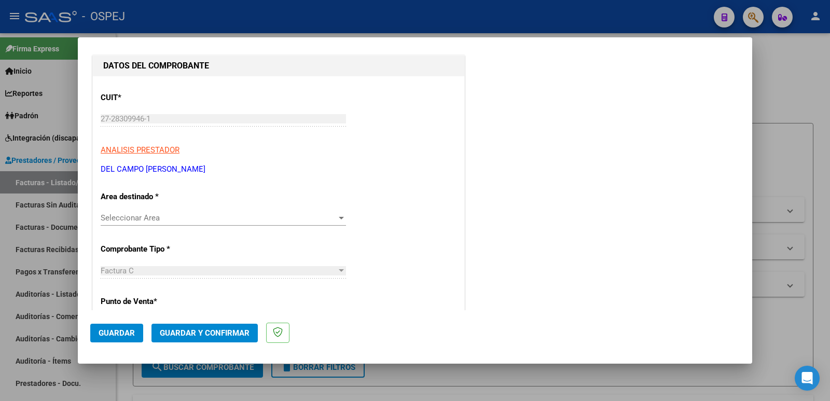
click at [186, 223] on div "Seleccionar Area Seleccionar Area" at bounding box center [223, 218] width 245 height 16
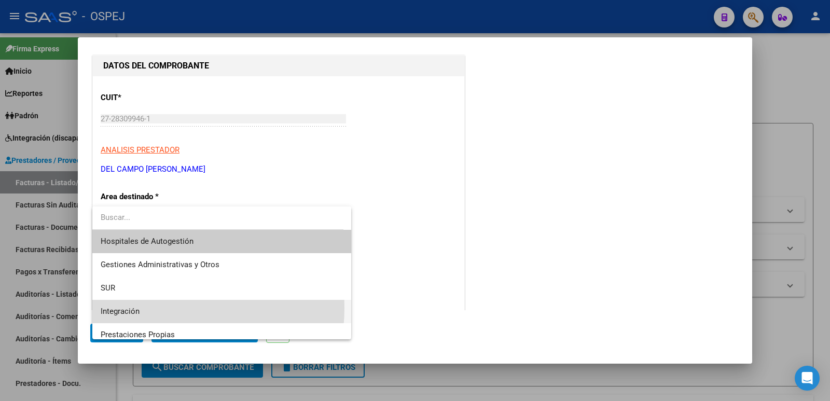
click at [150, 308] on span "Integración" at bounding box center [222, 311] width 242 height 23
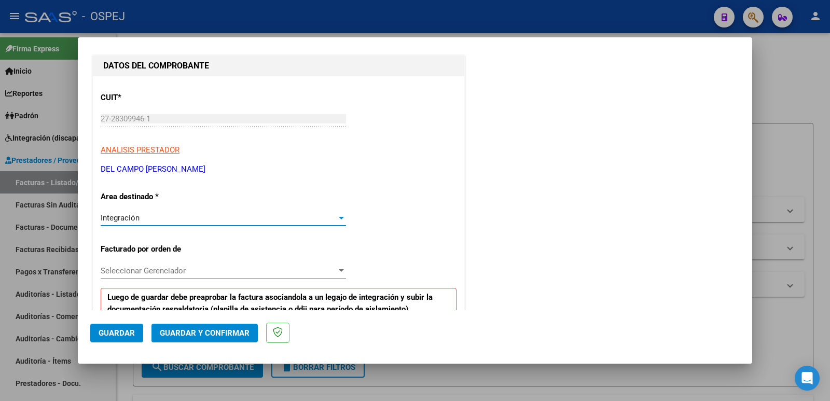
click at [157, 273] on span "Seleccionar Gerenciador" at bounding box center [219, 270] width 236 height 9
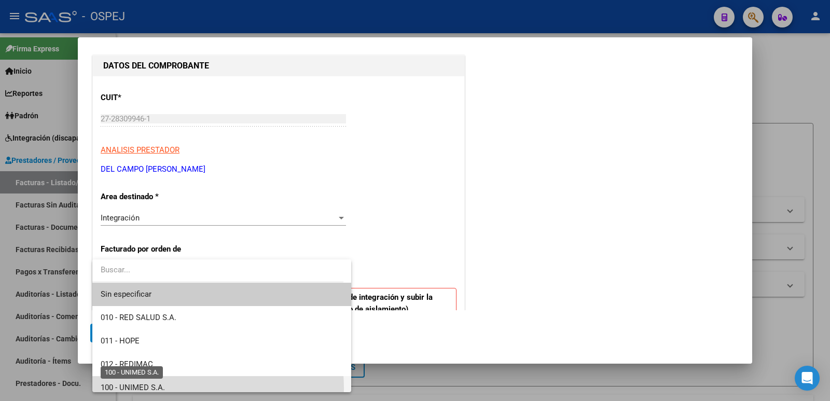
click at [163, 389] on span "100 - UNIMED S.A." at bounding box center [133, 387] width 64 height 9
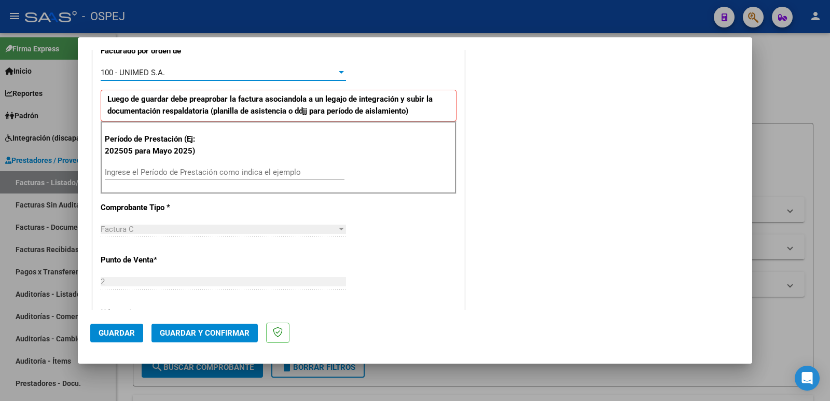
scroll to position [311, 0]
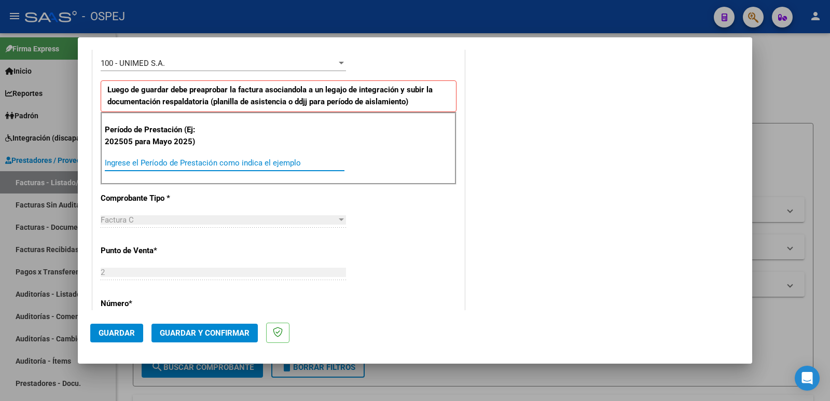
click at [181, 164] on input "Ingrese el Período de Prestación como indica el ejemplo" at bounding box center [225, 162] width 240 height 9
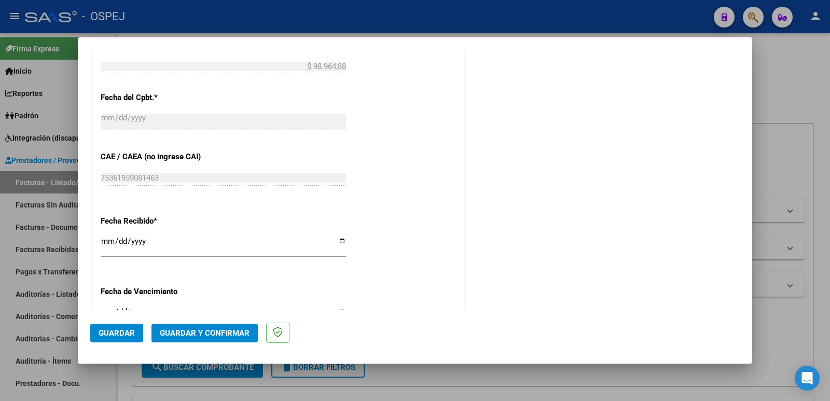
scroll to position [623, 0]
click at [106, 333] on span "Guardar" at bounding box center [117, 332] width 36 height 9
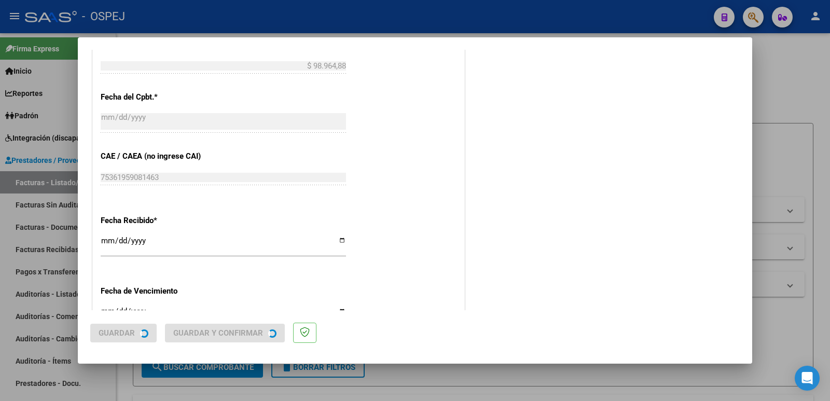
scroll to position [0, 0]
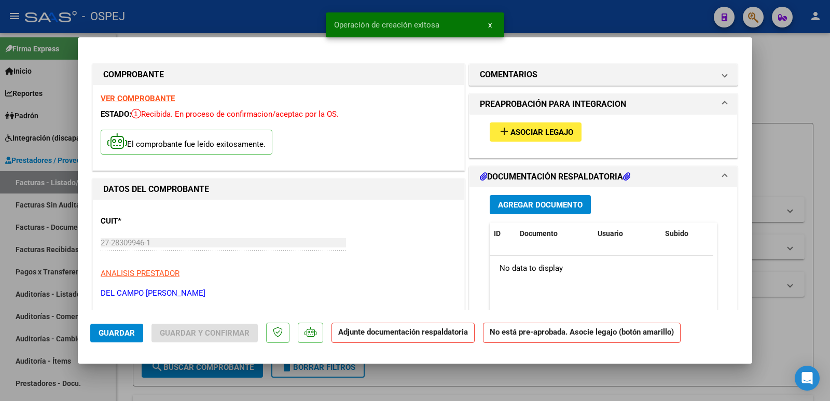
click at [537, 135] on span "Asociar Legajo" at bounding box center [542, 132] width 63 height 9
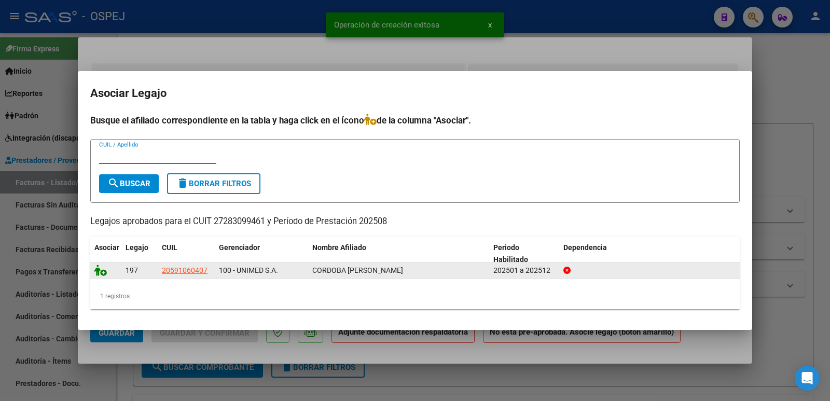
click at [104, 275] on icon at bounding box center [100, 270] width 12 height 11
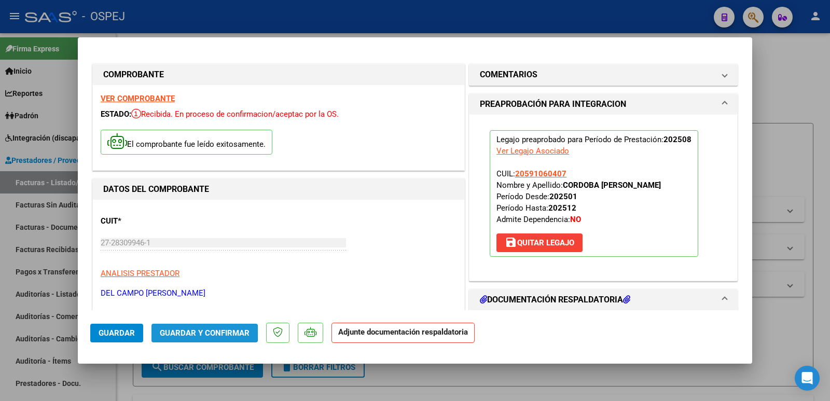
click at [183, 331] on span "Guardar y Confirmar" at bounding box center [205, 332] width 90 height 9
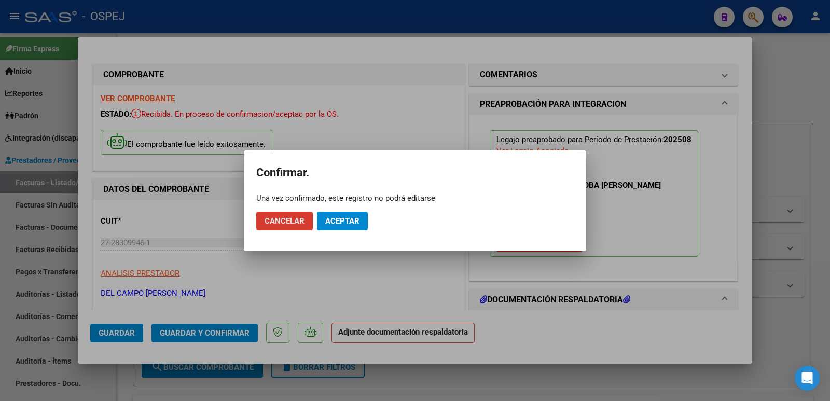
click at [353, 220] on span "Aceptar" at bounding box center [342, 220] width 34 height 9
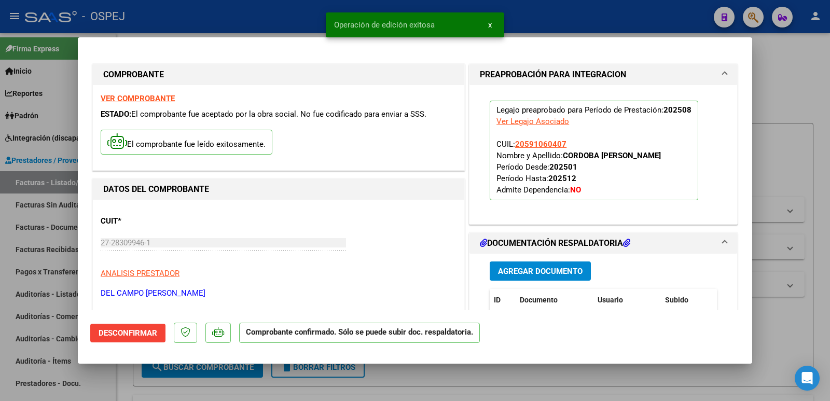
click at [194, 25] on div at bounding box center [415, 200] width 830 height 401
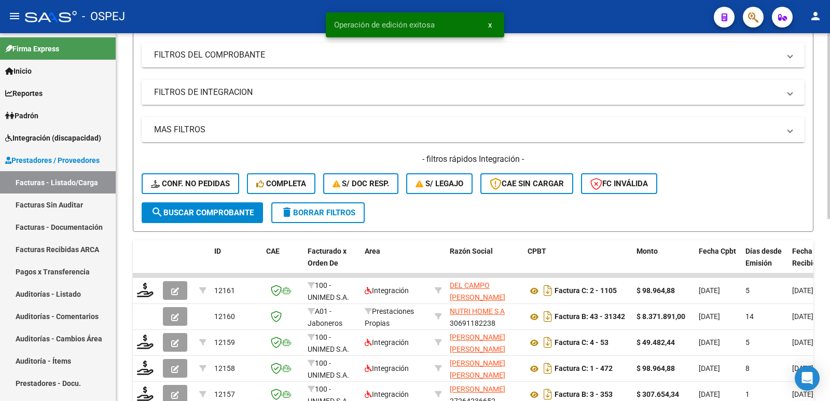
scroll to position [156, 0]
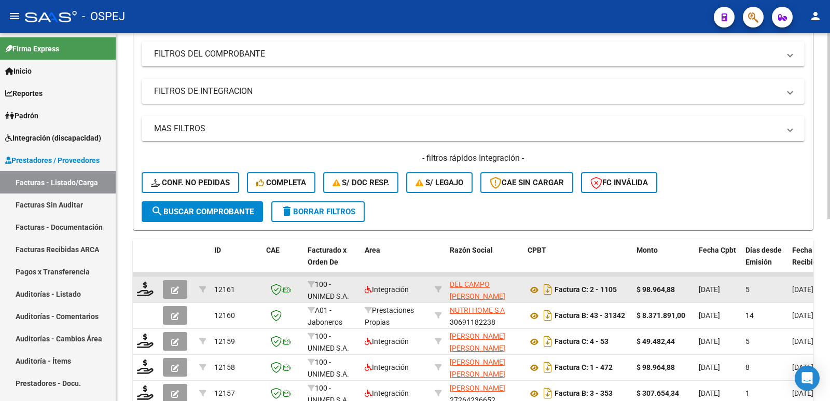
click at [147, 297] on div at bounding box center [146, 290] width 18 height 16
click at [145, 292] on icon at bounding box center [145, 289] width 17 height 15
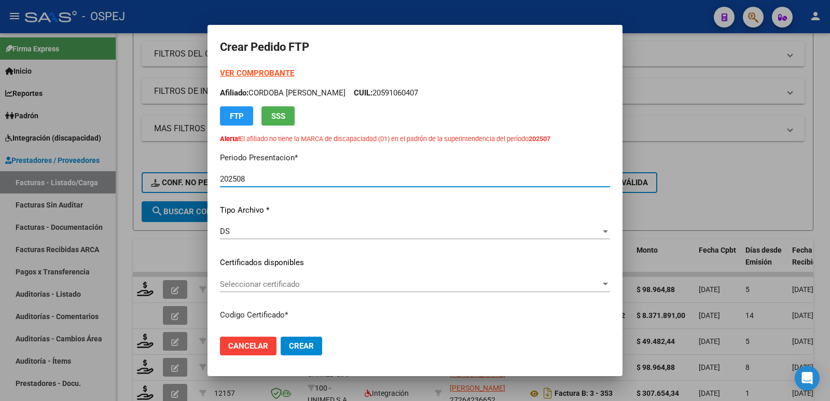
click at [297, 290] on div "Seleccionar certificado Seleccionar certificado" at bounding box center [415, 285] width 390 height 16
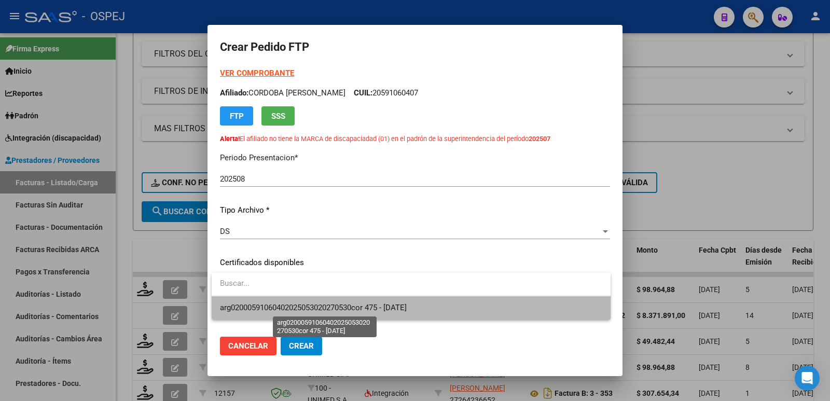
click at [306, 309] on span "arg02000591060402025053020270530cor 475 - [DATE]" at bounding box center [313, 307] width 187 height 9
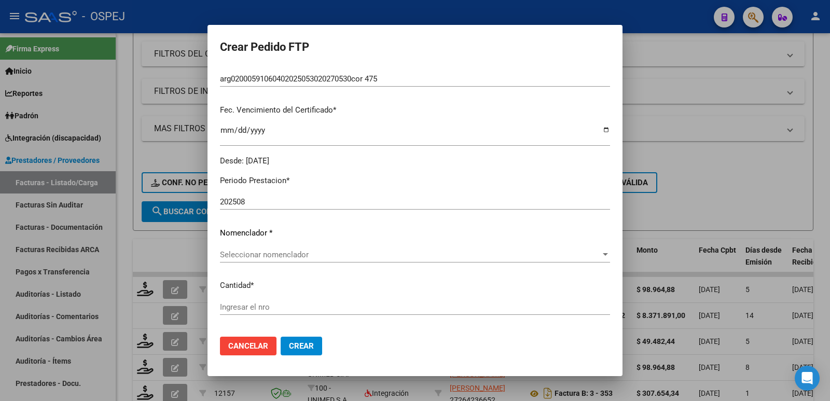
scroll to position [259, 0]
click at [306, 249] on span "Seleccionar nomenclador" at bounding box center [410, 253] width 381 height 9
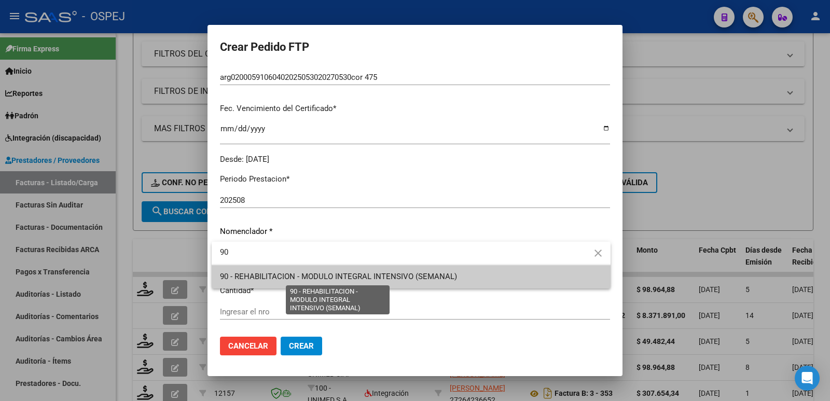
click at [304, 276] on span "90 - REHABILITACION - MODULO INTEGRAL INTENSIVO (SEMANAL)" at bounding box center [338, 276] width 237 height 9
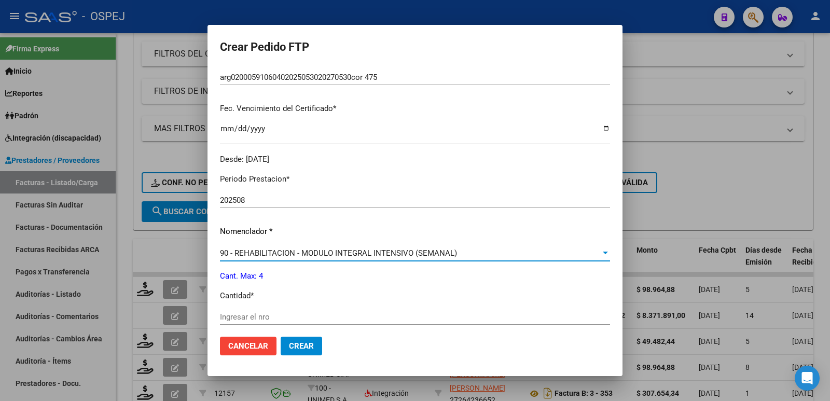
click at [268, 317] on input "Ingresar el nro" at bounding box center [415, 316] width 390 height 9
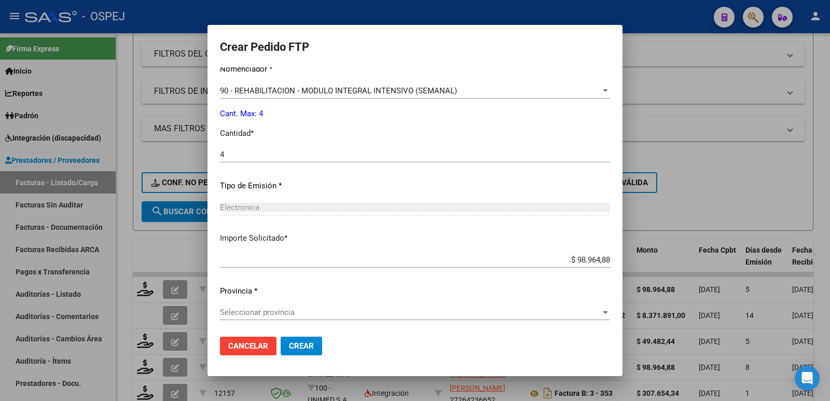
scroll to position [423, 0]
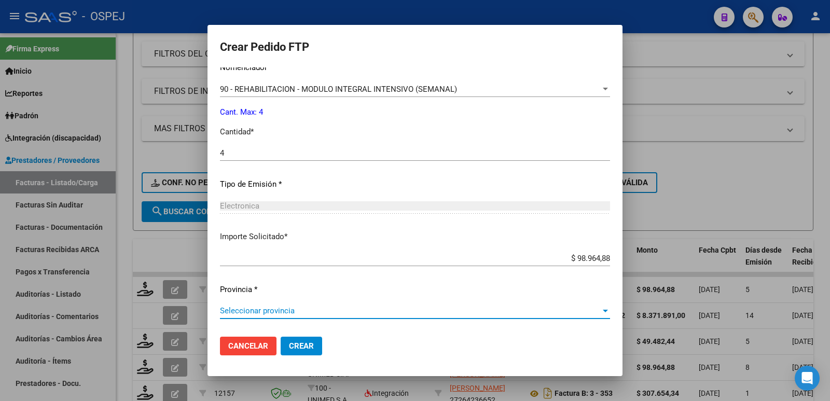
click at [262, 312] on span "Seleccionar provincia" at bounding box center [410, 310] width 381 height 9
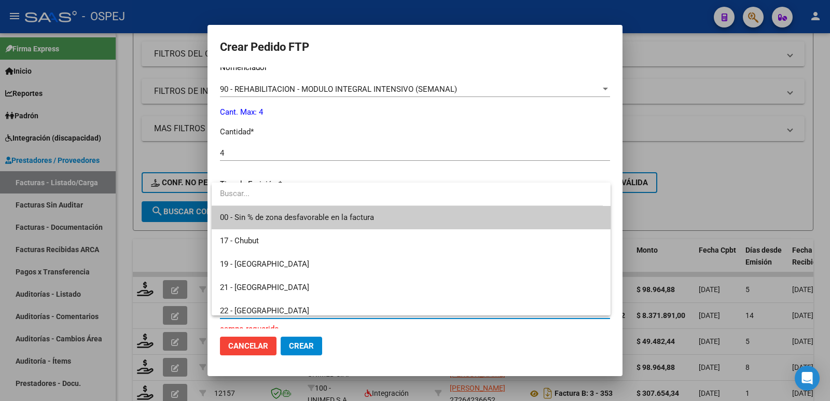
click at [310, 226] on span "00 - Sin % de zona desfavorable en la factura" at bounding box center [411, 217] width 382 height 23
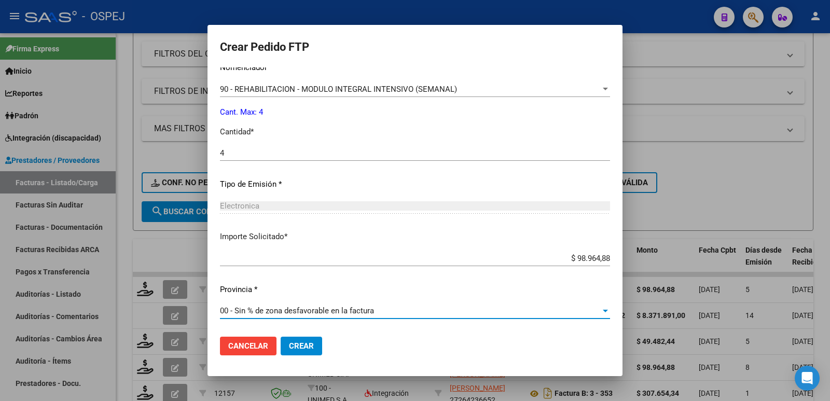
click at [303, 343] on span "Crear" at bounding box center [301, 345] width 25 height 9
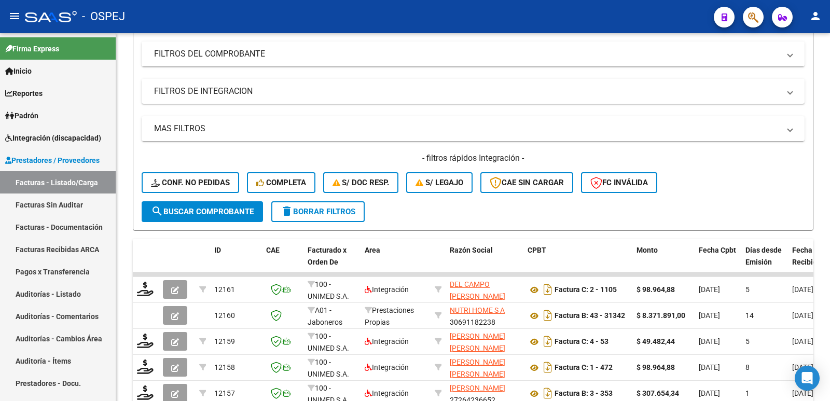
scroll to position [0, 0]
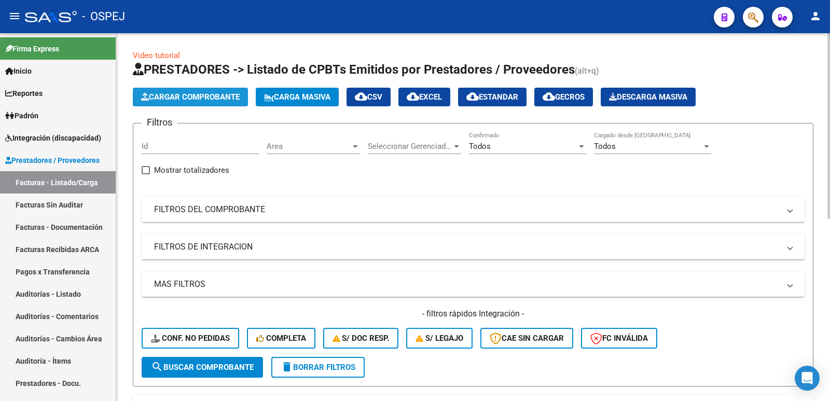
click at [167, 94] on span "Cargar Comprobante" at bounding box center [190, 96] width 99 height 9
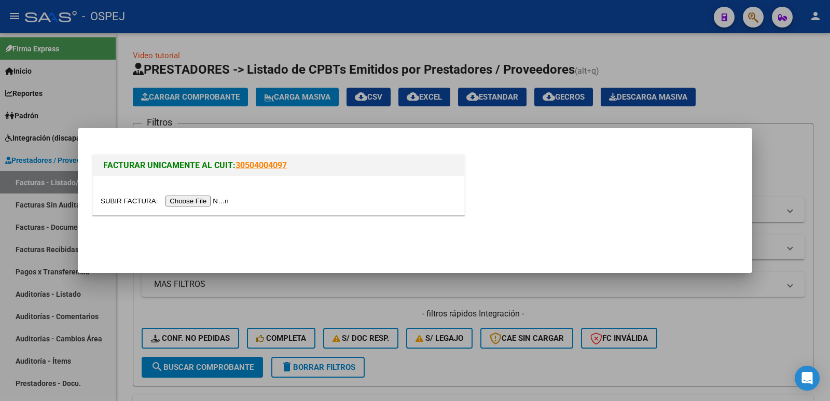
click at [185, 199] on input "file" at bounding box center [166, 201] width 131 height 11
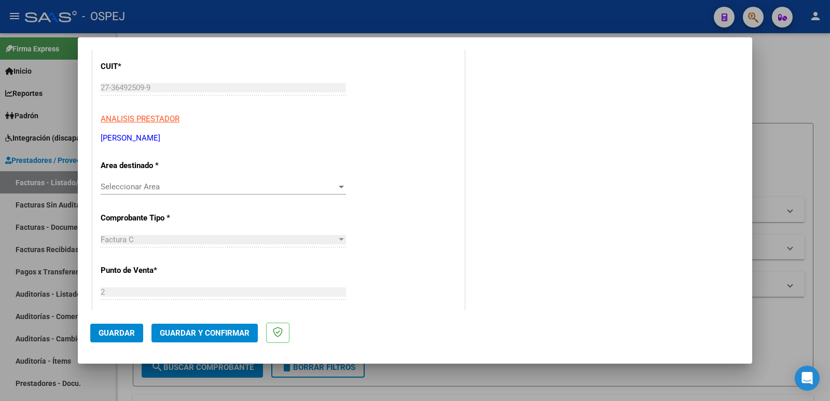
scroll to position [156, 0]
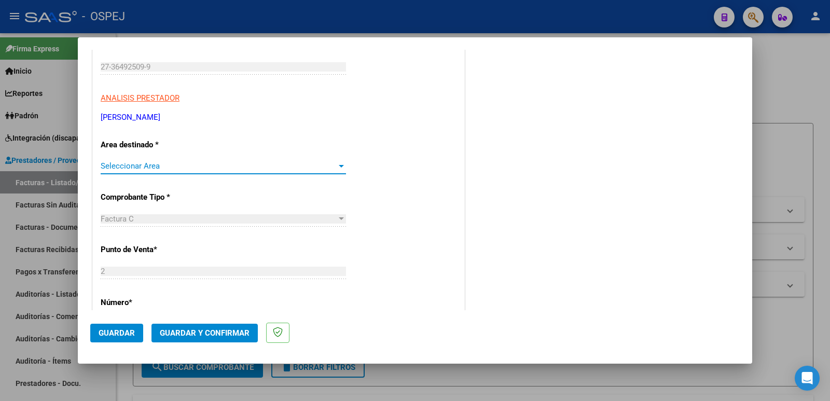
click at [178, 166] on span "Seleccionar Area" at bounding box center [219, 165] width 236 height 9
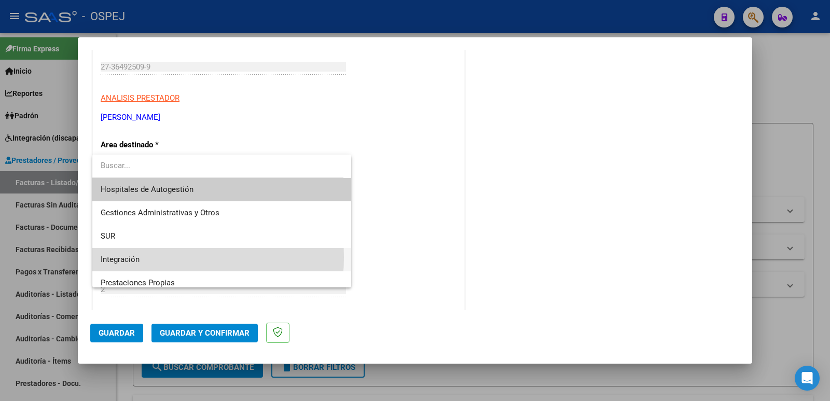
click at [149, 257] on span "Integración" at bounding box center [222, 259] width 242 height 23
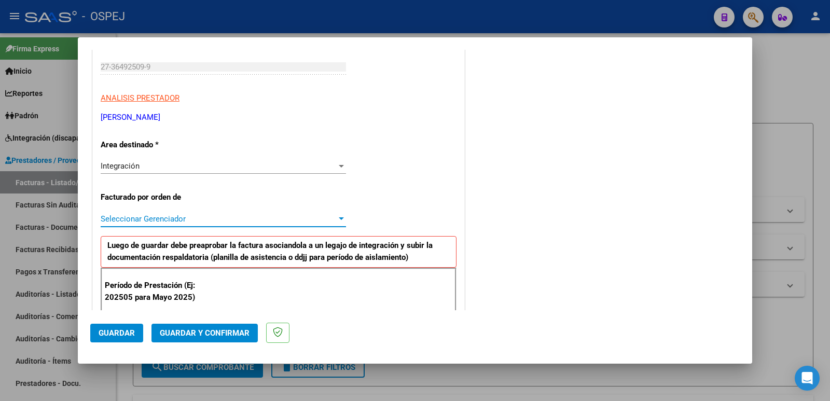
click at [169, 219] on span "Seleccionar Gerenciador" at bounding box center [219, 218] width 236 height 9
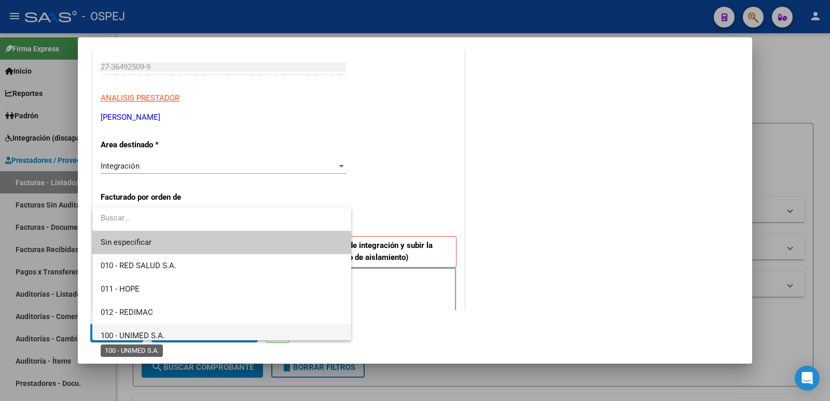
click at [164, 333] on span "100 - UNIMED S.A." at bounding box center [133, 335] width 64 height 9
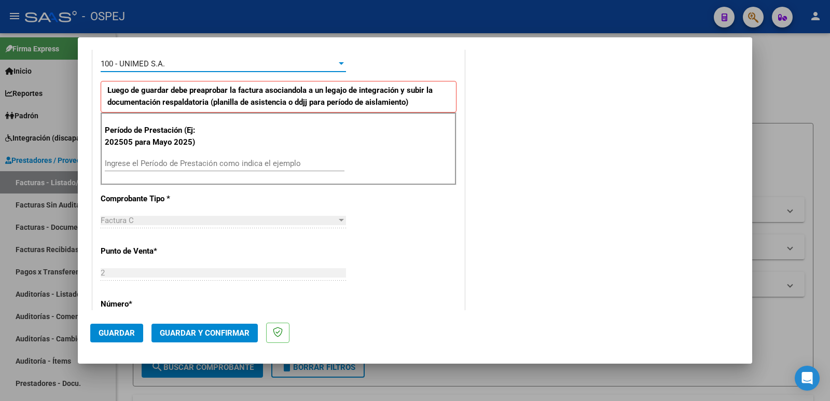
scroll to position [311, 0]
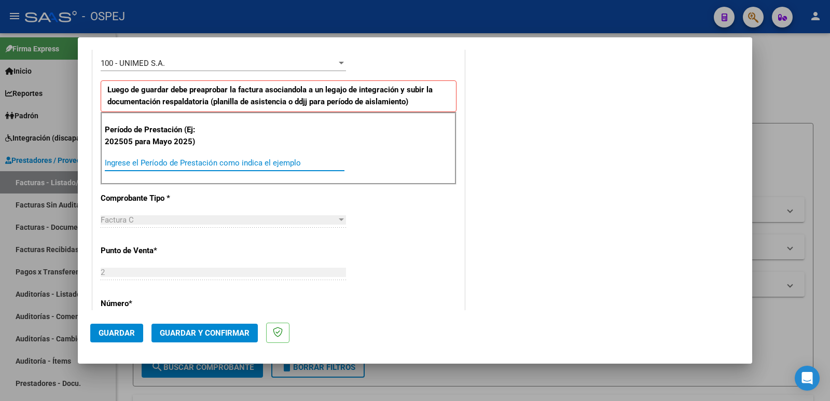
click at [218, 162] on input "Ingrese el Período de Prestación como indica el ejemplo" at bounding box center [225, 162] width 240 height 9
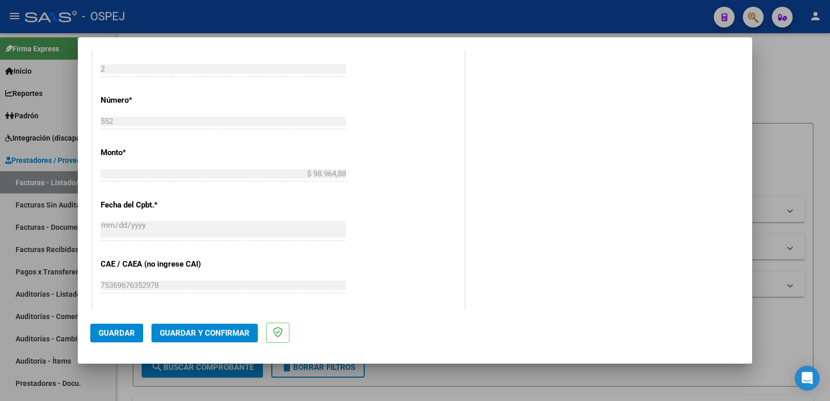
scroll to position [519, 0]
click at [100, 332] on span "Guardar" at bounding box center [117, 332] width 36 height 9
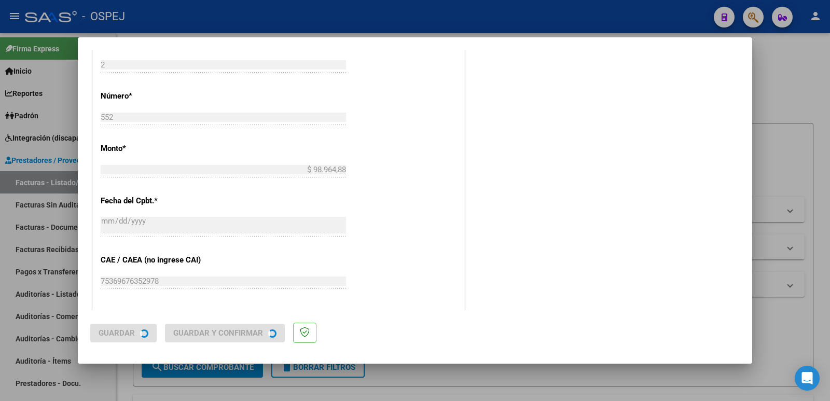
scroll to position [0, 0]
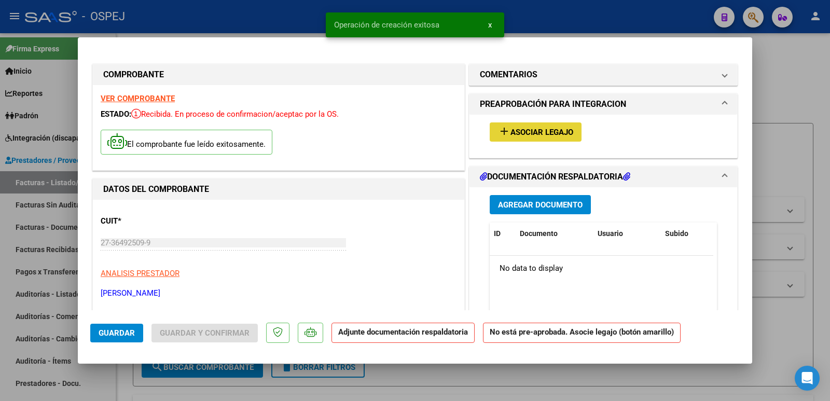
click at [529, 131] on span "Asociar Legajo" at bounding box center [542, 132] width 63 height 9
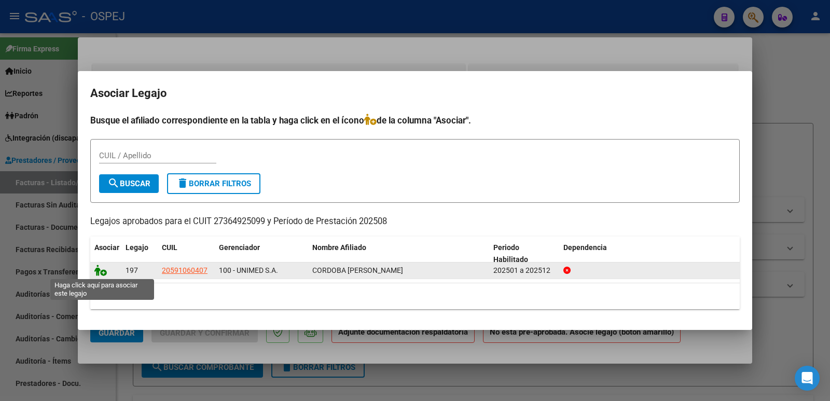
click at [98, 272] on icon at bounding box center [100, 270] width 12 height 11
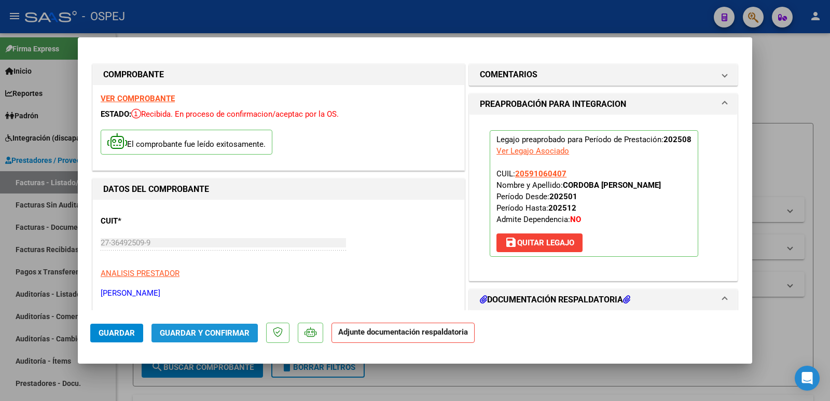
click at [183, 333] on span "Guardar y Confirmar" at bounding box center [205, 332] width 90 height 9
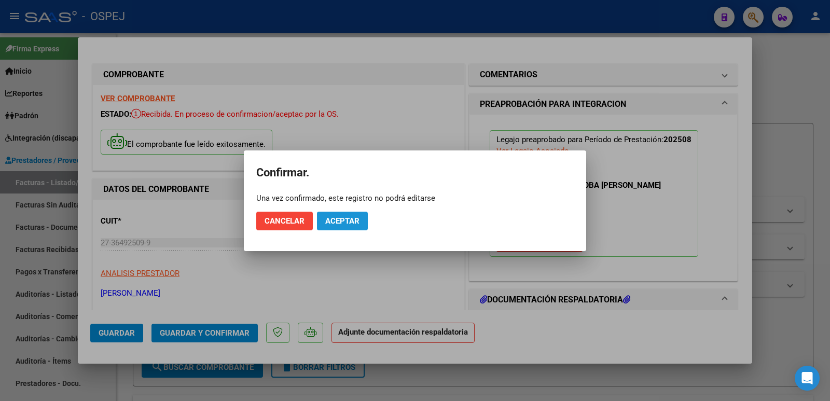
click at [334, 225] on span "Aceptar" at bounding box center [342, 220] width 34 height 9
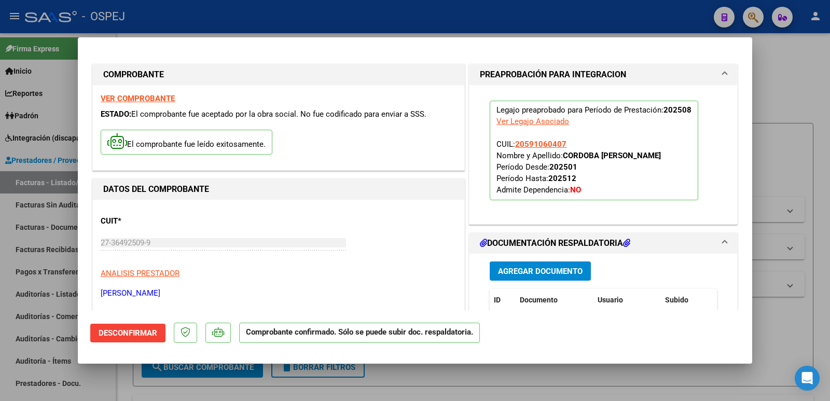
click at [316, 21] on div at bounding box center [415, 200] width 830 height 401
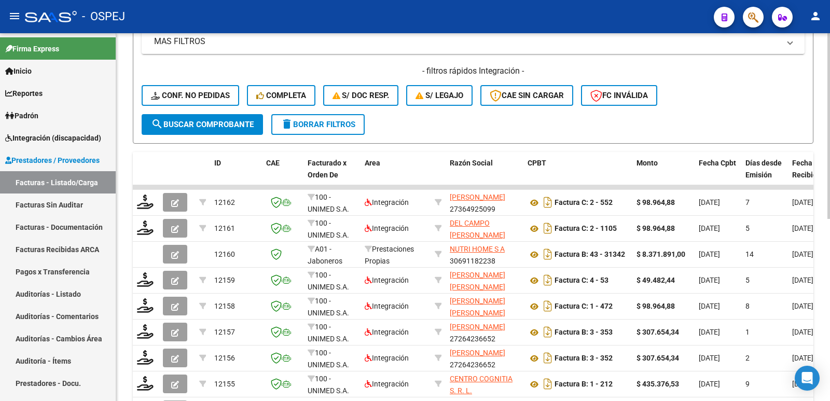
scroll to position [259, 0]
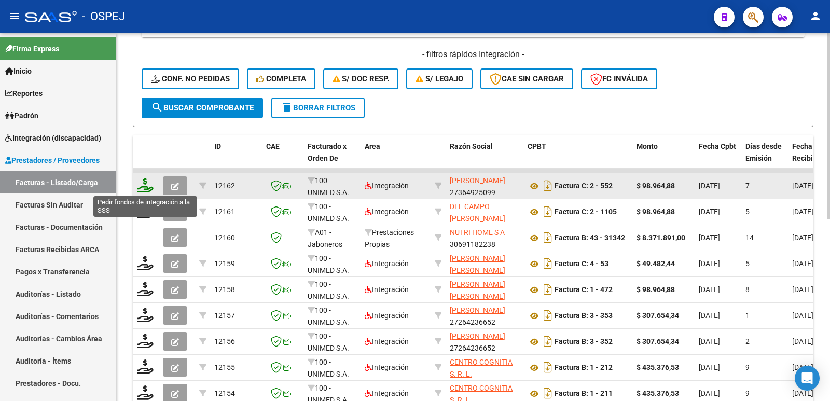
click at [147, 186] on icon at bounding box center [145, 185] width 17 height 15
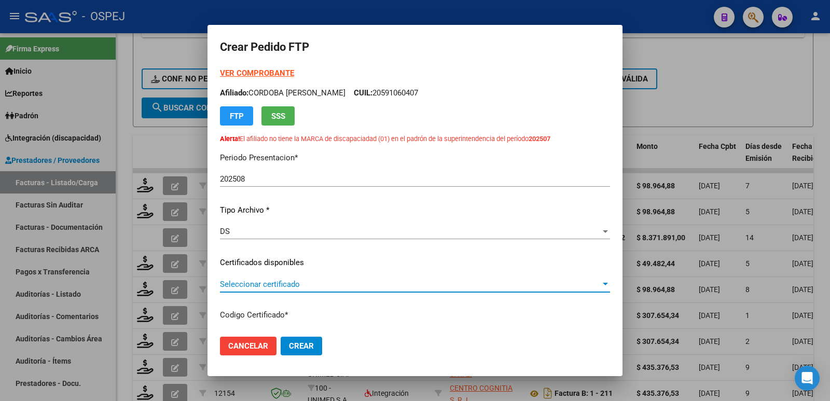
click at [317, 280] on span "Seleccionar certificado" at bounding box center [410, 284] width 381 height 9
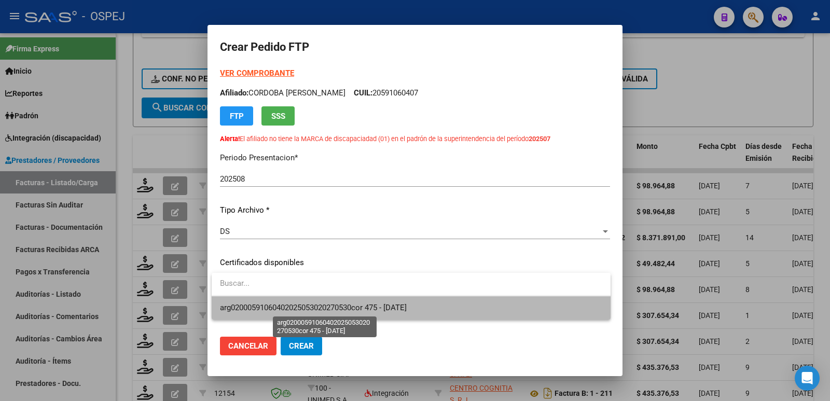
click at [338, 306] on span "arg02000591060402025053020270530cor 475 - [DATE]" at bounding box center [313, 307] width 187 height 9
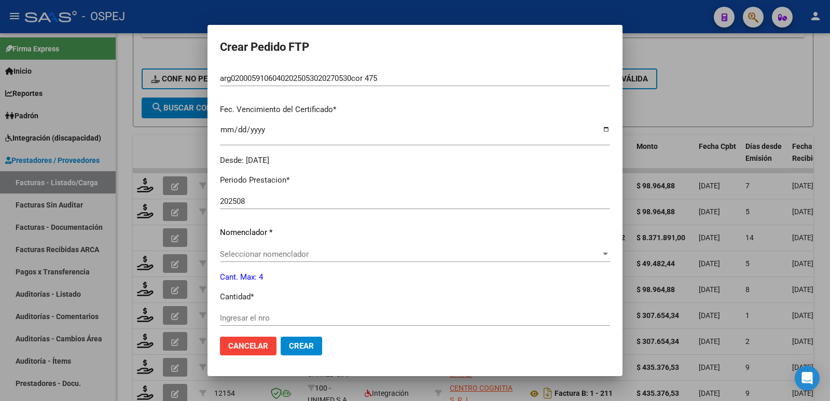
scroll to position [311, 0]
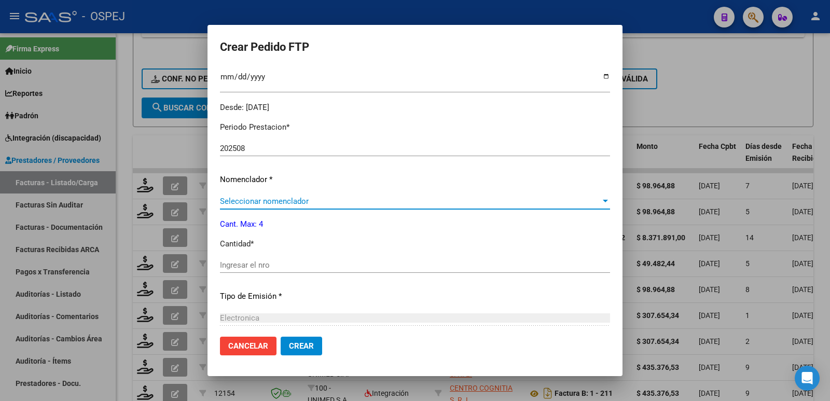
click at [294, 202] on span "Seleccionar nomenclador" at bounding box center [410, 201] width 381 height 9
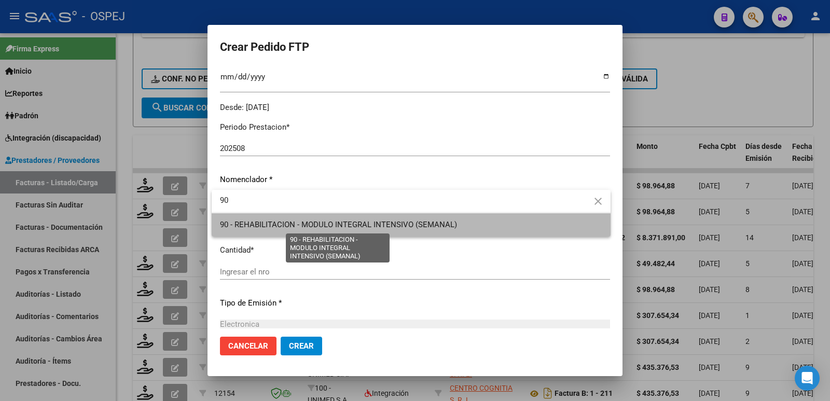
click at [297, 228] on span "90 - REHABILITACION - MODULO INTEGRAL INTENSIVO (SEMANAL)" at bounding box center [338, 224] width 237 height 9
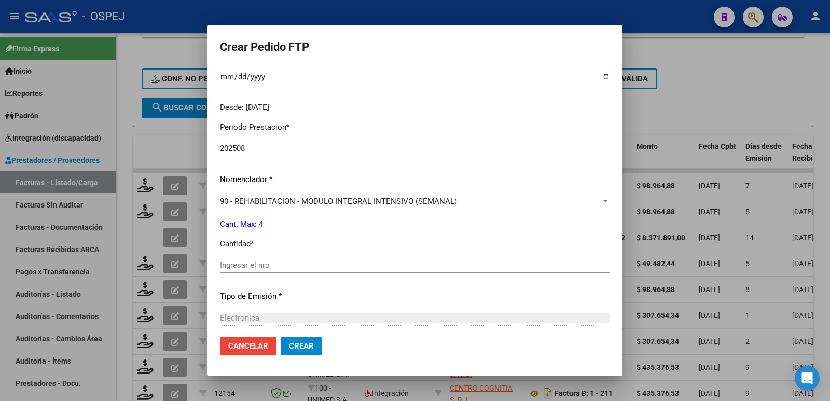
click at [277, 271] on div "Ingresar el nro" at bounding box center [415, 265] width 390 height 16
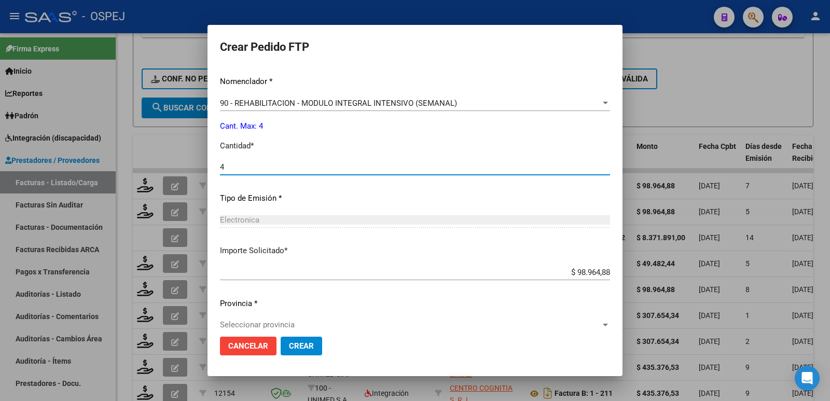
scroll to position [423, 0]
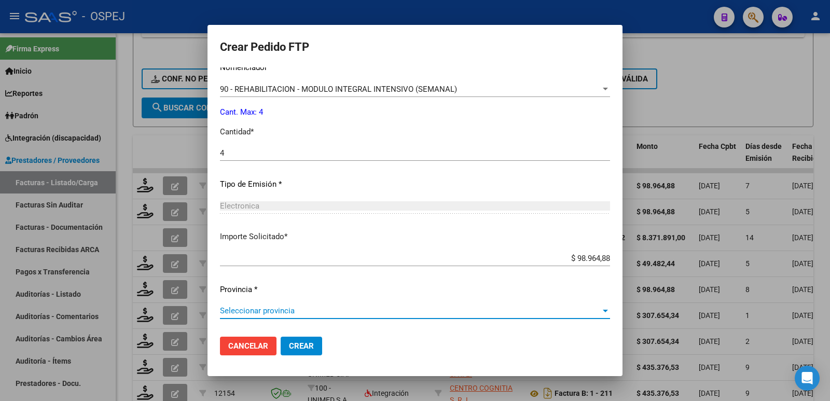
click at [268, 309] on span "Seleccionar provincia" at bounding box center [410, 310] width 381 height 9
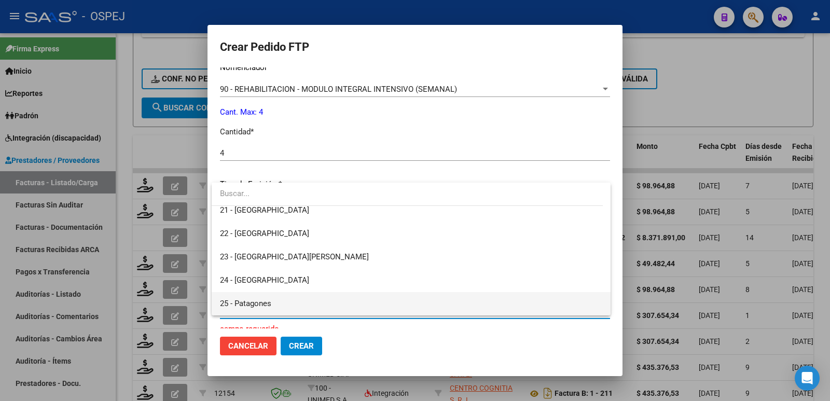
scroll to position [0, 0]
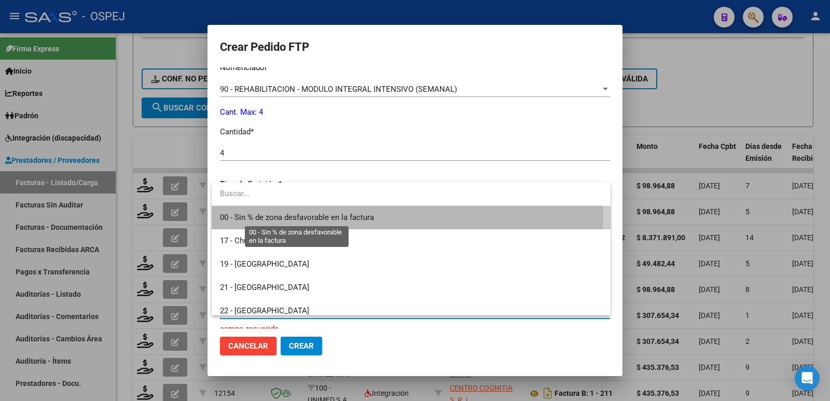
click at [328, 215] on span "00 - Sin % de zona desfavorable en la factura" at bounding box center [297, 217] width 154 height 9
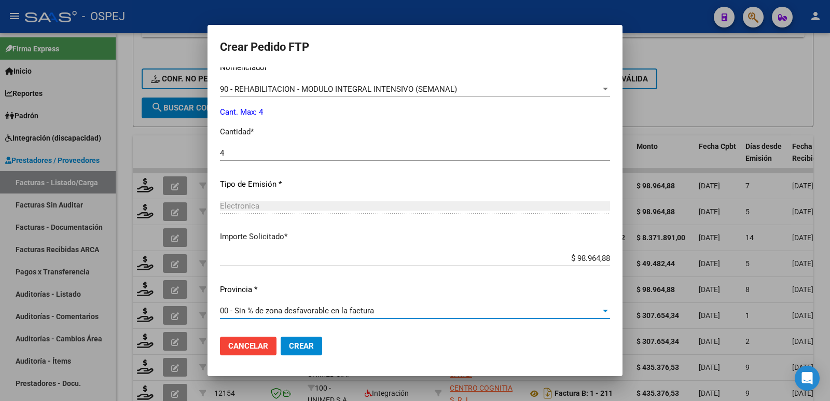
click at [308, 349] on span "Crear" at bounding box center [301, 345] width 25 height 9
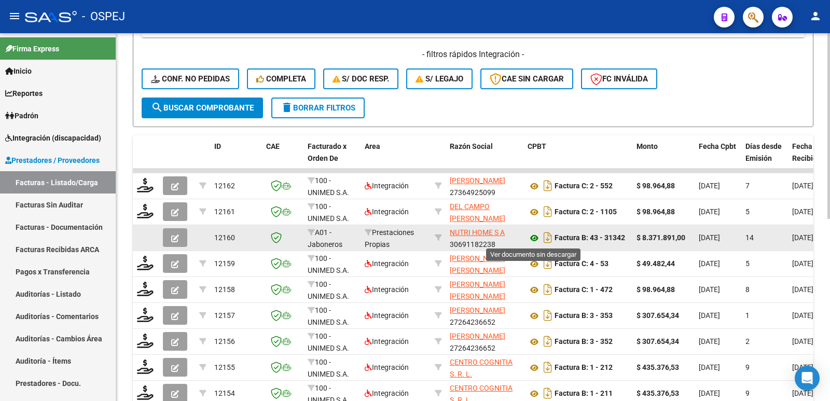
click at [535, 238] on icon at bounding box center [534, 238] width 13 height 12
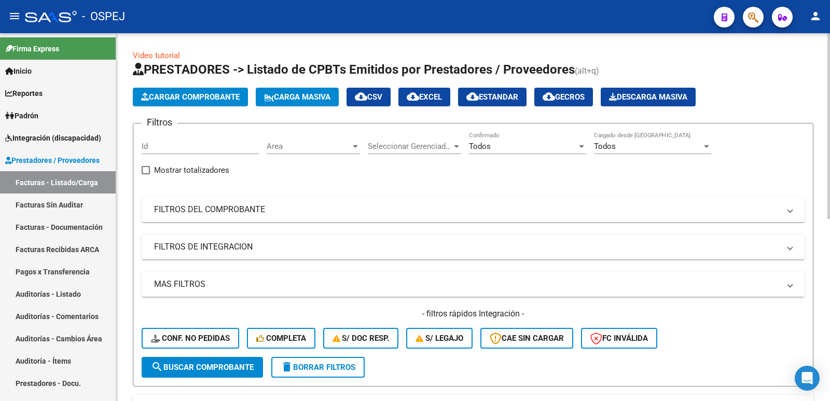
click at [176, 97] on span "Cargar Comprobante" at bounding box center [190, 96] width 99 height 9
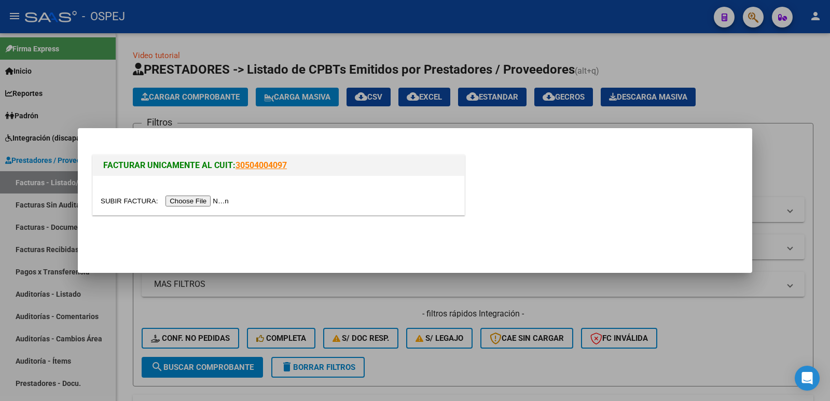
click at [195, 202] on input "file" at bounding box center [166, 201] width 131 height 11
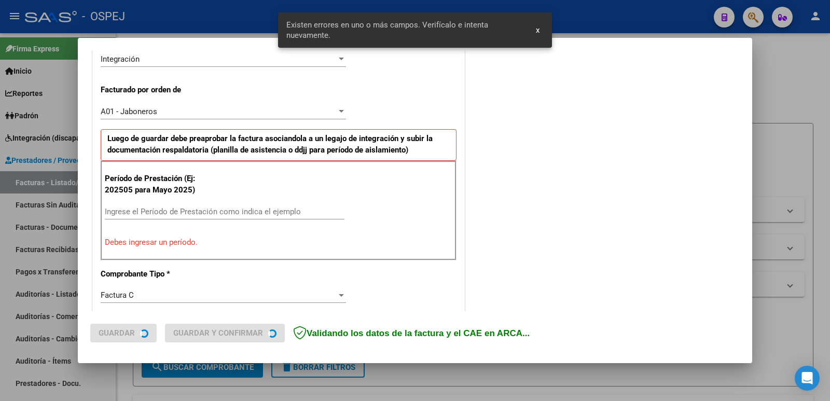
scroll to position [264, 0]
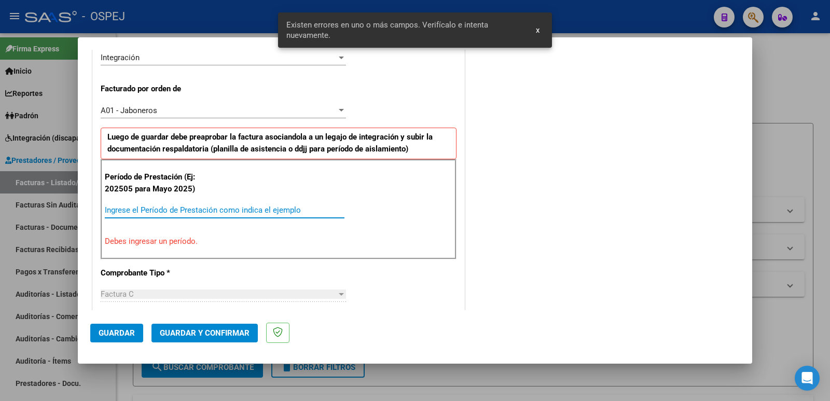
click at [239, 212] on input "Ingrese el Período de Prestación como indica el ejemplo" at bounding box center [225, 210] width 240 height 9
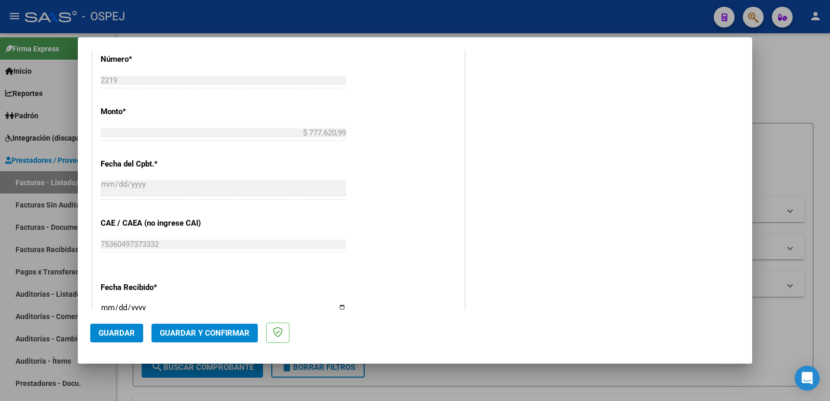
scroll to position [679, 0]
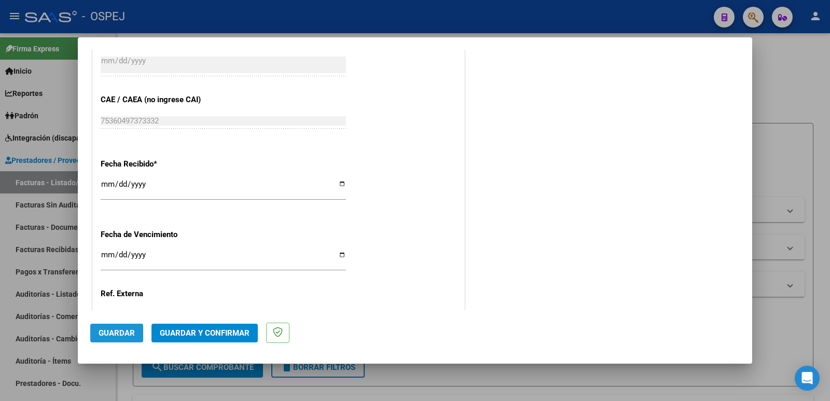
click at [119, 330] on span "Guardar" at bounding box center [117, 332] width 36 height 9
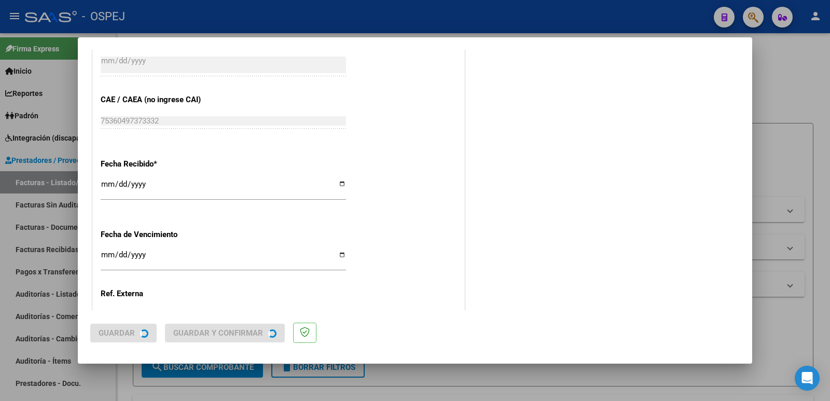
scroll to position [0, 0]
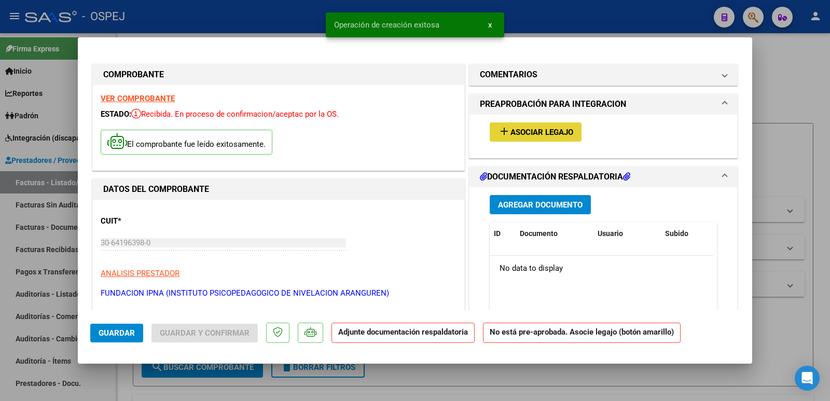
click at [511, 129] on span "Asociar Legajo" at bounding box center [542, 132] width 63 height 9
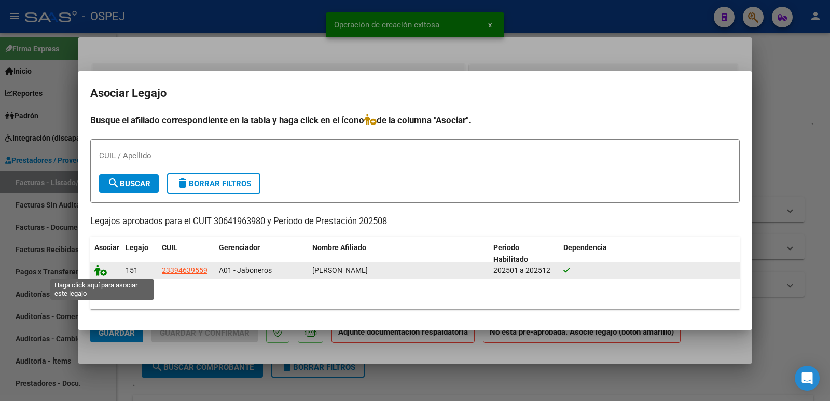
click at [95, 271] on icon at bounding box center [100, 270] width 12 height 11
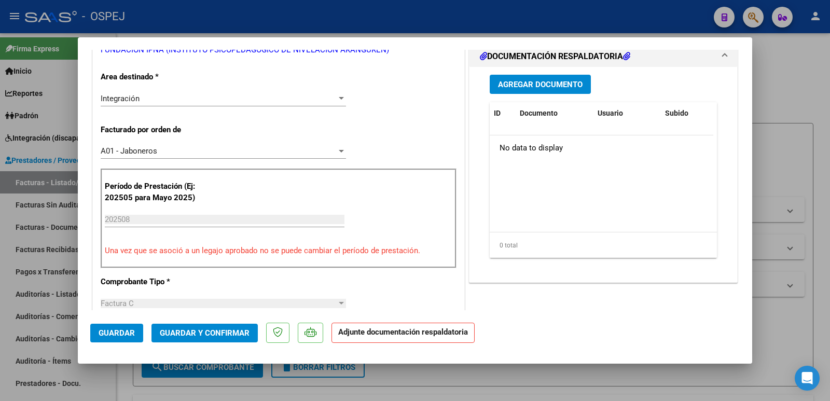
scroll to position [363, 0]
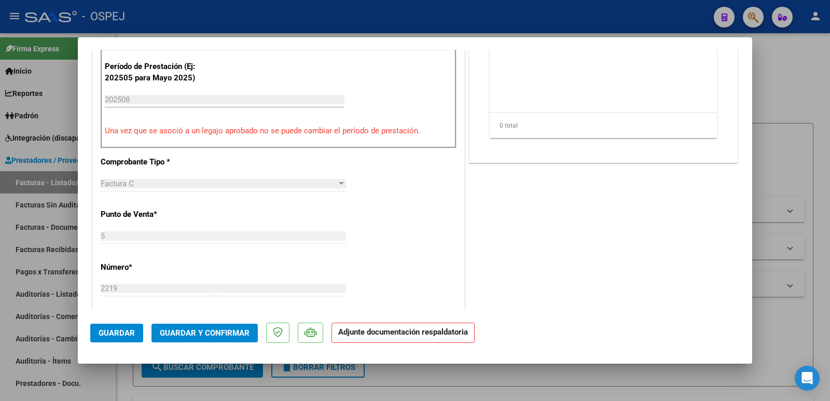
click at [172, 329] on span "Guardar y Confirmar" at bounding box center [205, 332] width 90 height 9
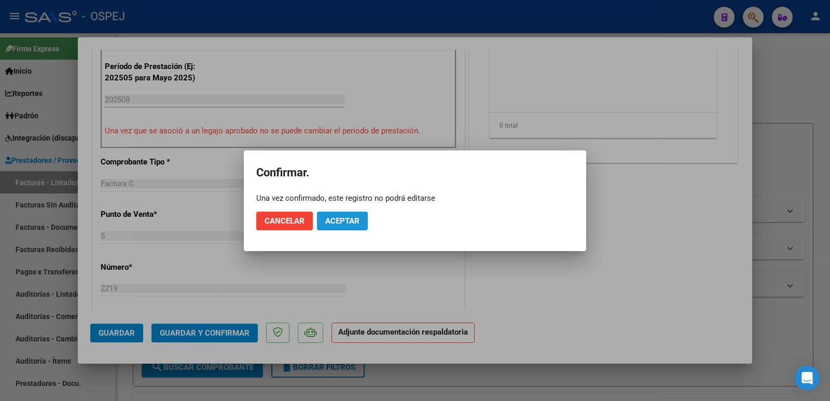
click at [343, 223] on span "Aceptar" at bounding box center [342, 220] width 34 height 9
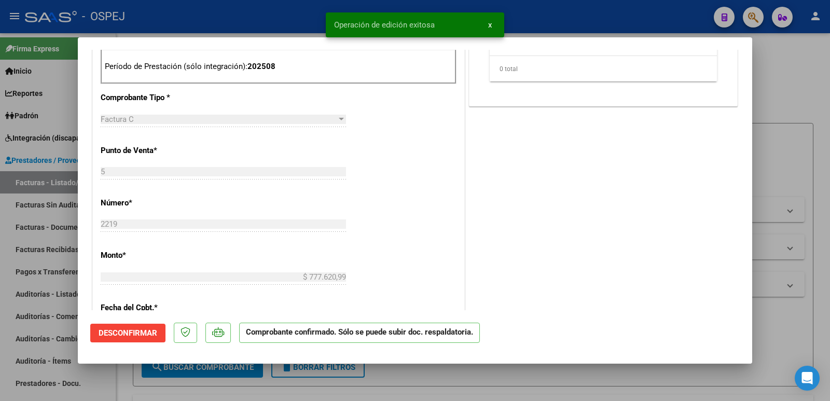
scroll to position [52, 0]
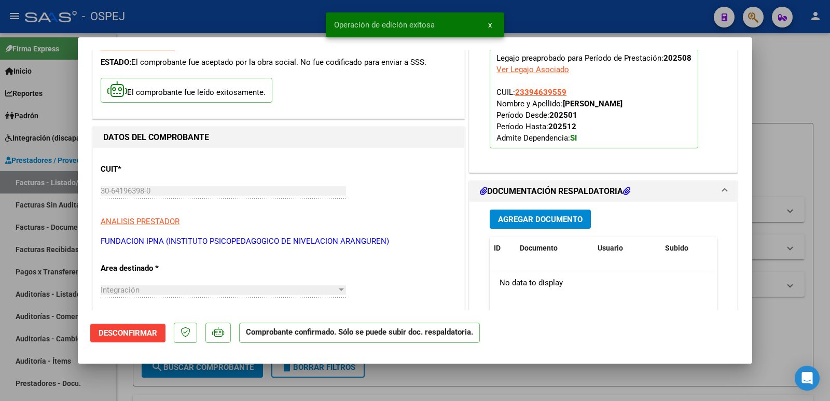
click at [223, 16] on div at bounding box center [415, 200] width 830 height 401
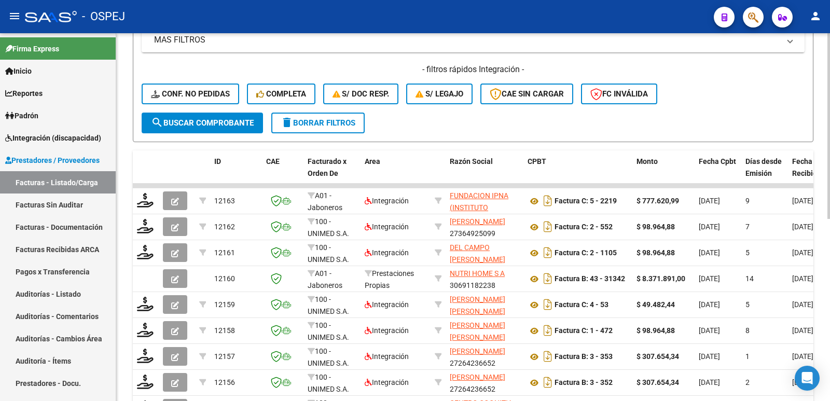
scroll to position [259, 0]
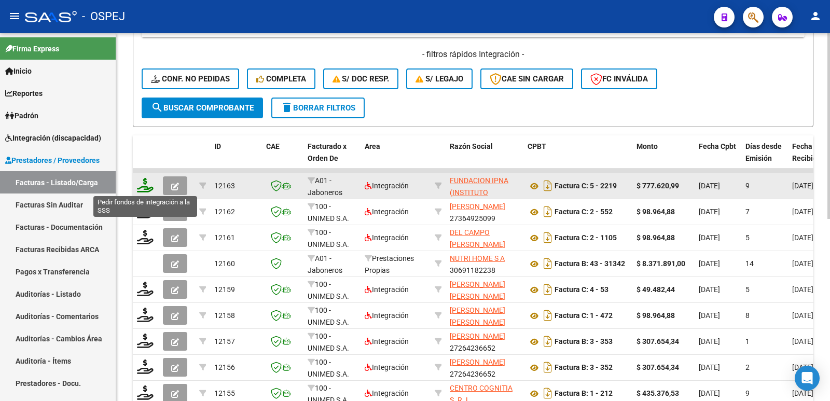
click at [149, 191] on icon at bounding box center [145, 185] width 17 height 15
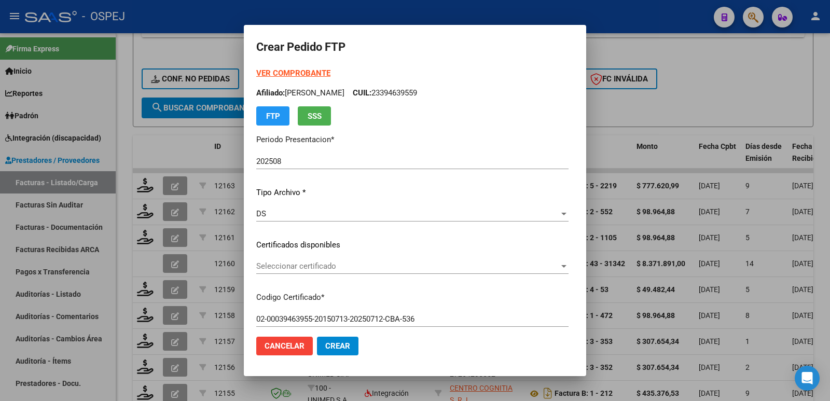
click at [355, 260] on div "Seleccionar certificado Seleccionar certificado" at bounding box center [412, 266] width 312 height 16
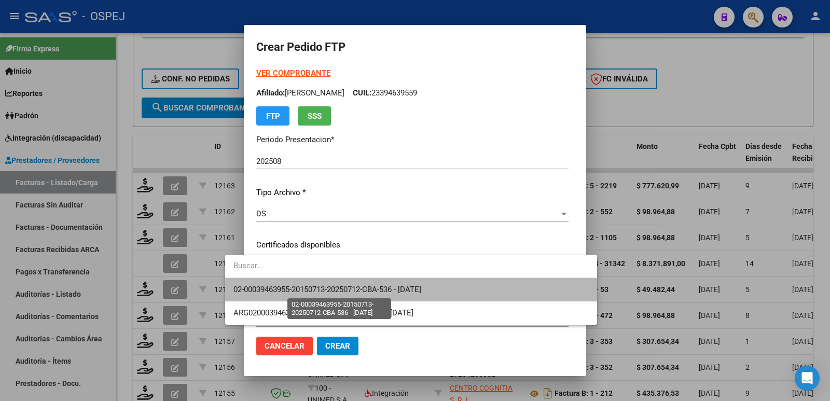
click at [358, 286] on span "02-00039463955-20150713-20250712-CBA-536 - [DATE]" at bounding box center [328, 289] width 188 height 9
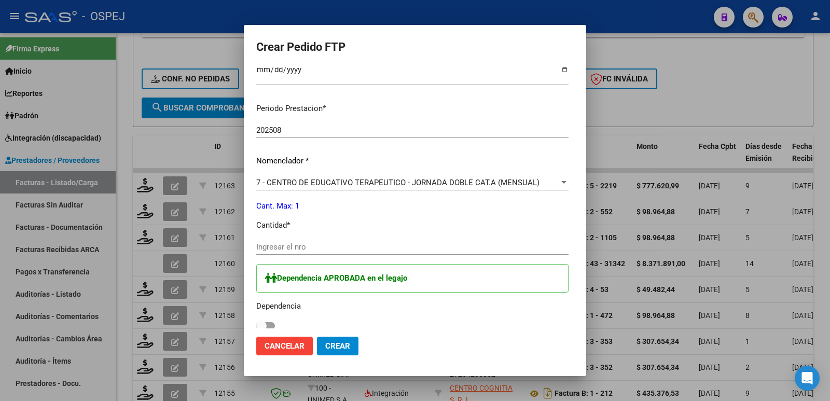
scroll to position [311, 0]
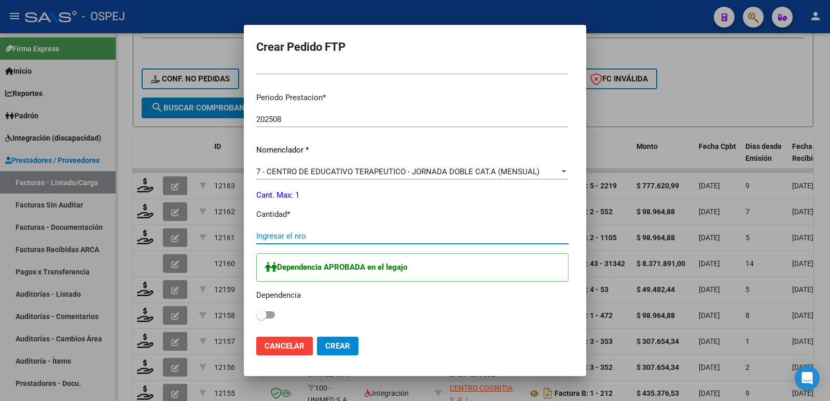
click at [295, 233] on input "Ingresar el nro" at bounding box center [412, 235] width 312 height 9
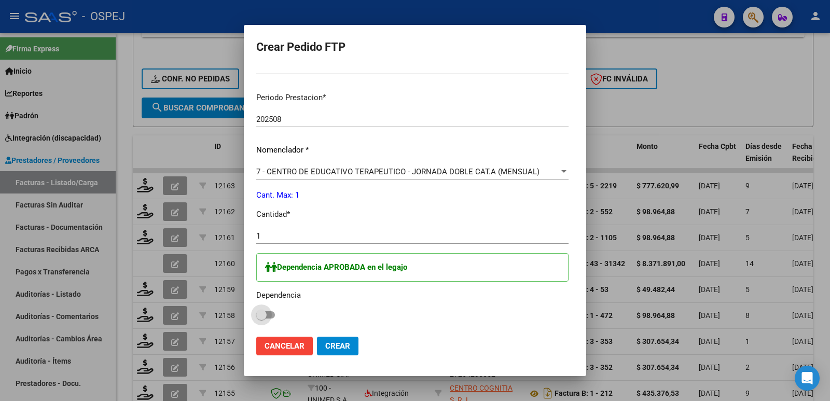
click at [256, 315] on span at bounding box center [265, 314] width 19 height 7
click at [261, 319] on input "checkbox" at bounding box center [261, 319] width 1 height 1
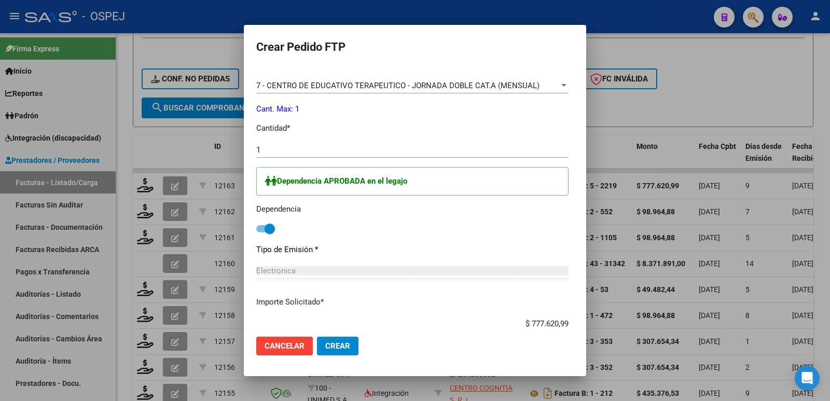
scroll to position [463, 0]
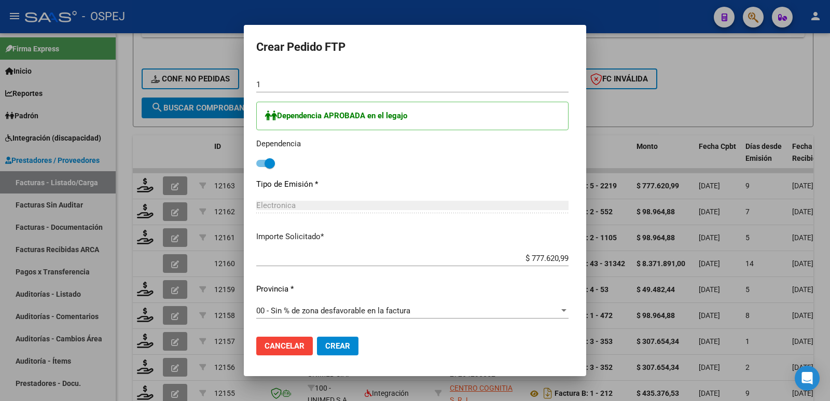
click at [325, 345] on span "Crear" at bounding box center [337, 345] width 25 height 9
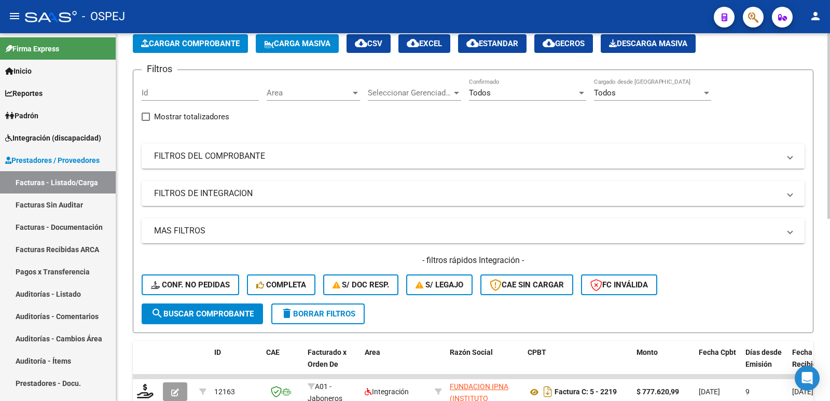
scroll to position [0, 0]
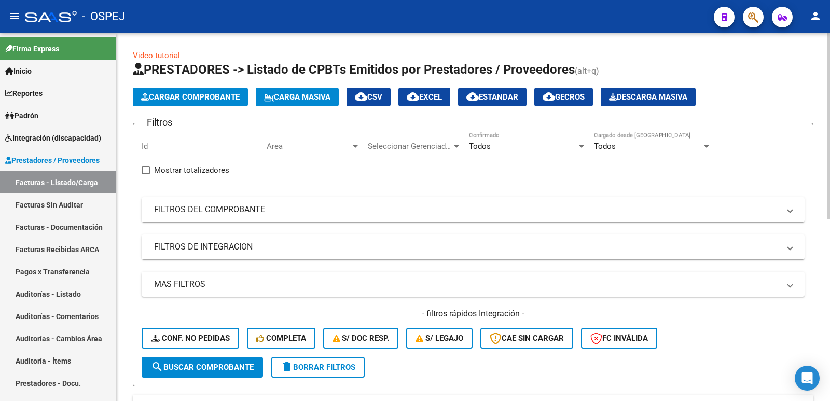
click at [179, 102] on button "Cargar Comprobante" at bounding box center [190, 97] width 115 height 19
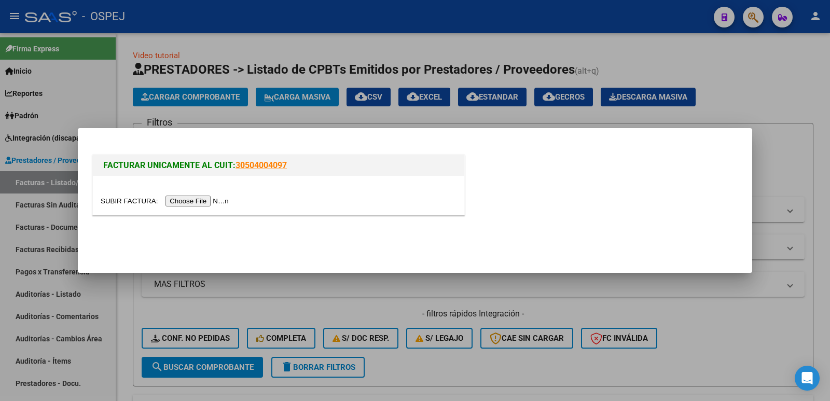
click at [188, 201] on input "file" at bounding box center [166, 201] width 131 height 11
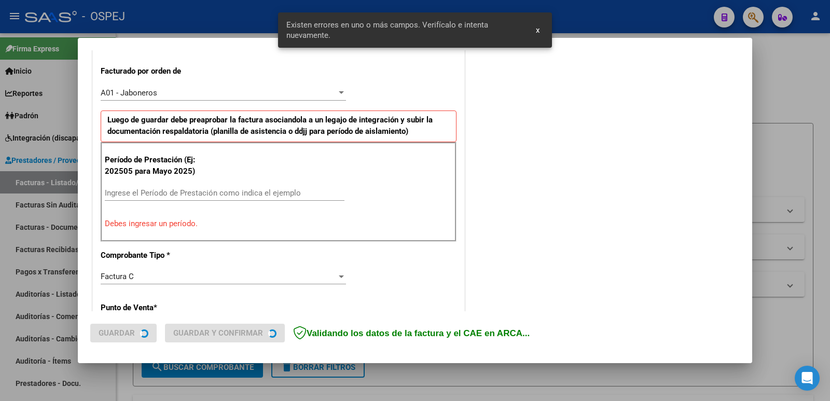
scroll to position [283, 0]
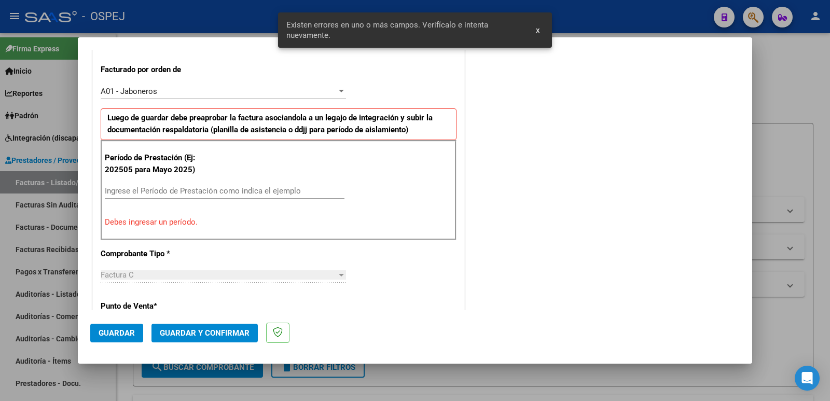
click at [171, 186] on input "Ingrese el Período de Prestación como indica el ejemplo" at bounding box center [225, 190] width 240 height 9
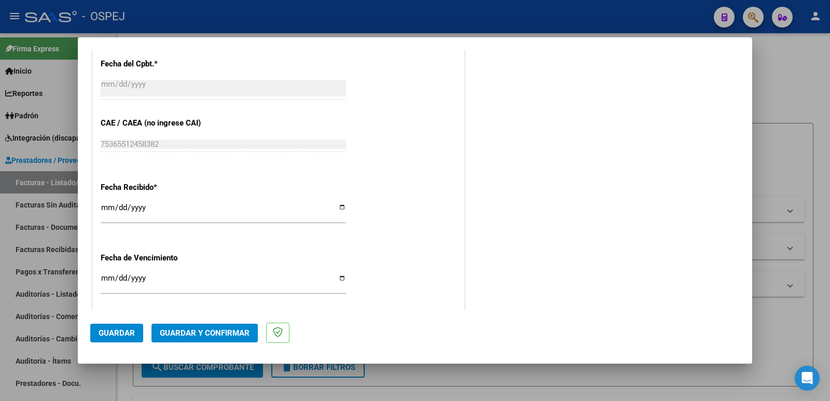
scroll to position [699, 0]
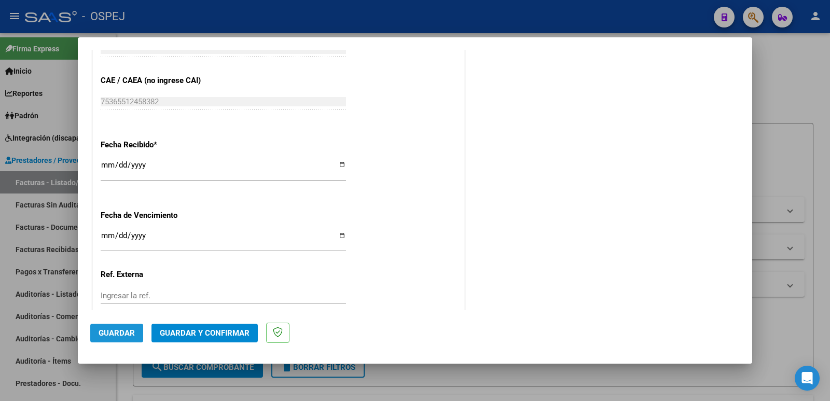
click at [115, 335] on span "Guardar" at bounding box center [117, 332] width 36 height 9
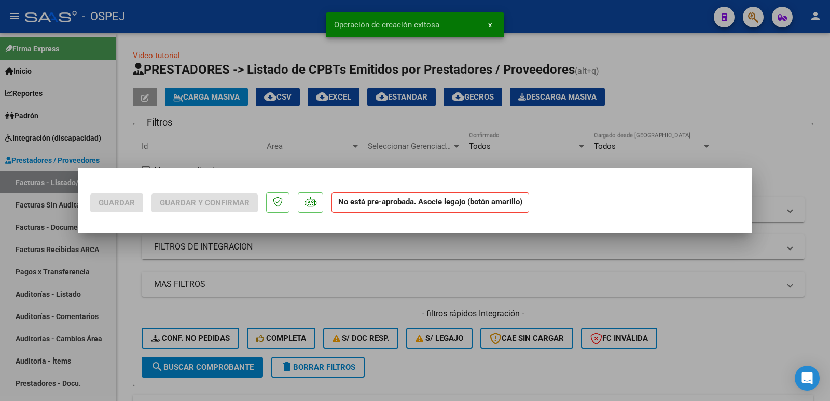
scroll to position [0, 0]
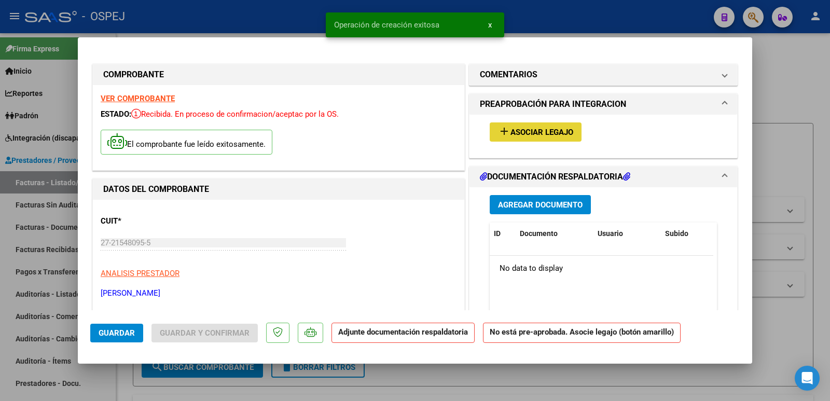
click at [520, 128] on span "Asociar Legajo" at bounding box center [542, 132] width 63 height 9
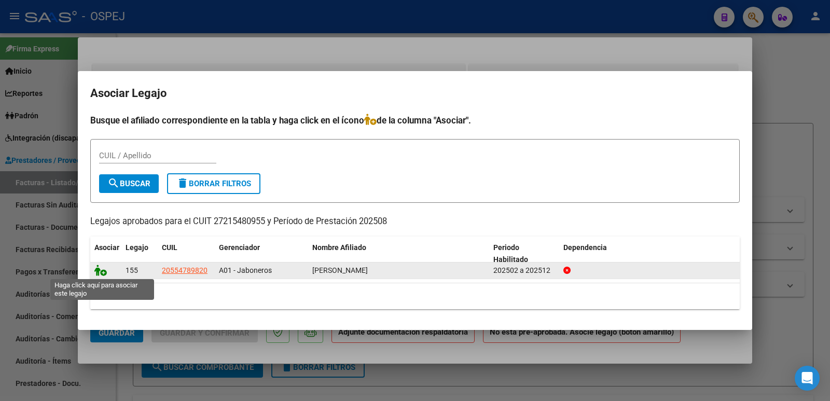
click at [103, 273] on icon at bounding box center [100, 270] width 12 height 11
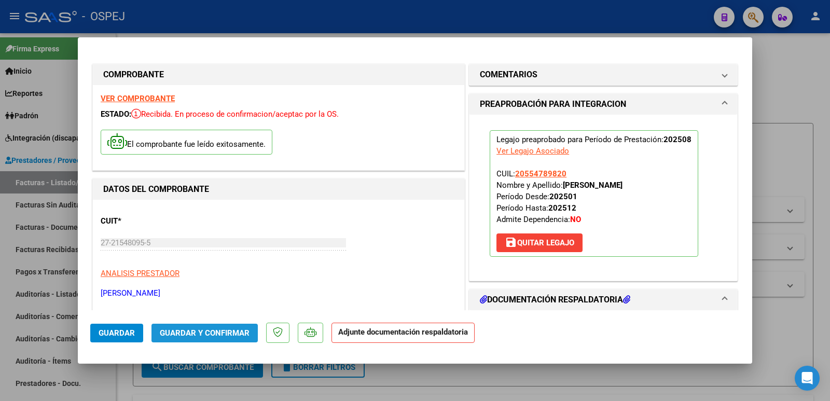
click at [211, 333] on span "Guardar y Confirmar" at bounding box center [205, 332] width 90 height 9
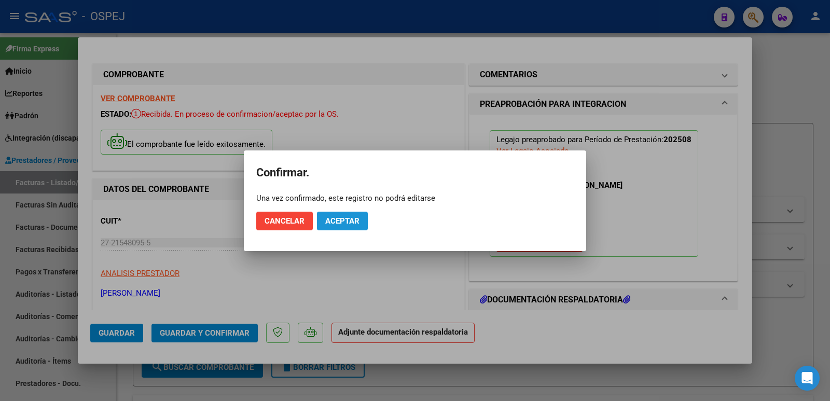
click at [347, 217] on span "Aceptar" at bounding box center [342, 220] width 34 height 9
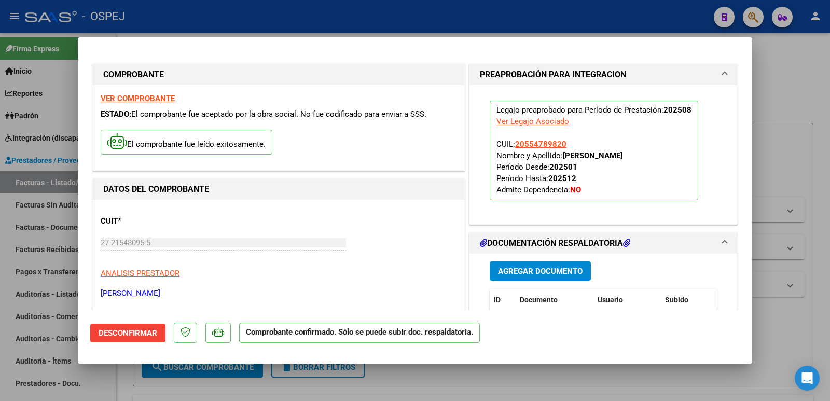
click at [324, 11] on div at bounding box center [415, 200] width 830 height 401
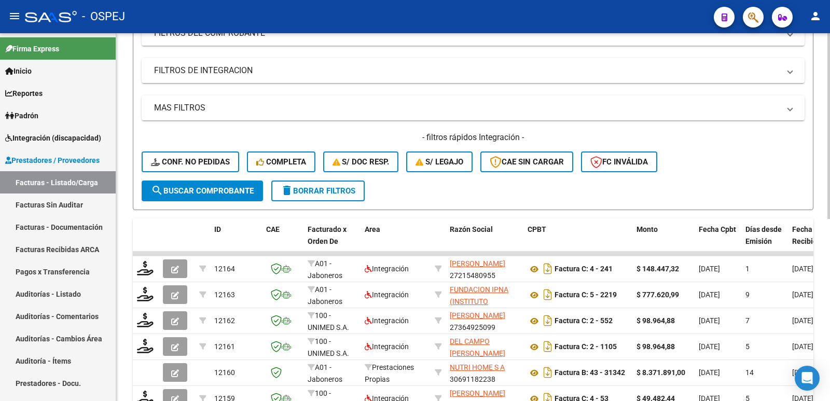
scroll to position [208, 0]
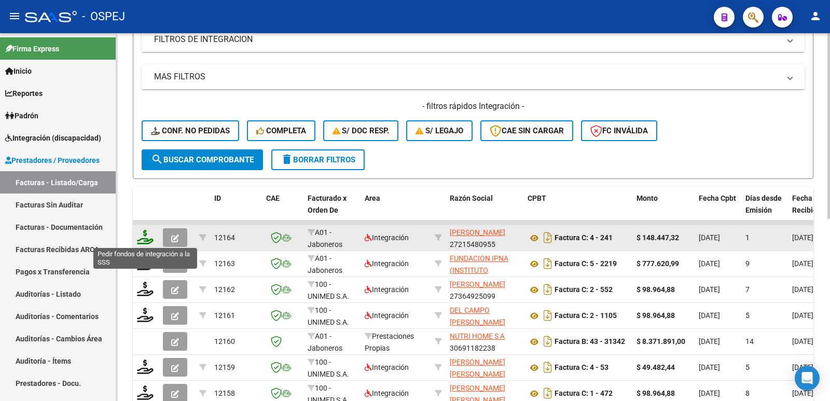
click at [143, 239] on icon at bounding box center [145, 237] width 17 height 15
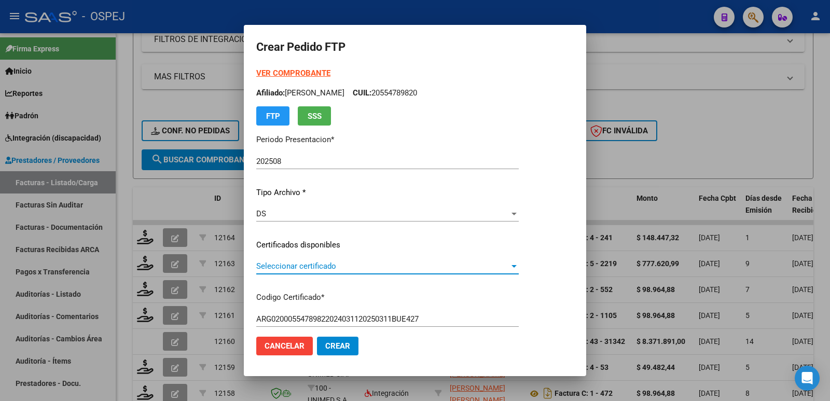
click at [346, 268] on span "Seleccionar certificado" at bounding box center [382, 266] width 253 height 9
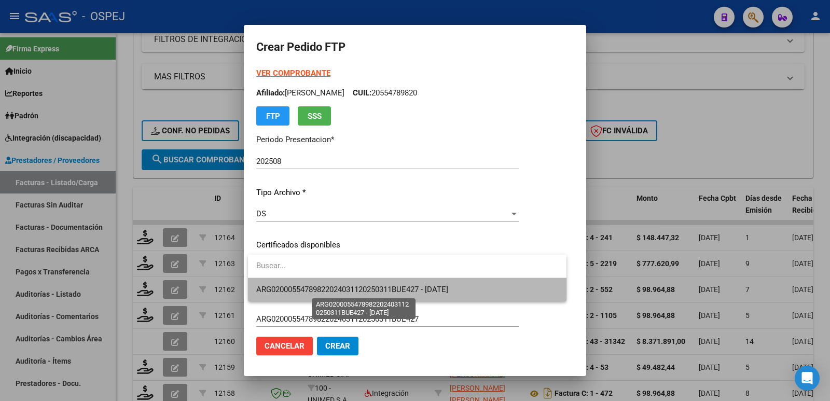
click at [356, 293] on span "ARG02000554789822024031120250311BUE427 - [DATE]" at bounding box center [352, 289] width 192 height 9
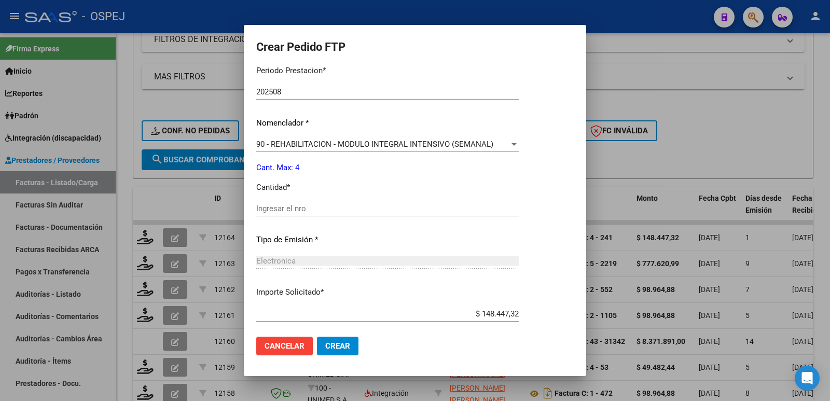
scroll to position [363, 0]
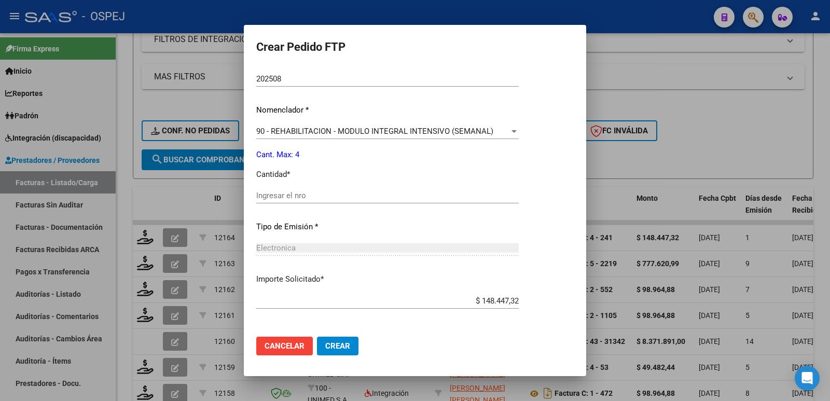
click at [312, 194] on input "Ingresar el nro" at bounding box center [387, 195] width 263 height 9
click at [338, 345] on span "Crear" at bounding box center [337, 345] width 25 height 9
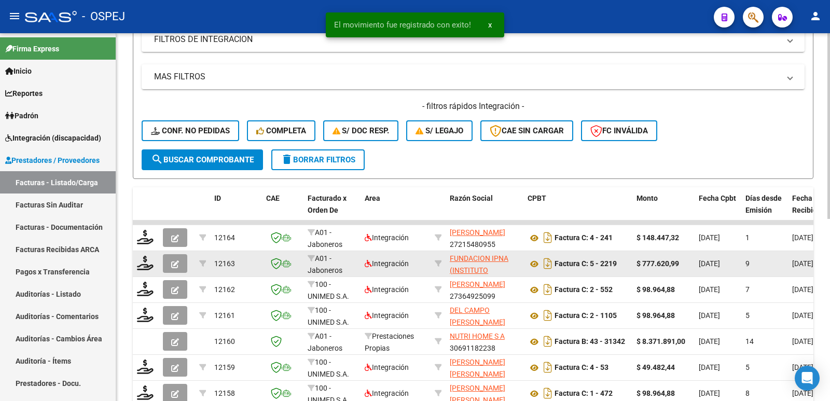
scroll to position [0, 0]
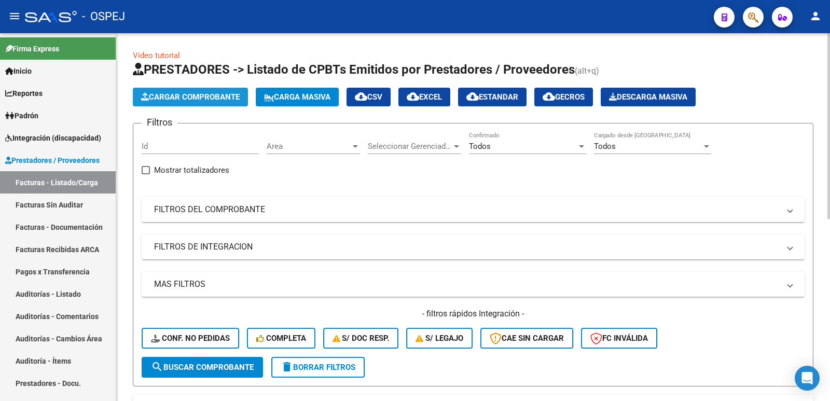
click at [210, 103] on button "Cargar Comprobante" at bounding box center [190, 97] width 115 height 19
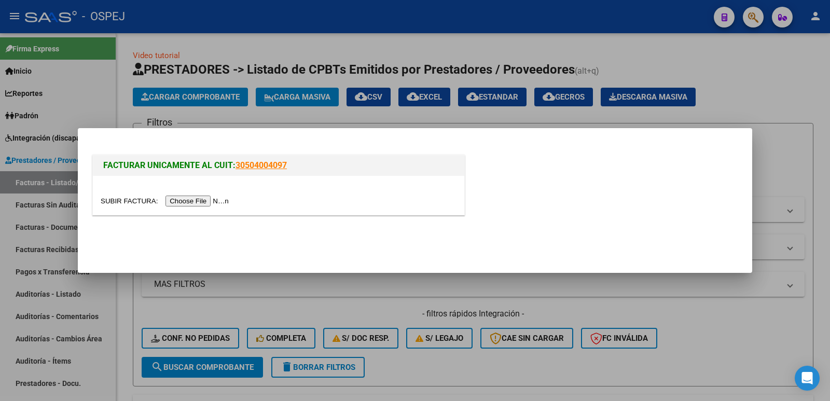
click at [213, 199] on input "file" at bounding box center [166, 201] width 131 height 11
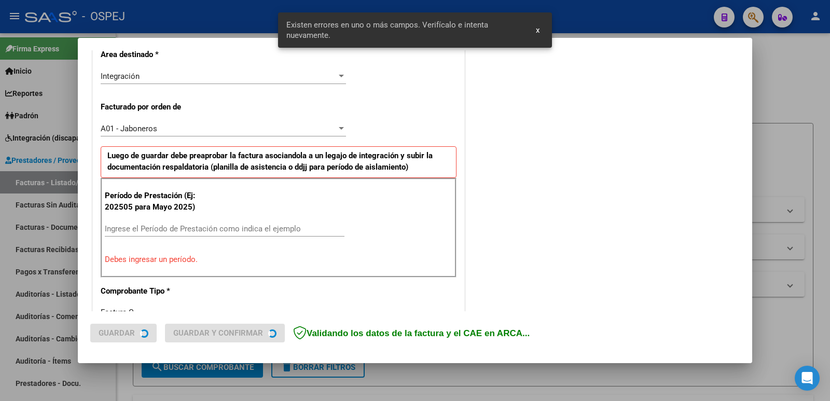
scroll to position [264, 0]
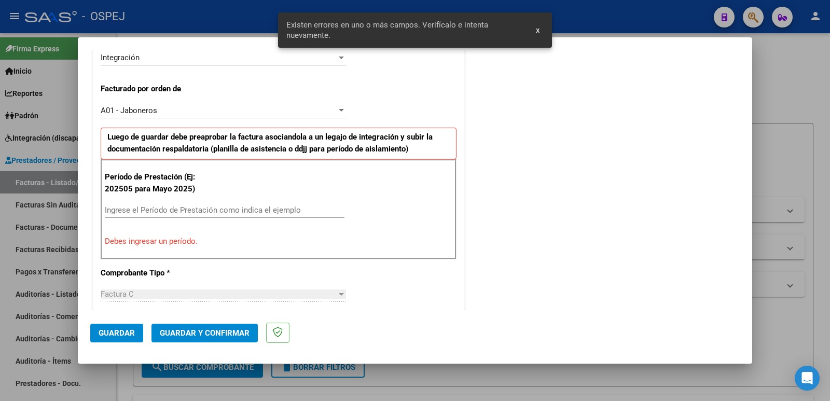
click at [171, 207] on input "Ingrese el Período de Prestación como indica el ejemplo" at bounding box center [225, 210] width 240 height 9
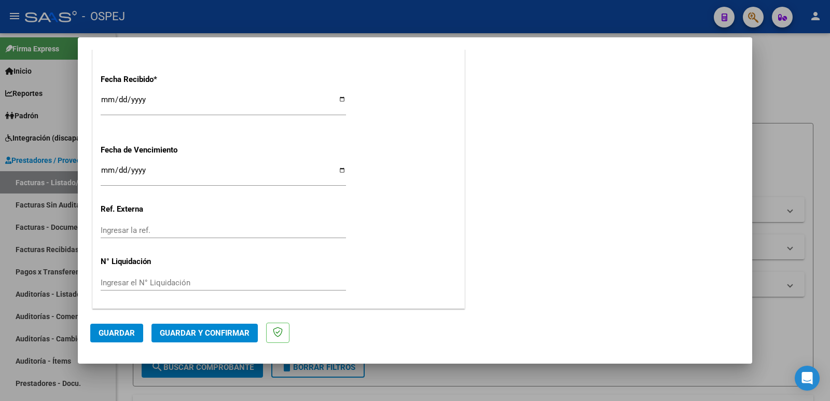
scroll to position [764, 0]
click at [114, 337] on span "Guardar" at bounding box center [117, 332] width 36 height 9
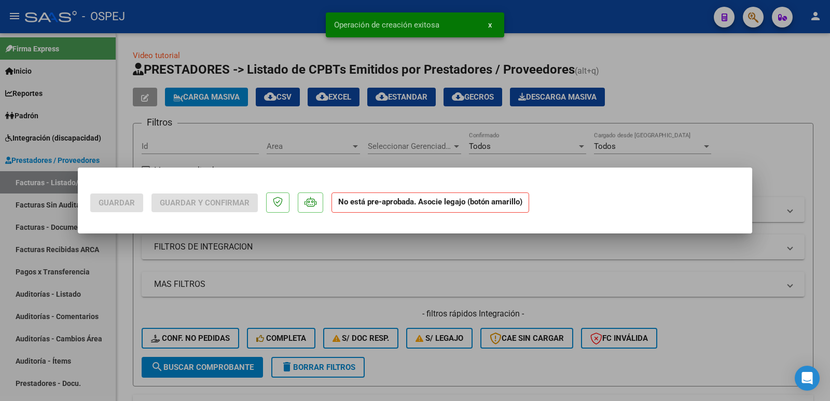
scroll to position [0, 0]
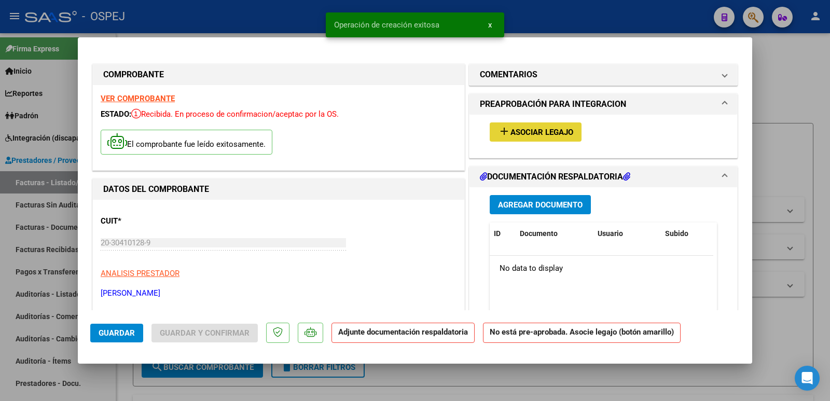
click at [532, 130] on span "Asociar Legajo" at bounding box center [542, 132] width 63 height 9
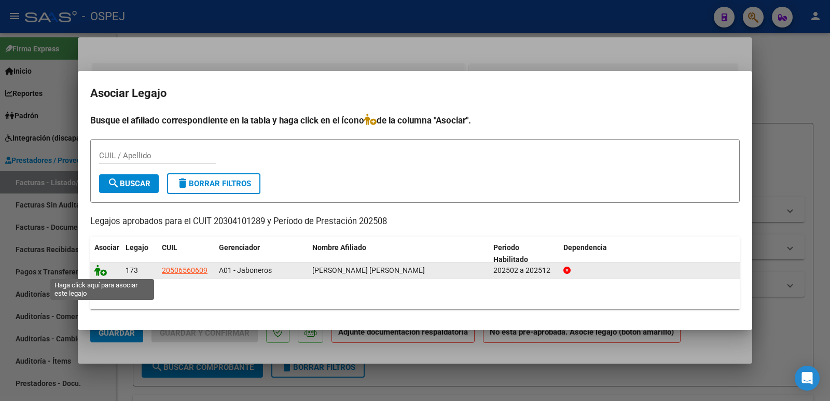
click at [100, 274] on icon at bounding box center [100, 270] width 12 height 11
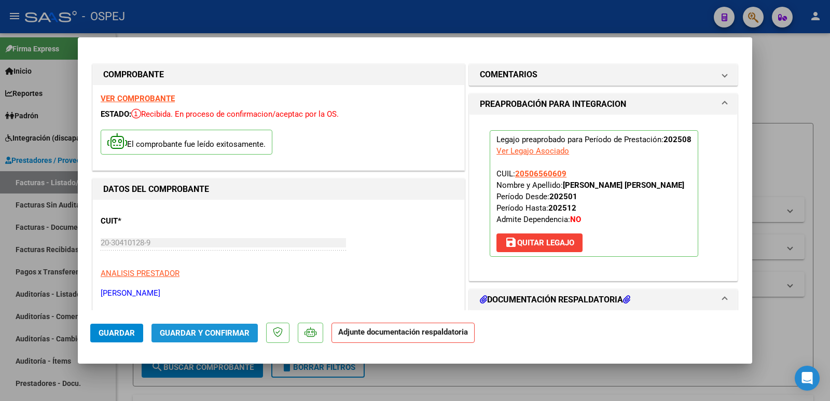
click at [221, 331] on span "Guardar y Confirmar" at bounding box center [205, 332] width 90 height 9
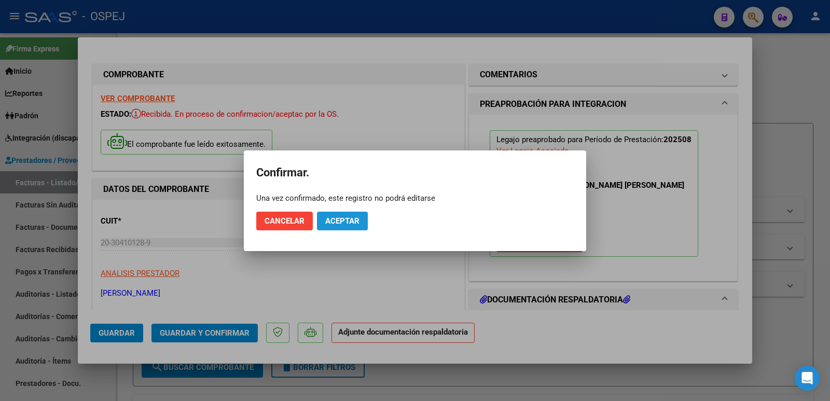
click at [345, 227] on button "Aceptar" at bounding box center [342, 221] width 51 height 19
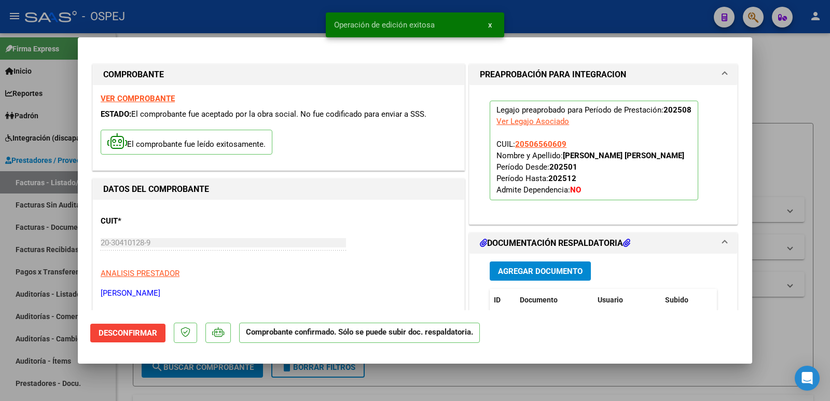
click at [252, 17] on div at bounding box center [415, 200] width 830 height 401
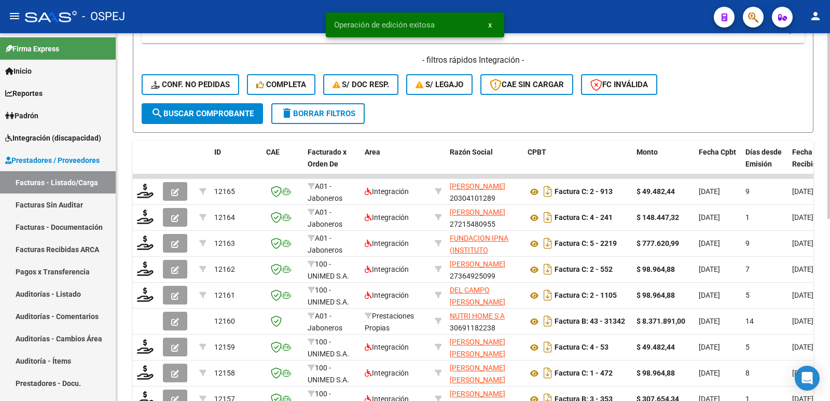
scroll to position [259, 0]
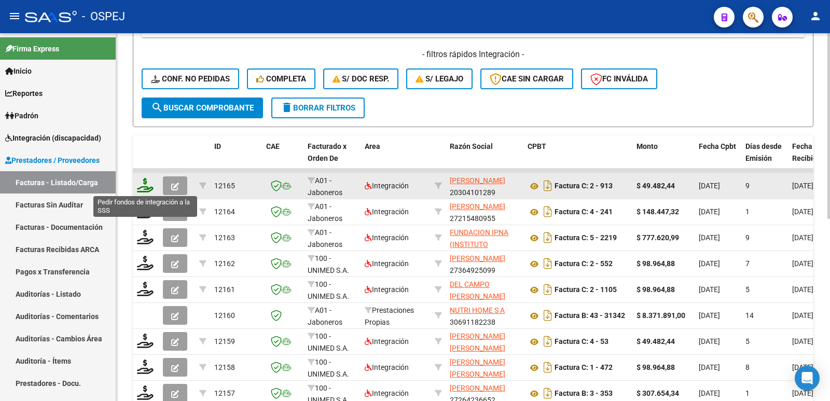
click at [144, 187] on icon at bounding box center [145, 185] width 17 height 15
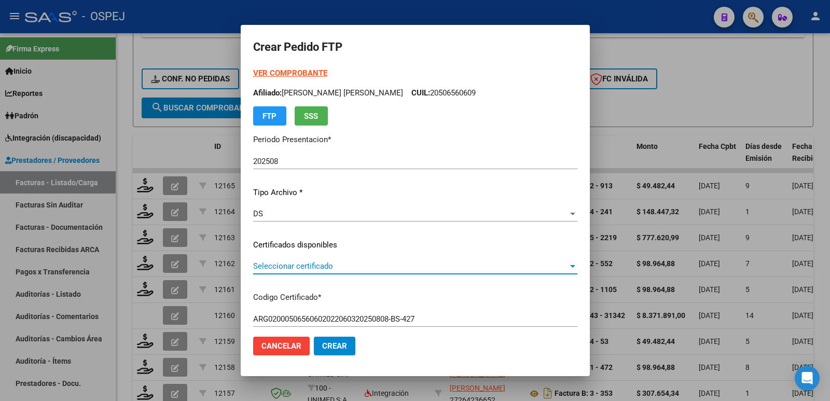
click at [351, 266] on span "Seleccionar certificado" at bounding box center [410, 266] width 315 height 9
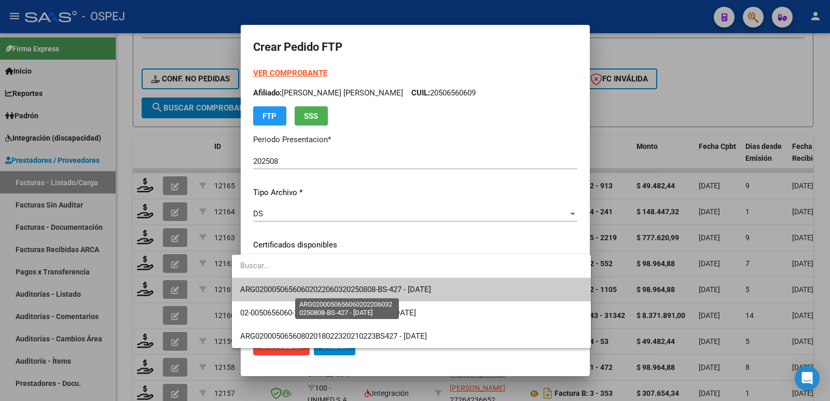
click at [355, 289] on span "ARG02000506560602022060320250808-BS-427 - [DATE]" at bounding box center [335, 289] width 191 height 9
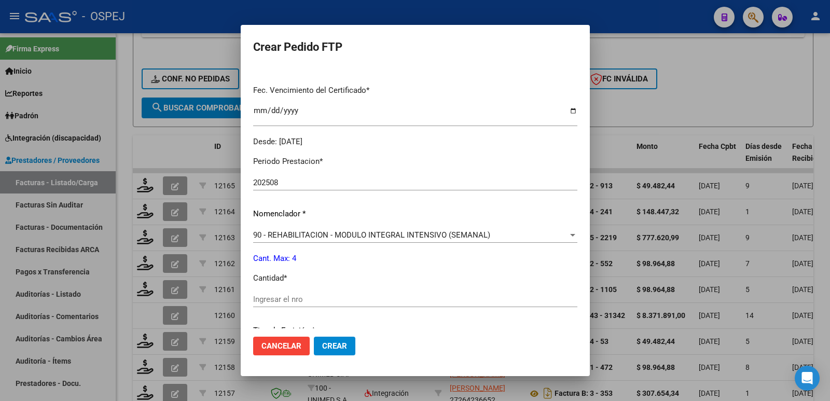
click at [374, 302] on input "Ingresar el nro" at bounding box center [415, 299] width 324 height 9
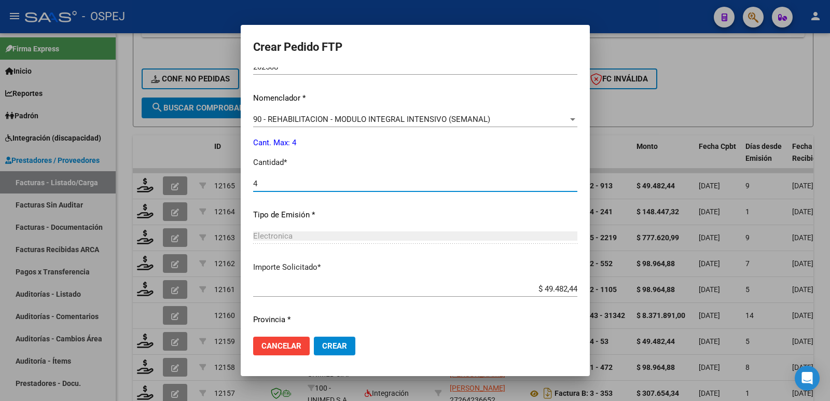
scroll to position [406, 0]
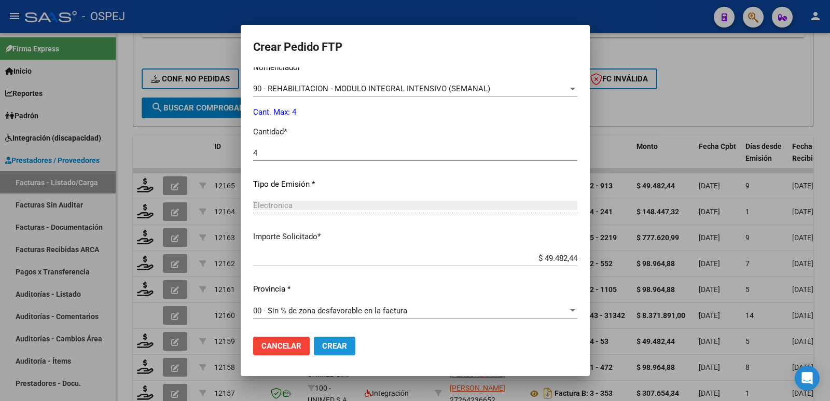
click at [323, 344] on span "Crear" at bounding box center [334, 345] width 25 height 9
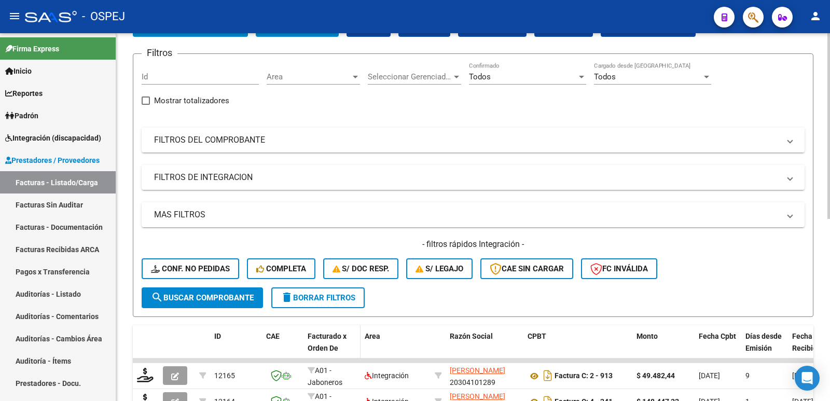
scroll to position [0, 0]
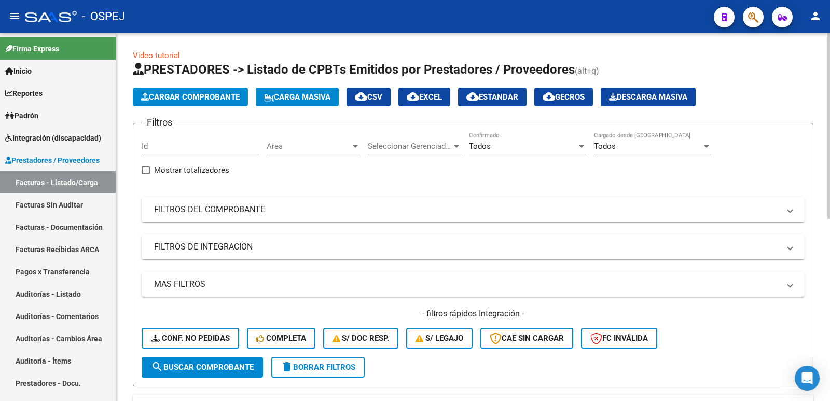
click at [214, 103] on button "Cargar Comprobante" at bounding box center [190, 97] width 115 height 19
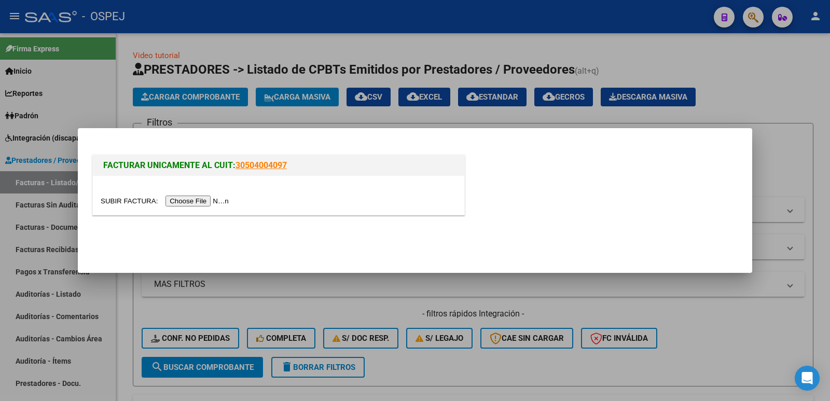
click at [195, 200] on input "file" at bounding box center [166, 201] width 131 height 11
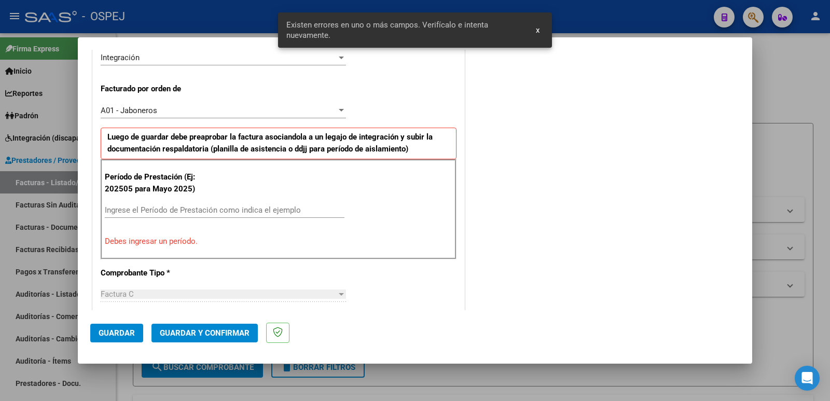
scroll to position [283, 0]
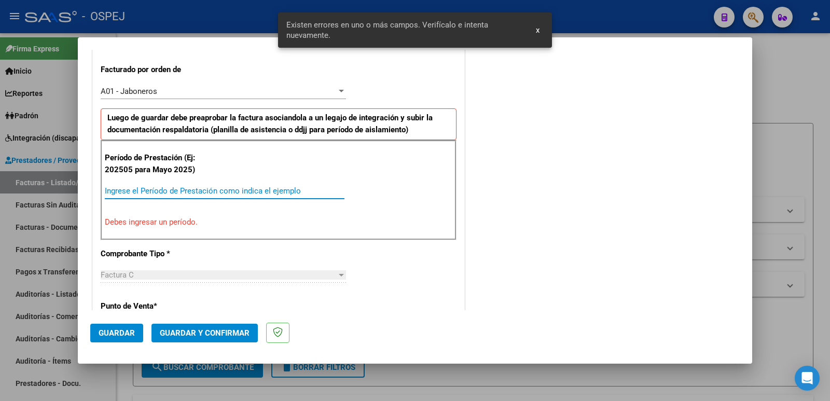
click at [241, 187] on input "Ingrese el Período de Prestación como indica el ejemplo" at bounding box center [225, 190] width 240 height 9
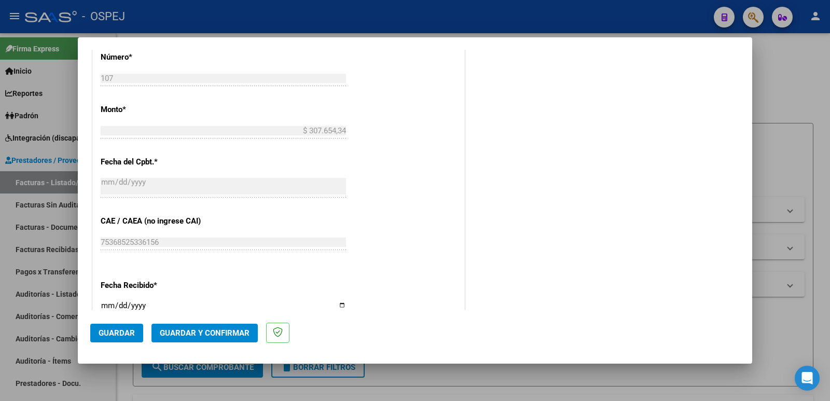
scroll to position [595, 0]
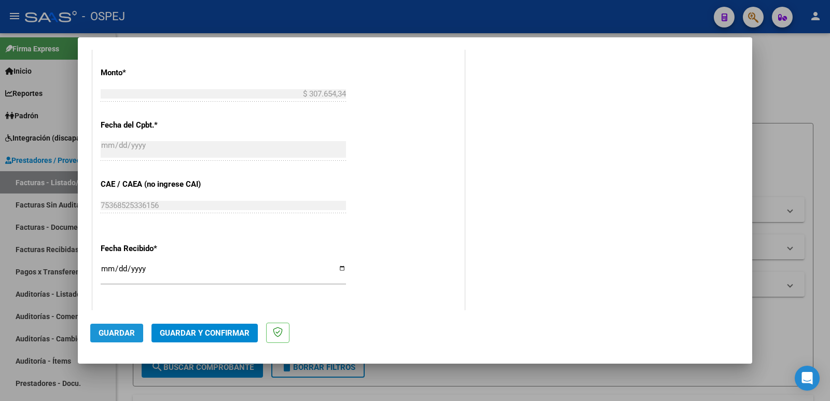
click at [101, 332] on span "Guardar" at bounding box center [117, 332] width 36 height 9
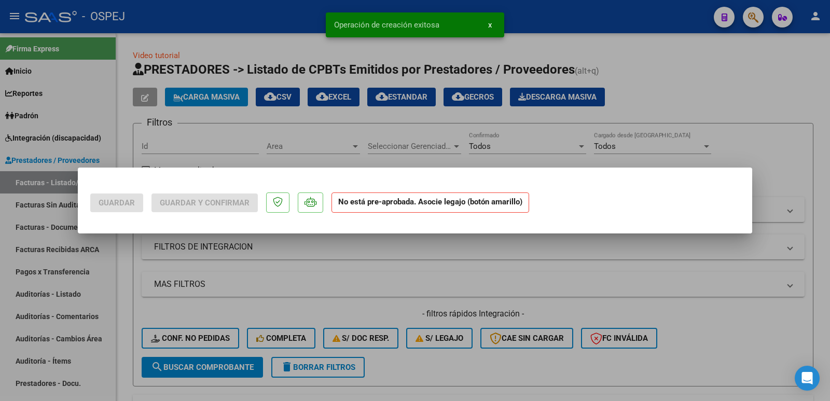
scroll to position [0, 0]
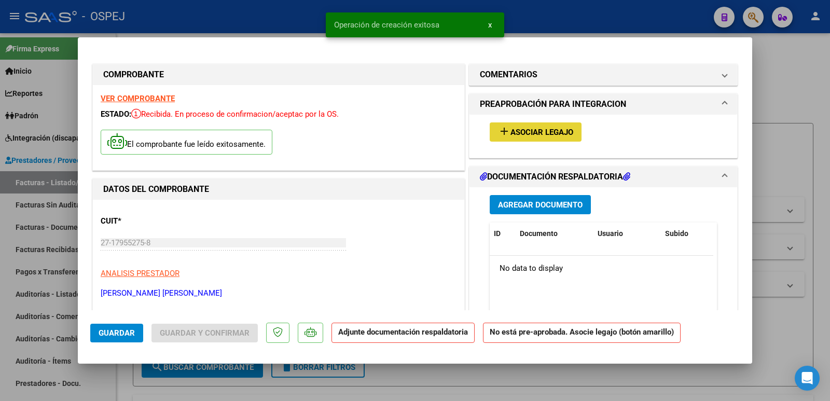
click at [531, 135] on span "Asociar Legajo" at bounding box center [542, 132] width 63 height 9
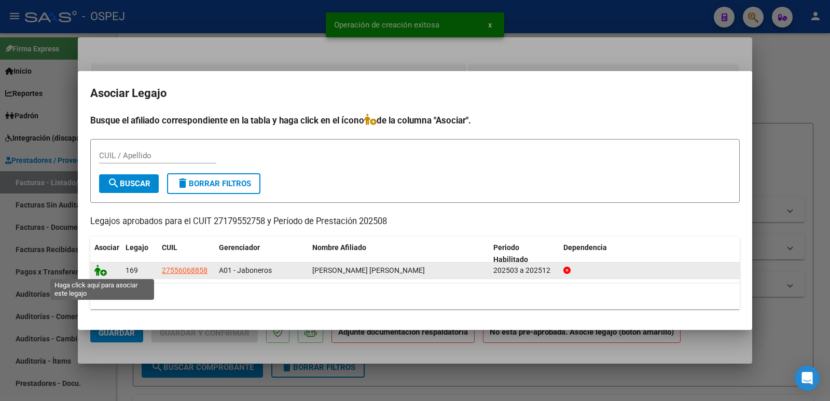
click at [101, 272] on icon at bounding box center [100, 270] width 12 height 11
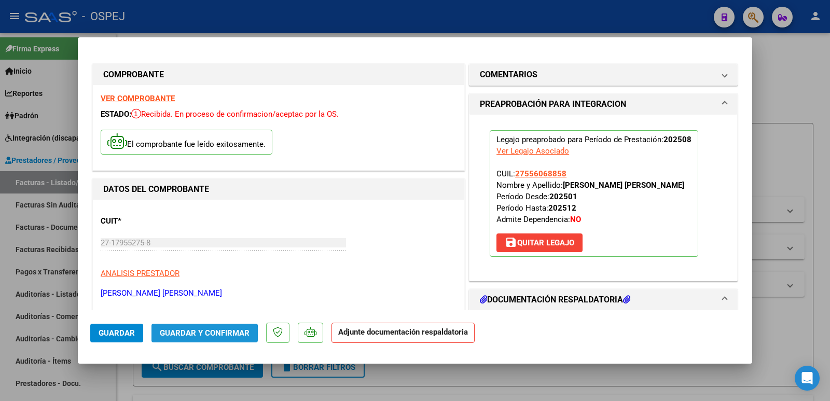
click at [190, 336] on span "Guardar y Confirmar" at bounding box center [205, 332] width 90 height 9
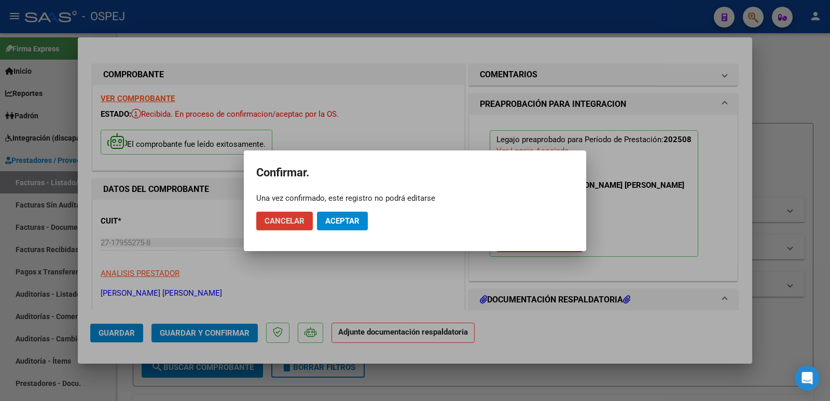
click at [343, 224] on span "Aceptar" at bounding box center [342, 220] width 34 height 9
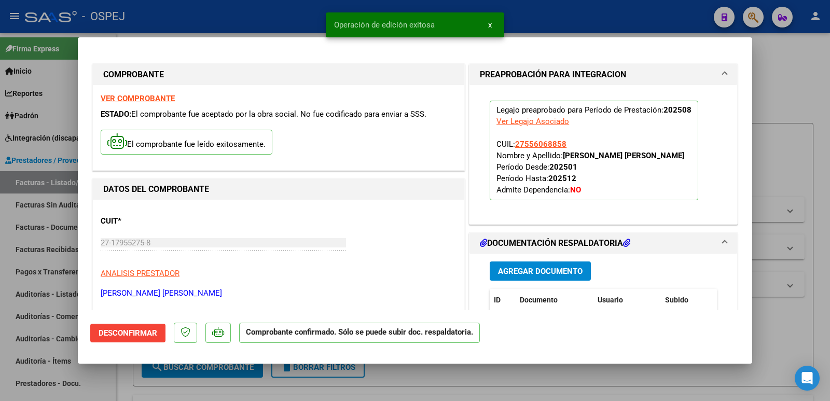
click at [216, 8] on div at bounding box center [415, 200] width 830 height 401
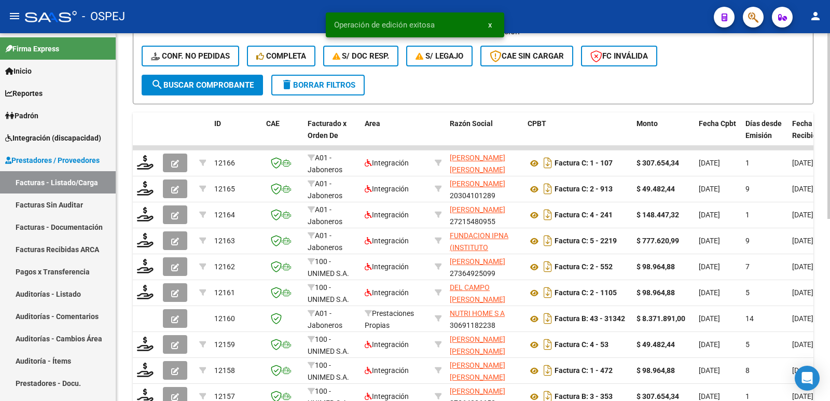
scroll to position [311, 0]
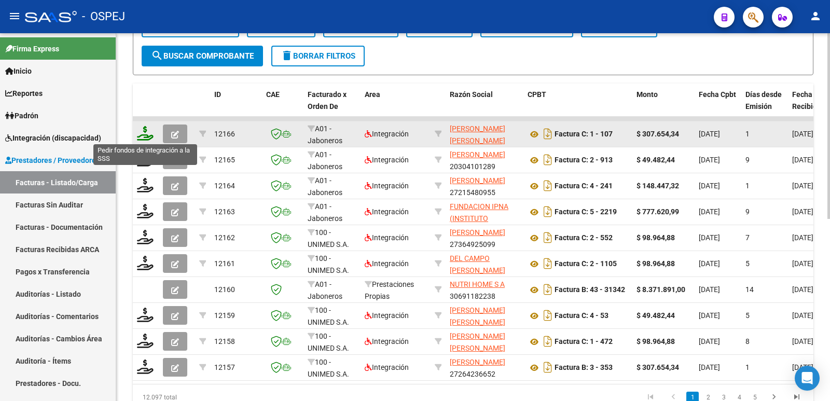
click at [146, 130] on icon at bounding box center [145, 133] width 17 height 15
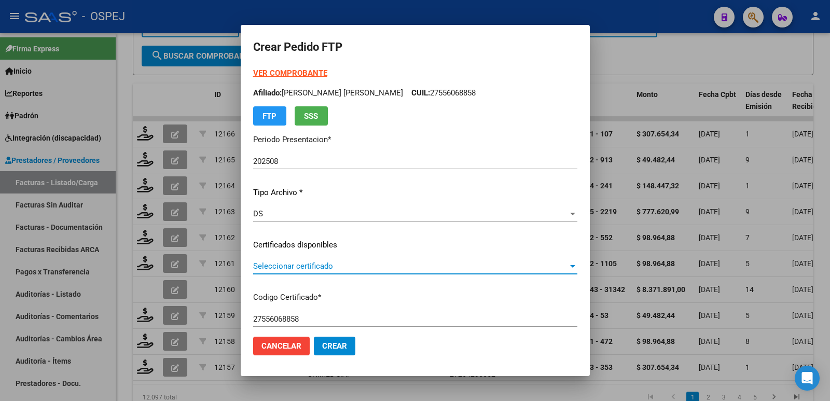
click at [382, 262] on span "Seleccionar certificado" at bounding box center [410, 266] width 315 height 9
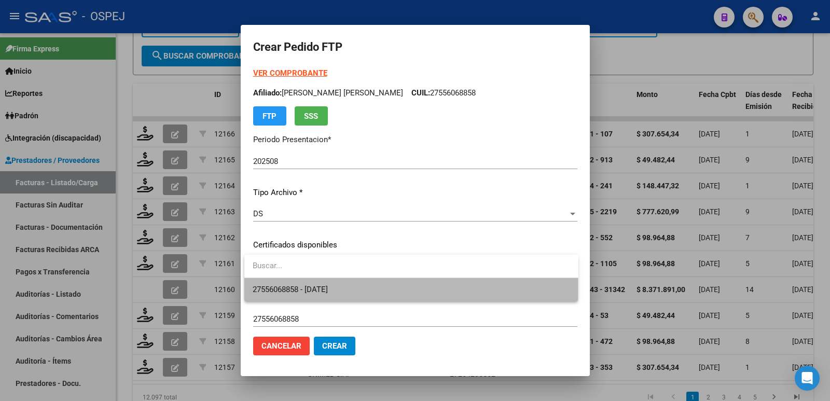
click at [378, 292] on span "27556068858 - [DATE]" at bounding box center [412, 289] width 318 height 23
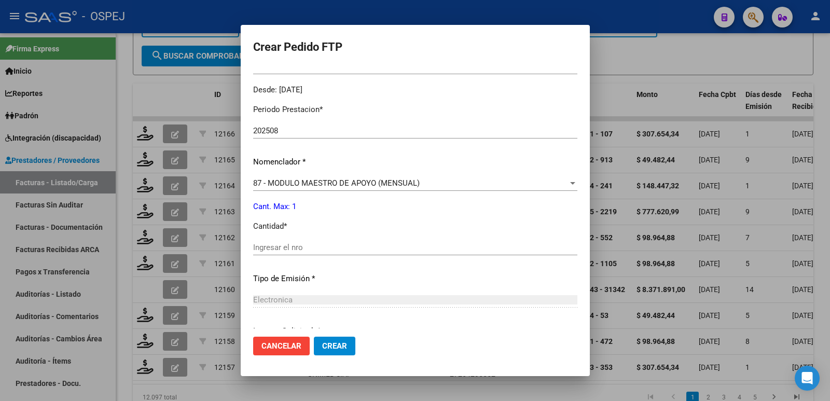
click at [313, 253] on div "Ingresar el nro" at bounding box center [415, 248] width 324 height 16
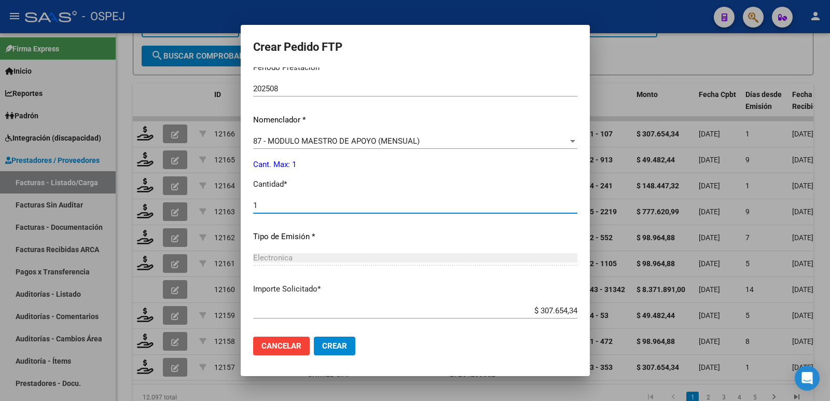
scroll to position [406, 0]
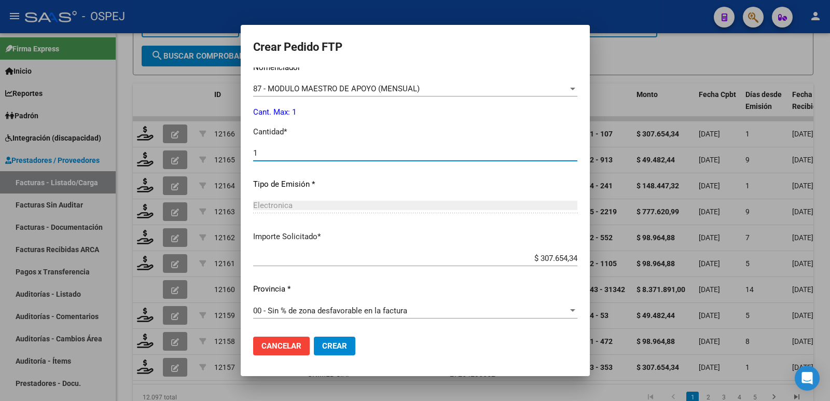
click at [334, 348] on span "Crear" at bounding box center [334, 345] width 25 height 9
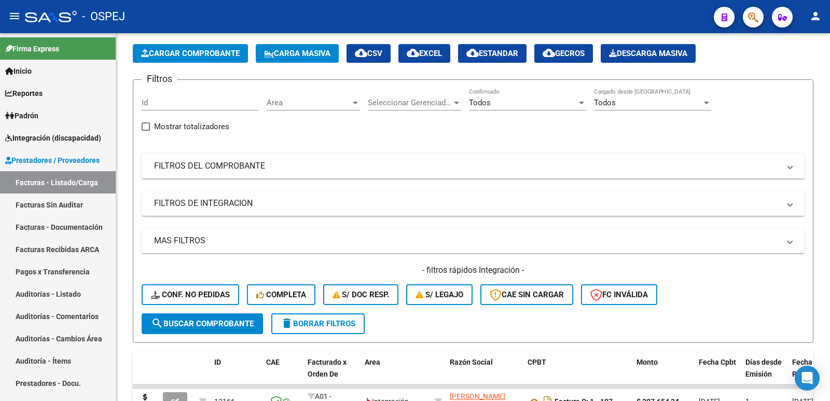
scroll to position [0, 0]
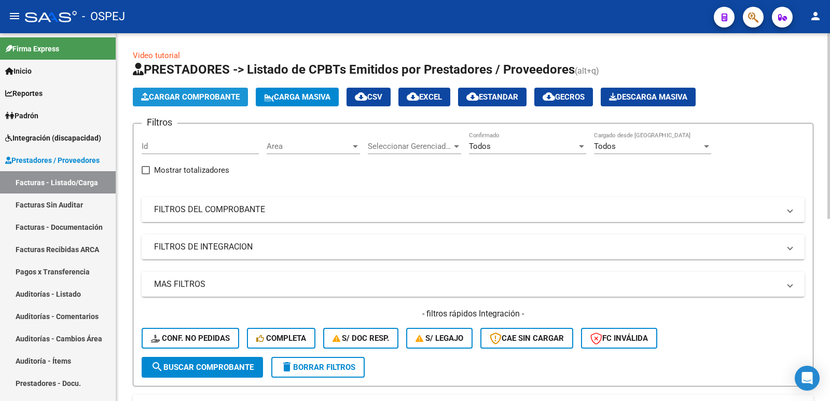
click at [225, 95] on span "Cargar Comprobante" at bounding box center [190, 96] width 99 height 9
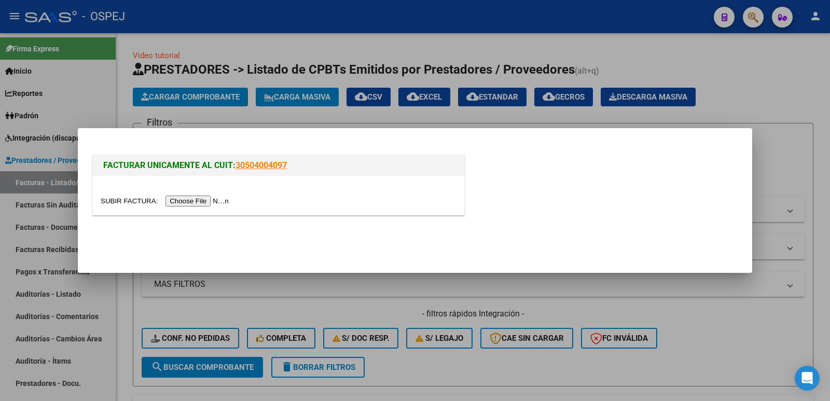
click at [205, 203] on input "file" at bounding box center [166, 201] width 131 height 11
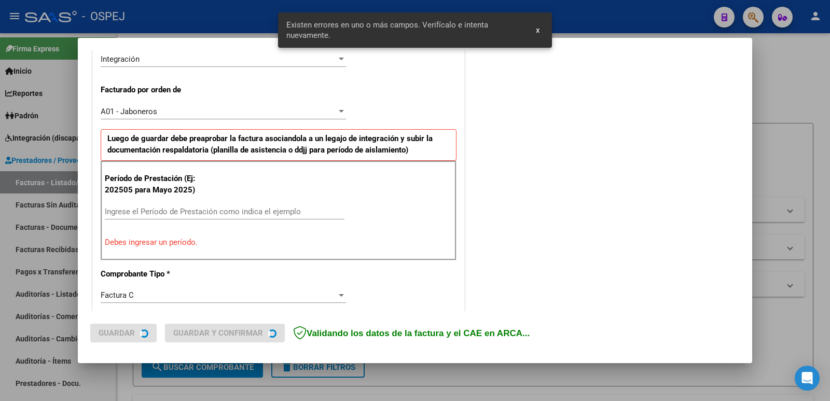
scroll to position [264, 0]
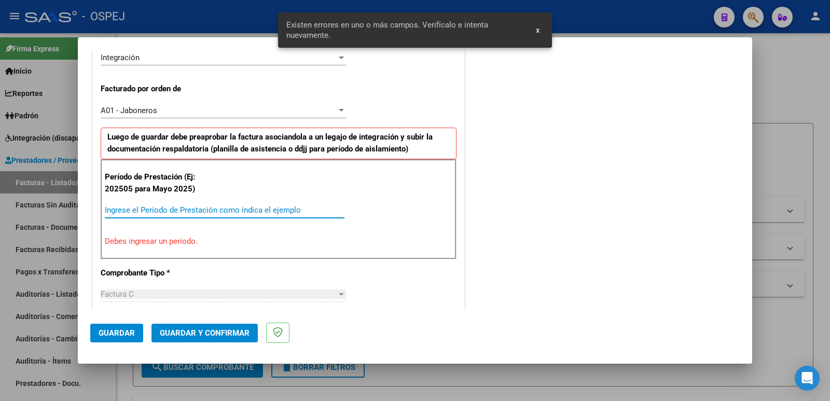
click at [271, 208] on input "Ingrese el Período de Prestación como indica el ejemplo" at bounding box center [225, 210] width 240 height 9
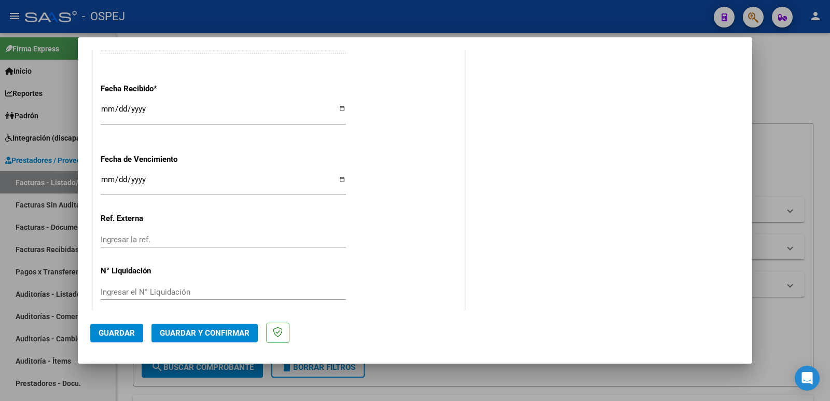
scroll to position [764, 0]
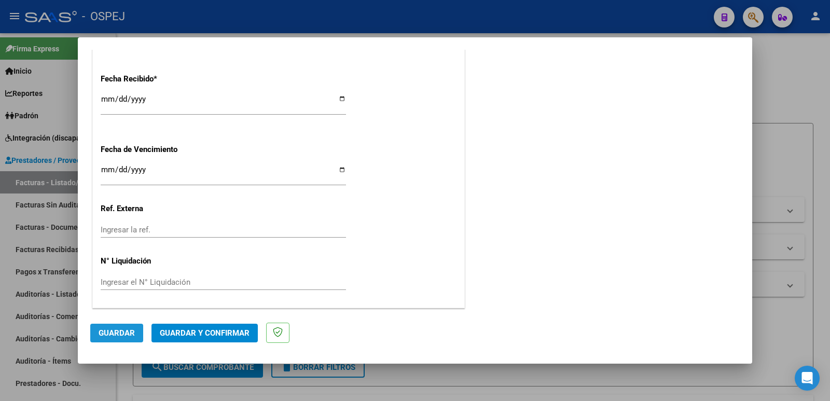
click at [109, 336] on span "Guardar" at bounding box center [117, 332] width 36 height 9
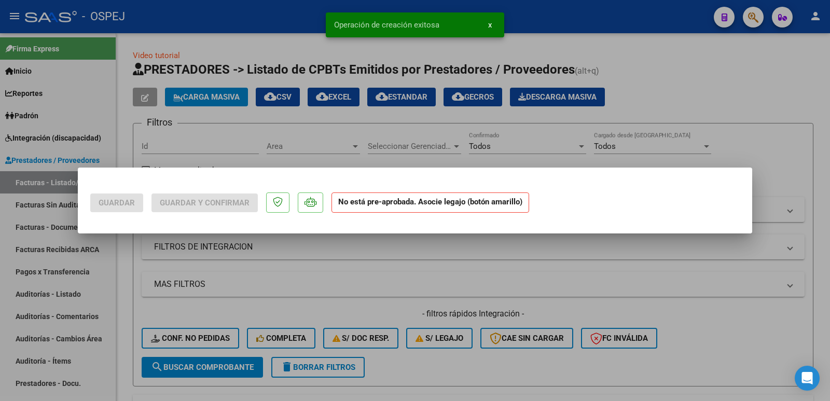
scroll to position [0, 0]
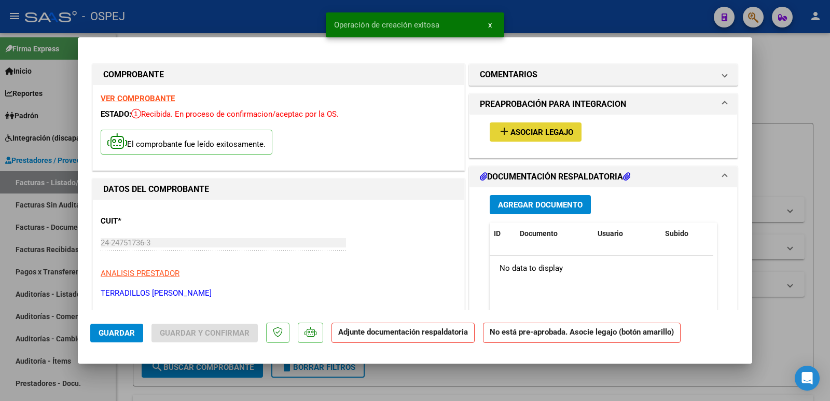
click at [539, 130] on span "Asociar Legajo" at bounding box center [542, 132] width 63 height 9
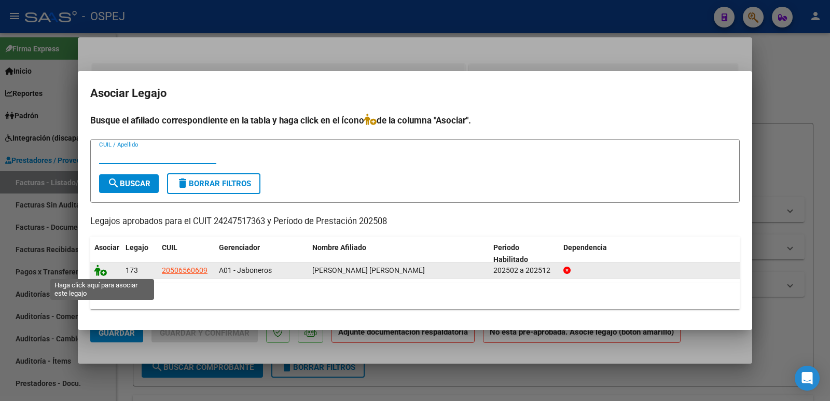
click at [104, 269] on icon at bounding box center [100, 270] width 12 height 11
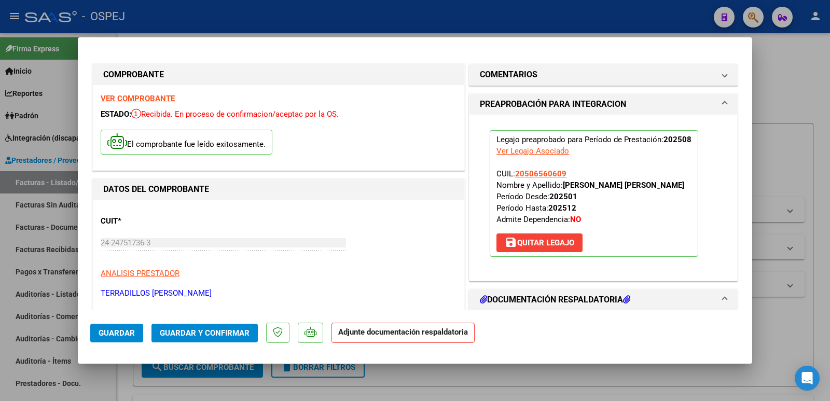
click at [186, 333] on span "Guardar y Confirmar" at bounding box center [205, 332] width 90 height 9
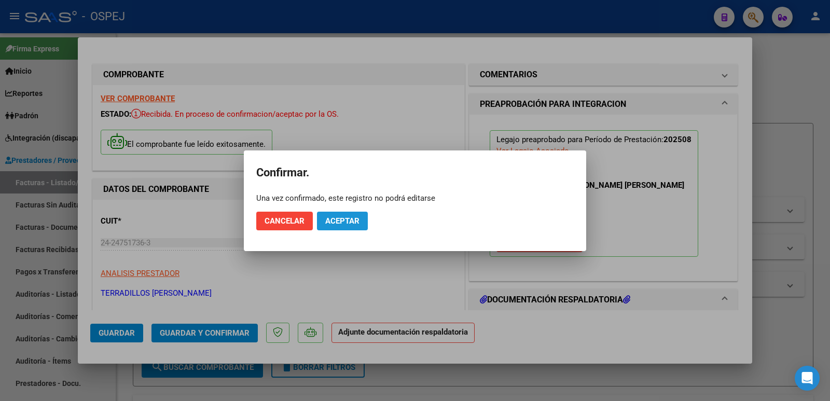
click at [332, 226] on button "Aceptar" at bounding box center [342, 221] width 51 height 19
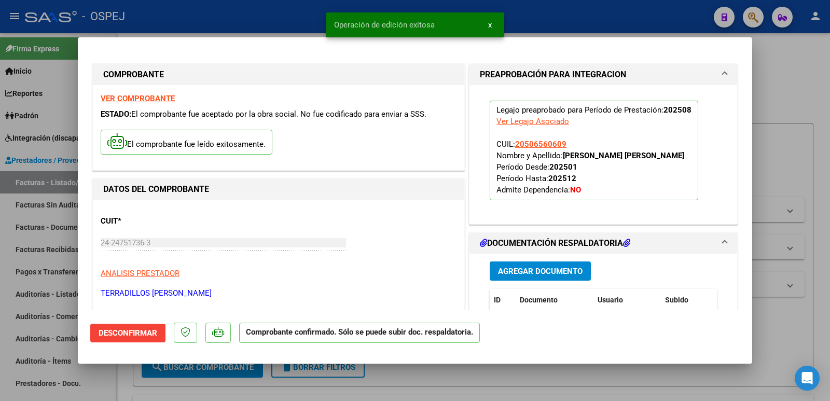
click at [212, 27] on div at bounding box center [415, 200] width 830 height 401
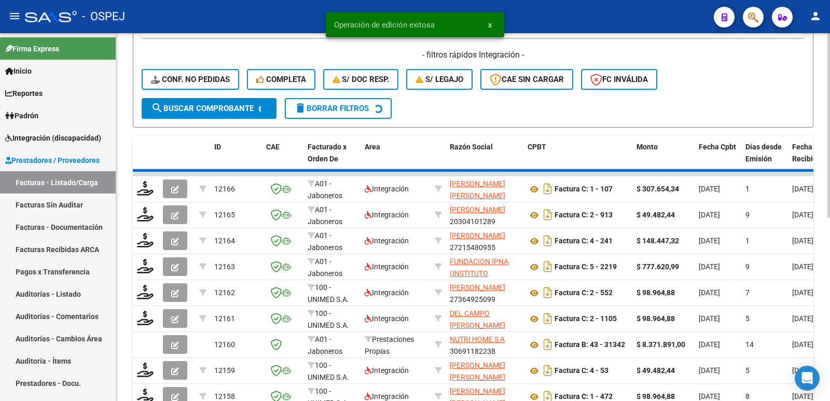
scroll to position [259, 0]
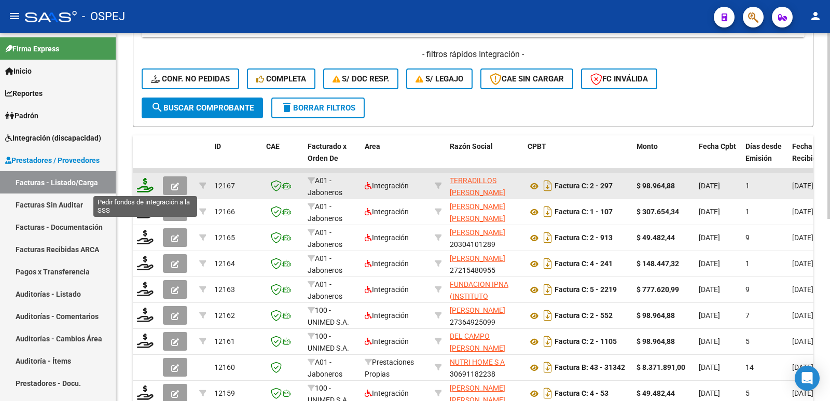
click at [148, 185] on icon at bounding box center [145, 185] width 17 height 15
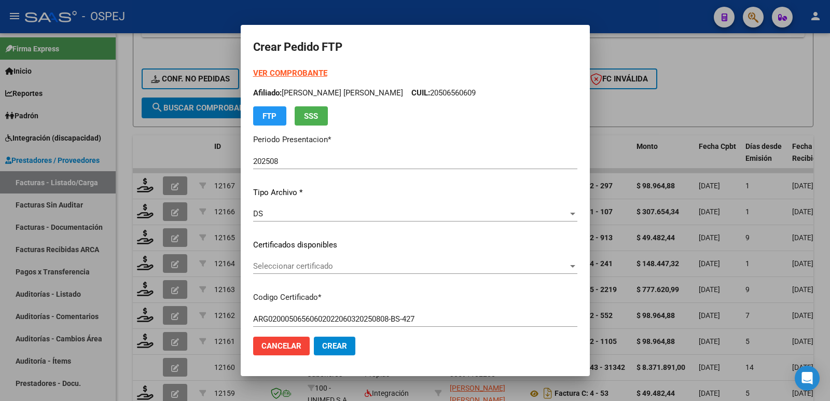
click at [295, 261] on div "Seleccionar certificado Seleccionar certificado" at bounding box center [415, 266] width 324 height 16
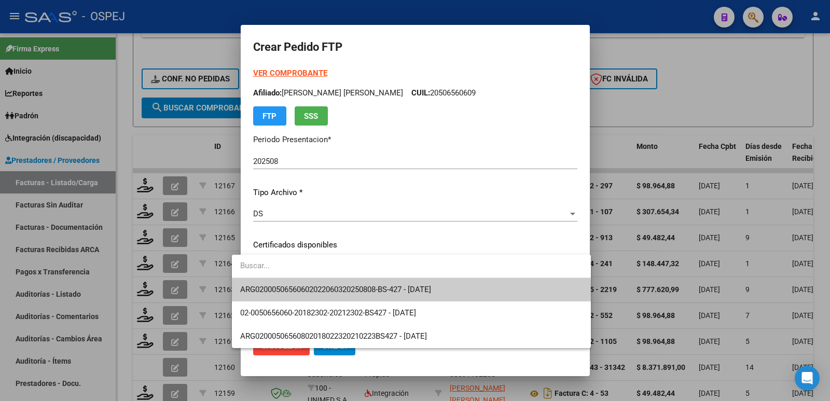
click at [302, 282] on span "ARG02000506560602022060320250808-BS-427 - [DATE]" at bounding box center [411, 289] width 343 height 23
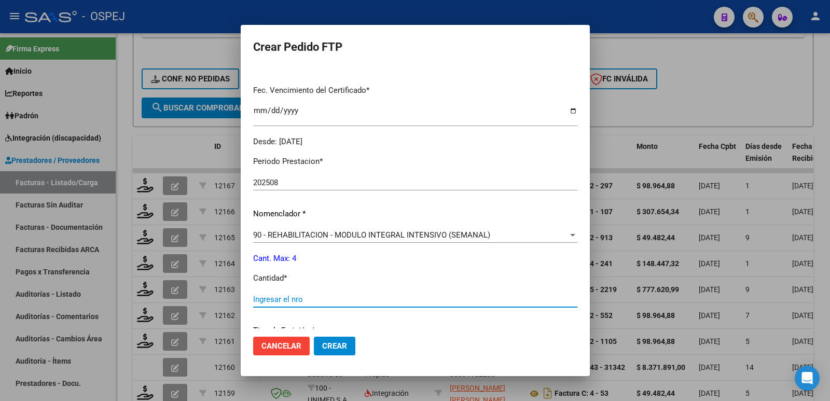
drag, startPoint x: 256, startPoint y: 302, endPoint x: 251, endPoint y: 299, distance: 5.3
click at [254, 302] on input "Ingresar el nro" at bounding box center [415, 299] width 324 height 9
click at [323, 348] on span "Crear" at bounding box center [334, 345] width 25 height 9
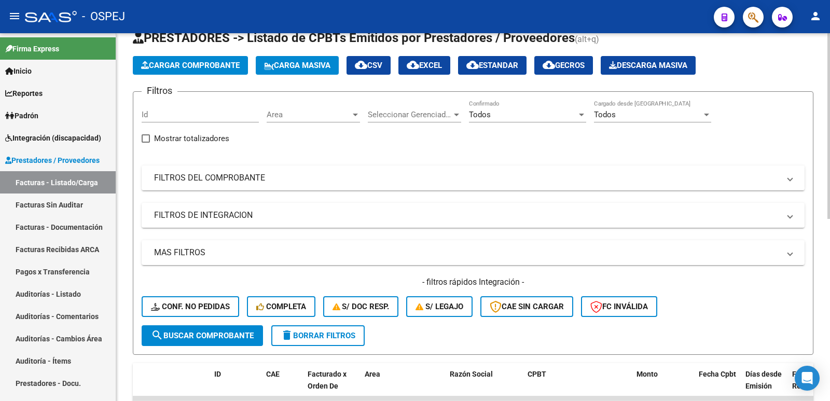
scroll to position [0, 0]
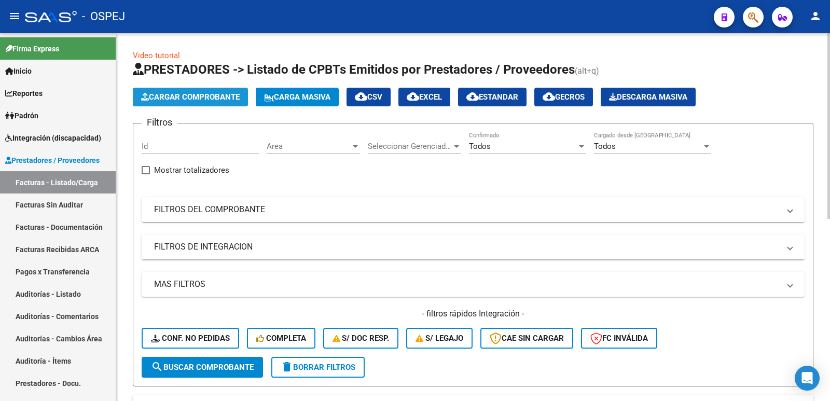
click at [206, 95] on span "Cargar Comprobante" at bounding box center [190, 96] width 99 height 9
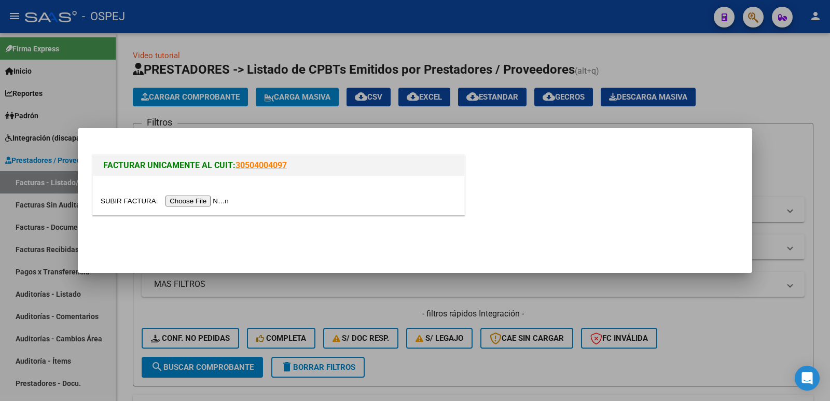
click at [204, 203] on input "file" at bounding box center [166, 201] width 131 height 11
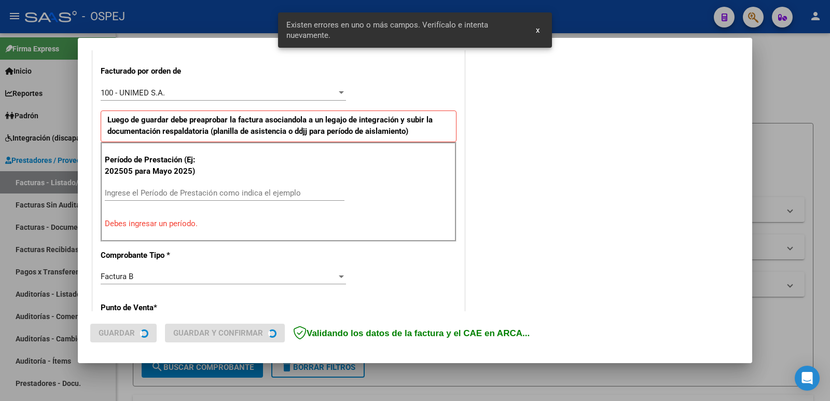
scroll to position [283, 0]
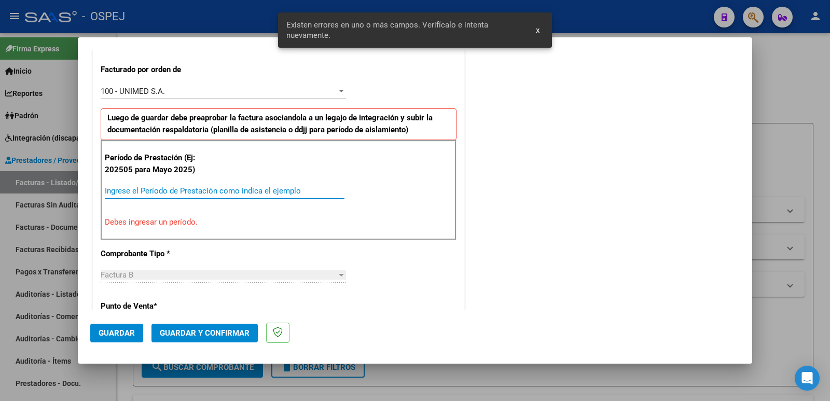
click at [236, 188] on input "Ingrese el Período de Prestación como indica el ejemplo" at bounding box center [225, 190] width 240 height 9
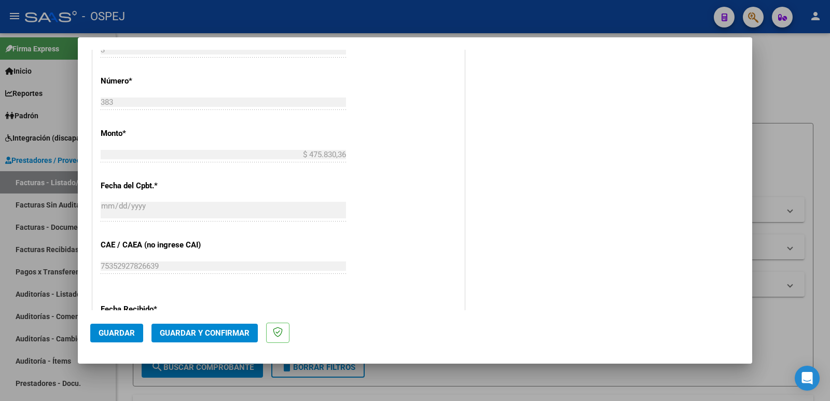
scroll to position [453, 0]
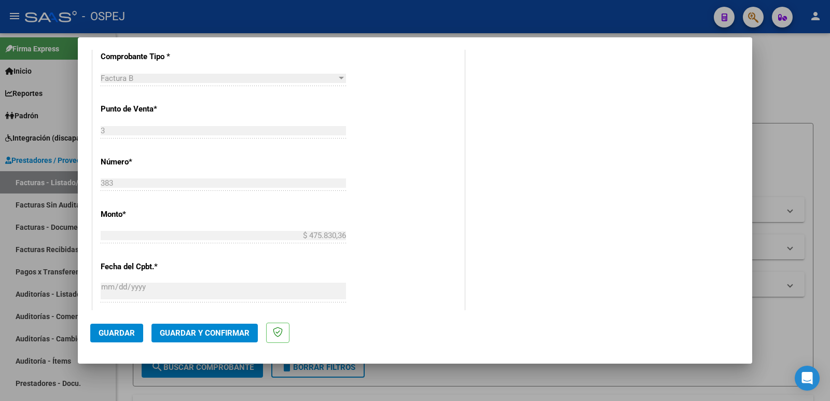
click at [106, 333] on span "Guardar" at bounding box center [117, 332] width 36 height 9
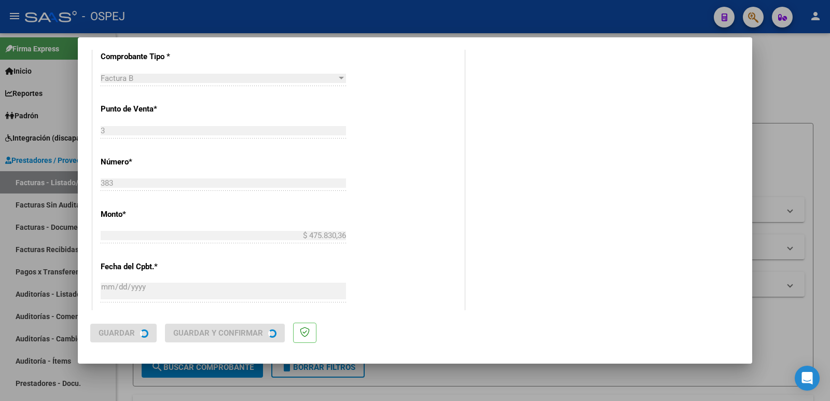
scroll to position [0, 0]
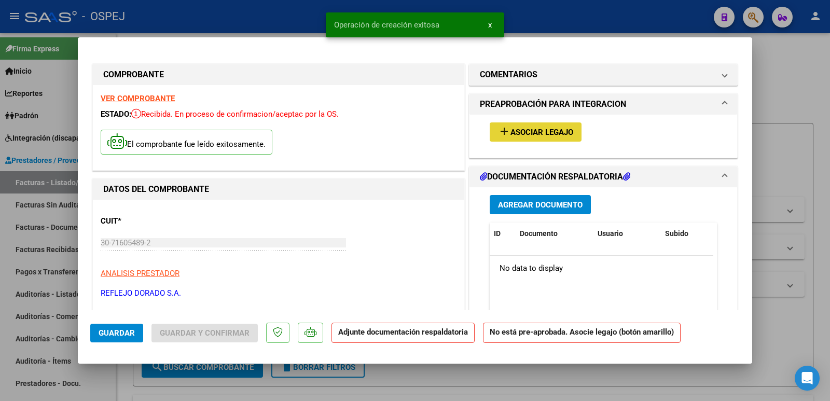
click at [514, 133] on span "Asociar Legajo" at bounding box center [542, 132] width 63 height 9
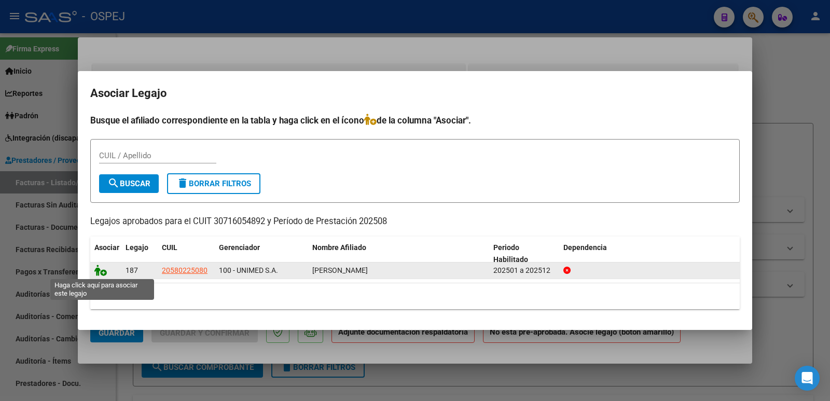
click at [99, 271] on icon at bounding box center [100, 270] width 12 height 11
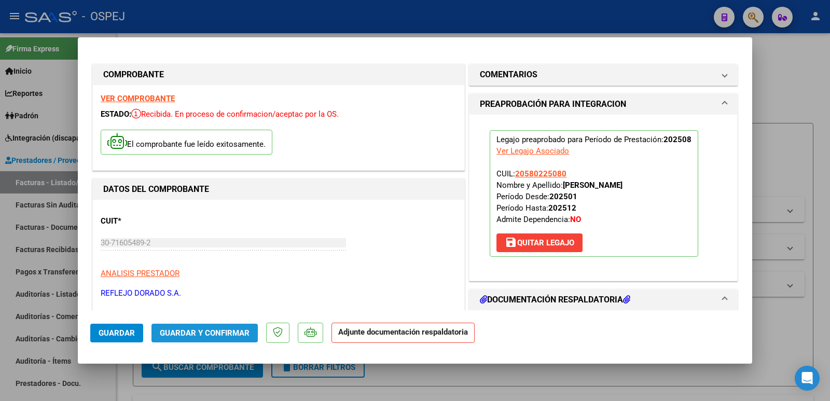
click at [217, 335] on span "Guardar y Confirmar" at bounding box center [205, 332] width 90 height 9
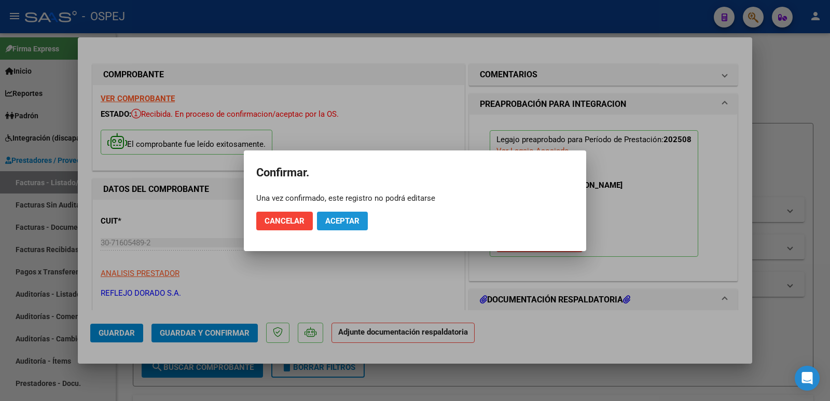
click at [360, 218] on button "Aceptar" at bounding box center [342, 221] width 51 height 19
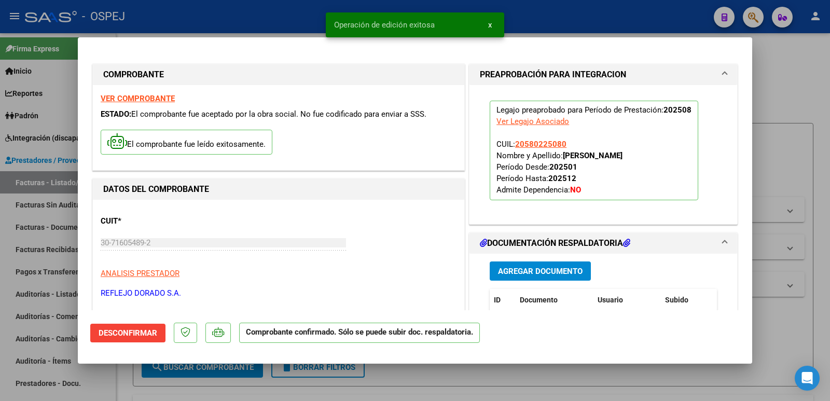
click at [248, 16] on div at bounding box center [415, 200] width 830 height 401
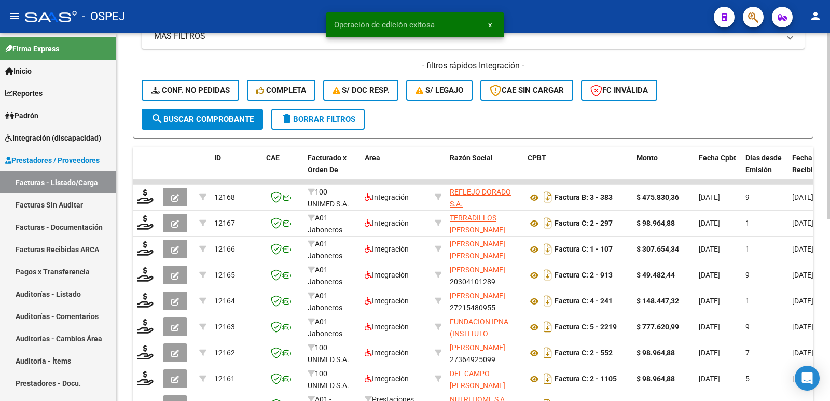
scroll to position [259, 0]
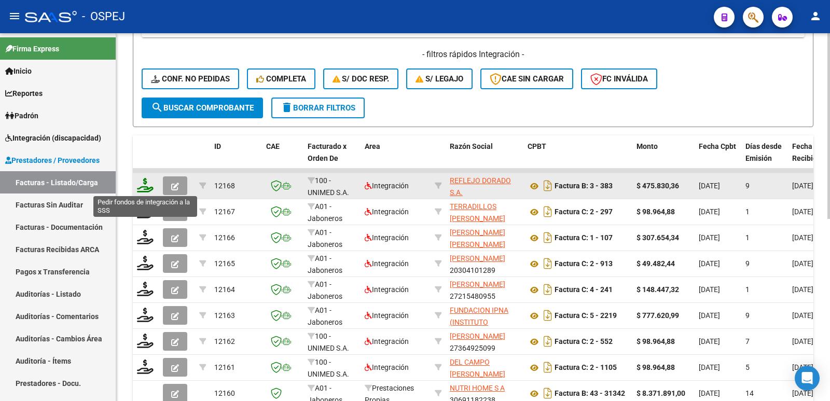
click at [145, 186] on icon at bounding box center [145, 185] width 17 height 15
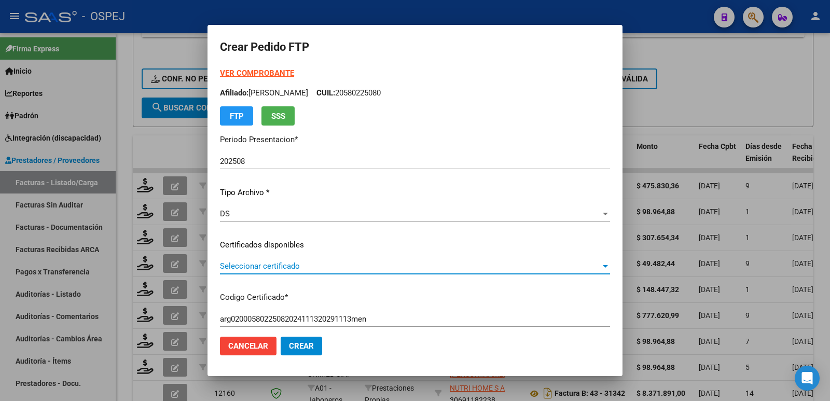
click at [306, 270] on span "Seleccionar certificado" at bounding box center [410, 266] width 381 height 9
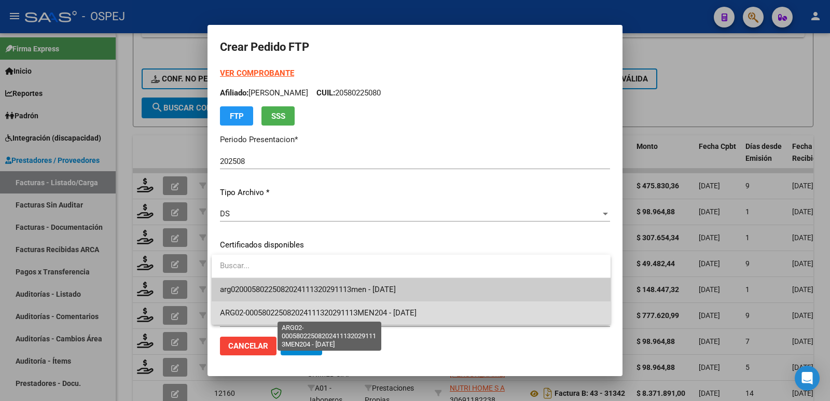
click at [311, 311] on span "ARG02-000580225082024111320291113MEN204 - [DATE]" at bounding box center [318, 312] width 197 height 9
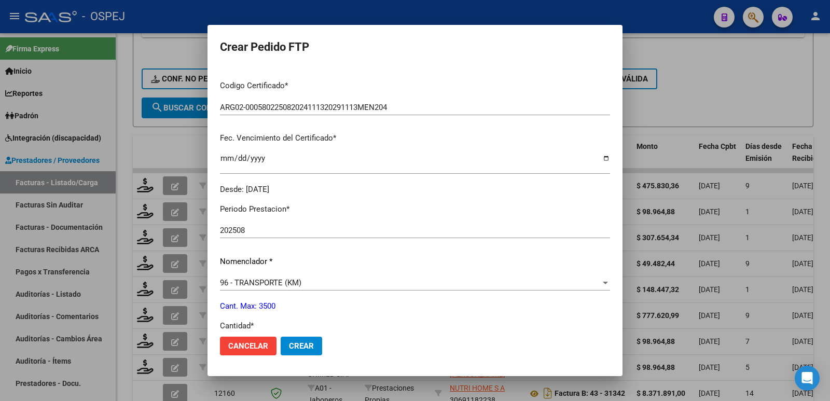
scroll to position [208, 0]
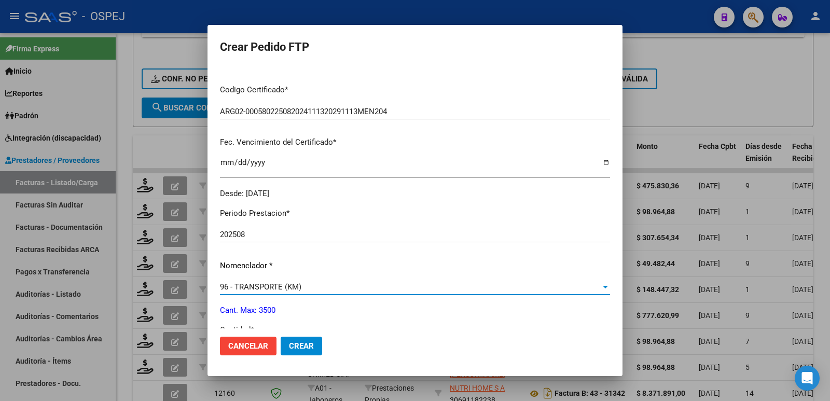
click at [403, 284] on div "96 - TRANSPORTE (KM)" at bounding box center [410, 286] width 381 height 9
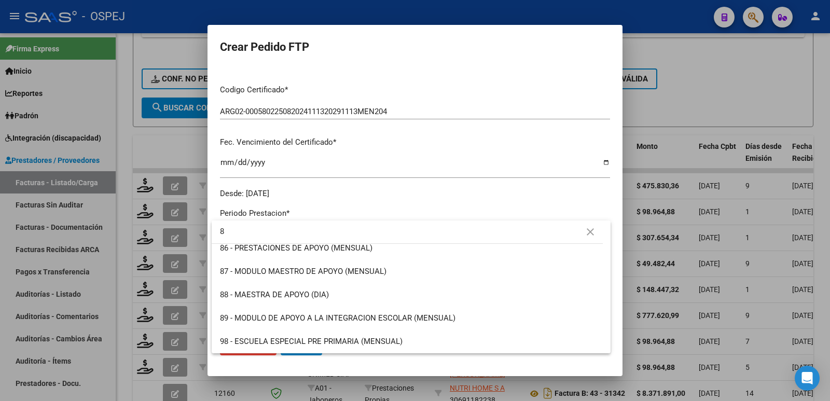
scroll to position [0, 0]
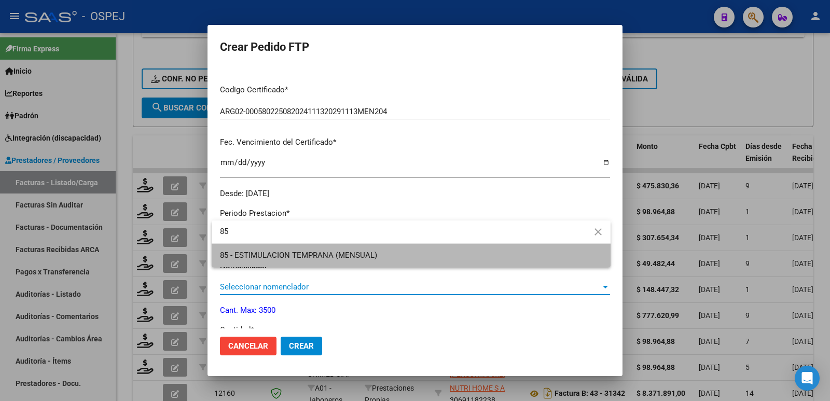
click at [410, 255] on span "85 - ESTIMULACION TEMPRANA (MENSUAL)" at bounding box center [411, 255] width 382 height 23
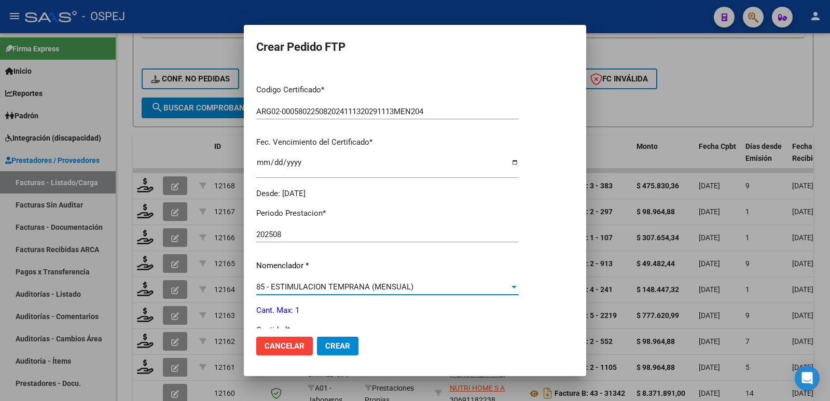
click at [304, 287] on span "85 - ESTIMULACION TEMPRANA (MENSUAL)" at bounding box center [334, 286] width 157 height 9
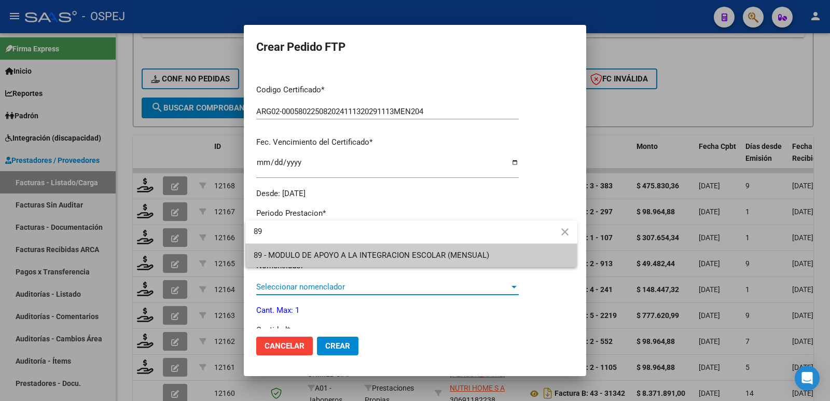
click at [331, 250] on span "89 - MODULO DE APOYO A LA INTEGRACION ESCOLAR (MENSUAL)" at bounding box center [412, 255] width 316 height 23
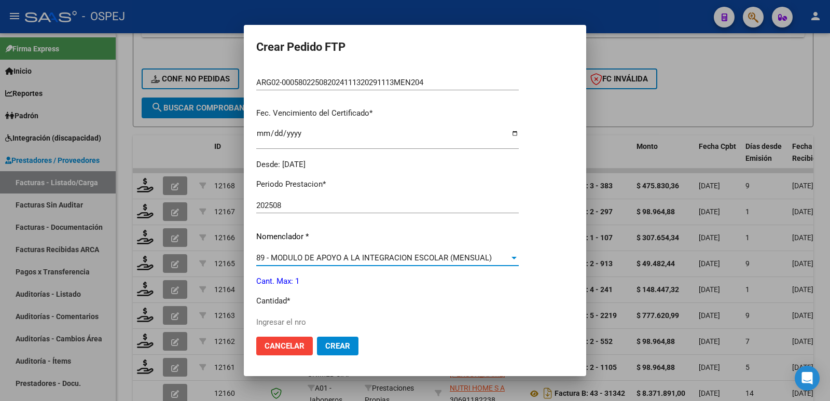
scroll to position [363, 0]
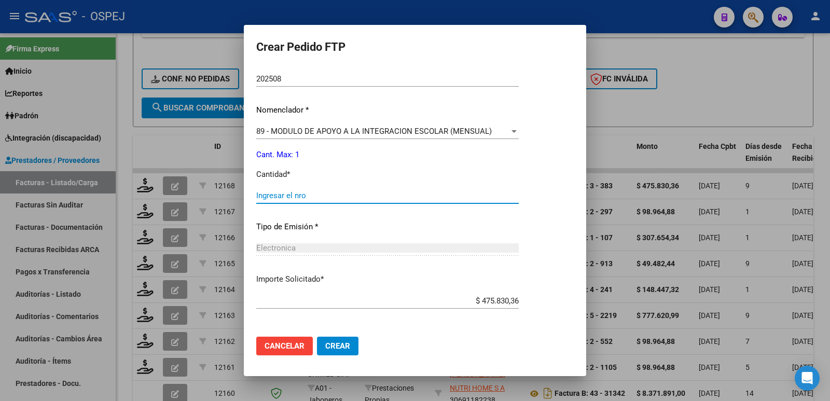
click at [363, 196] on input "Ingresar el nro" at bounding box center [387, 195] width 263 height 9
click at [336, 346] on span "Crear" at bounding box center [337, 345] width 25 height 9
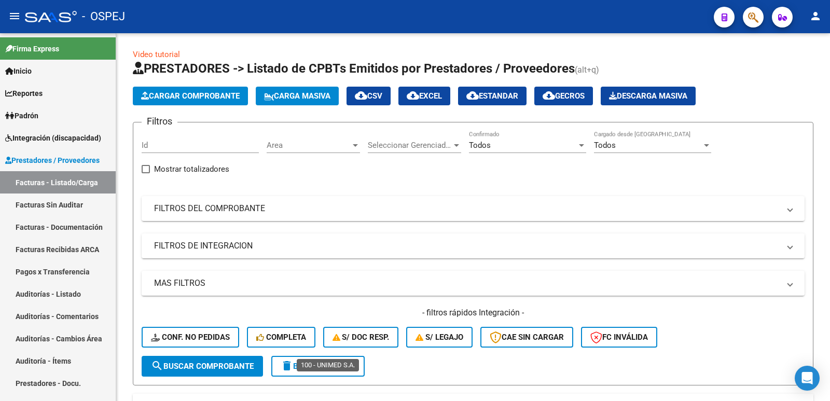
scroll to position [0, 0]
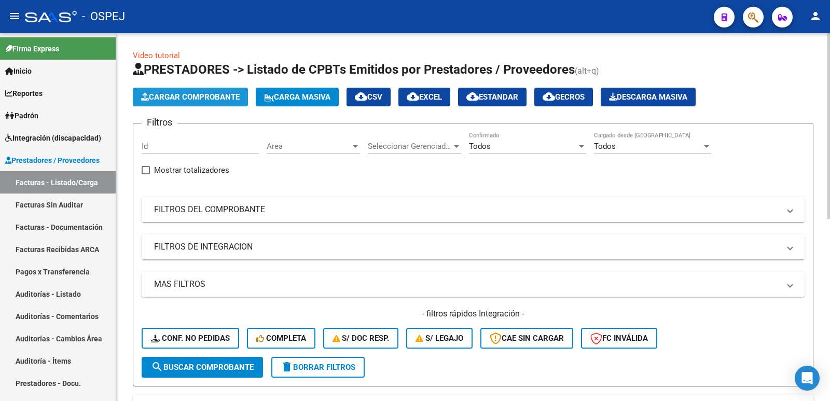
click at [226, 105] on button "Cargar Comprobante" at bounding box center [190, 97] width 115 height 19
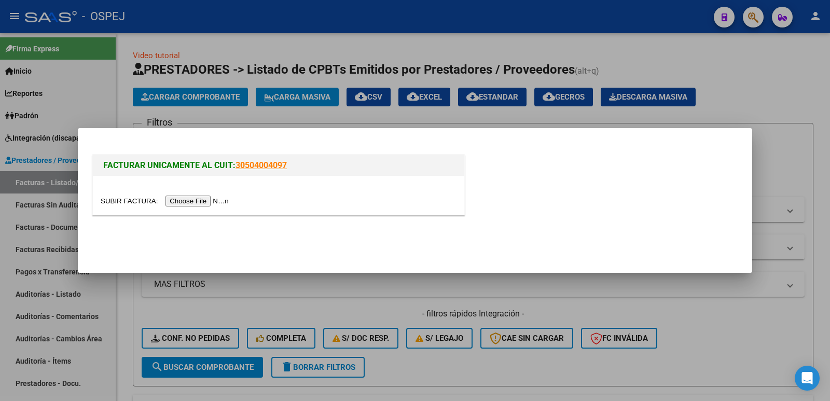
click at [189, 204] on input "file" at bounding box center [166, 201] width 131 height 11
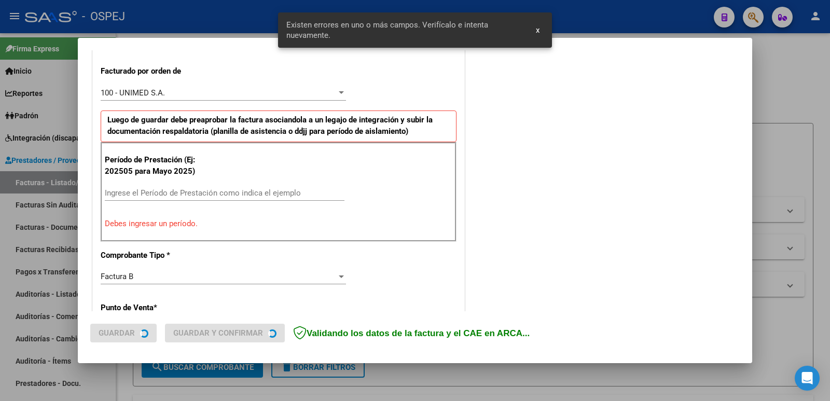
scroll to position [283, 0]
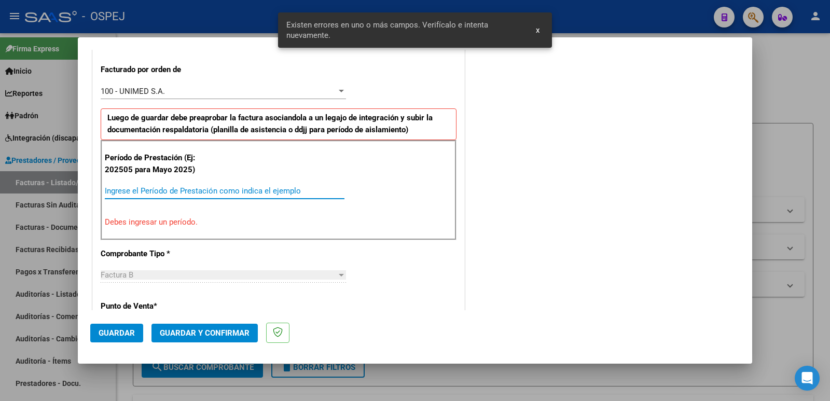
click at [137, 189] on input "Ingrese el Período de Prestación como indica el ejemplo" at bounding box center [225, 190] width 240 height 9
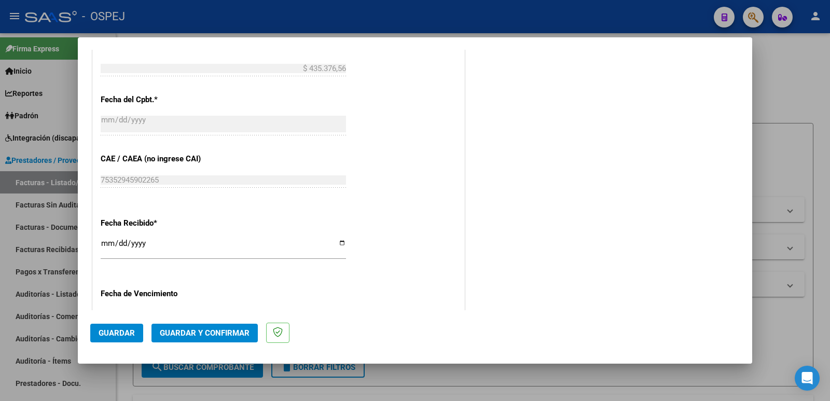
scroll to position [647, 0]
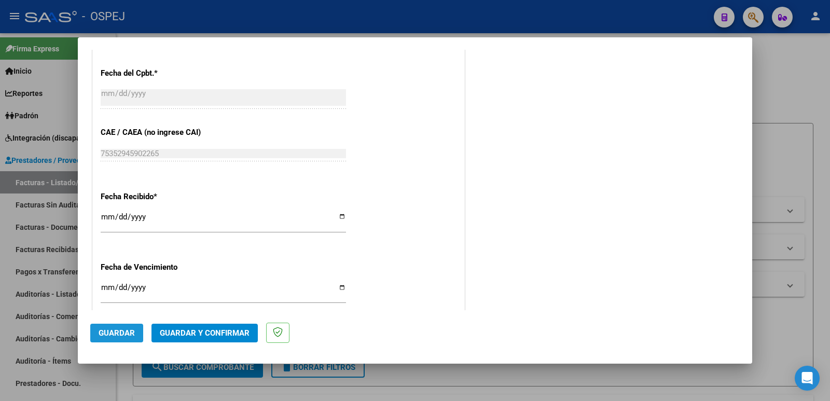
click at [116, 328] on span "Guardar" at bounding box center [117, 332] width 36 height 9
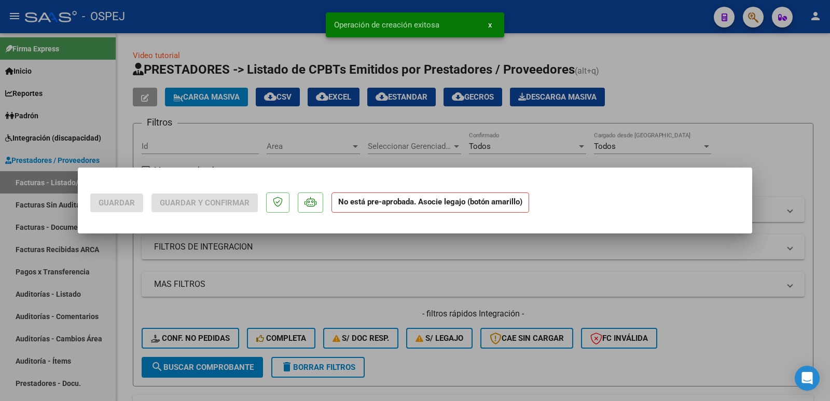
scroll to position [0, 0]
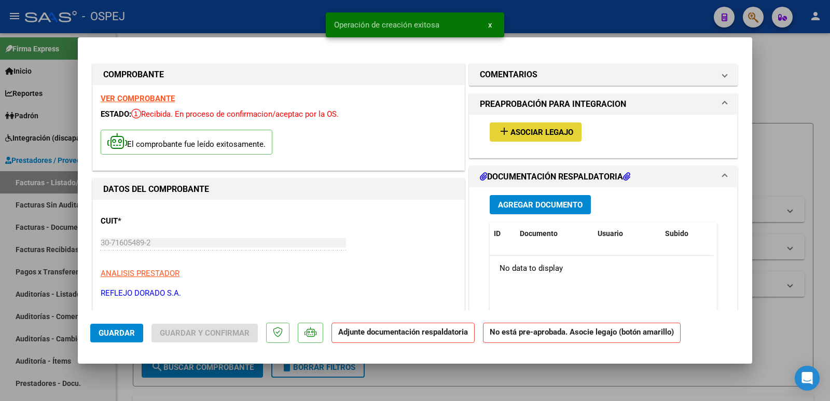
click at [550, 135] on span "Asociar Legajo" at bounding box center [542, 132] width 63 height 9
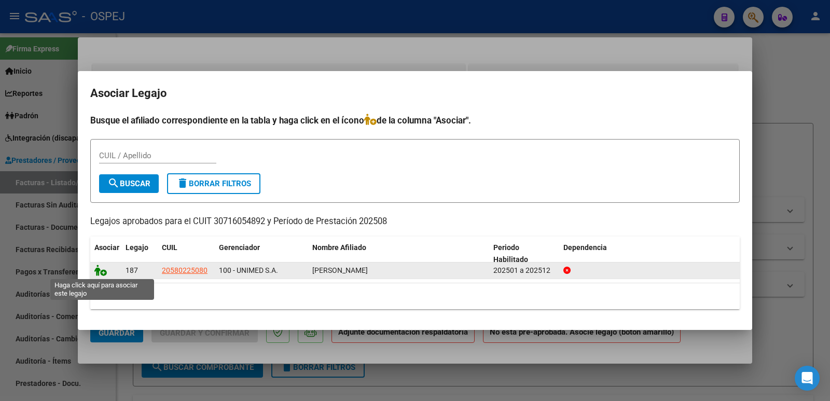
click at [101, 271] on icon at bounding box center [100, 270] width 12 height 11
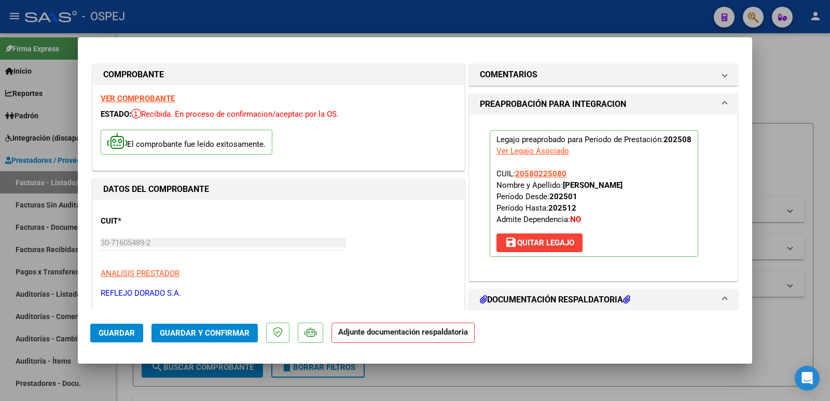
click at [190, 332] on span "Guardar y Confirmar" at bounding box center [205, 332] width 90 height 9
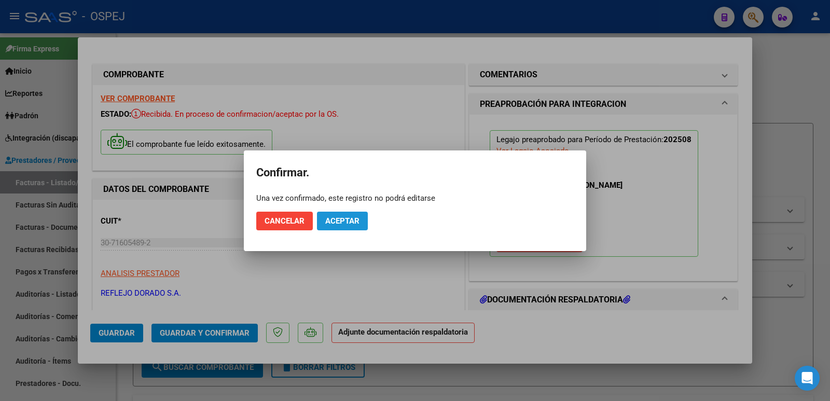
click at [344, 223] on span "Aceptar" at bounding box center [342, 220] width 34 height 9
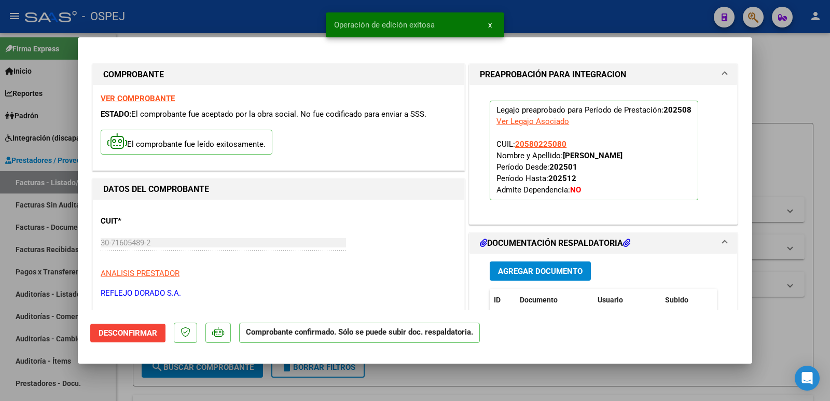
click at [208, 19] on div at bounding box center [415, 200] width 830 height 401
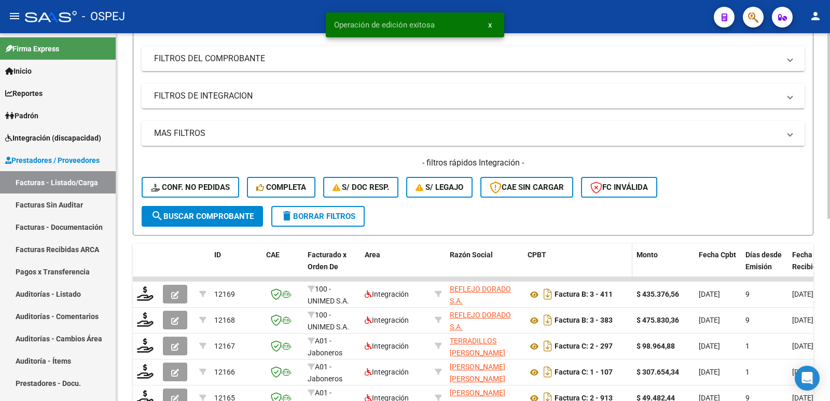
scroll to position [156, 0]
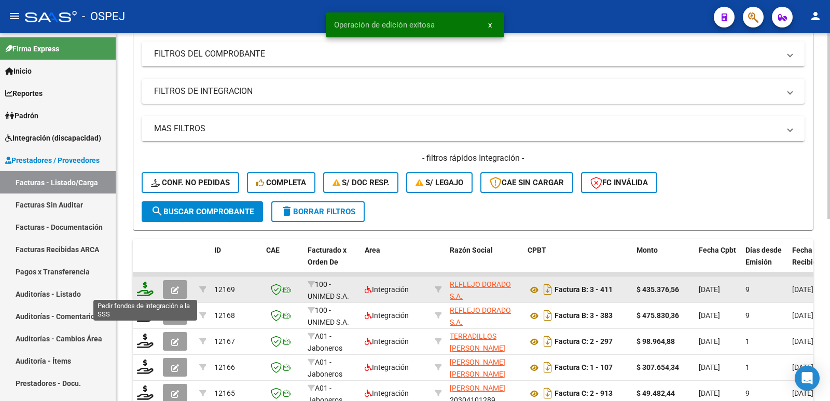
click at [143, 293] on icon at bounding box center [145, 289] width 17 height 15
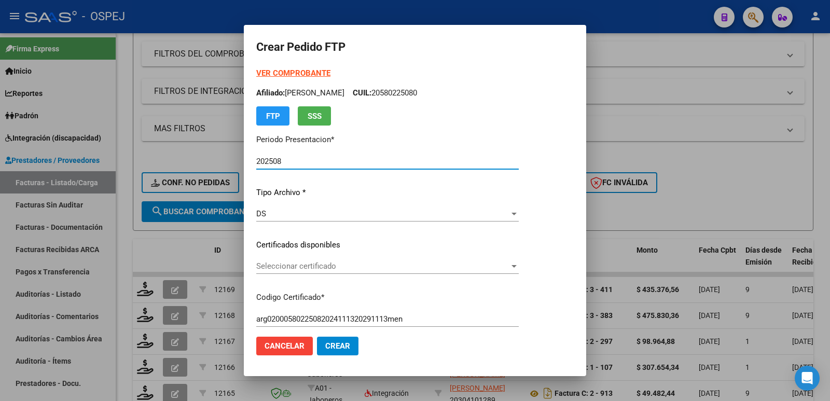
click at [411, 262] on span "Seleccionar certificado" at bounding box center [382, 266] width 253 height 9
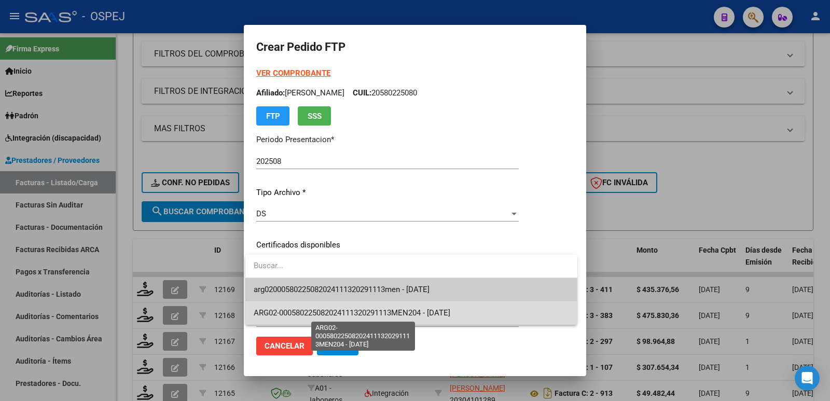
click at [413, 312] on span "ARG02-000580225082024111320291113MEN204 - [DATE]" at bounding box center [352, 312] width 197 height 9
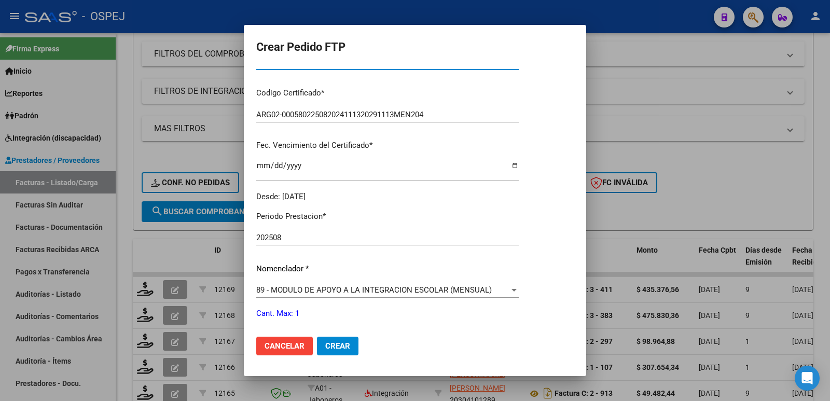
scroll to position [208, 0]
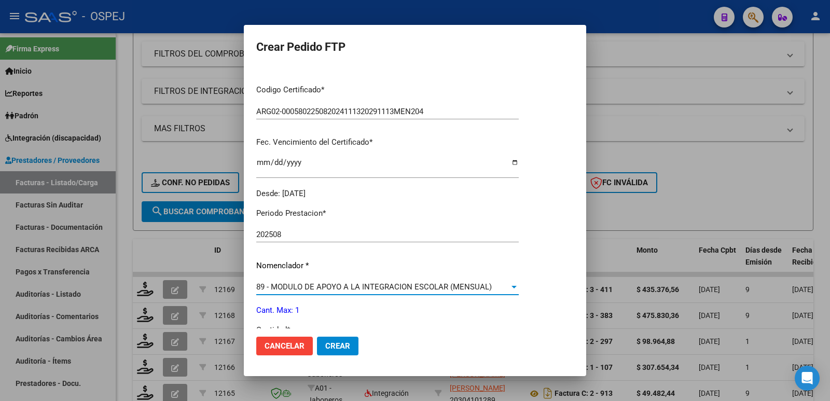
click at [504, 288] on div "89 - MODULO DE APOYO A LA INTEGRACION ESCOLAR (MENSUAL)" at bounding box center [382, 286] width 253 height 9
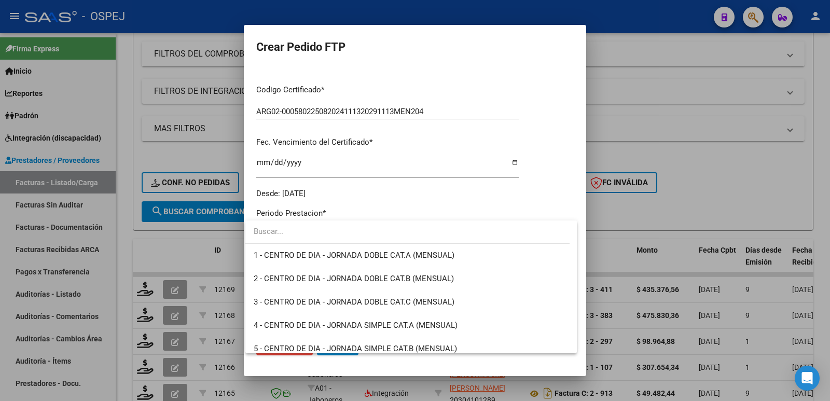
scroll to position [2024, 0]
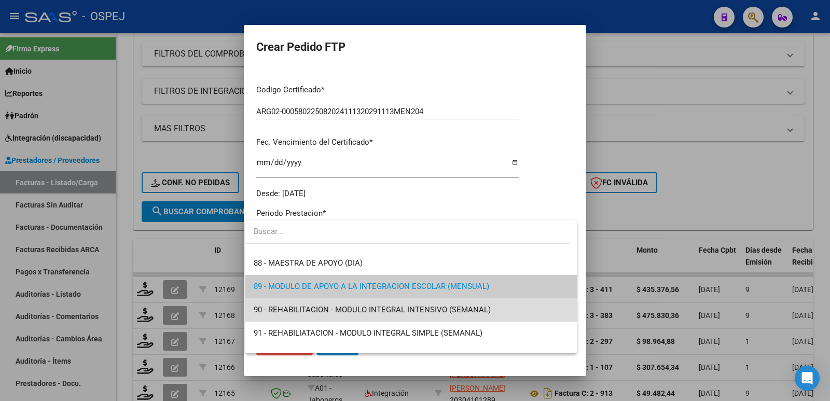
click at [489, 307] on span "90 - REHABILITACION - MODULO INTEGRAL INTENSIVO (SEMANAL)" at bounding box center [412, 309] width 316 height 23
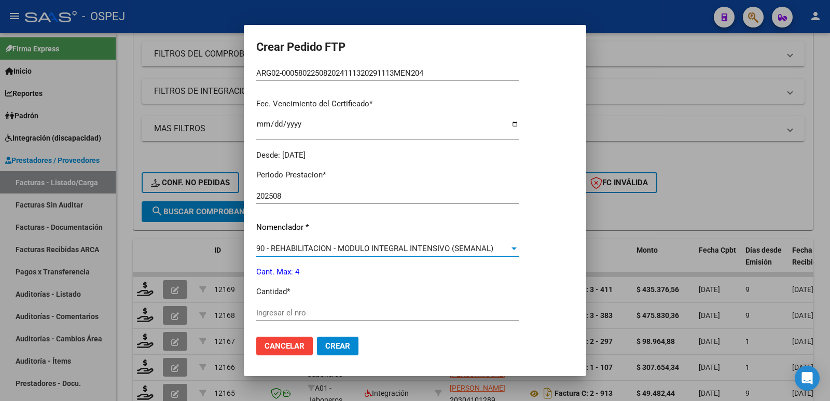
scroll to position [311, 0]
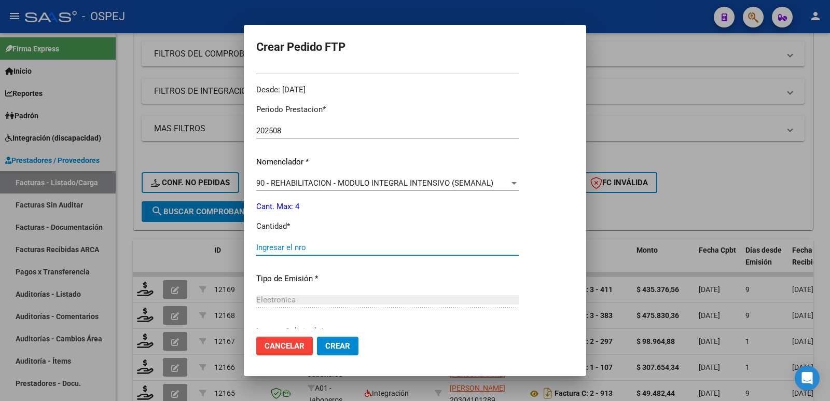
click at [343, 248] on input "Ingresar el nro" at bounding box center [387, 247] width 263 height 9
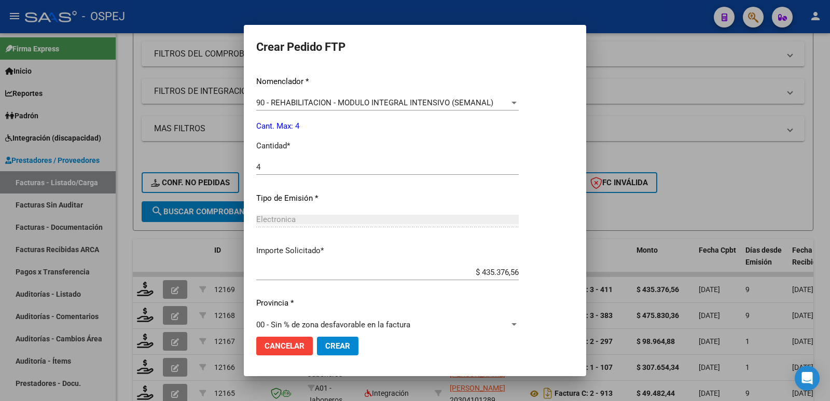
scroll to position [406, 0]
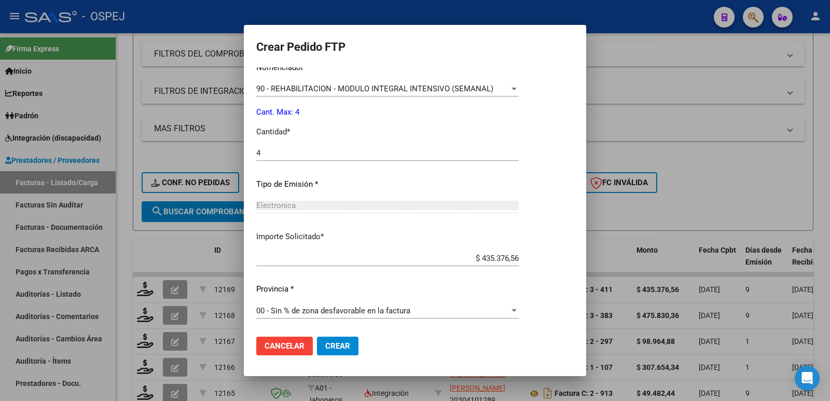
click at [338, 348] on span "Crear" at bounding box center [337, 345] width 25 height 9
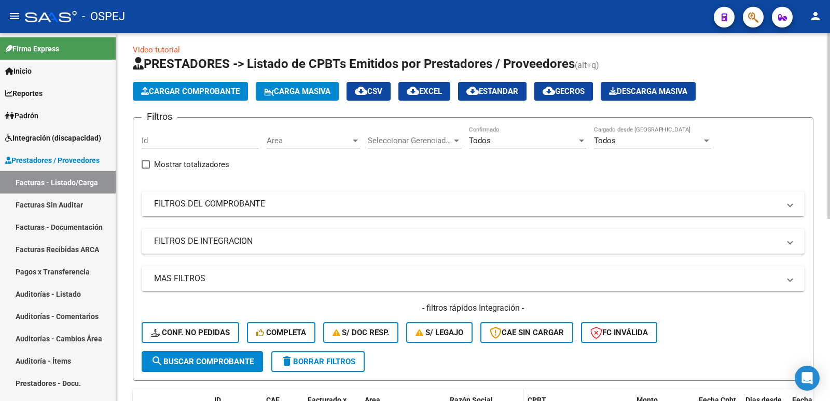
scroll to position [0, 0]
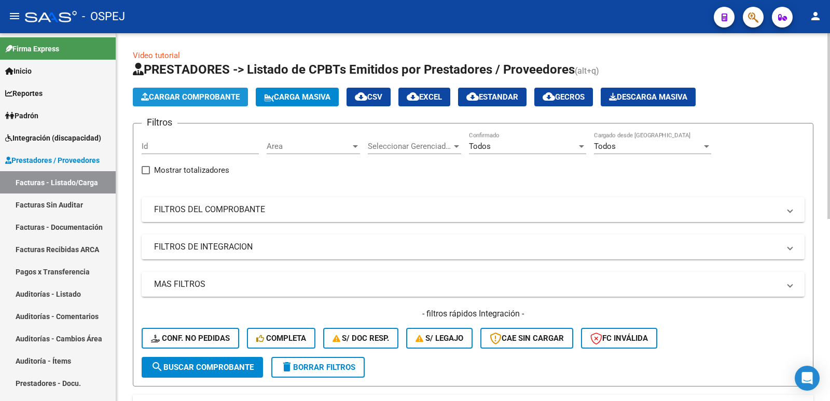
click at [202, 91] on button "Cargar Comprobante" at bounding box center [190, 97] width 115 height 19
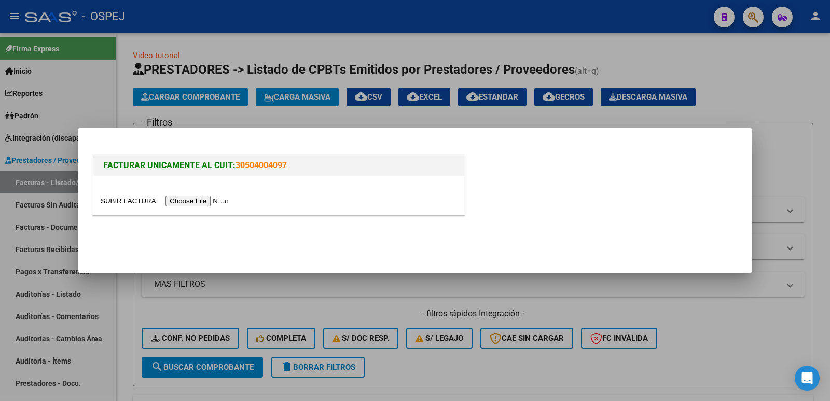
click at [196, 200] on input "file" at bounding box center [166, 201] width 131 height 11
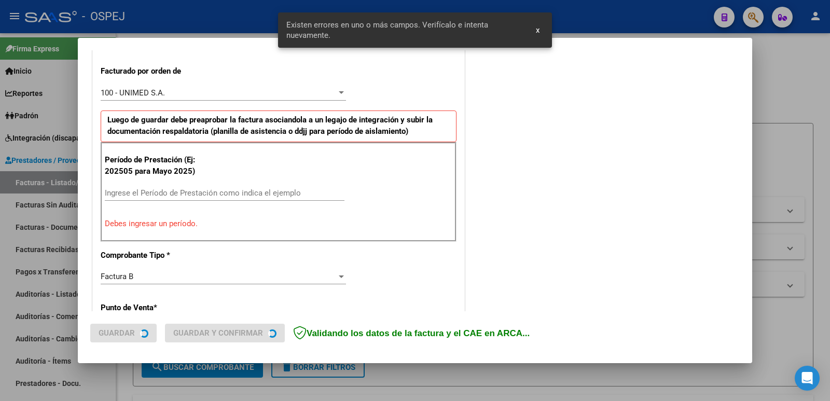
scroll to position [283, 0]
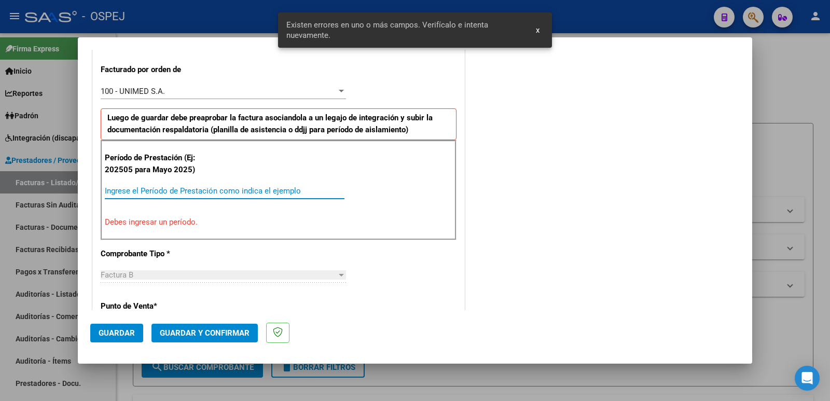
click at [270, 187] on input "Ingrese el Período de Prestación como indica el ejemplo" at bounding box center [225, 190] width 240 height 9
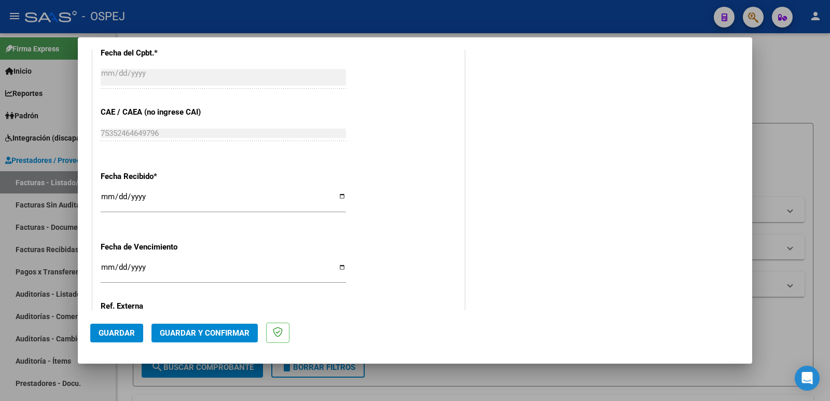
scroll to position [699, 0]
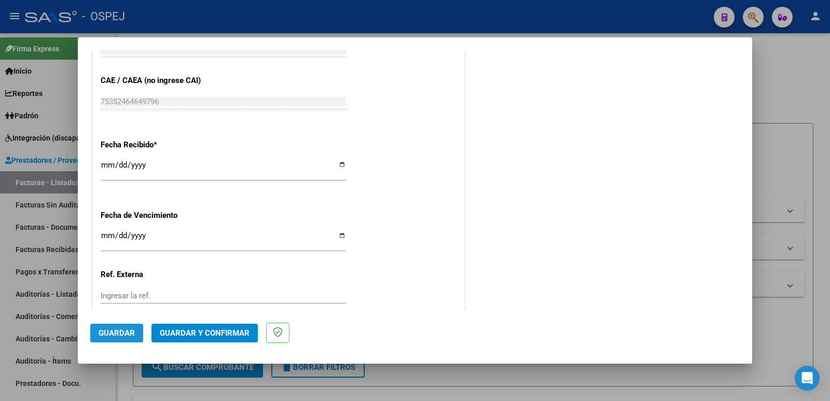
click at [114, 336] on span "Guardar" at bounding box center [117, 332] width 36 height 9
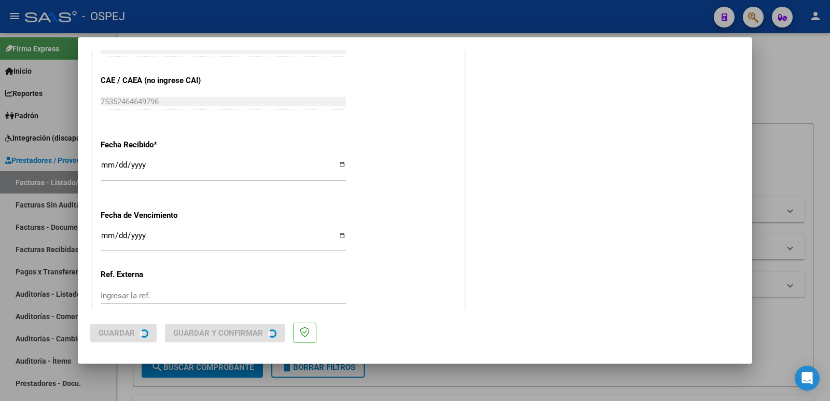
scroll to position [0, 0]
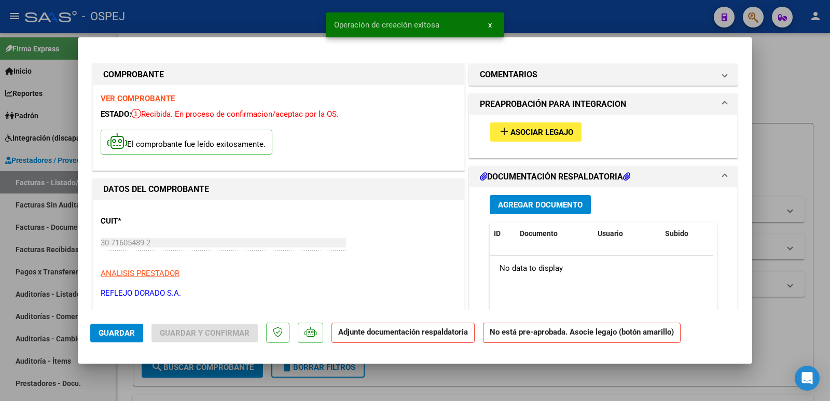
click at [544, 132] on span "Asociar Legajo" at bounding box center [542, 132] width 63 height 9
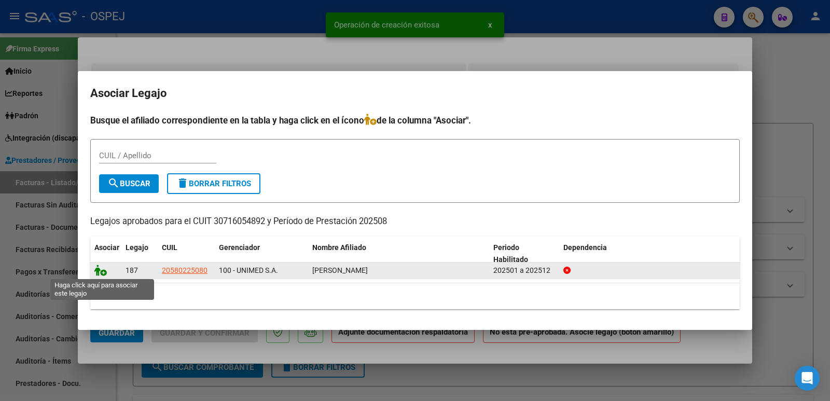
click at [100, 268] on icon at bounding box center [100, 270] width 12 height 11
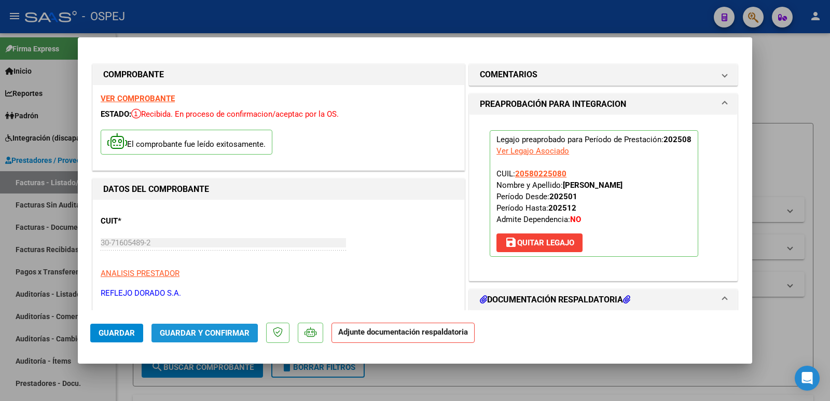
click at [188, 334] on span "Guardar y Confirmar" at bounding box center [205, 332] width 90 height 9
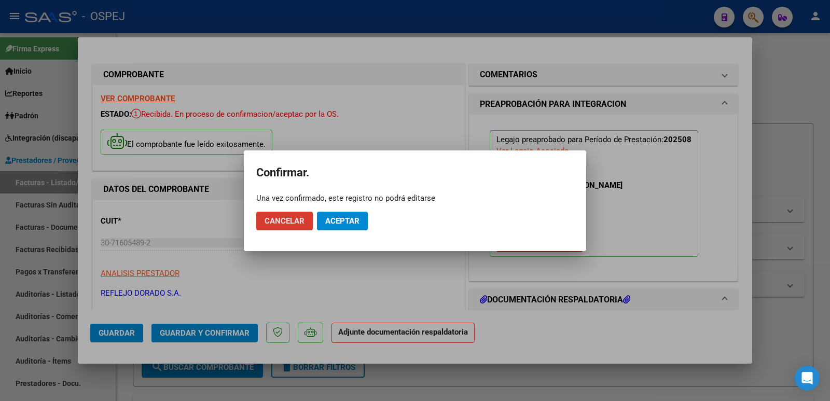
click at [342, 218] on span "Aceptar" at bounding box center [342, 220] width 34 height 9
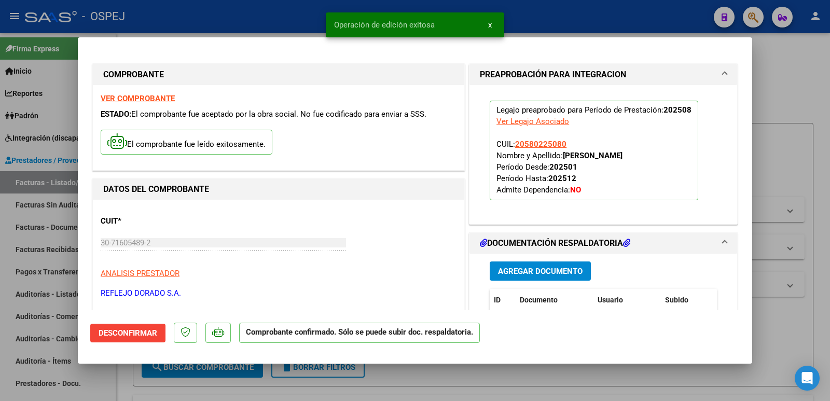
click at [198, 24] on div at bounding box center [415, 200] width 830 height 401
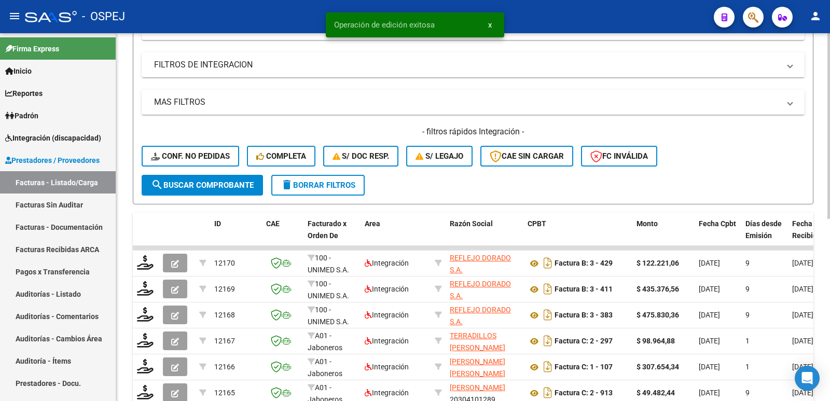
scroll to position [208, 0]
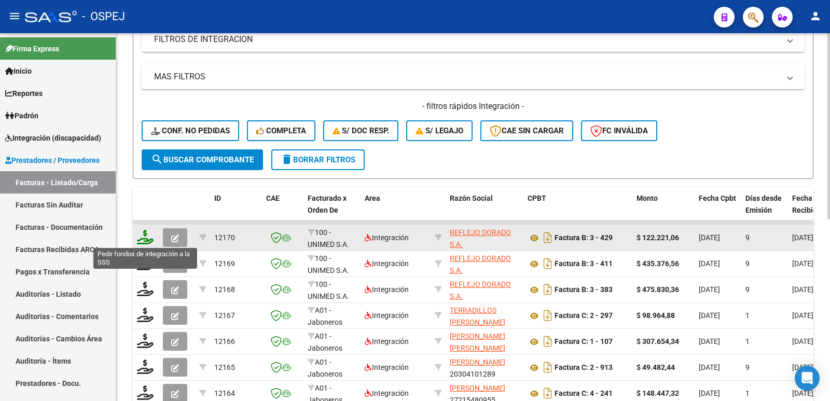
click at [153, 233] on icon at bounding box center [145, 237] width 17 height 15
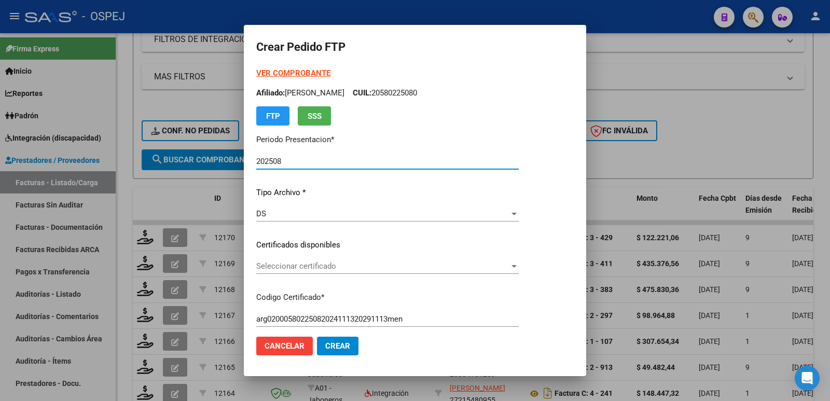
click at [341, 259] on div "Seleccionar certificado Seleccionar certificado" at bounding box center [387, 266] width 263 height 16
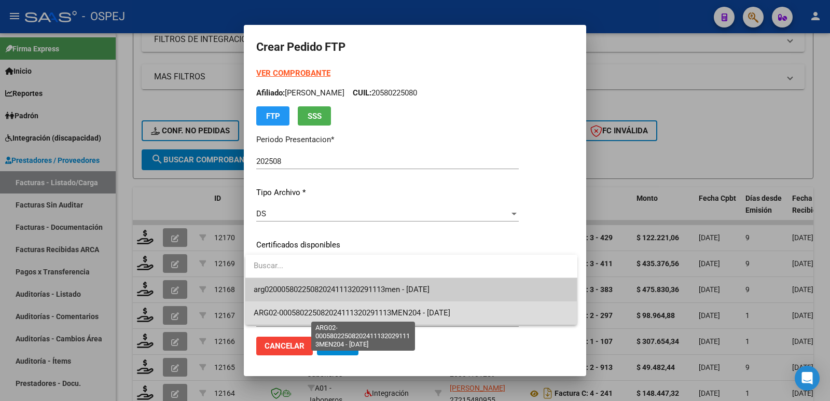
click at [348, 308] on span "ARG02-000580225082024111320291113MEN204 - [DATE]" at bounding box center [352, 312] width 197 height 9
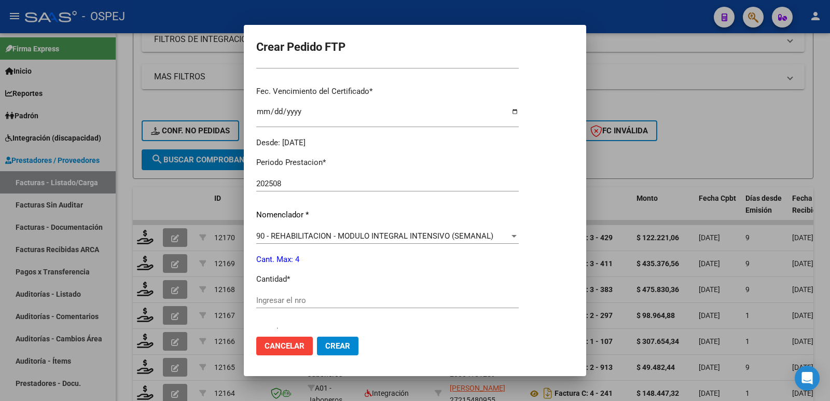
scroll to position [259, 0]
click at [376, 236] on span "90 - REHABILITACION - MODULO INTEGRAL INTENSIVO (SEMANAL)" at bounding box center [374, 234] width 237 height 9
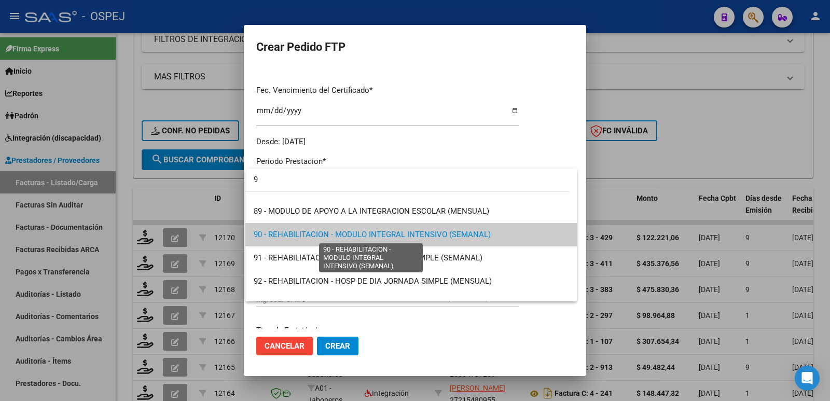
scroll to position [0, 0]
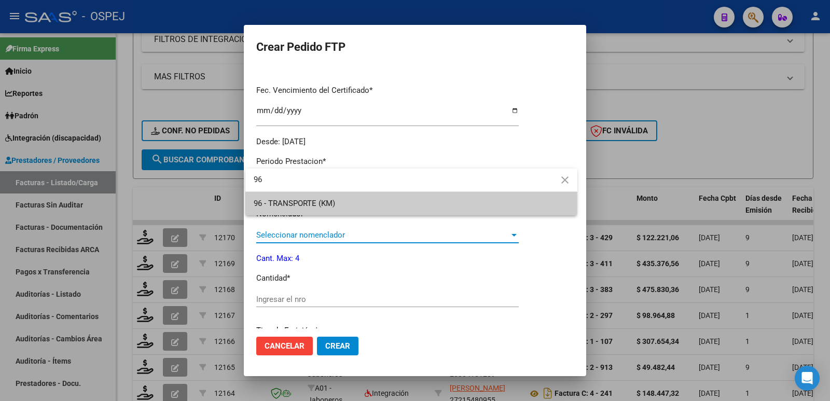
click at [372, 236] on div at bounding box center [415, 200] width 830 height 401
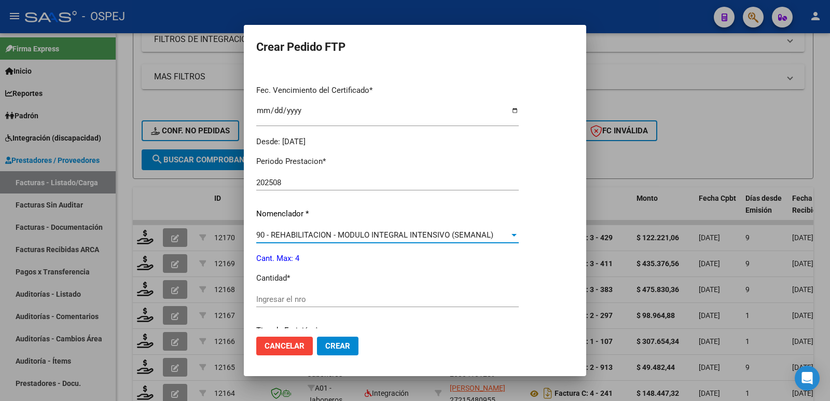
click at [342, 235] on span "90 - REHABILITACION - MODULO INTEGRAL INTENSIVO (SEMANAL)" at bounding box center [374, 234] width 237 height 9
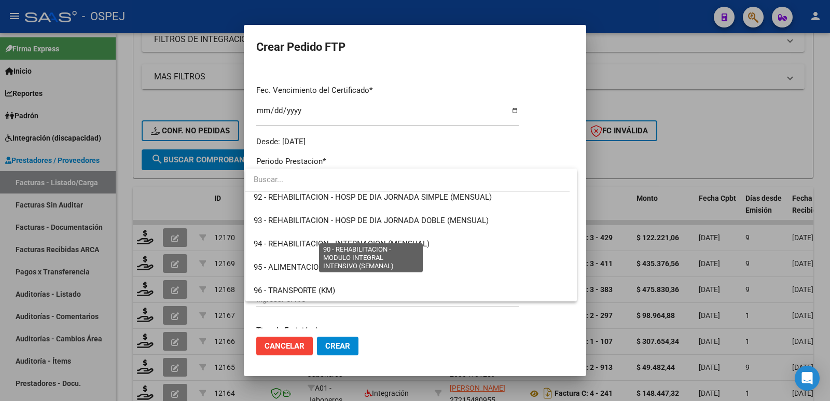
scroll to position [2151, 0]
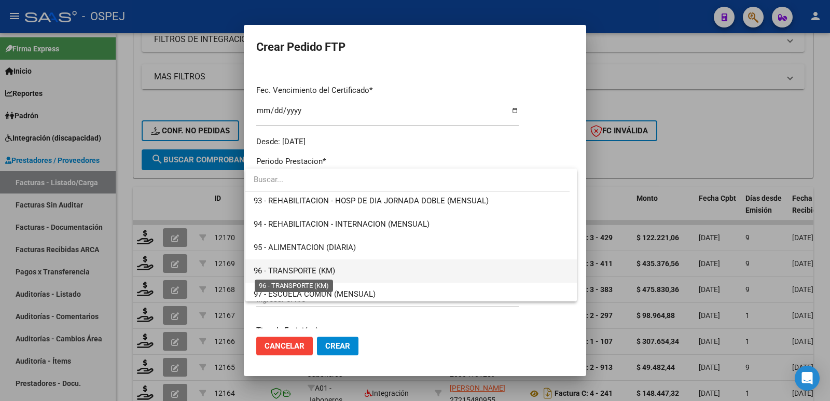
click at [316, 268] on span "96 - TRANSPORTE (KM)" at bounding box center [294, 270] width 81 height 9
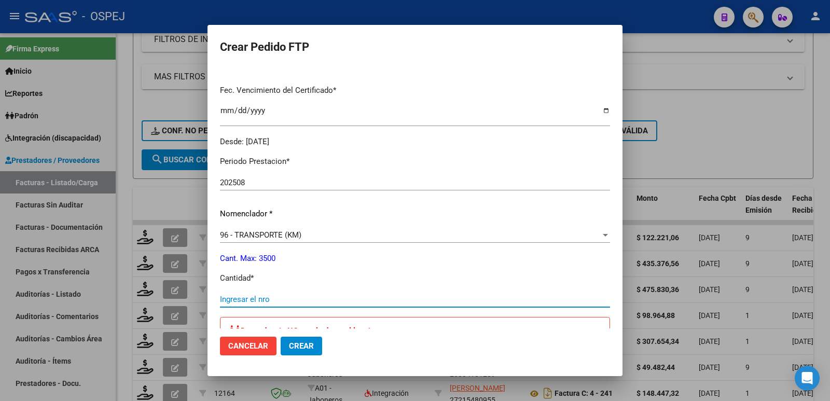
click at [262, 302] on input "Ingresar el nro" at bounding box center [415, 299] width 390 height 9
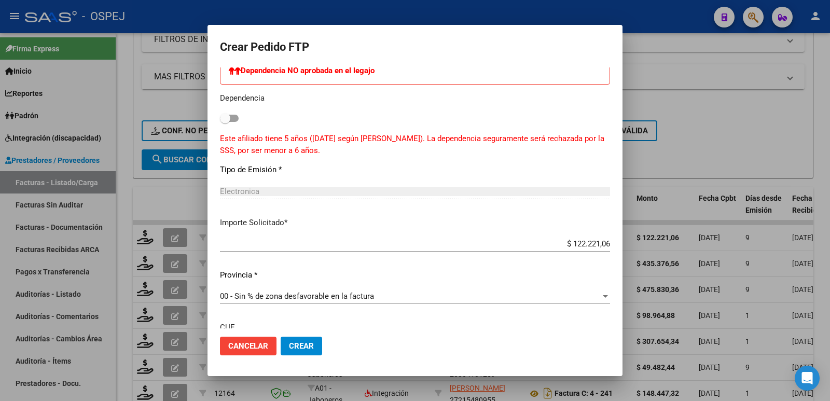
scroll to position [611, 0]
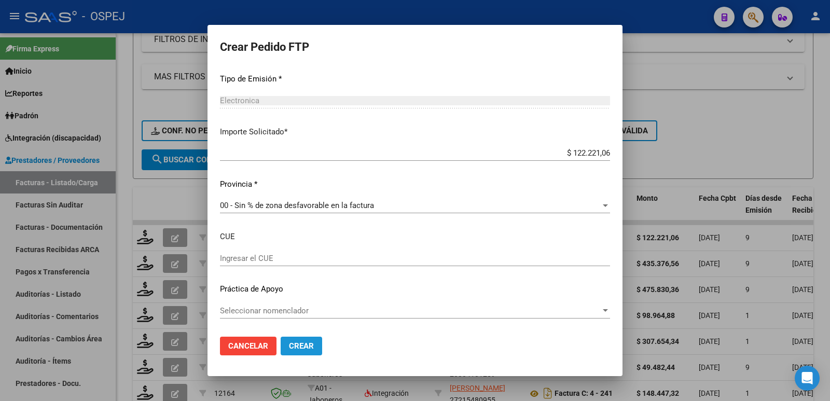
click at [298, 342] on span "Crear" at bounding box center [301, 345] width 25 height 9
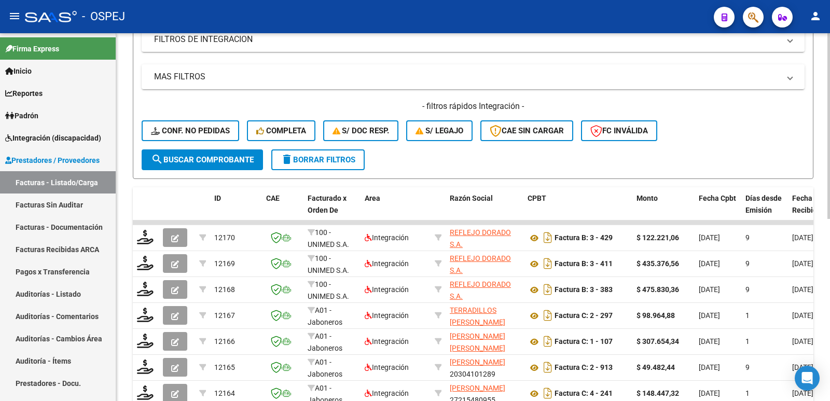
scroll to position [0, 0]
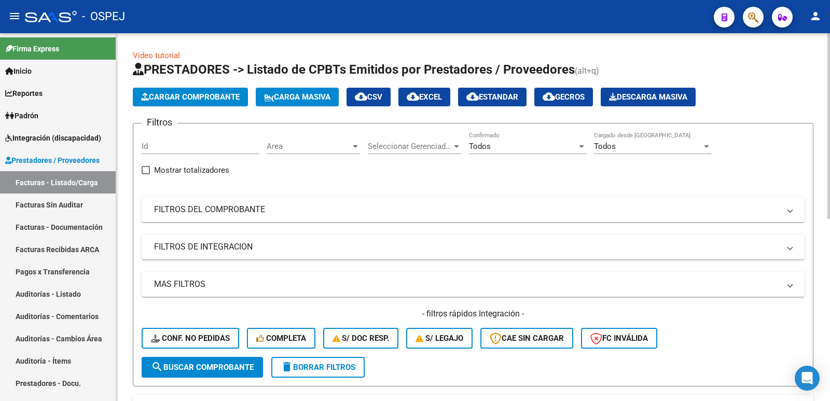
click at [237, 106] on button "Cargar Comprobante" at bounding box center [190, 97] width 115 height 19
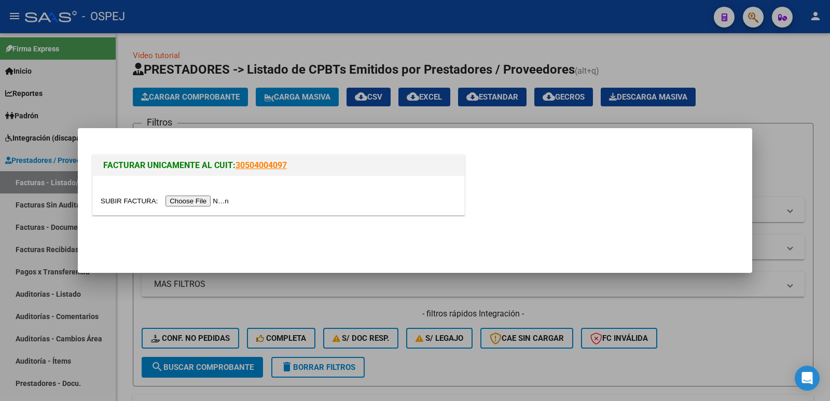
click at [198, 200] on input "file" at bounding box center [166, 201] width 131 height 11
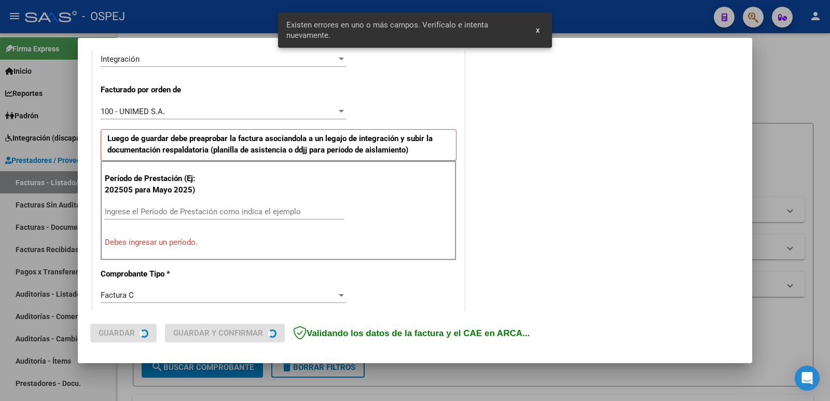
scroll to position [264, 0]
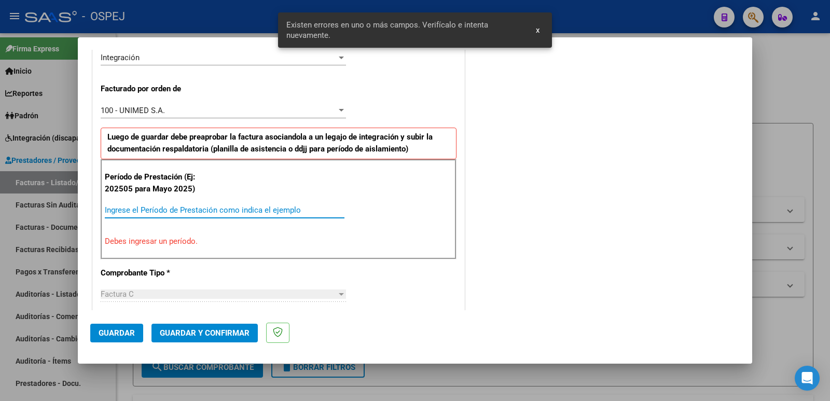
click at [221, 207] on input "Ingrese el Período de Prestación como indica el ejemplo" at bounding box center [225, 210] width 240 height 9
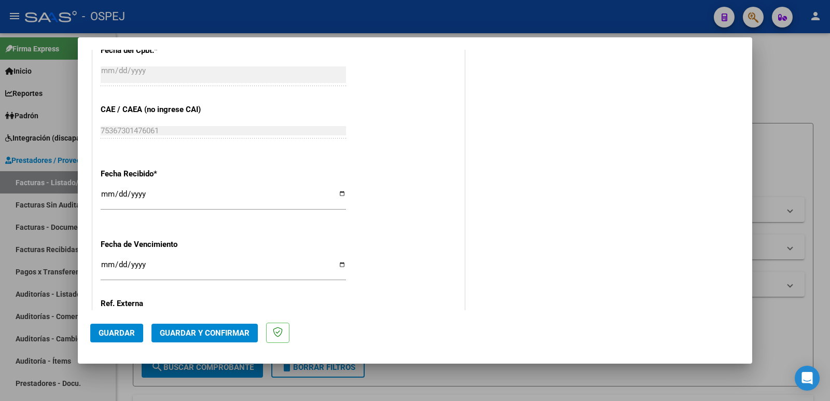
scroll to position [679, 0]
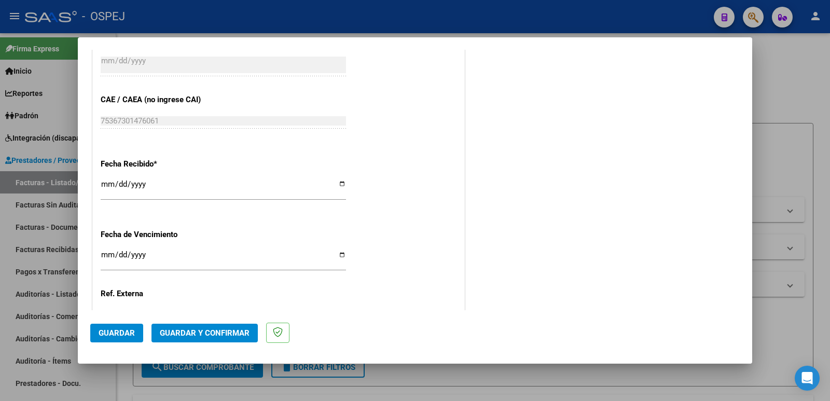
click at [111, 329] on span "Guardar" at bounding box center [117, 332] width 36 height 9
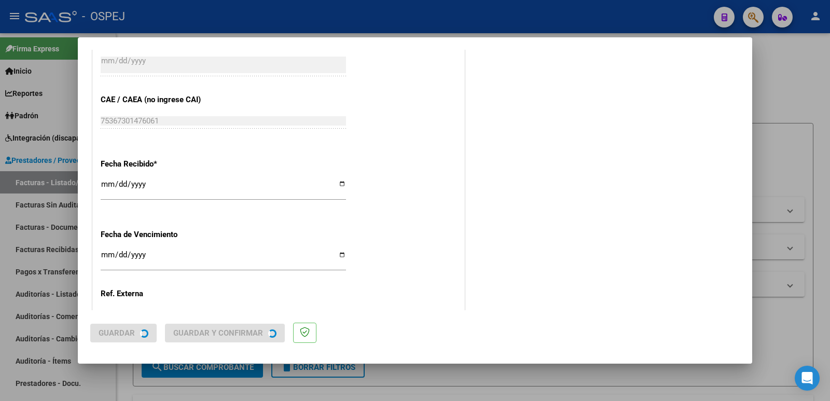
scroll to position [0, 0]
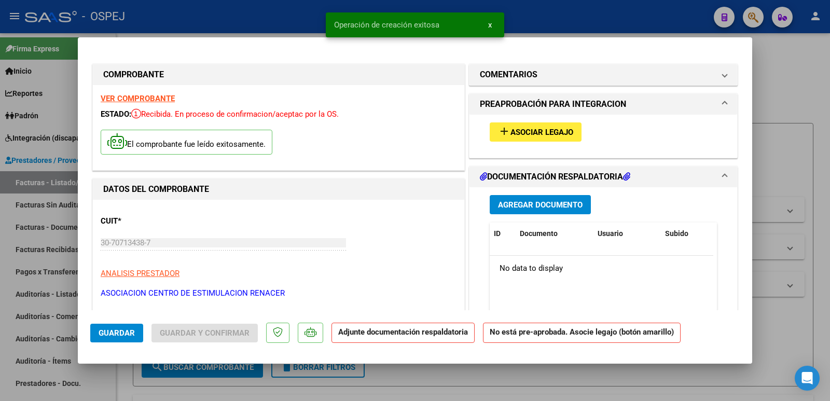
click at [535, 132] on span "Asociar Legajo" at bounding box center [542, 132] width 63 height 9
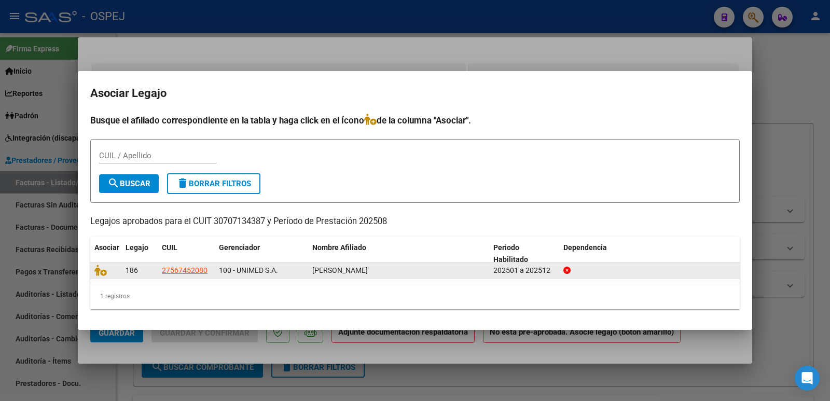
click at [102, 277] on div at bounding box center [105, 271] width 23 height 12
click at [101, 272] on icon at bounding box center [100, 270] width 12 height 11
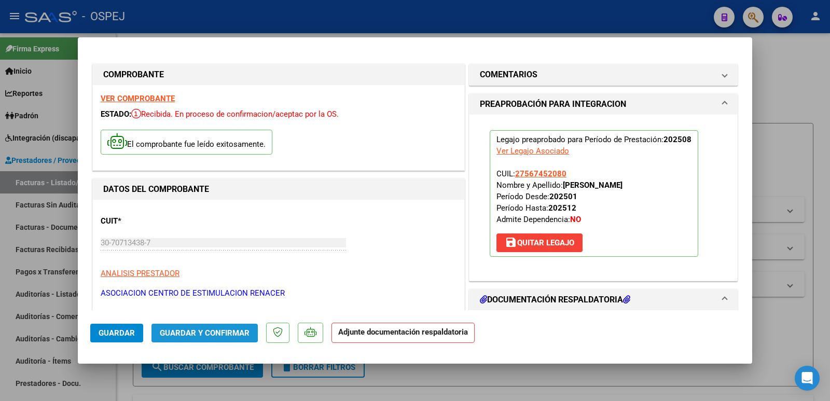
click at [193, 330] on span "Guardar y Confirmar" at bounding box center [205, 332] width 90 height 9
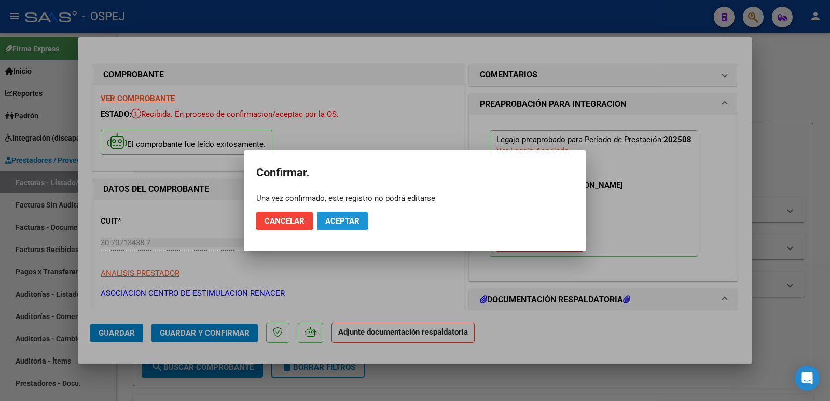
click at [329, 221] on span "Aceptar" at bounding box center [342, 220] width 34 height 9
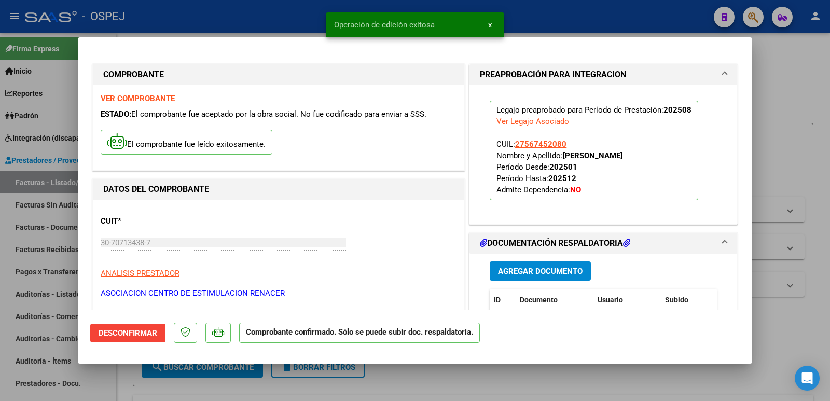
click at [272, 31] on div at bounding box center [415, 200] width 830 height 401
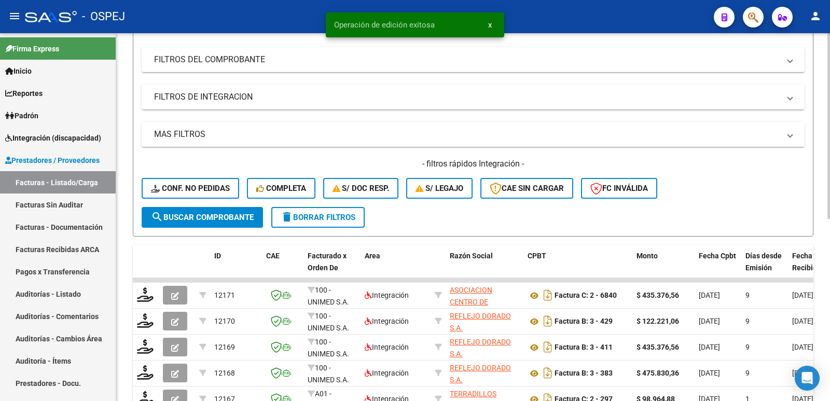
scroll to position [156, 0]
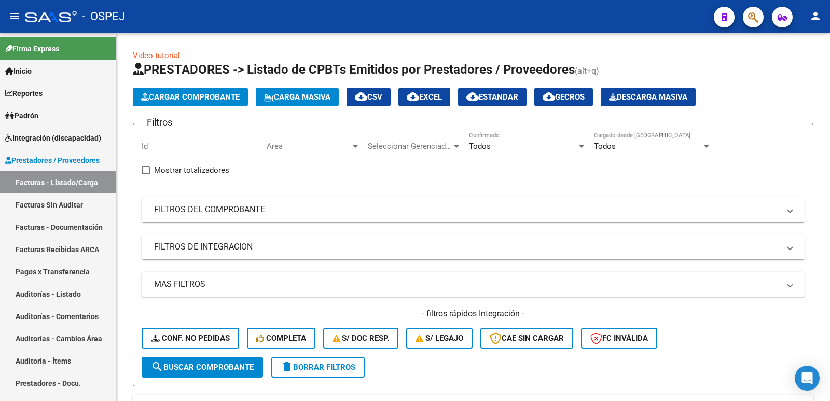
scroll to position [156, 0]
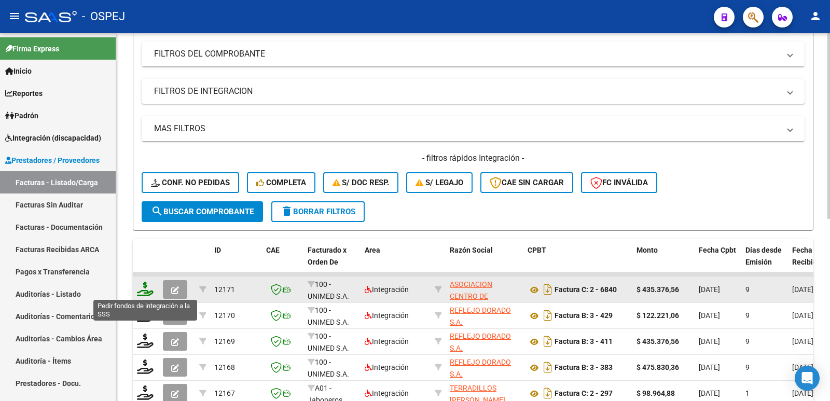
click at [144, 294] on icon at bounding box center [145, 289] width 17 height 15
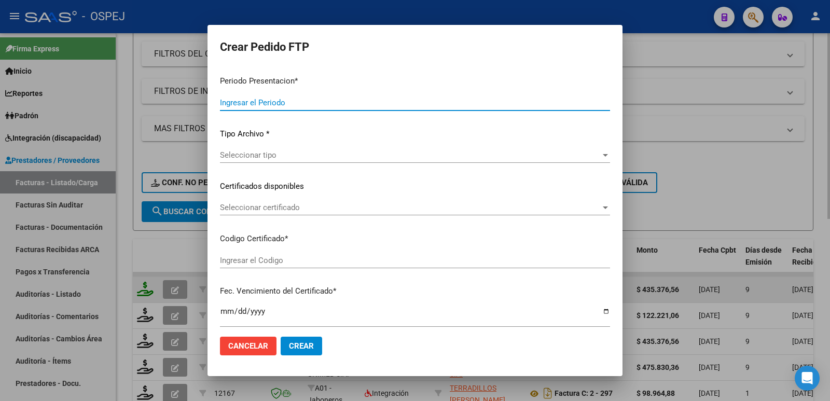
type input "202508"
type input "$ 435.376,56"
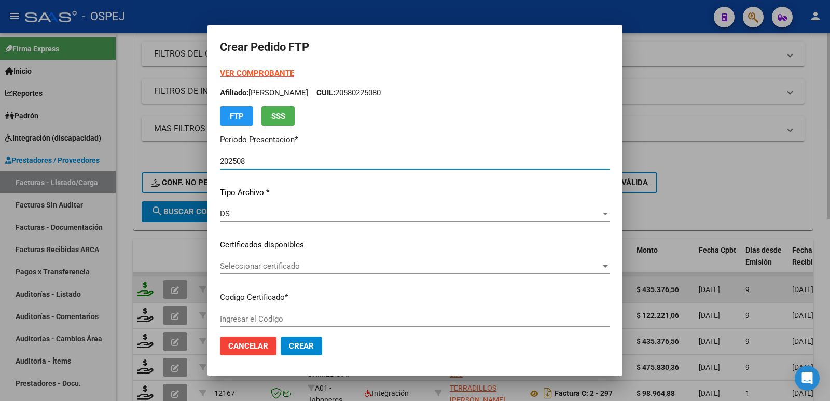
type input "01000567452082024080920290809 COR"
type input "2029-08-09"
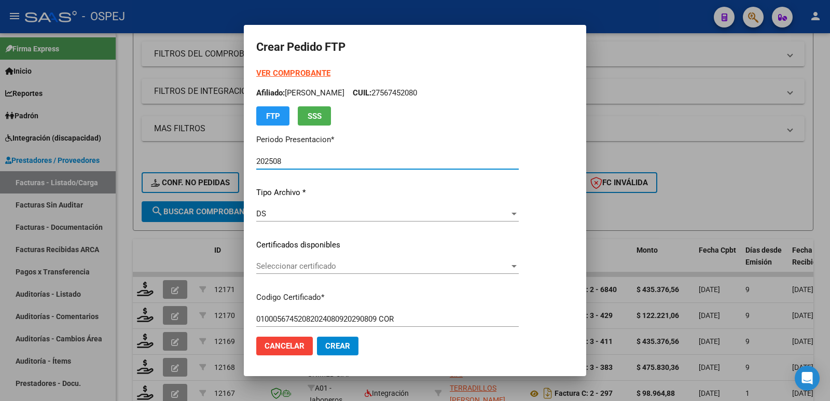
click at [285, 272] on div "Seleccionar certificado Seleccionar certificado" at bounding box center [387, 266] width 263 height 16
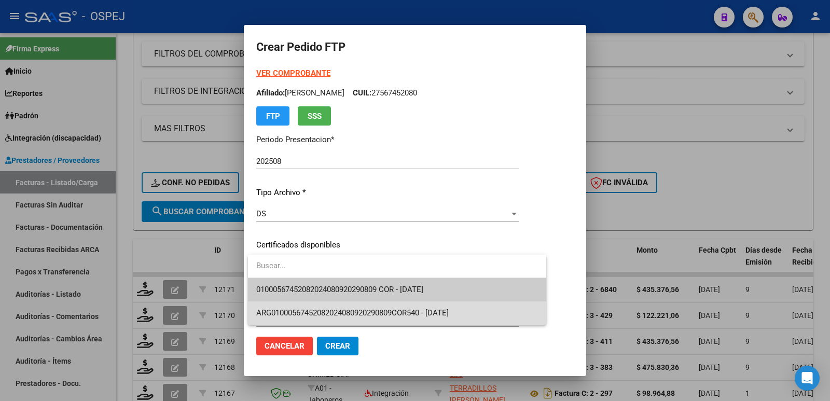
click at [301, 307] on span "ARG01000567452082024080920290809COR540 - 2029-08-01" at bounding box center [397, 313] width 282 height 23
type input "ARG01000567452082024080920290809COR540"
type input "2029-08-01"
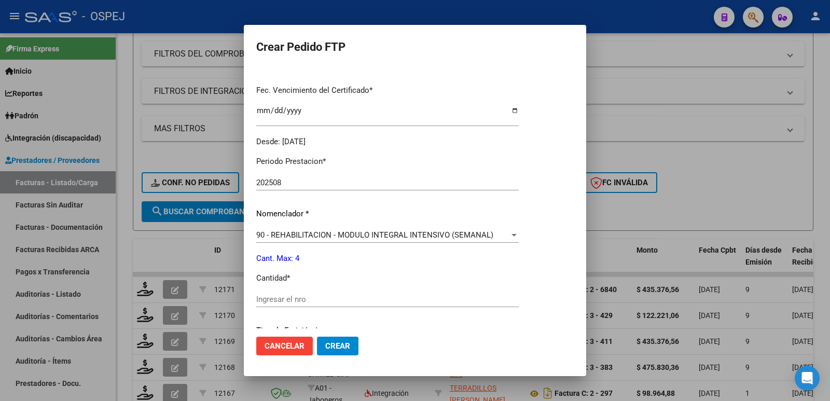
scroll to position [311, 0]
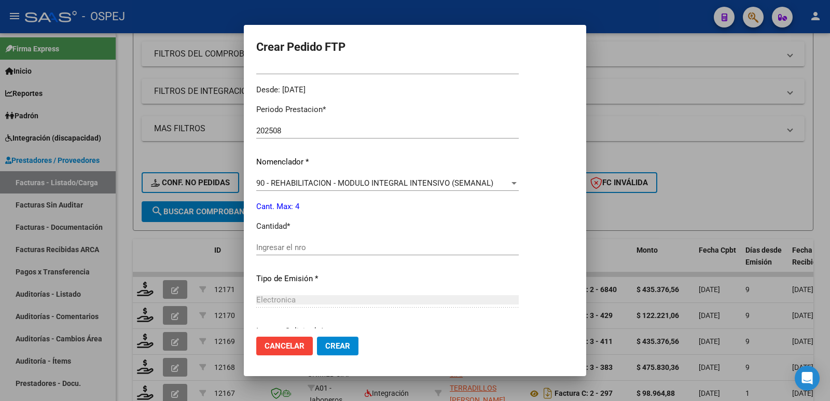
click at [266, 248] on input "Ingresar el nro" at bounding box center [387, 247] width 263 height 9
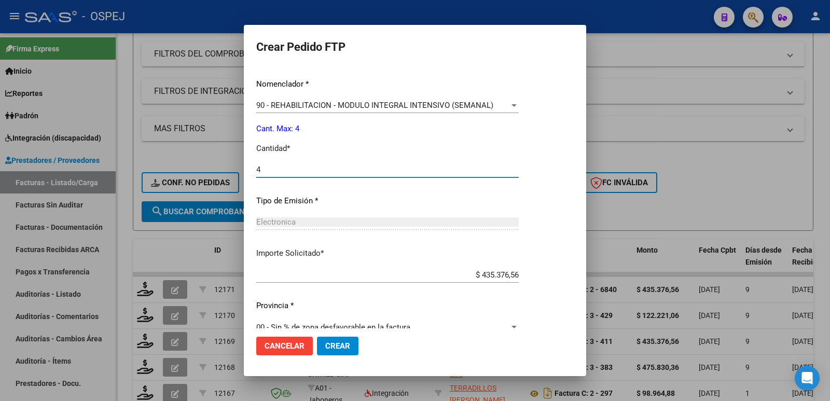
scroll to position [406, 0]
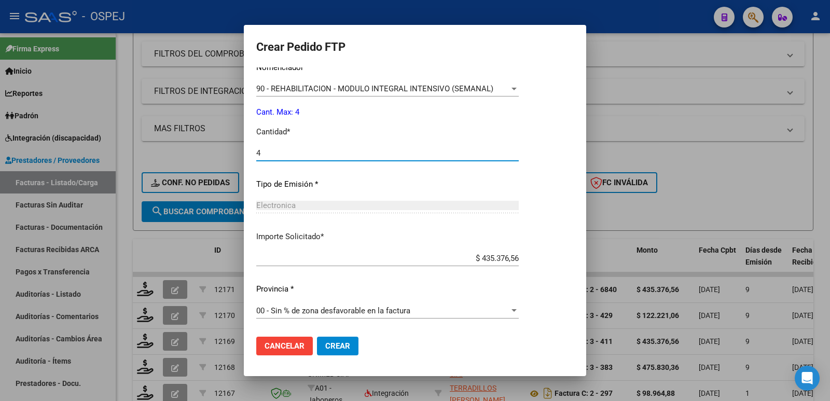
type input "4"
click at [341, 347] on span "Crear" at bounding box center [337, 345] width 25 height 9
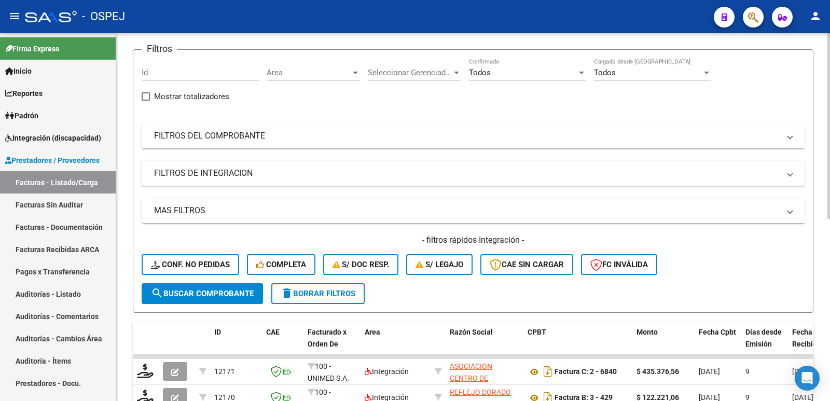
scroll to position [0, 0]
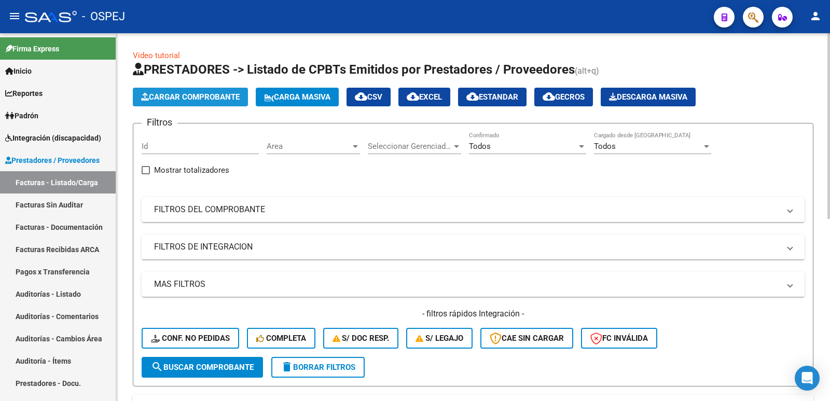
click at [173, 101] on span "Cargar Comprobante" at bounding box center [190, 96] width 99 height 9
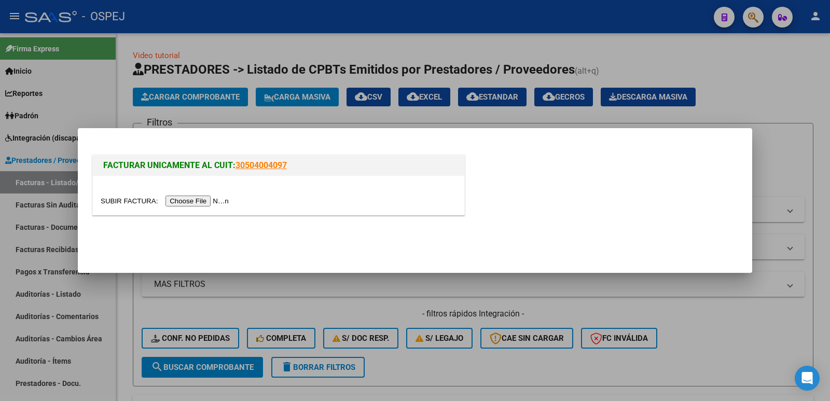
click at [181, 203] on input "file" at bounding box center [166, 201] width 131 height 11
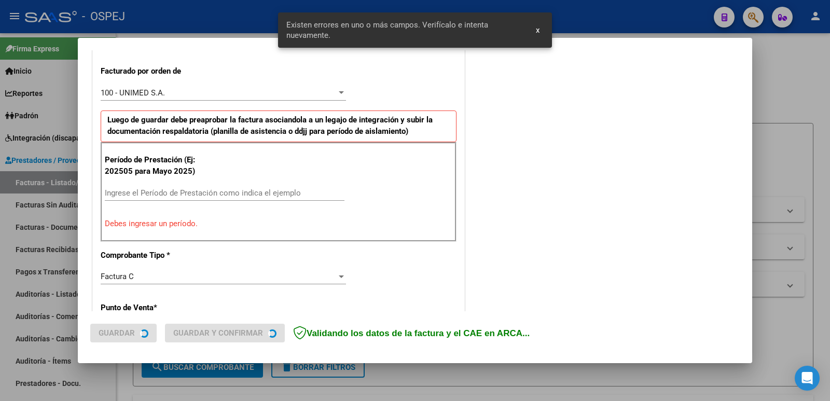
scroll to position [283, 0]
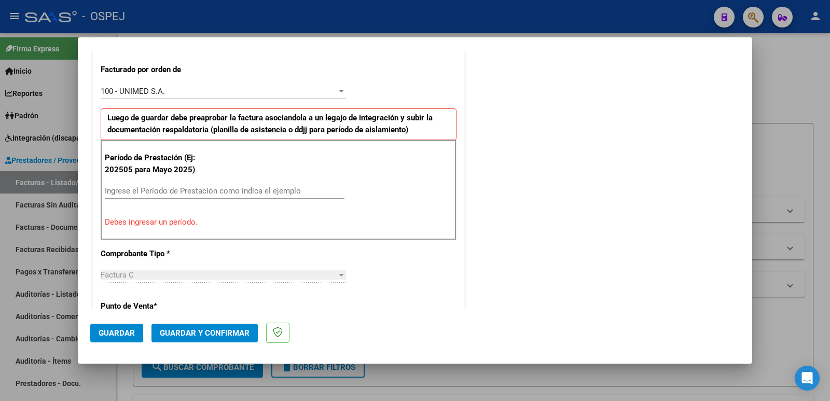
click at [233, 188] on input "Ingrese el Período de Prestación como indica el ejemplo" at bounding box center [225, 190] width 240 height 9
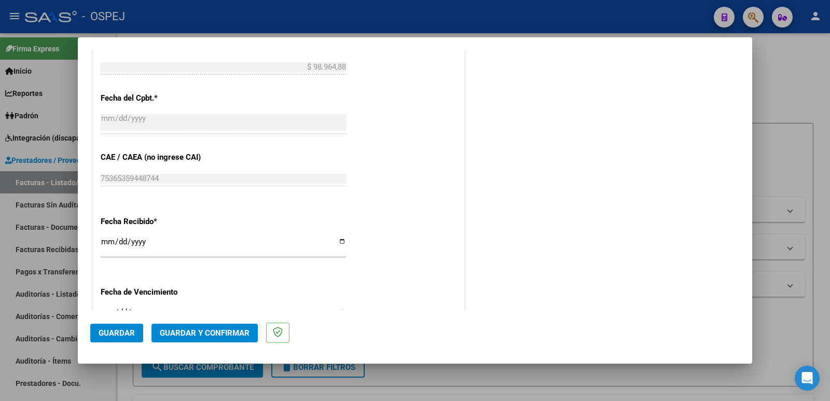
scroll to position [647, 0]
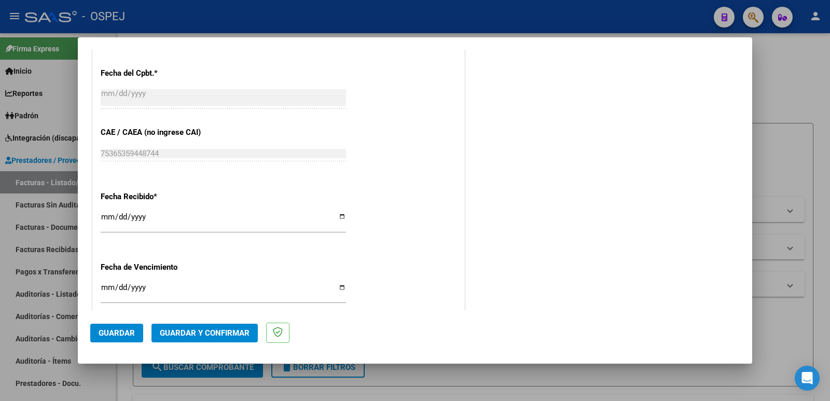
type input "202508"
click at [111, 334] on span "Guardar" at bounding box center [117, 332] width 36 height 9
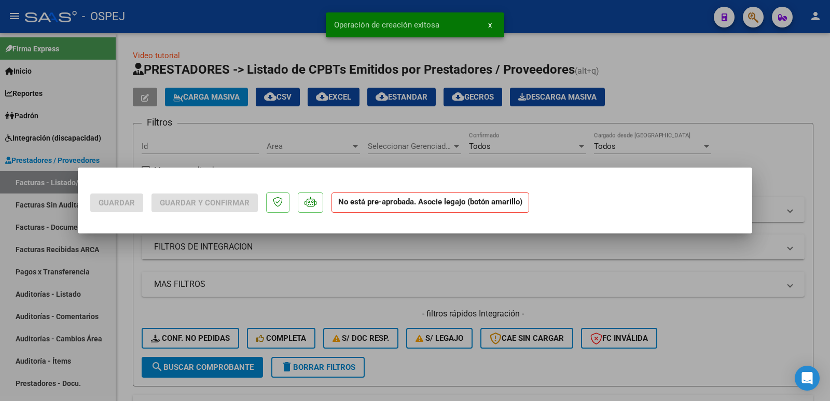
scroll to position [0, 0]
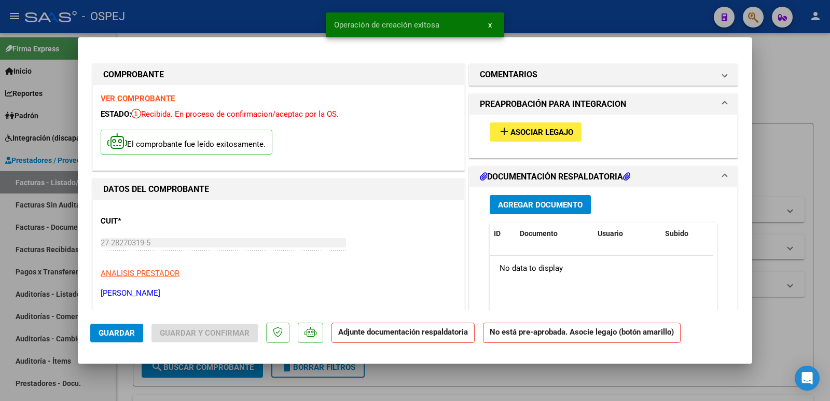
click at [555, 128] on span "Asociar Legajo" at bounding box center [542, 132] width 63 height 9
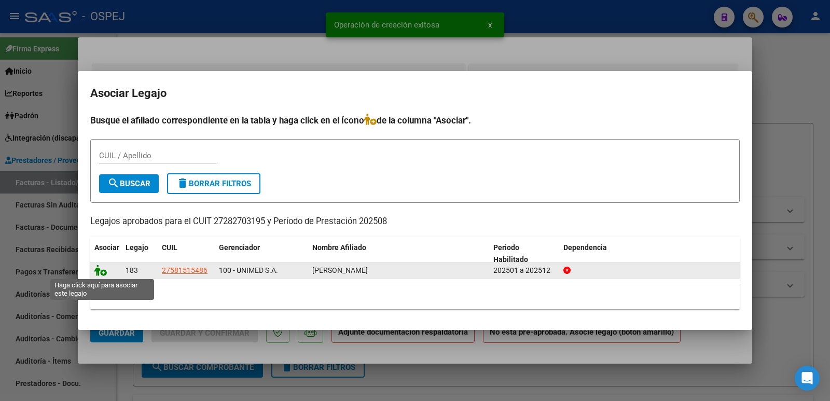
click at [99, 273] on icon at bounding box center [100, 270] width 12 height 11
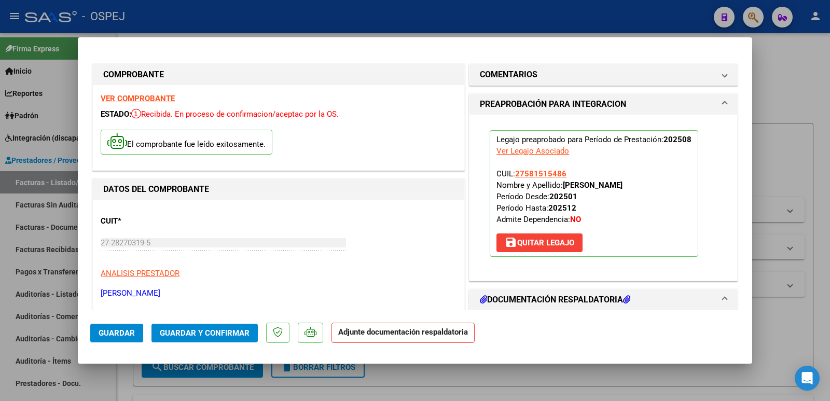
click at [184, 330] on span "Guardar y Confirmar" at bounding box center [205, 332] width 90 height 9
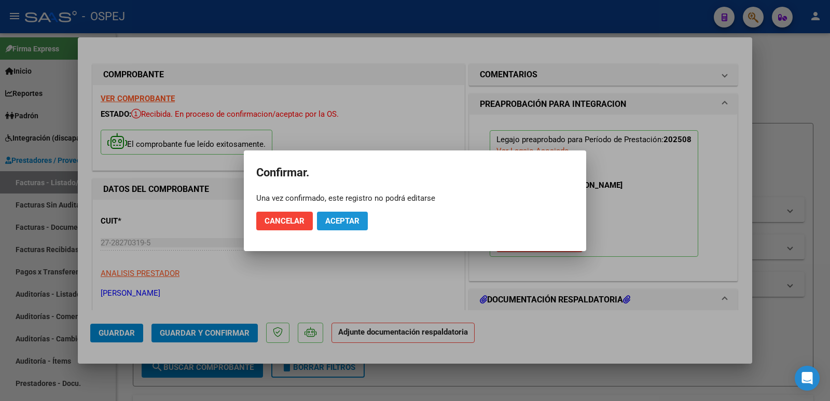
click at [344, 216] on span "Aceptar" at bounding box center [342, 220] width 34 height 9
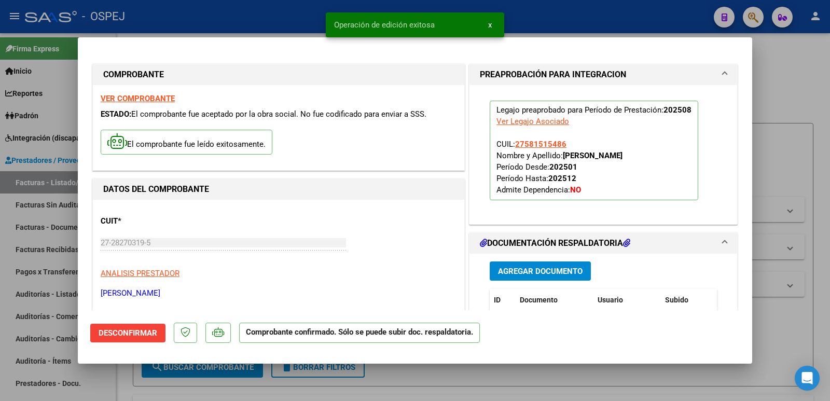
click at [265, 16] on div at bounding box center [415, 200] width 830 height 401
type input "$ 0,00"
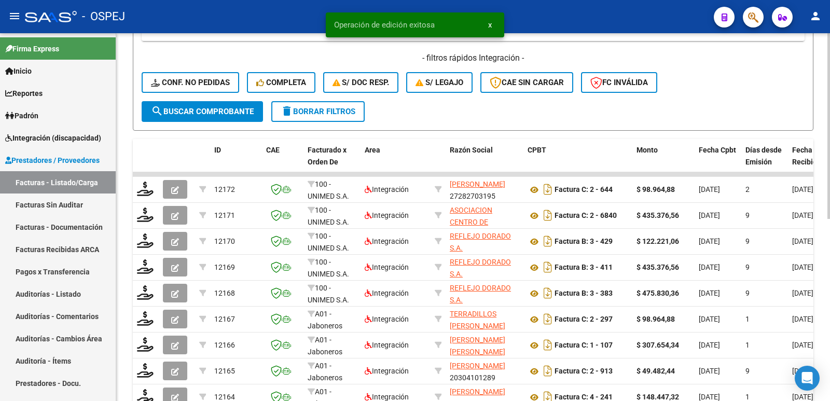
scroll to position [259, 0]
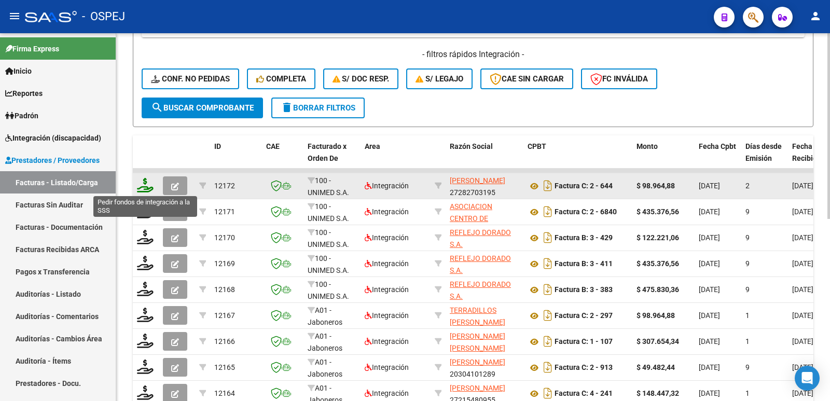
click at [146, 182] on icon at bounding box center [145, 185] width 17 height 15
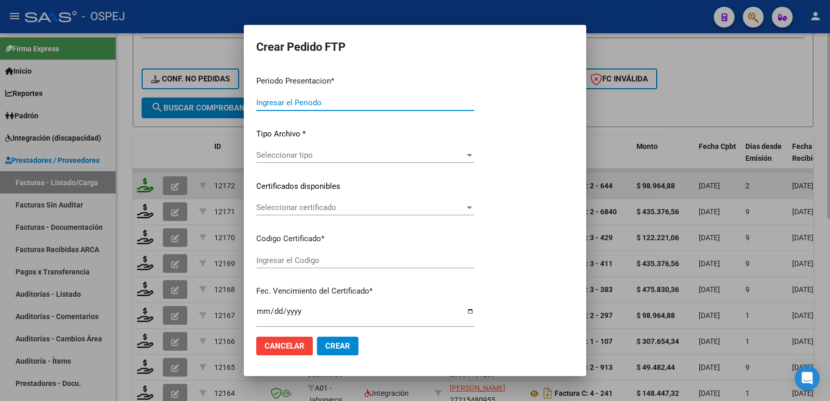
type input "202508"
type input "$ 98.964,88"
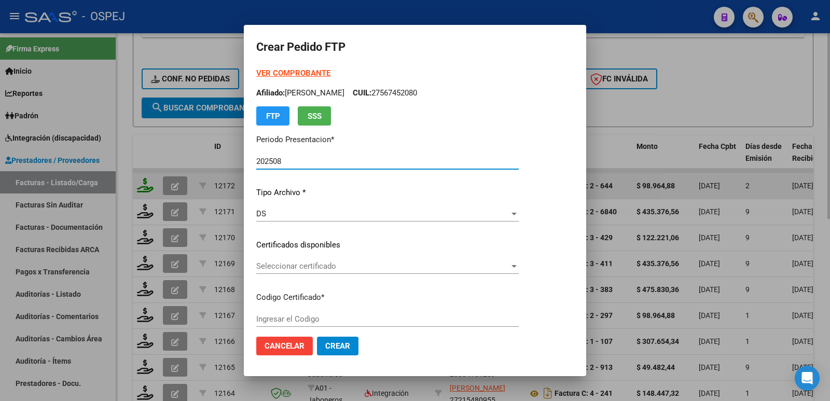
type input "arg01000581515482023012020280110cor"
type input "2028-01-10"
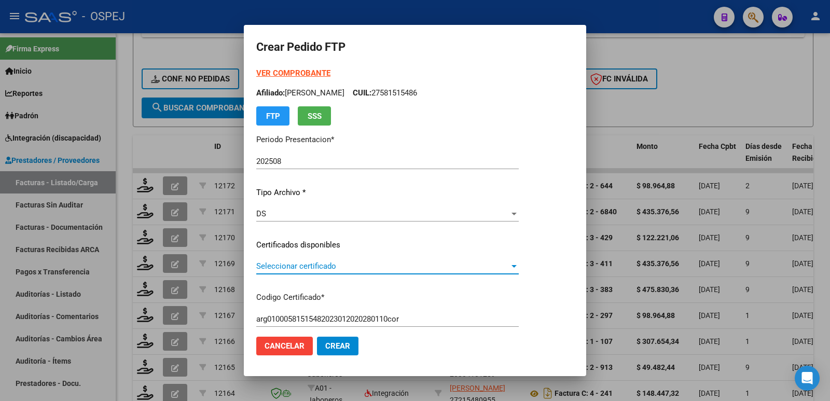
click at [285, 264] on span "Seleccionar certificado" at bounding box center [382, 266] width 253 height 9
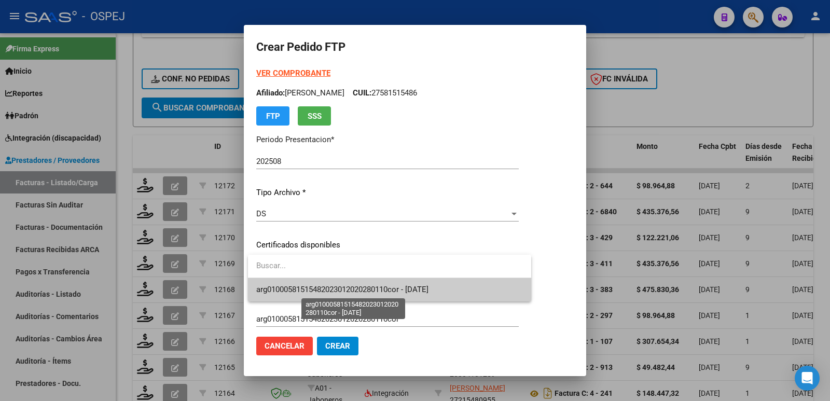
click at [305, 290] on span "arg01000581515482023012020280110cor - 2028-01-10" at bounding box center [342, 289] width 172 height 9
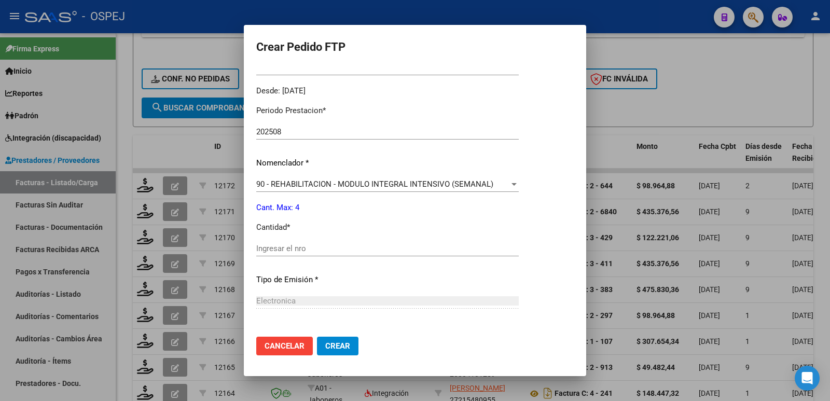
scroll to position [311, 0]
click at [307, 249] on input "Ingresar el nro" at bounding box center [387, 247] width 263 height 9
type input "4"
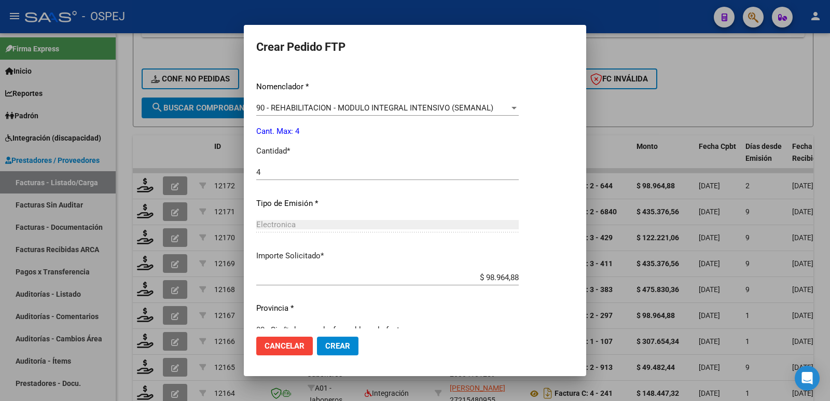
scroll to position [406, 0]
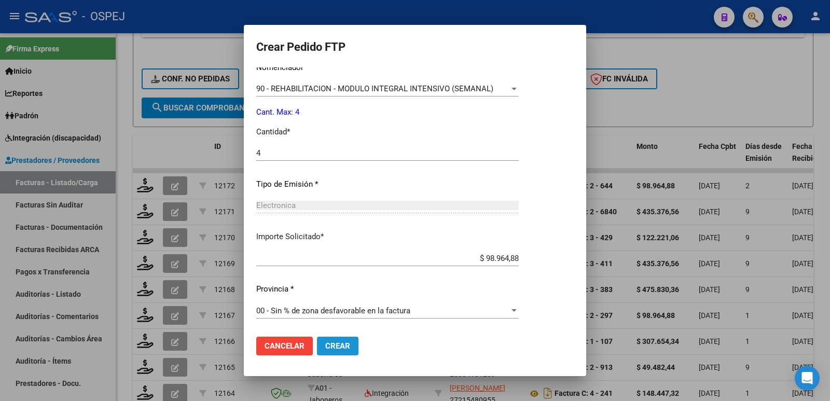
click at [347, 347] on span "Crear" at bounding box center [337, 345] width 25 height 9
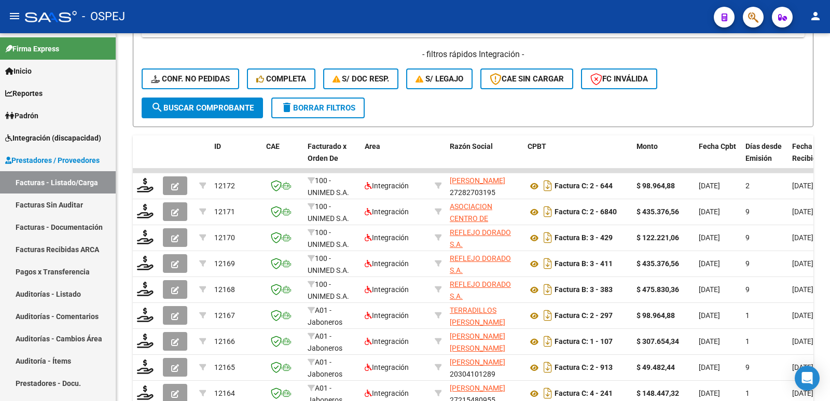
scroll to position [0, 0]
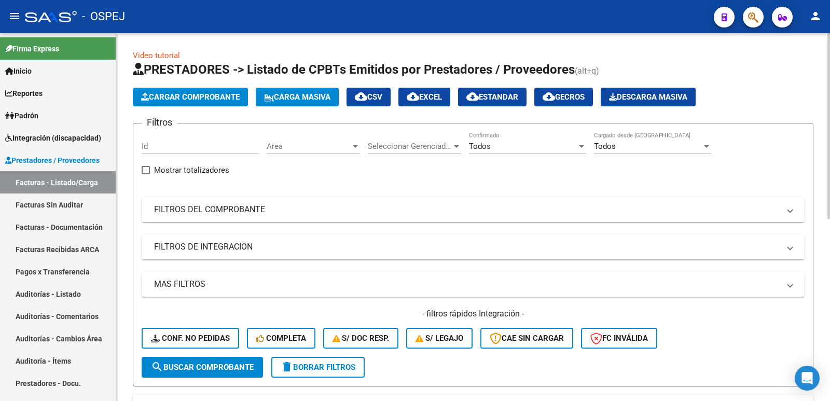
click at [190, 98] on span "Cargar Comprobante" at bounding box center [190, 96] width 99 height 9
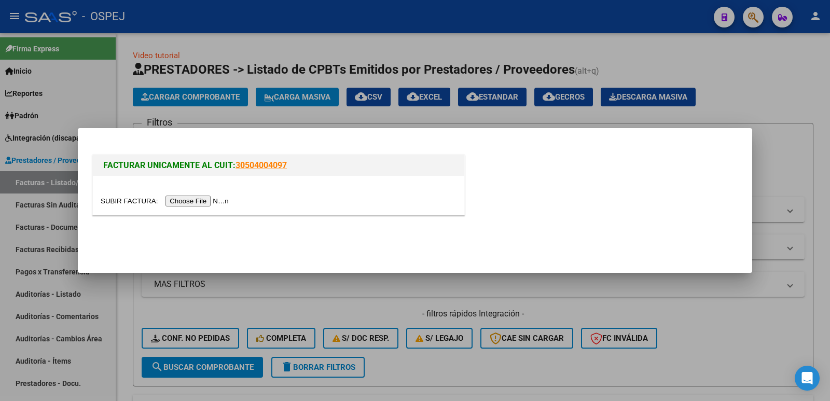
click at [203, 196] on input "file" at bounding box center [166, 201] width 131 height 11
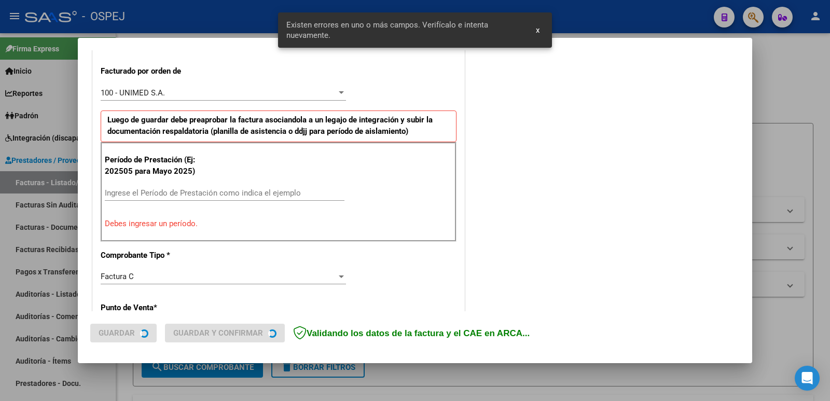
scroll to position [283, 0]
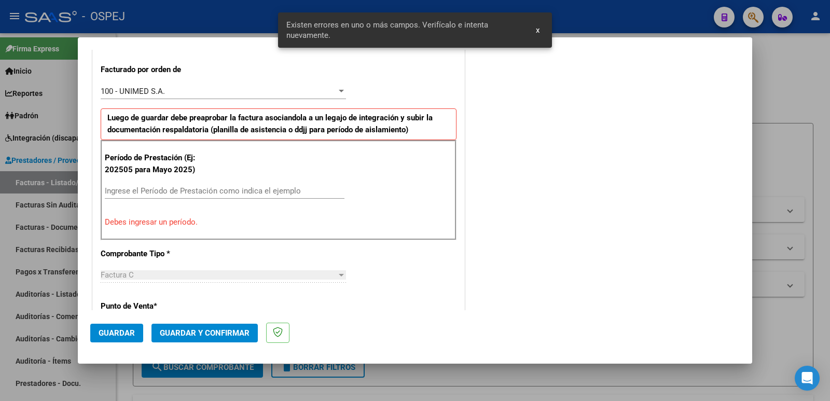
click at [171, 184] on div "Ingrese el Período de Prestación como indica el ejemplo" at bounding box center [225, 191] width 240 height 16
click at [173, 190] on input "Ingrese el Período de Prestación como indica el ejemplo" at bounding box center [225, 190] width 240 height 9
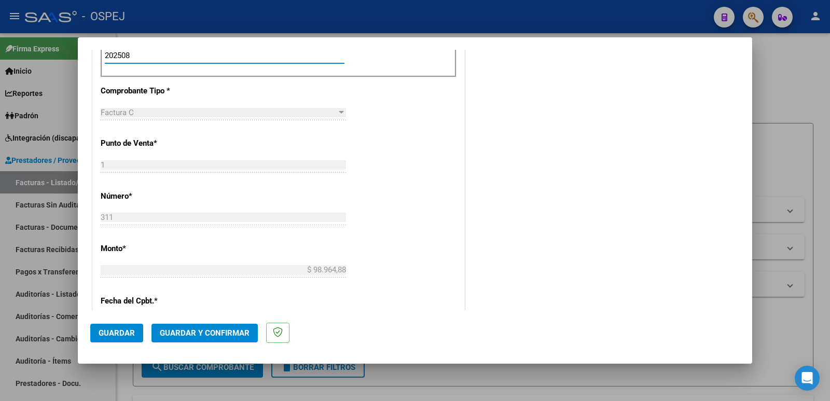
scroll to position [439, 0]
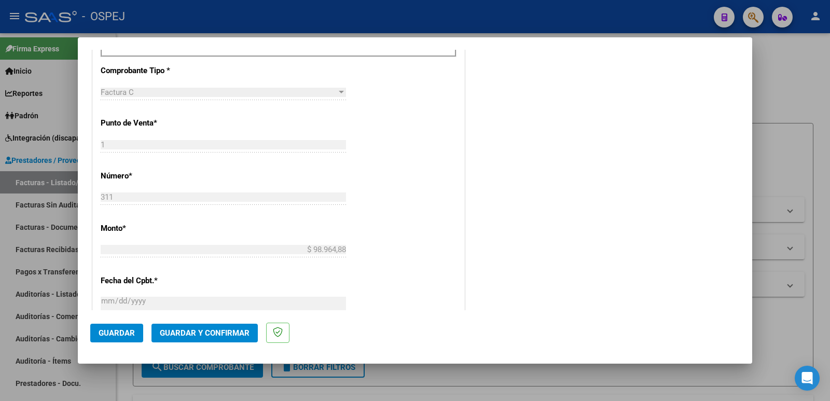
type input "202508"
click at [121, 335] on span "Guardar" at bounding box center [117, 332] width 36 height 9
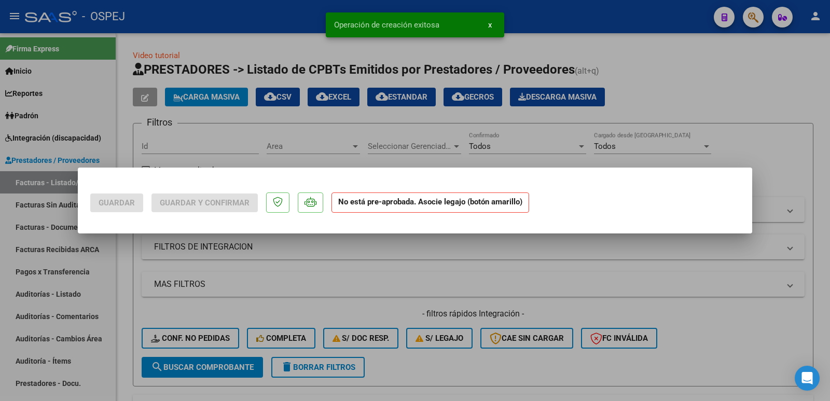
scroll to position [0, 0]
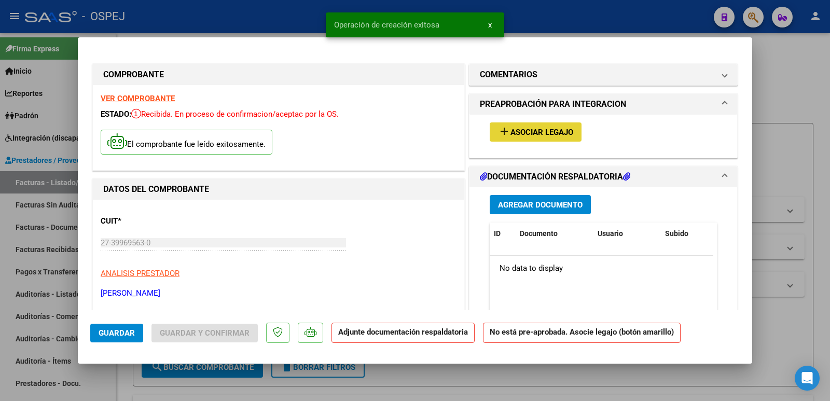
click at [532, 127] on span "add Asociar Legajo" at bounding box center [535, 131] width 75 height 9
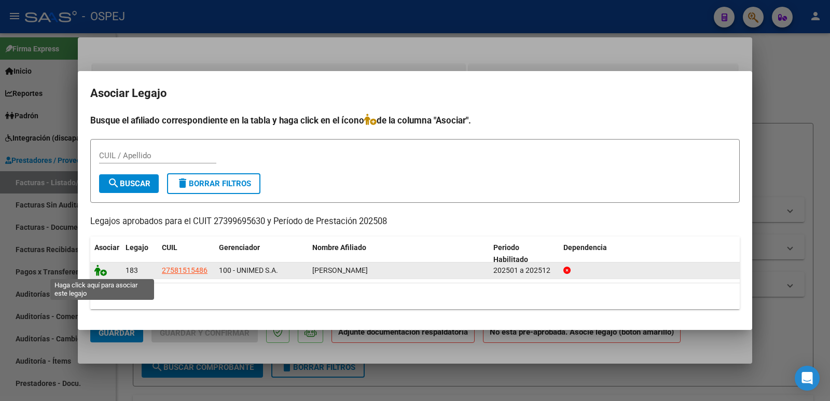
click at [103, 270] on icon at bounding box center [100, 270] width 12 height 11
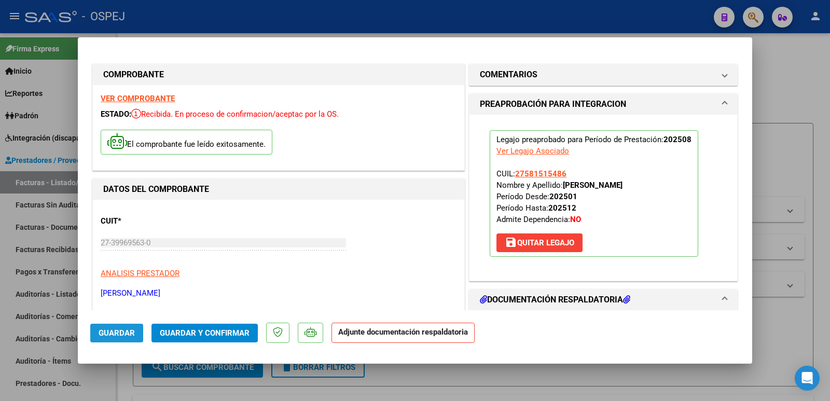
click at [115, 333] on span "Guardar" at bounding box center [117, 332] width 36 height 9
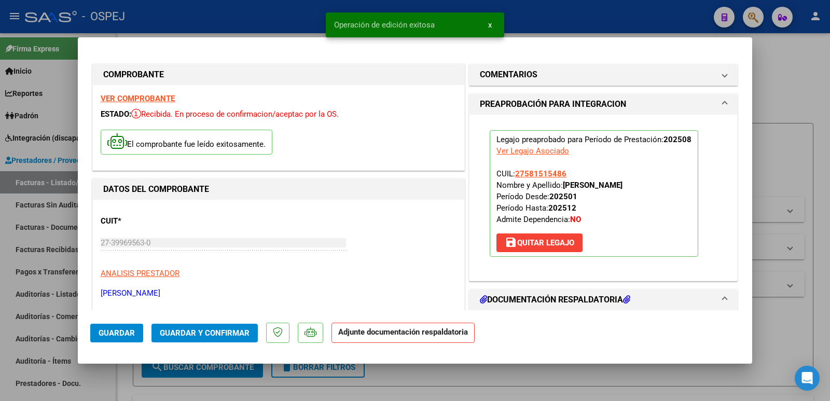
click at [213, 334] on span "Guardar y Confirmar" at bounding box center [205, 332] width 90 height 9
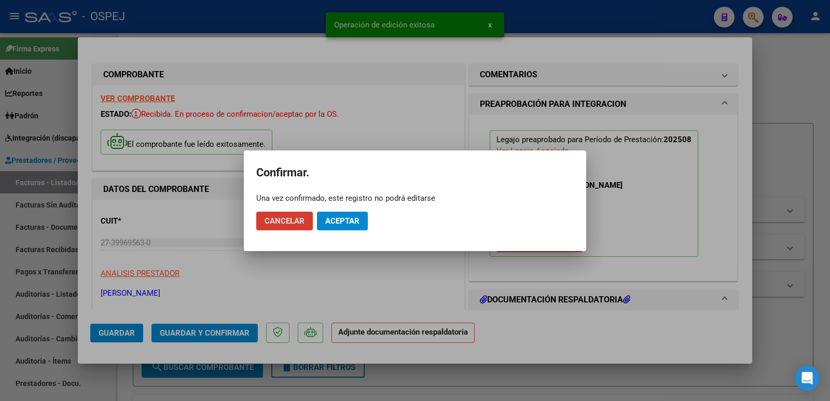
click at [341, 221] on span "Aceptar" at bounding box center [342, 220] width 34 height 9
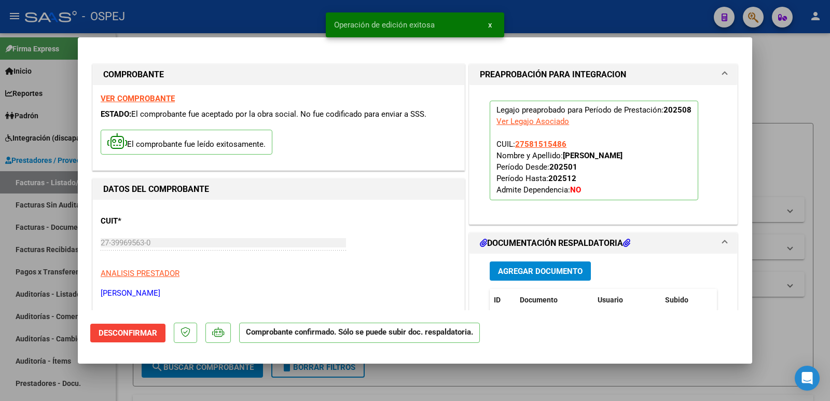
click at [265, 21] on div at bounding box center [415, 200] width 830 height 401
type input "$ 0,00"
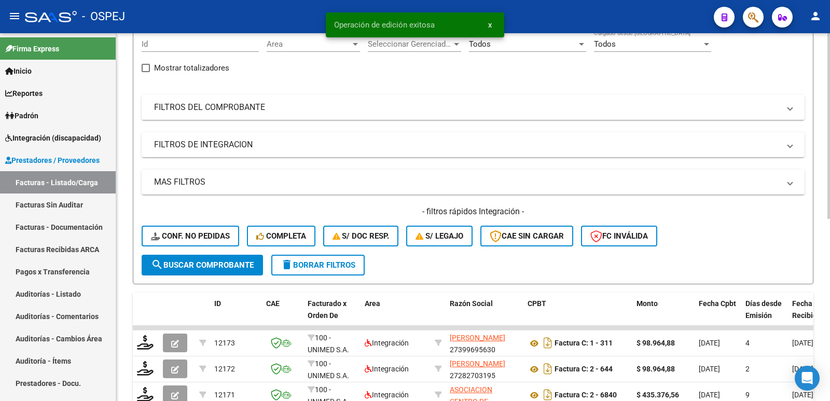
scroll to position [208, 0]
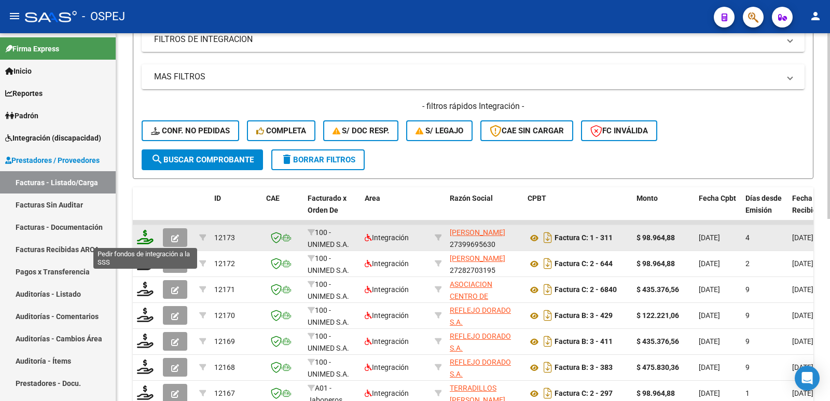
click at [148, 238] on icon at bounding box center [145, 237] width 17 height 15
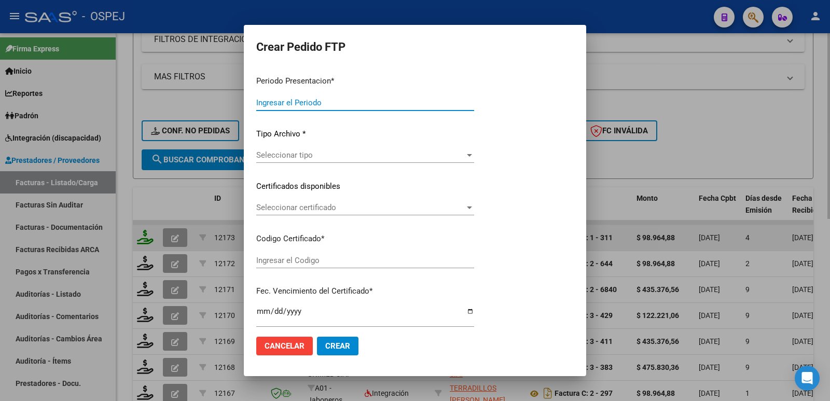
type input "202508"
type input "$ 98.964,88"
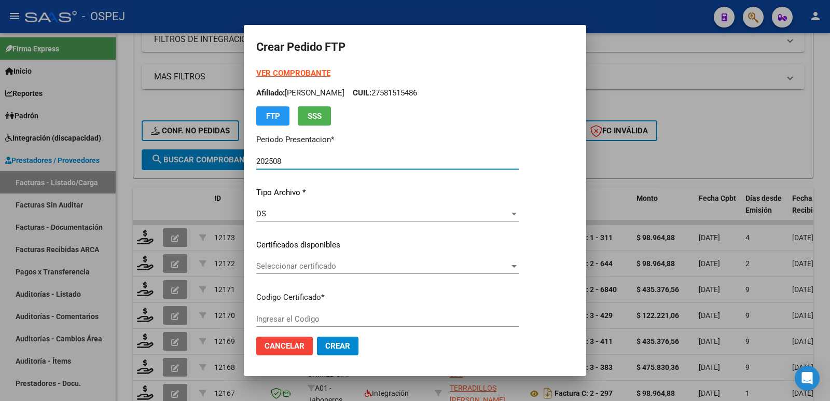
type input "arg01000581515482023012020280110cor"
type input "2028-01-10"
click at [285, 266] on span "Seleccionar certificado" at bounding box center [382, 266] width 253 height 9
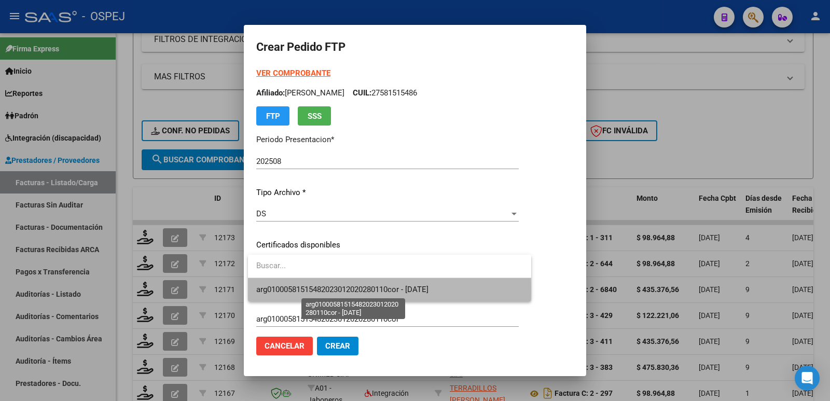
click at [303, 290] on span "arg01000581515482023012020280110cor - 2028-01-10" at bounding box center [342, 289] width 172 height 9
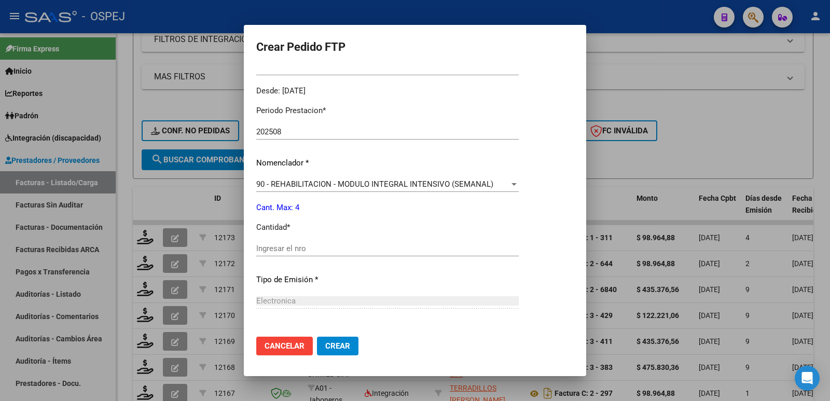
scroll to position [311, 0]
click at [306, 247] on input "Ingresar el nro" at bounding box center [387, 247] width 263 height 9
type input "4"
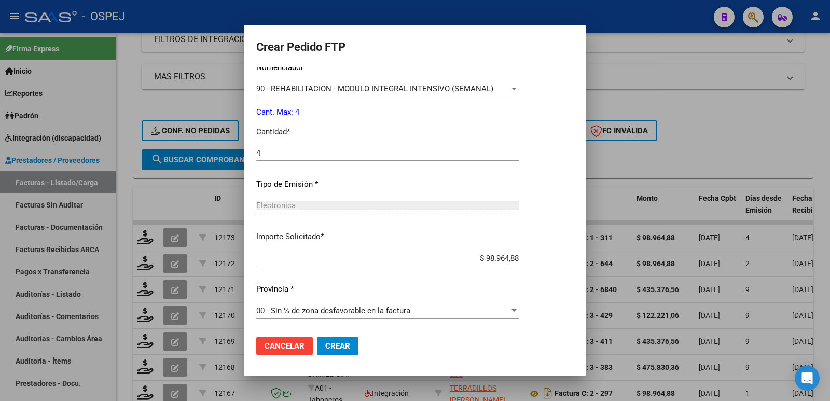
click at [333, 345] on span "Crear" at bounding box center [337, 345] width 25 height 9
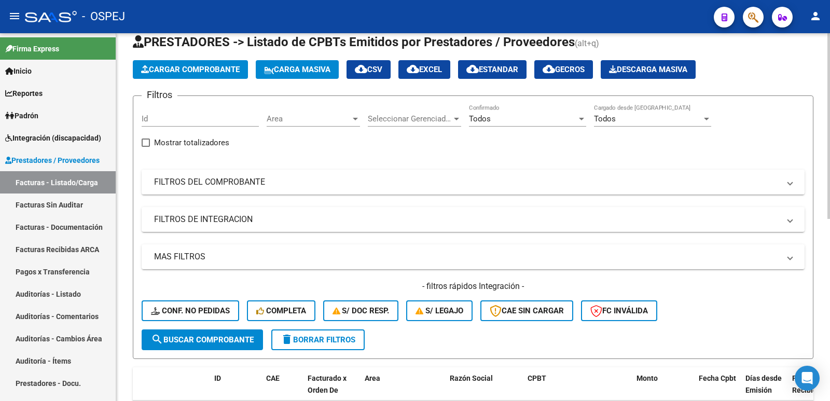
scroll to position [0, 0]
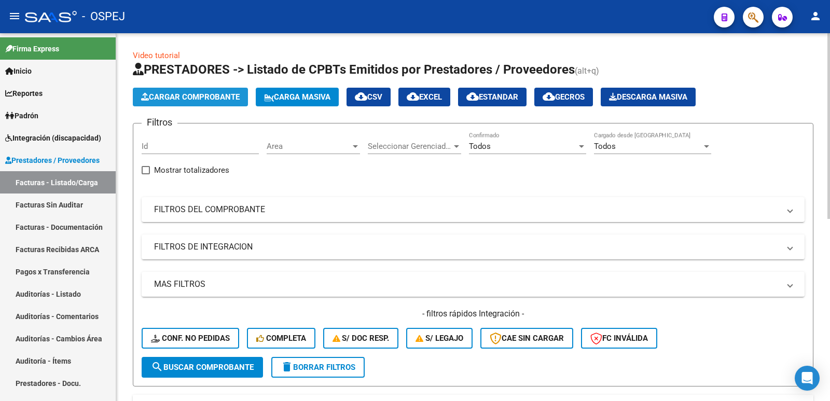
click at [206, 96] on span "Cargar Comprobante" at bounding box center [190, 96] width 99 height 9
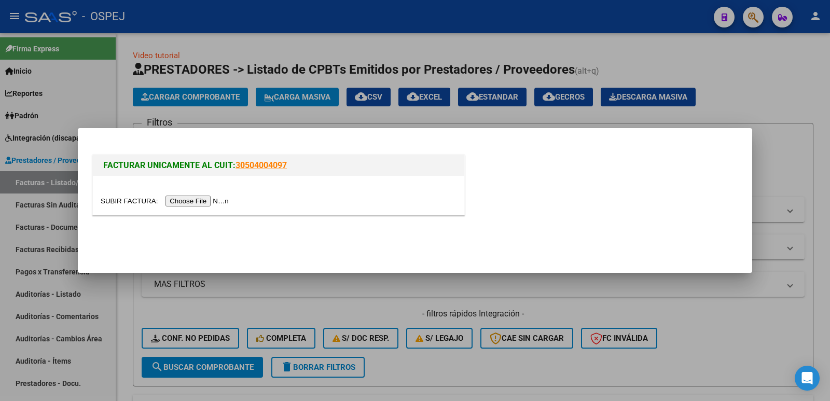
click at [182, 200] on input "file" at bounding box center [166, 201] width 131 height 11
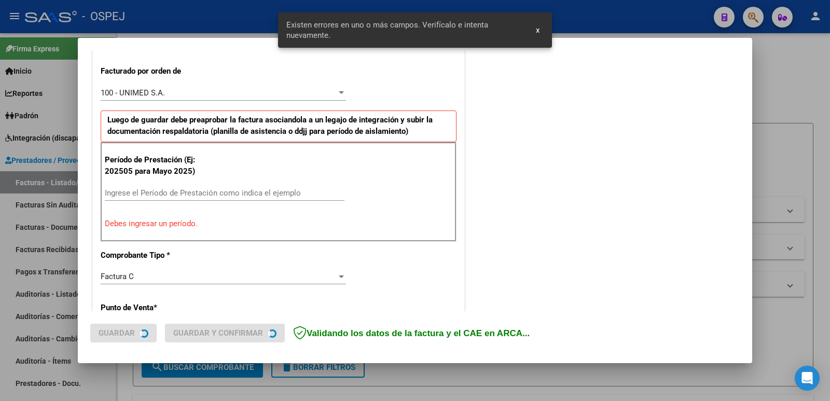
scroll to position [283, 0]
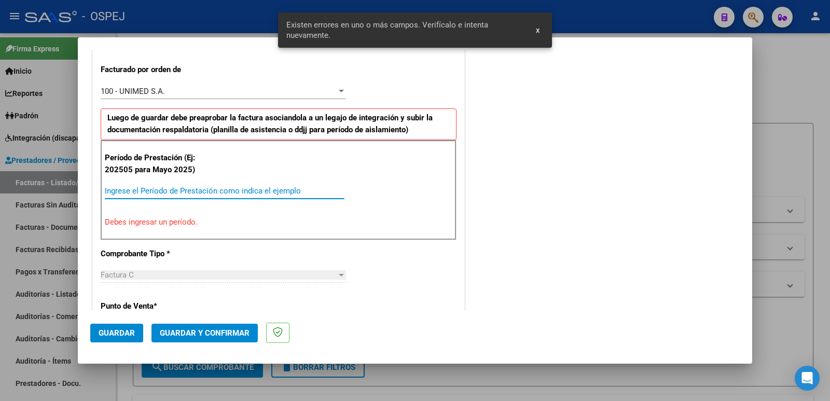
click at [241, 191] on input "Ingrese el Período de Prestación como indica el ejemplo" at bounding box center [225, 190] width 240 height 9
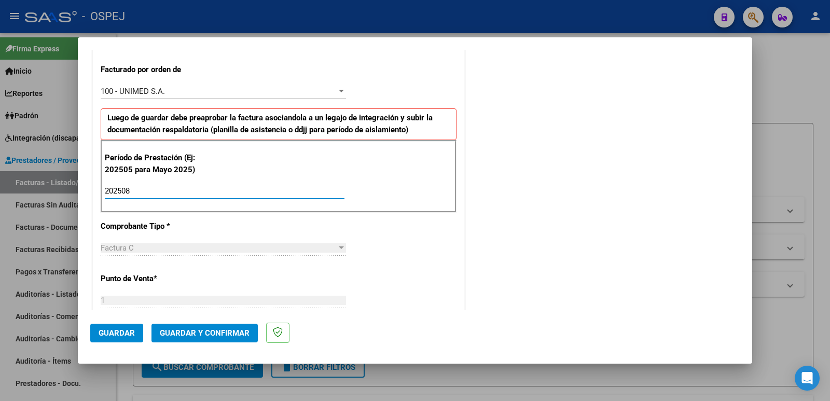
type input "202508"
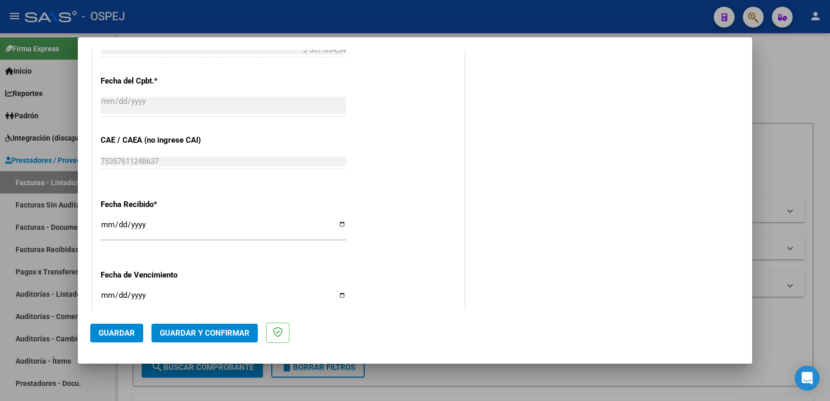
scroll to position [647, 0]
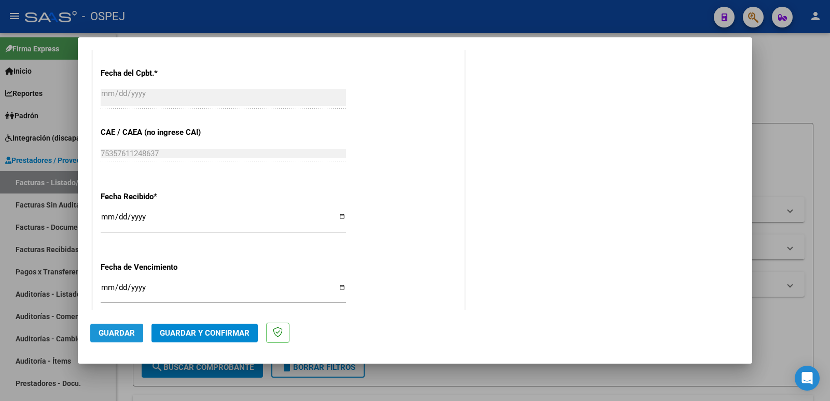
click at [113, 334] on span "Guardar" at bounding box center [117, 332] width 36 height 9
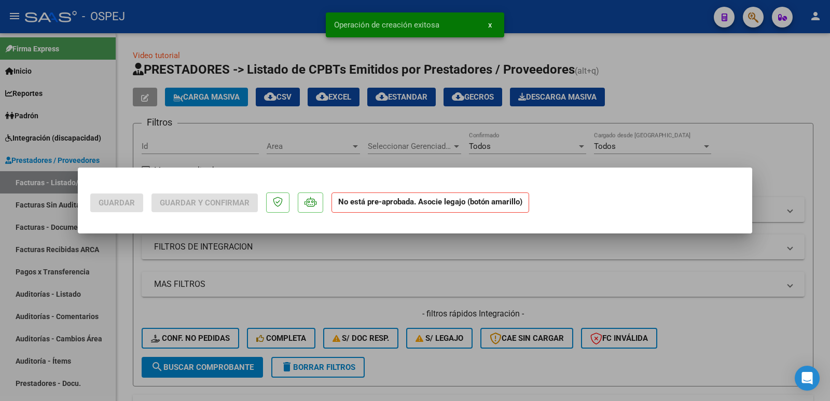
scroll to position [0, 0]
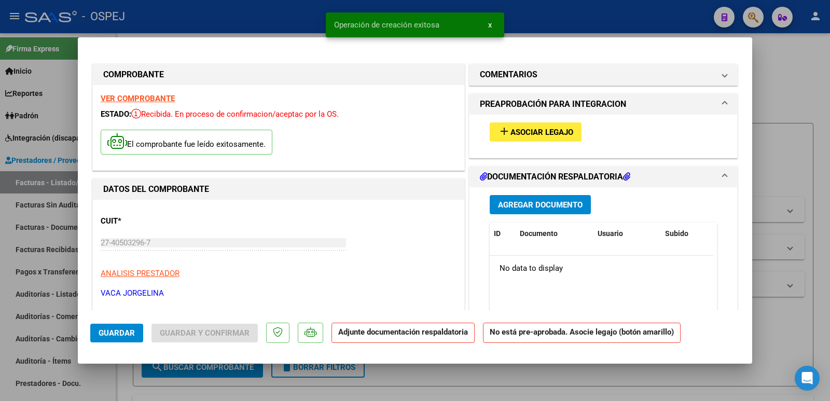
click at [523, 132] on span "Asociar Legajo" at bounding box center [542, 132] width 63 height 9
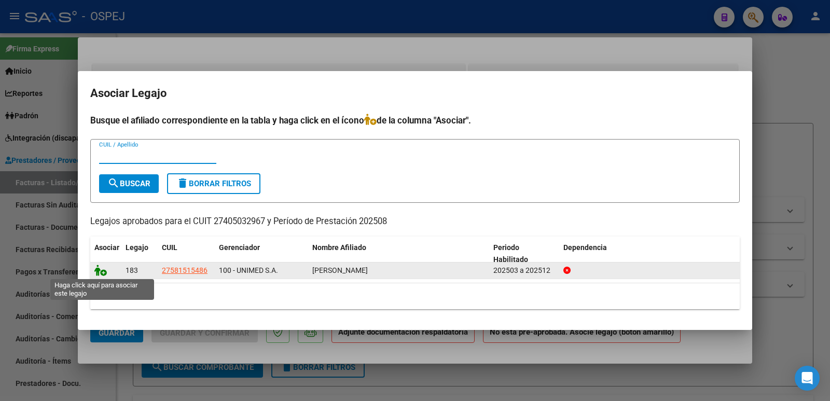
click at [101, 270] on icon at bounding box center [100, 270] width 12 height 11
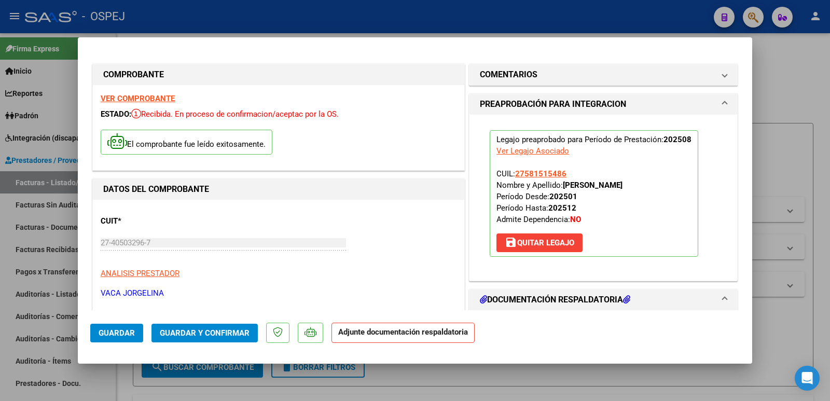
click at [174, 331] on span "Guardar y Confirmar" at bounding box center [205, 332] width 90 height 9
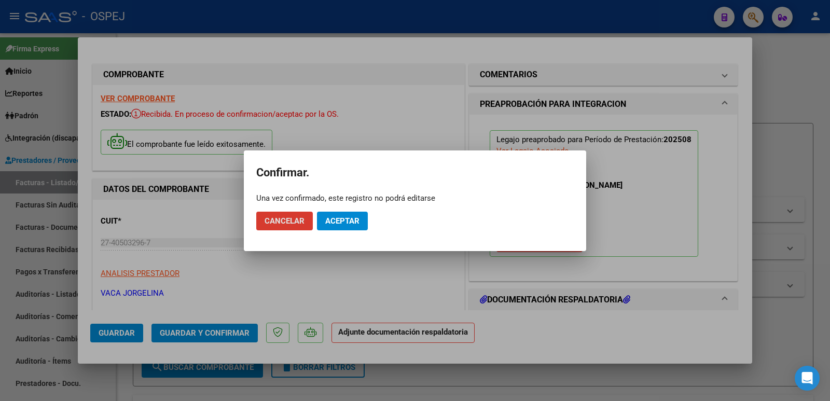
click at [338, 225] on span "Aceptar" at bounding box center [342, 220] width 34 height 9
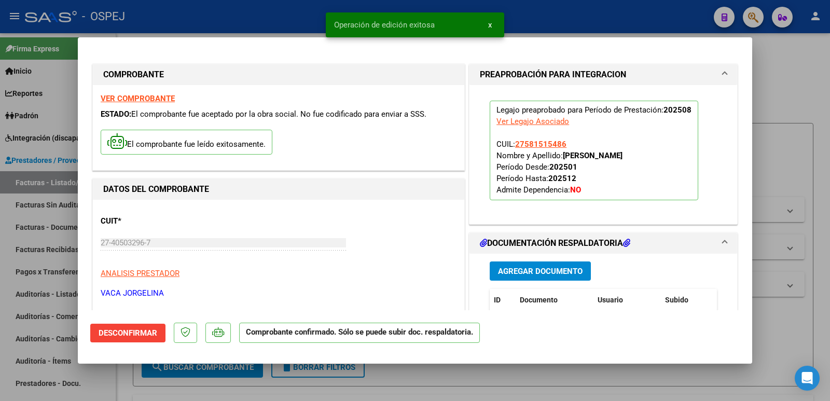
click at [230, 28] on div at bounding box center [415, 200] width 830 height 401
type input "$ 0,00"
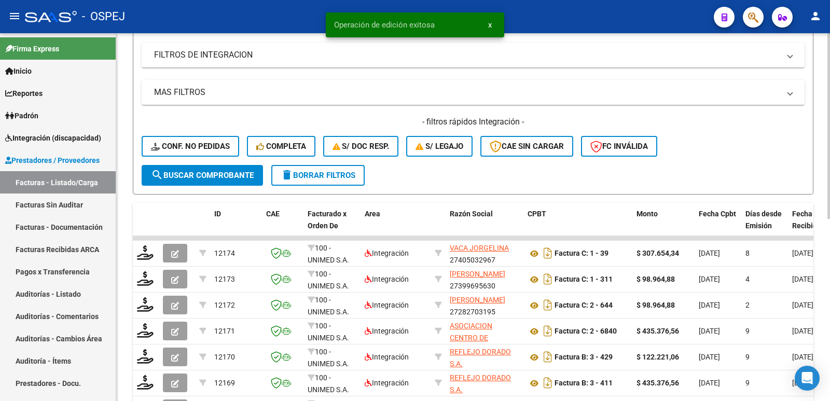
scroll to position [259, 0]
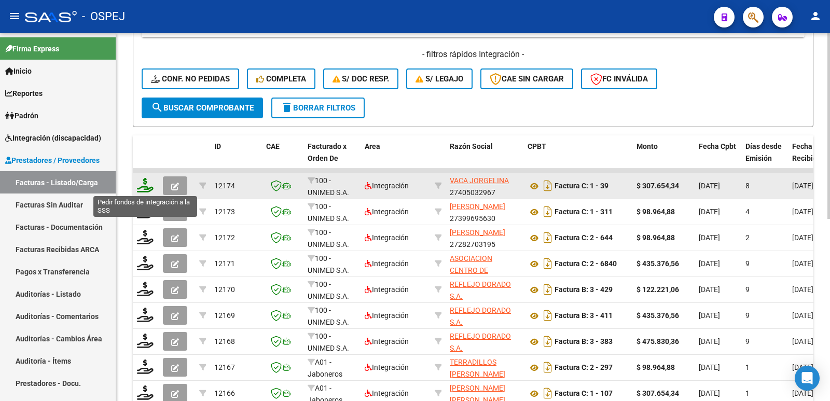
click at [143, 187] on icon at bounding box center [145, 185] width 17 height 15
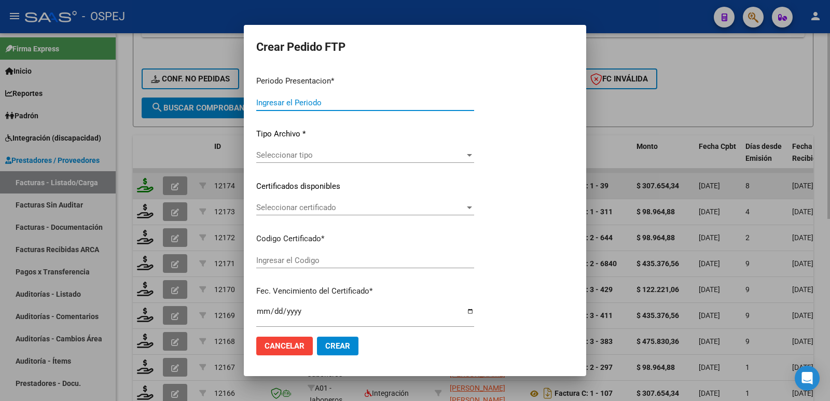
type input "202508"
type input "$ 307.654,34"
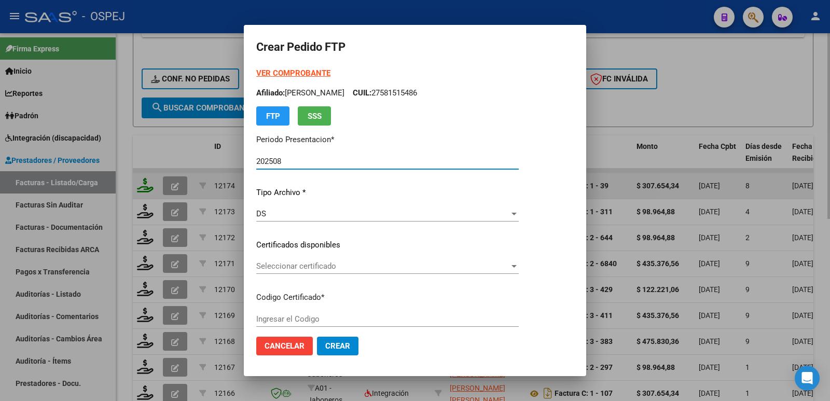
type input "arg01000581515482023012020280110cor"
type input "2028-01-10"
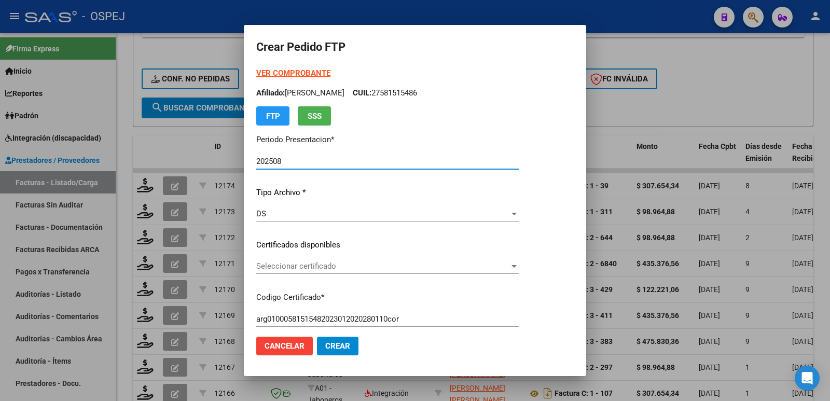
click at [316, 266] on span "Seleccionar certificado" at bounding box center [382, 266] width 253 height 9
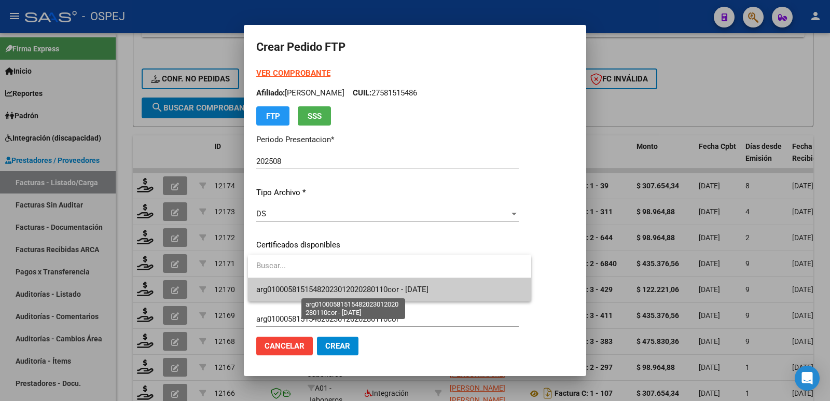
click at [344, 293] on span "arg01000581515482023012020280110cor - 2028-01-10" at bounding box center [342, 289] width 172 height 9
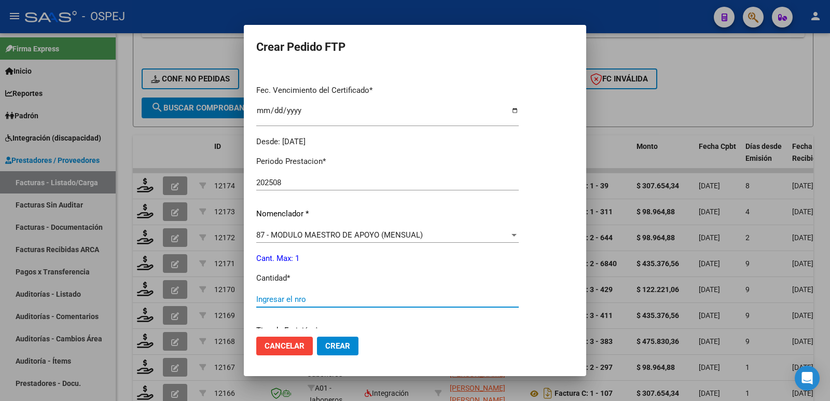
click at [336, 297] on input "Ingresar el nro" at bounding box center [387, 299] width 263 height 9
type input "1"
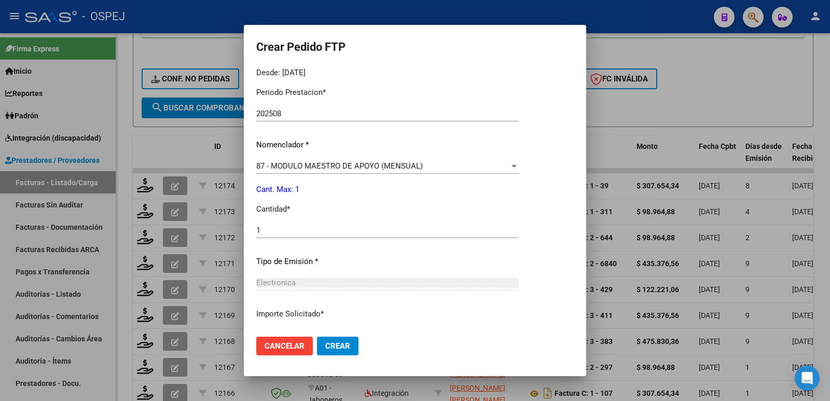
scroll to position [406, 0]
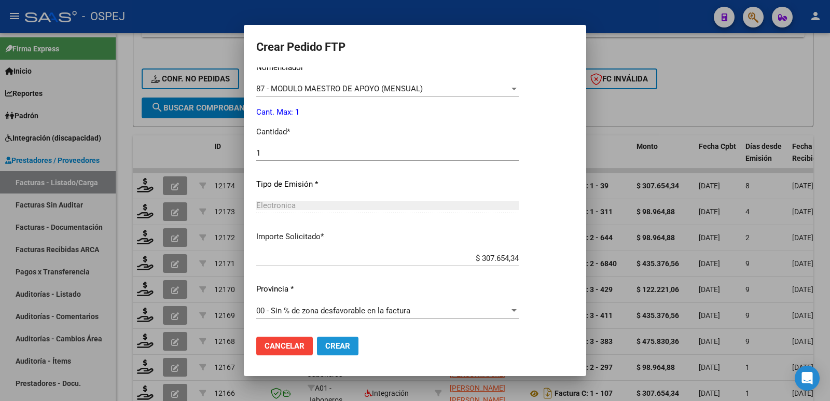
click at [337, 353] on button "Crear" at bounding box center [338, 346] width 42 height 19
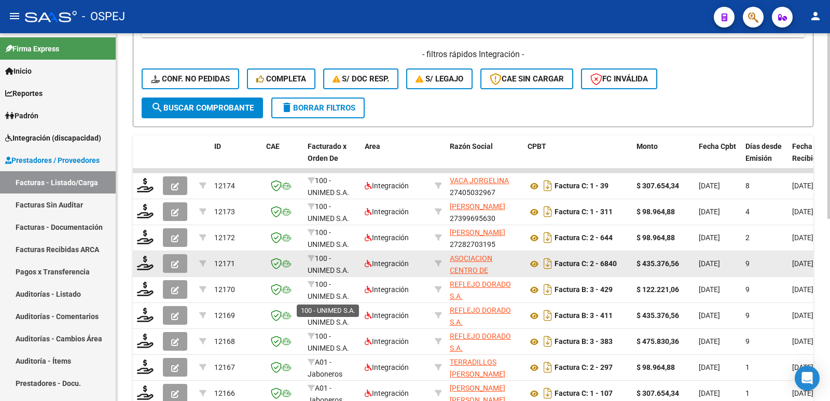
scroll to position [0, 0]
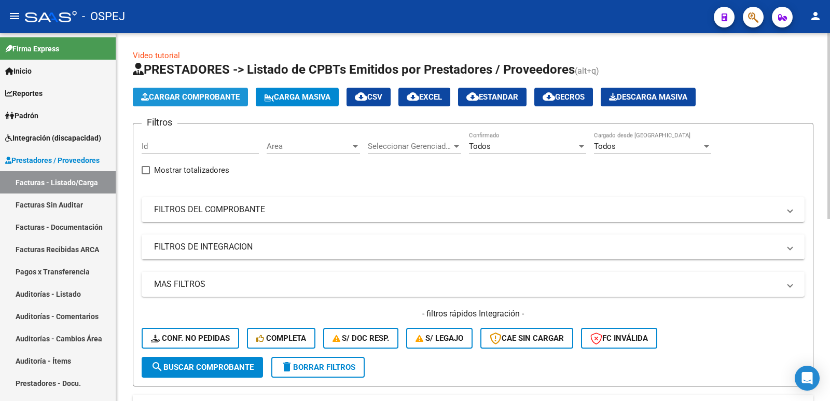
click at [184, 99] on span "Cargar Comprobante" at bounding box center [190, 96] width 99 height 9
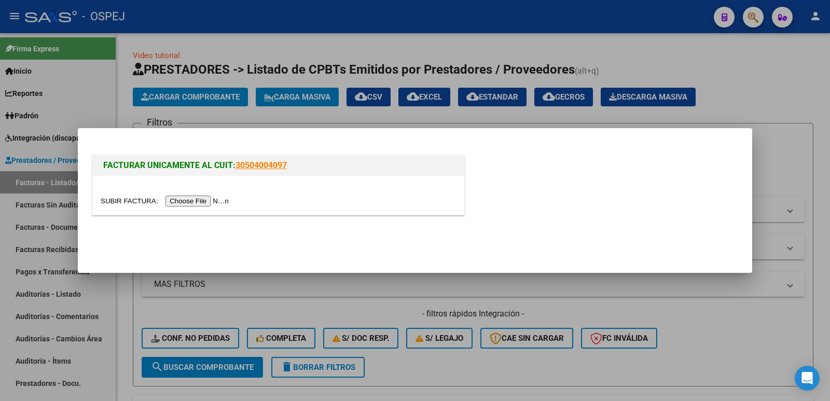
click at [211, 202] on input "file" at bounding box center [166, 201] width 131 height 11
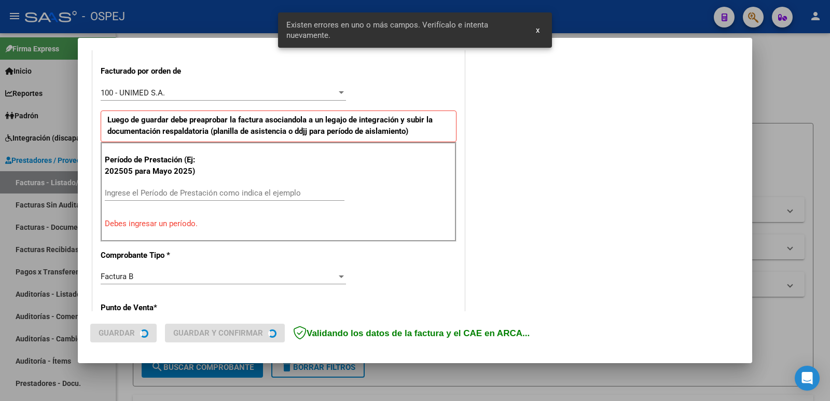
scroll to position [283, 0]
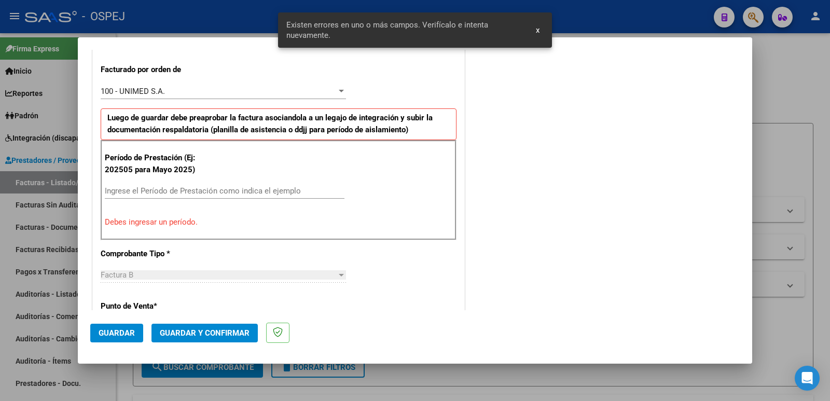
click at [230, 191] on input "Ingrese el Período de Prestación como indica el ejemplo" at bounding box center [225, 190] width 240 height 9
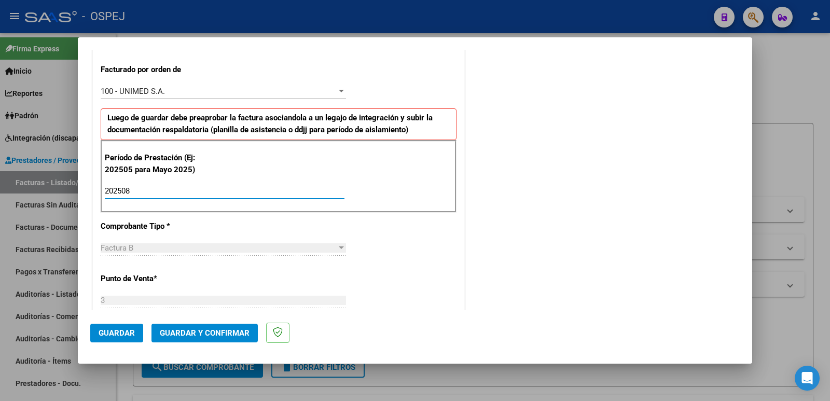
type input "202508"
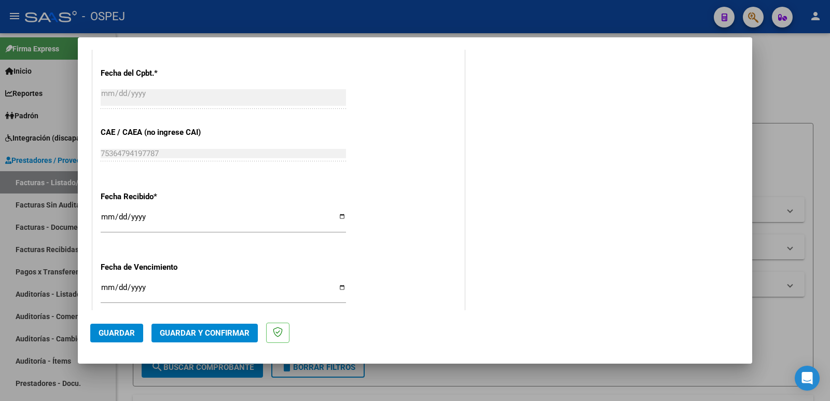
scroll to position [764, 0]
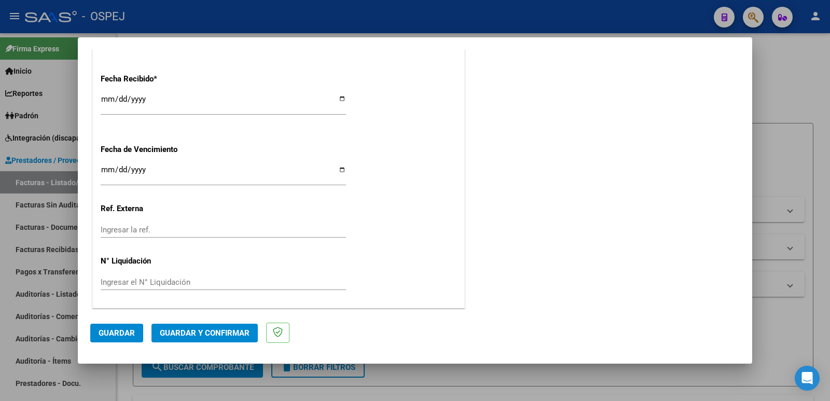
click at [105, 333] on span "Guardar" at bounding box center [117, 332] width 36 height 9
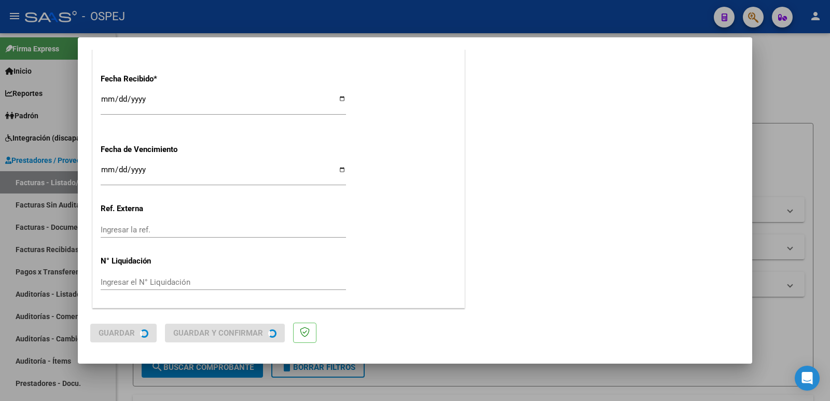
scroll to position [0, 0]
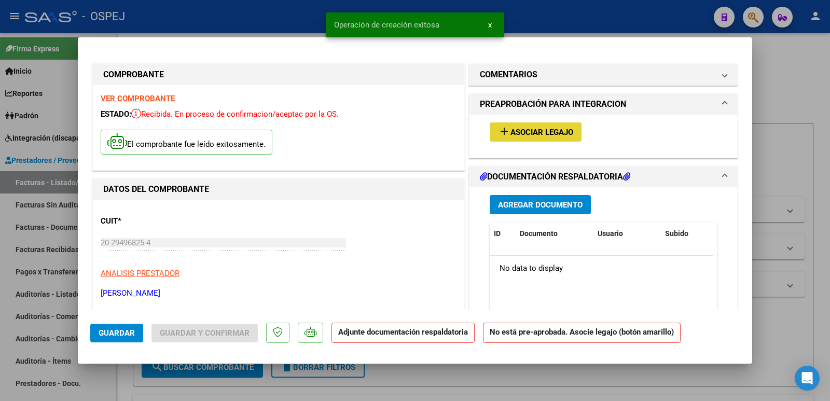
click at [522, 132] on span "Asociar Legajo" at bounding box center [542, 132] width 63 height 9
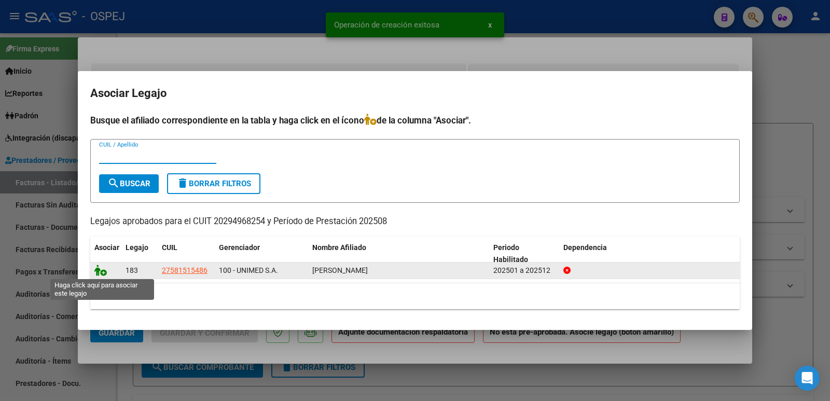
click at [104, 268] on icon at bounding box center [100, 270] width 12 height 11
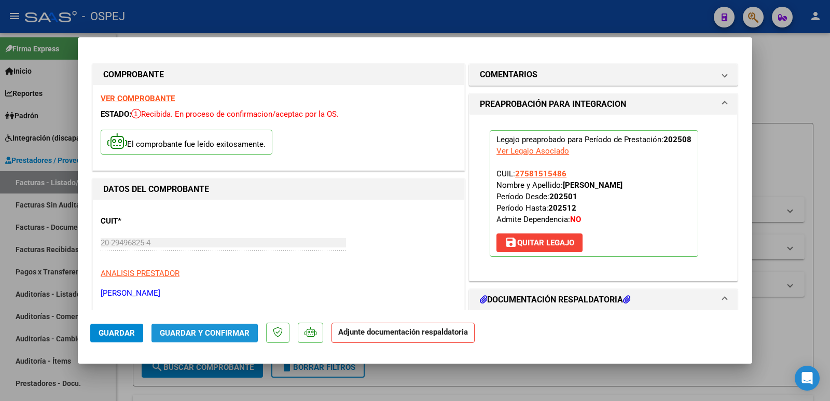
click at [182, 334] on span "Guardar y Confirmar" at bounding box center [205, 332] width 90 height 9
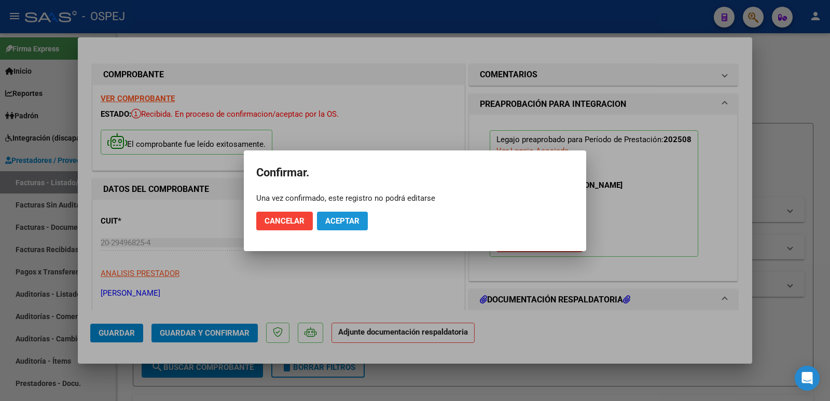
click at [346, 227] on button "Aceptar" at bounding box center [342, 221] width 51 height 19
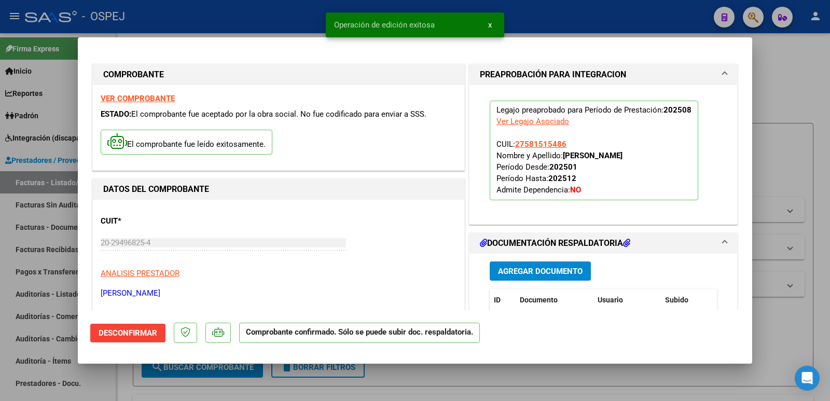
click at [248, 13] on div at bounding box center [415, 200] width 830 height 401
type input "$ 0,00"
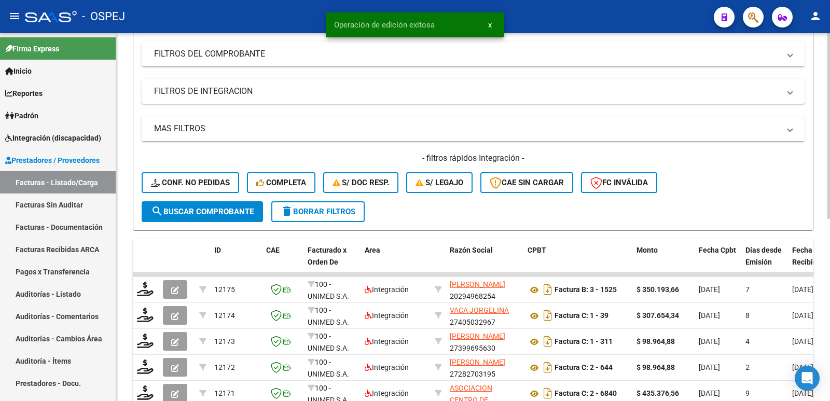
scroll to position [208, 0]
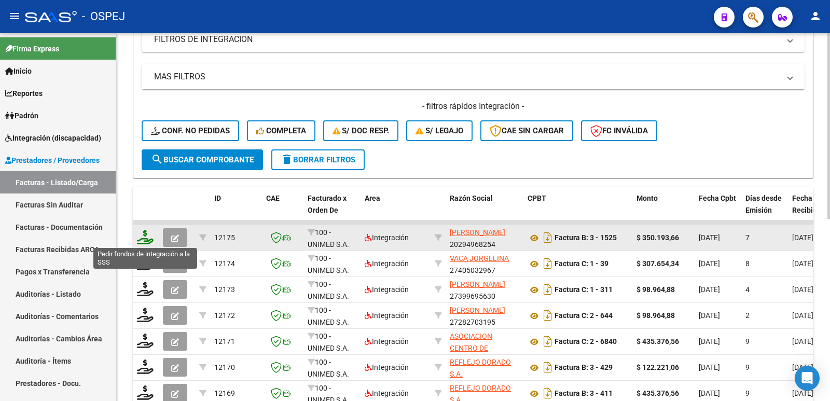
click at [147, 238] on icon at bounding box center [145, 237] width 17 height 15
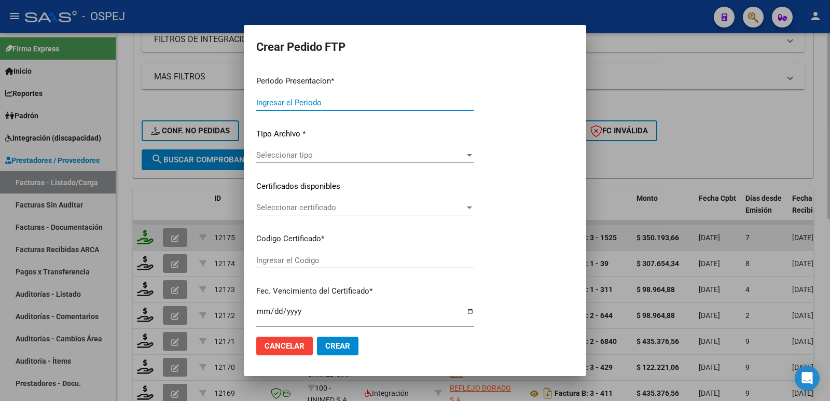
type input "202508"
type input "$ 350.193,66"
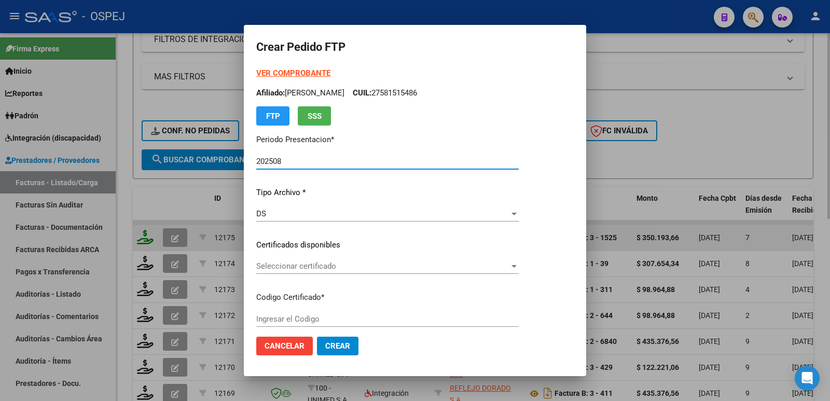
type input "arg01000581515482023012020280110cor"
type input "2028-01-10"
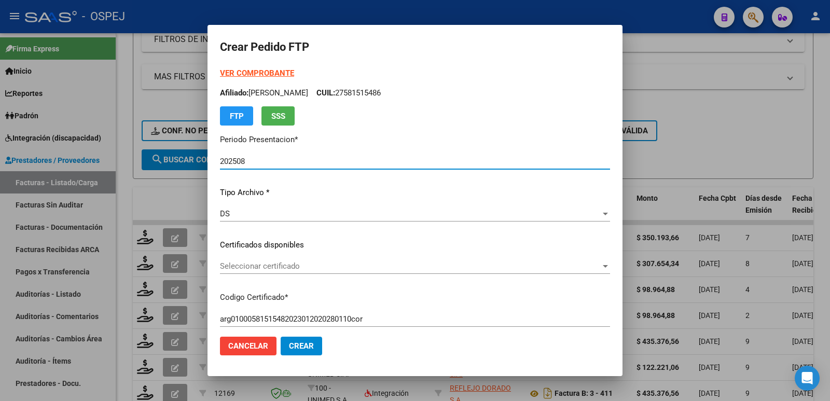
click at [272, 266] on span "Seleccionar certificado" at bounding box center [410, 266] width 381 height 9
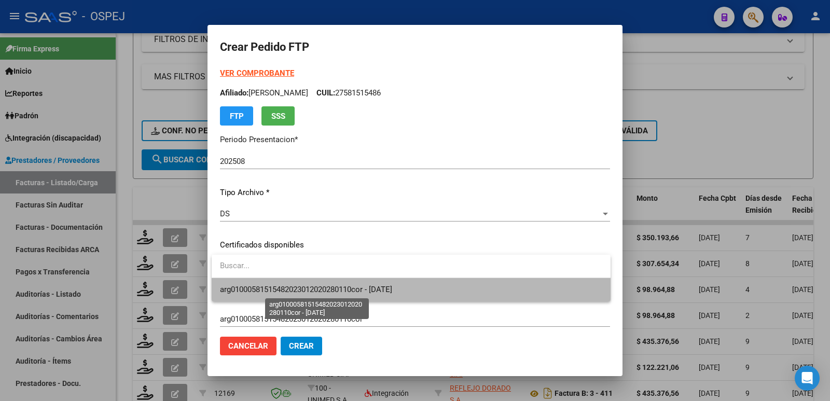
click at [277, 293] on span "arg01000581515482023012020280110cor - 2028-01-10" at bounding box center [306, 289] width 172 height 9
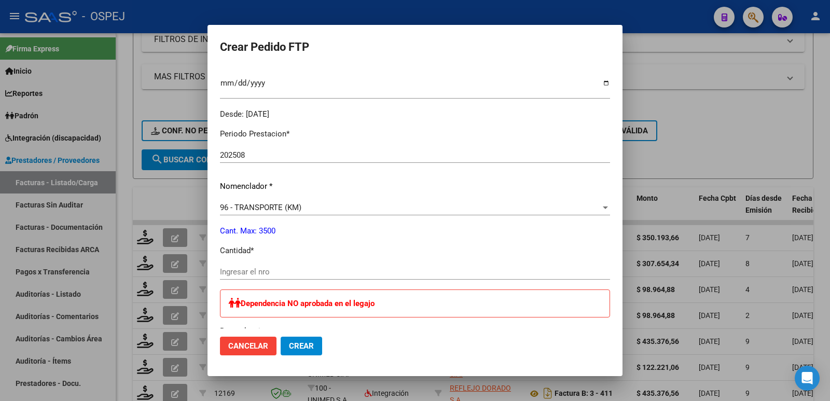
scroll to position [311, 0]
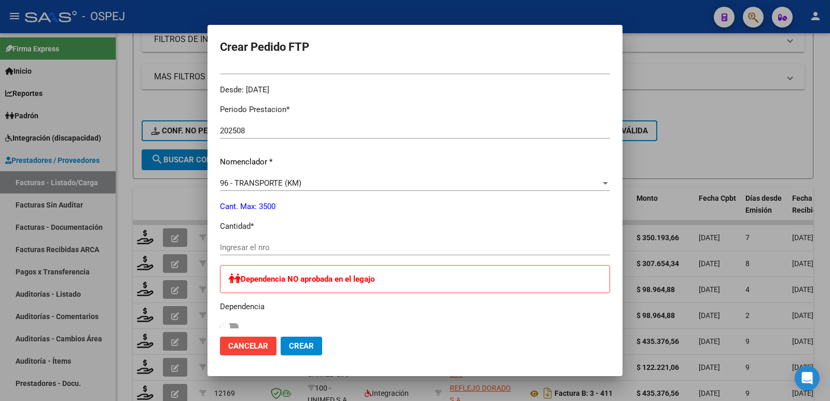
click at [310, 248] on input "Ingresar el nro" at bounding box center [415, 247] width 390 height 9
type input "647"
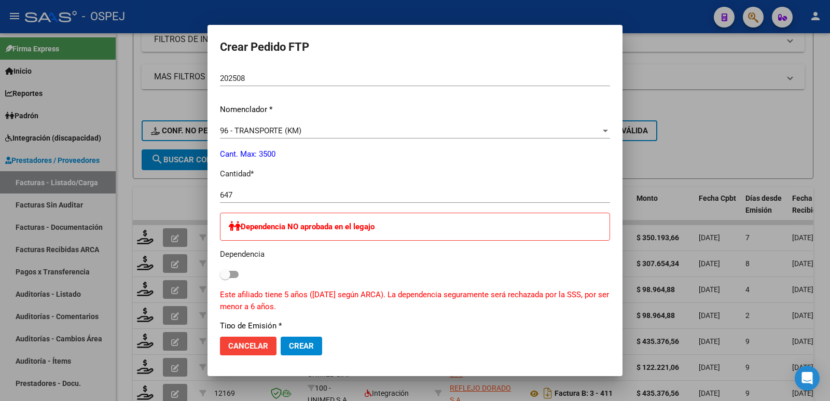
scroll to position [363, 0]
click at [302, 340] on button "Crear" at bounding box center [302, 346] width 42 height 19
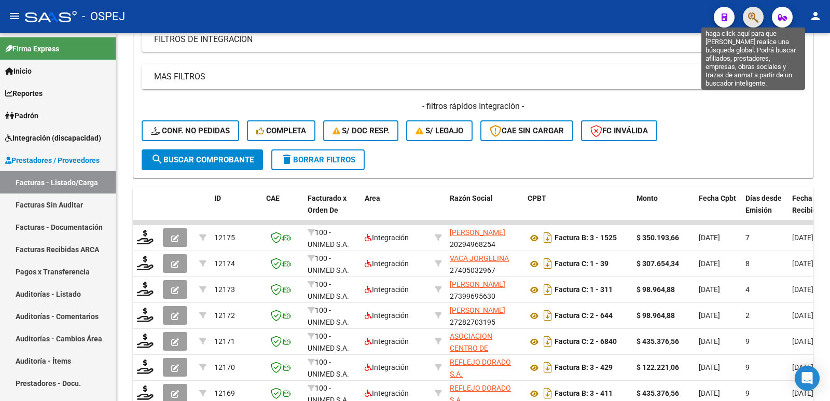
click at [753, 17] on icon "button" at bounding box center [753, 17] width 10 height 12
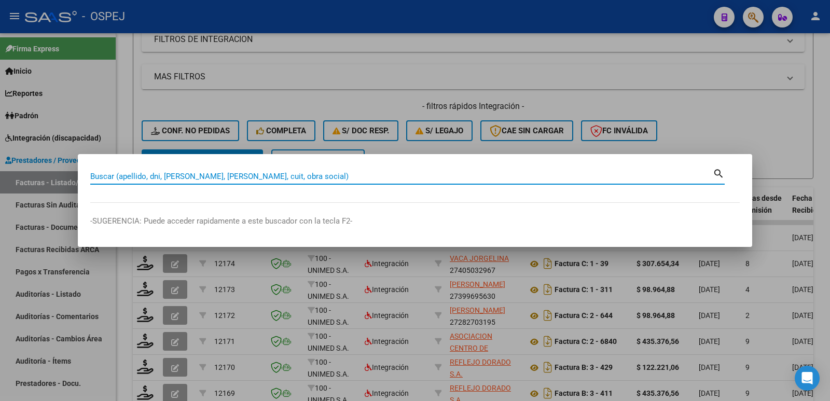
click at [306, 173] on input "Buscar (apellido, dni, [PERSON_NAME], [PERSON_NAME], cuit, obra social)" at bounding box center [401, 176] width 623 height 9
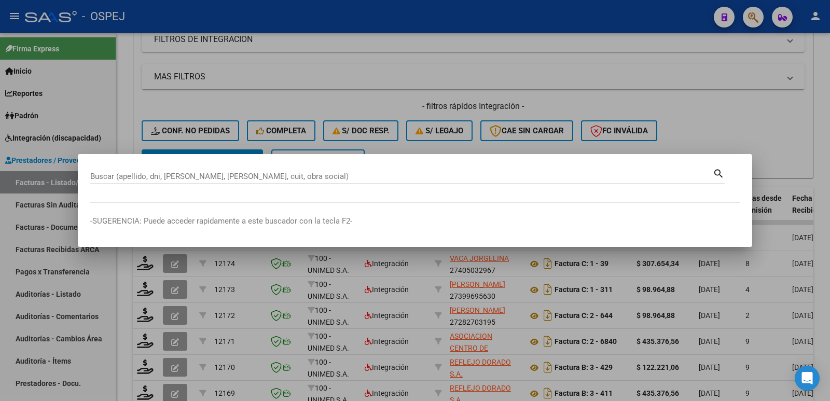
click at [746, 111] on div at bounding box center [415, 200] width 830 height 401
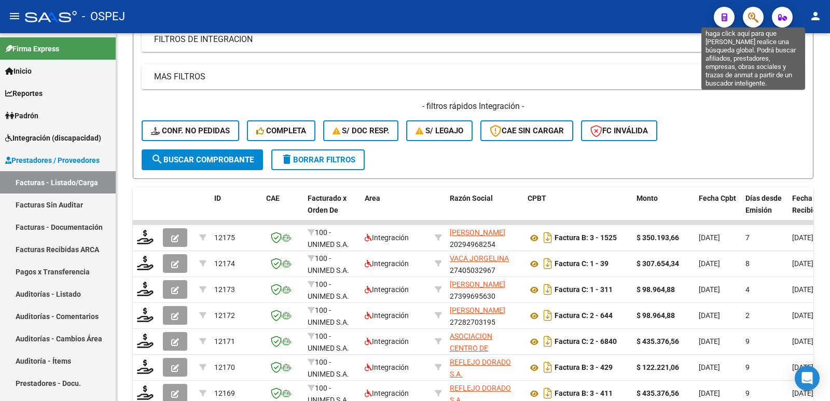
click at [756, 18] on icon "button" at bounding box center [753, 17] width 10 height 12
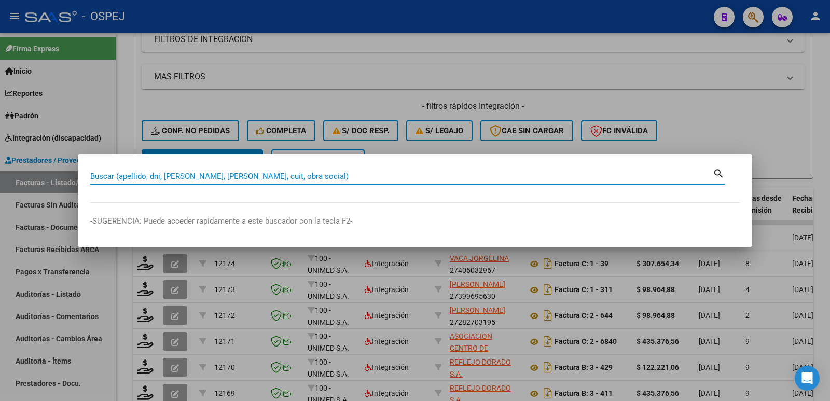
click at [249, 176] on input "Buscar (apellido, dni, [PERSON_NAME], [PERSON_NAME], cuit, obra social)" at bounding box center [401, 176] width 623 height 9
type input "58651932"
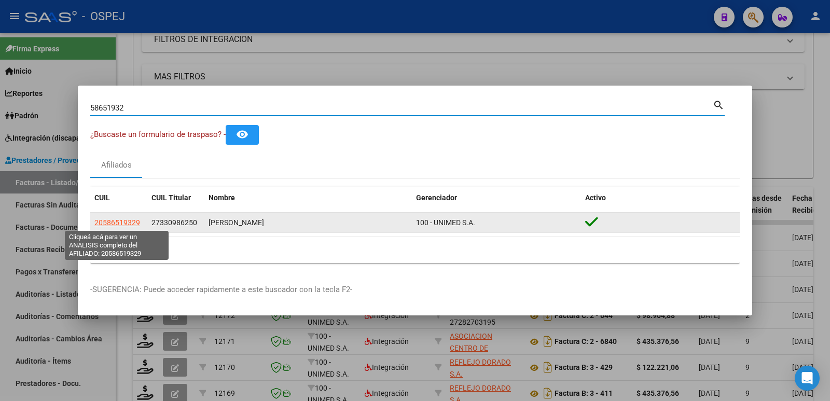
click at [124, 219] on span "20586519329" at bounding box center [117, 222] width 46 height 8
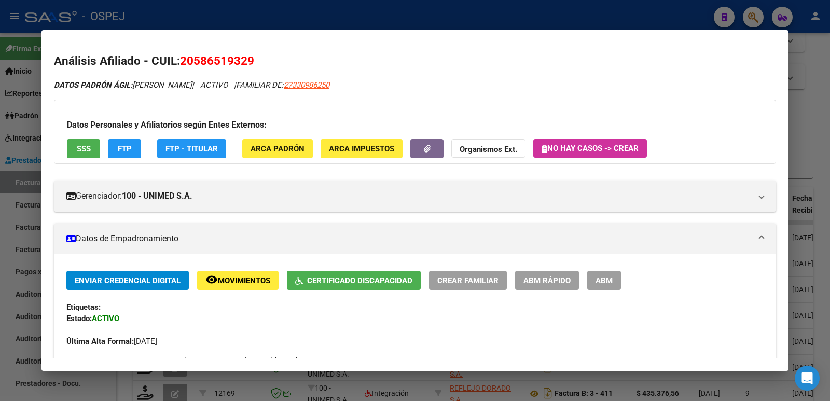
drag, startPoint x: 254, startPoint y: 59, endPoint x: 180, endPoint y: 62, distance: 74.3
click at [180, 62] on h2 "Análisis Afiliado - CUIL: 20586519329" at bounding box center [415, 61] width 722 height 18
copy span "20586519329"
